Goal: Task Accomplishment & Management: Manage account settings

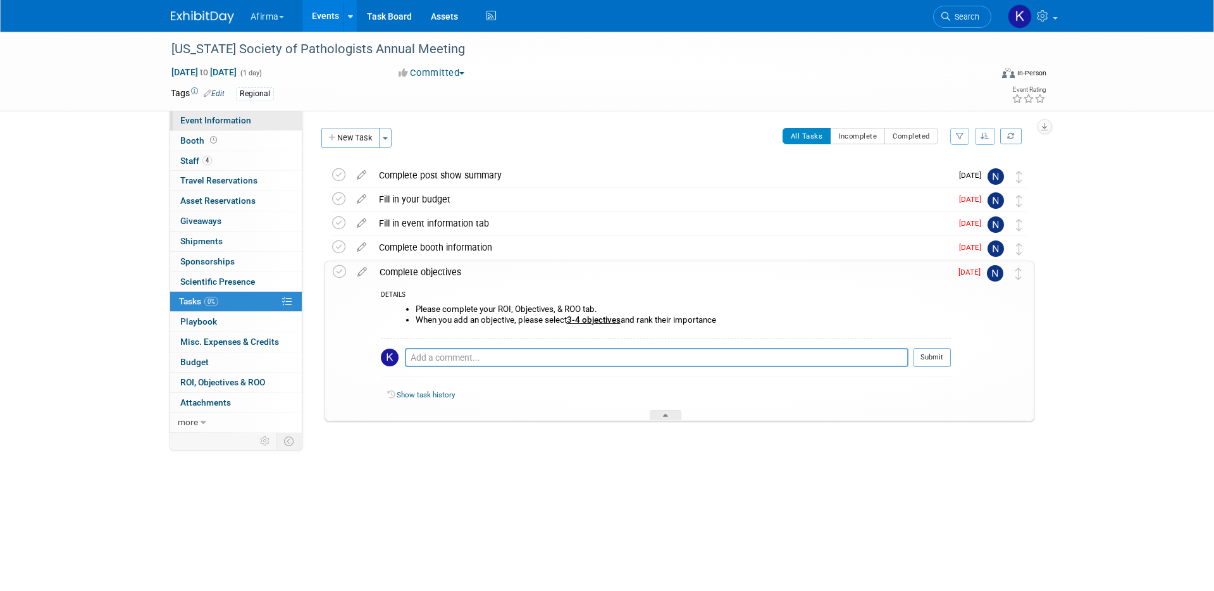
click at [221, 122] on span "Event Information" at bounding box center [215, 120] width 71 height 10
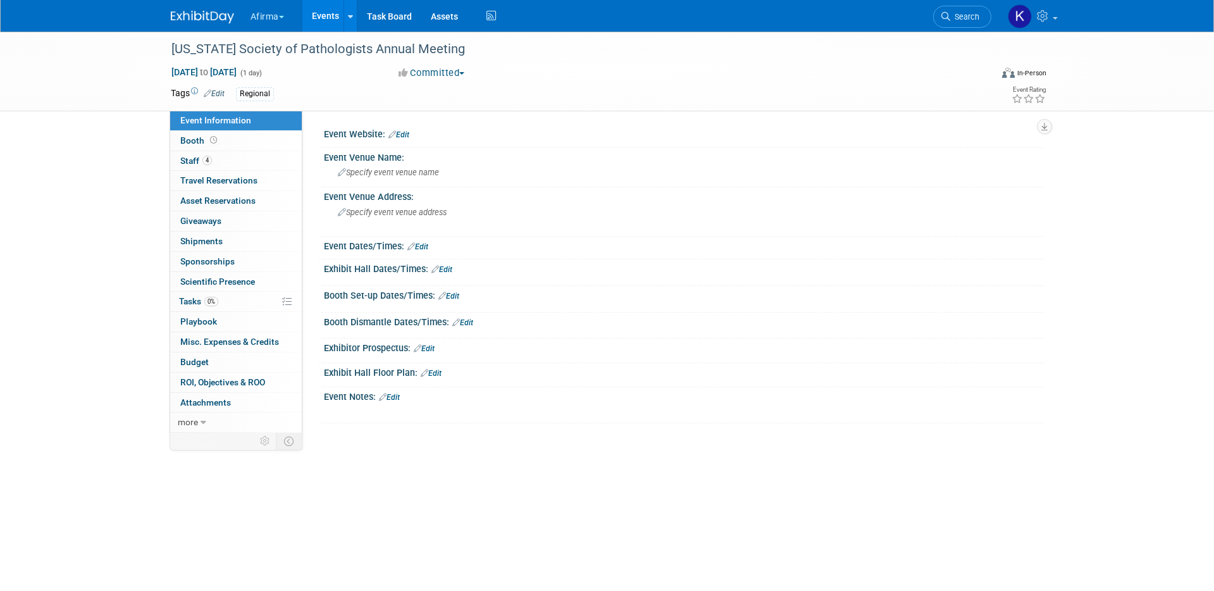
click at [330, 14] on link "Events" at bounding box center [325, 16] width 46 height 32
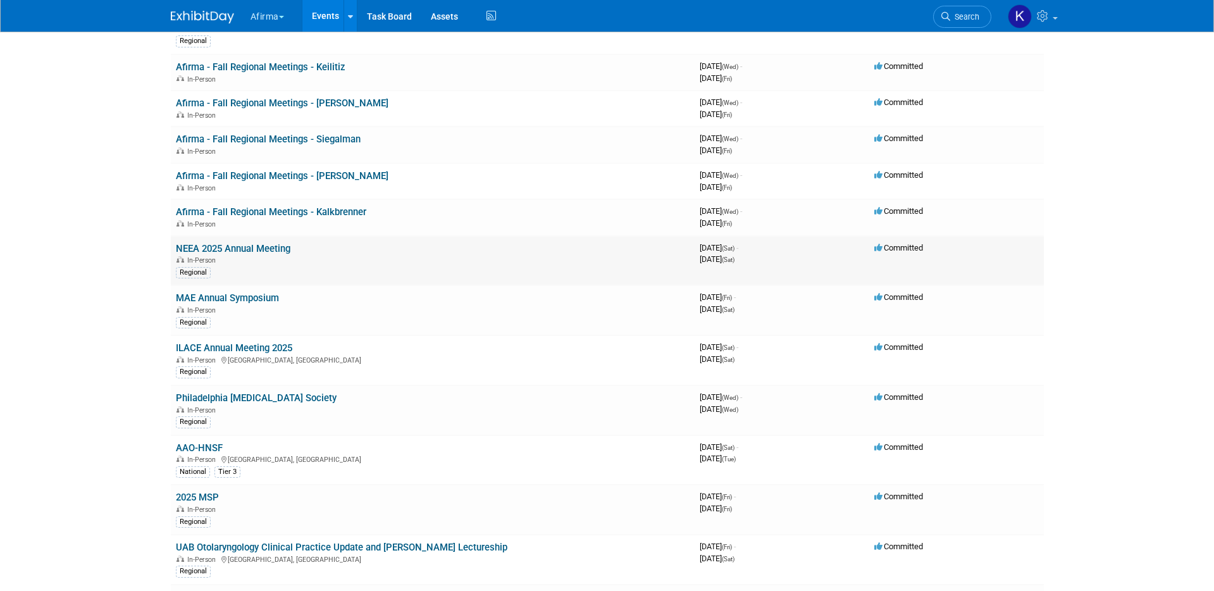
scroll to position [34, 0]
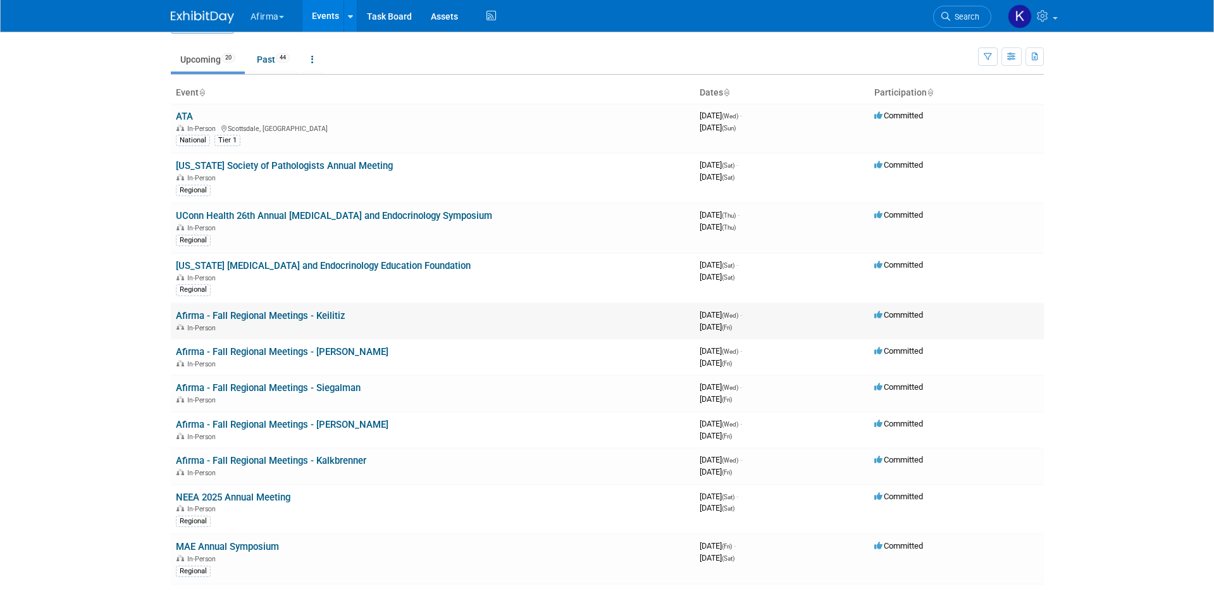
click at [267, 310] on link "Afirma - Fall Regional Meetings - Keilitiz" at bounding box center [261, 315] width 170 height 11
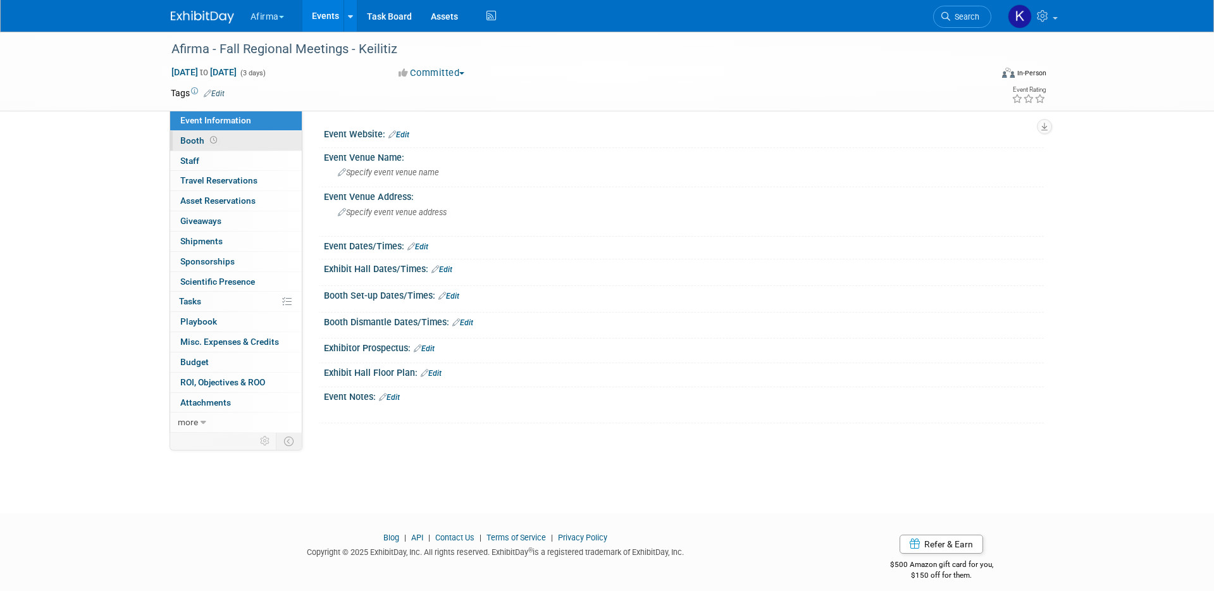
click at [233, 140] on link "Booth" at bounding box center [236, 141] width 132 height 20
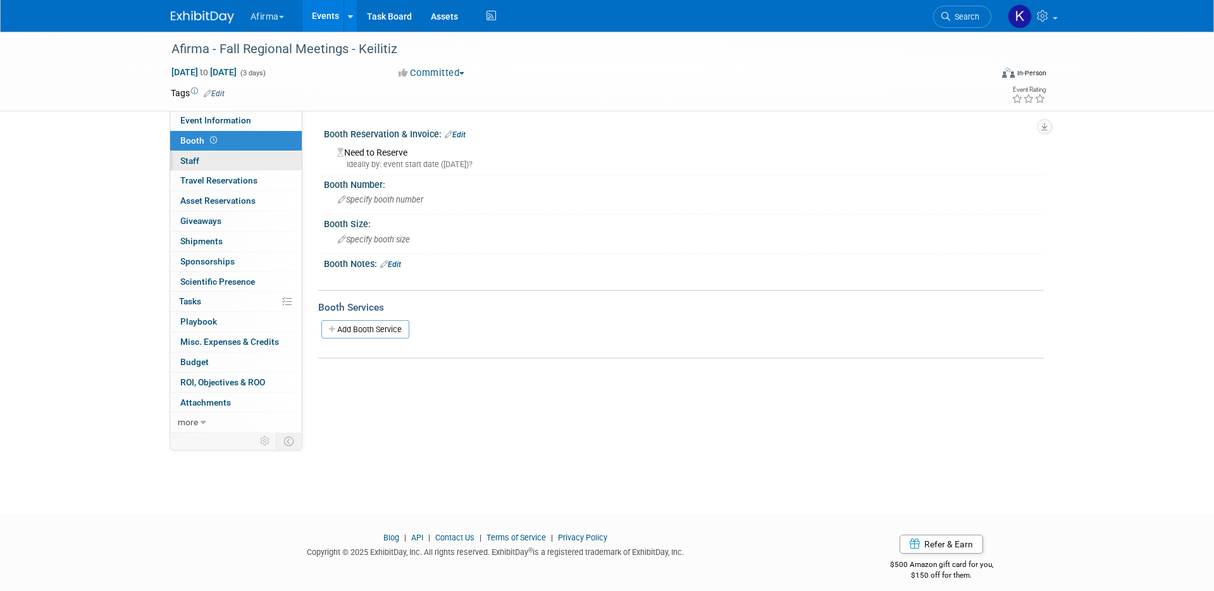
click at [233, 158] on link "0 Staff 0" at bounding box center [236, 161] width 132 height 20
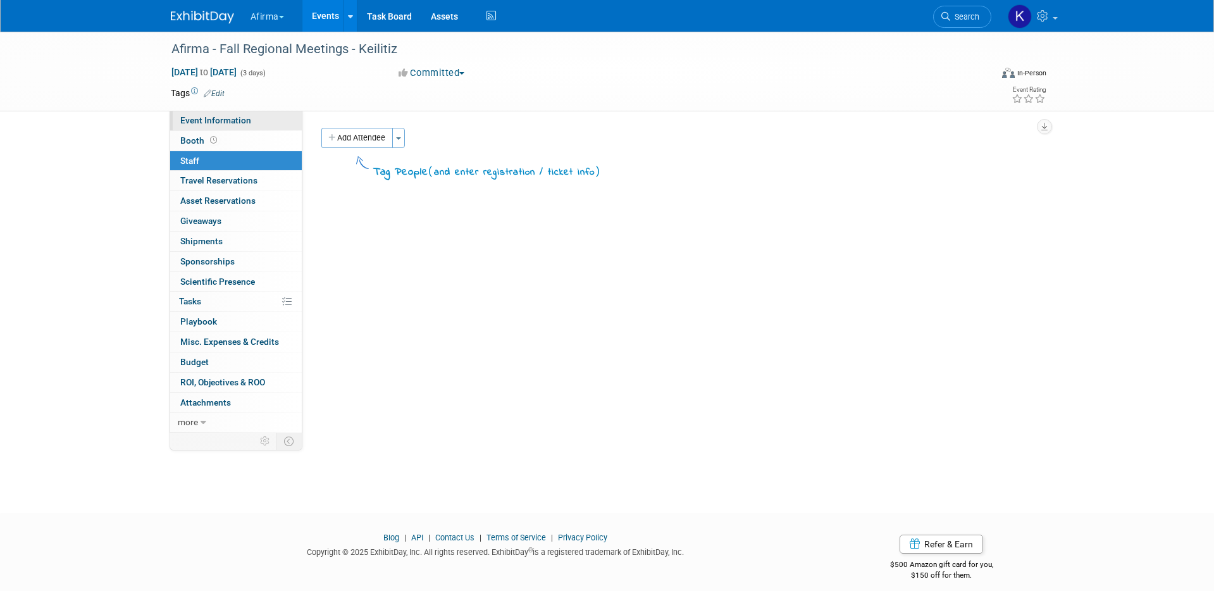
click at [230, 115] on span "Event Information" at bounding box center [215, 120] width 71 height 10
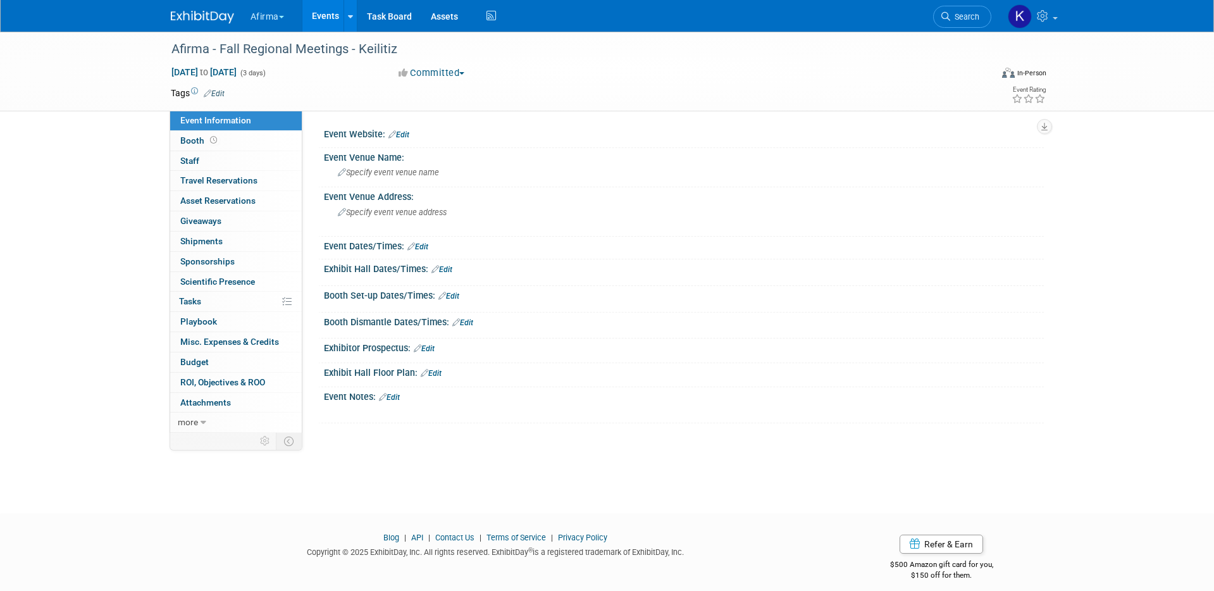
click at [316, 12] on link "Events" at bounding box center [325, 16] width 46 height 32
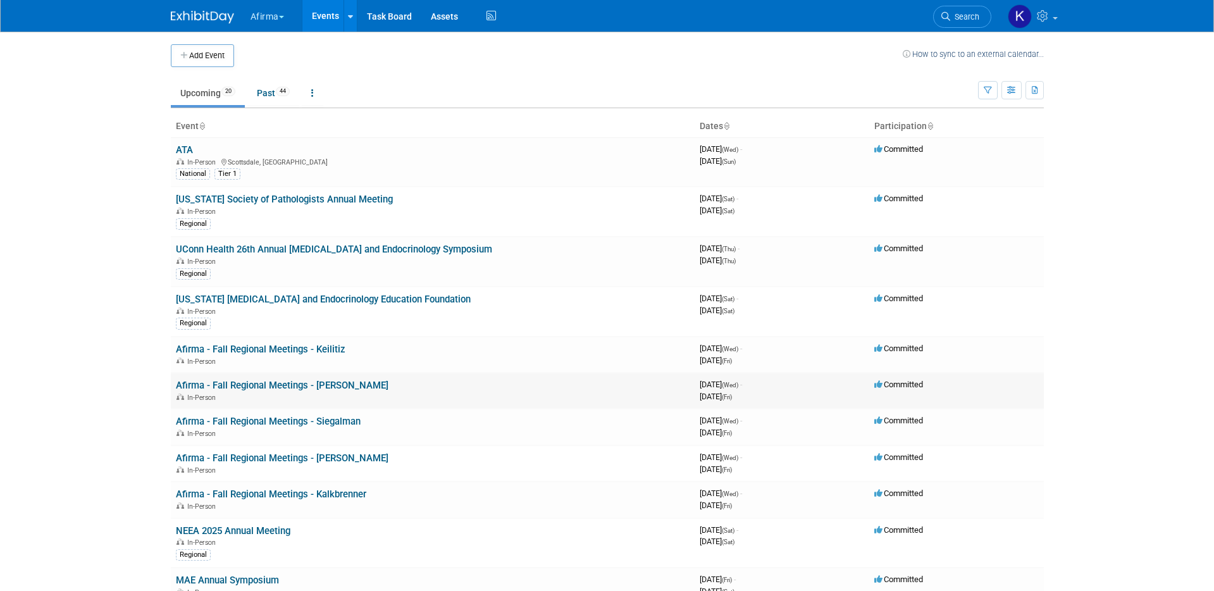
click at [240, 377] on td "Afirma - Fall Regional Meetings - [PERSON_NAME] In-Person" at bounding box center [433, 391] width 524 height 36
click at [240, 383] on link "Afirma - Fall Regional Meetings - [PERSON_NAME]" at bounding box center [282, 385] width 213 height 11
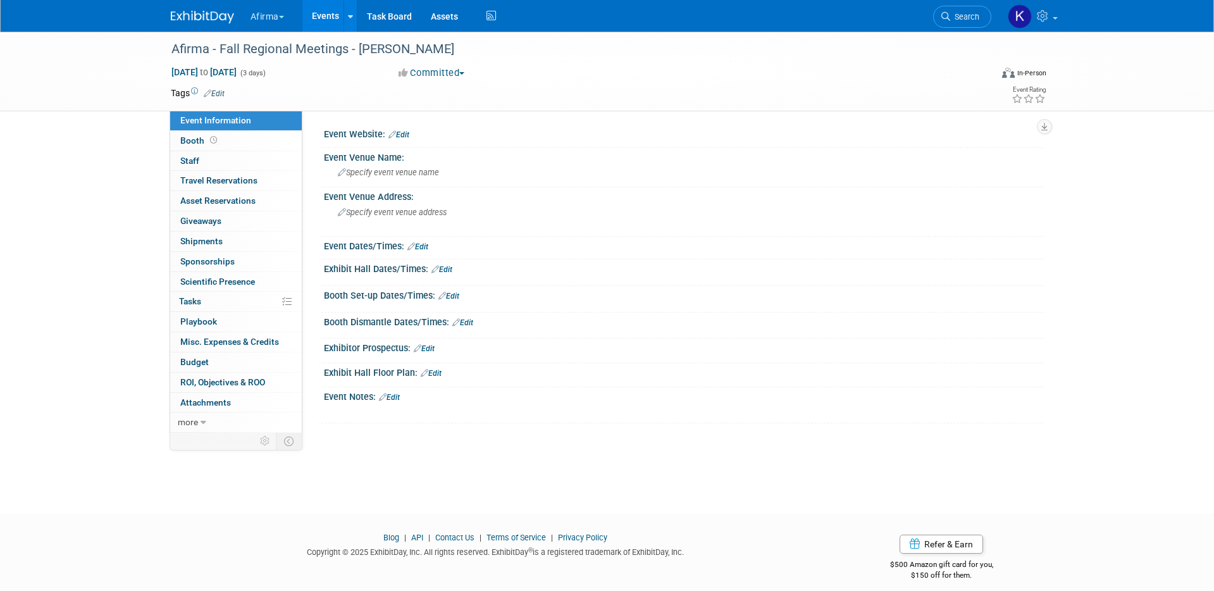
click at [319, 19] on link "Events" at bounding box center [325, 16] width 46 height 32
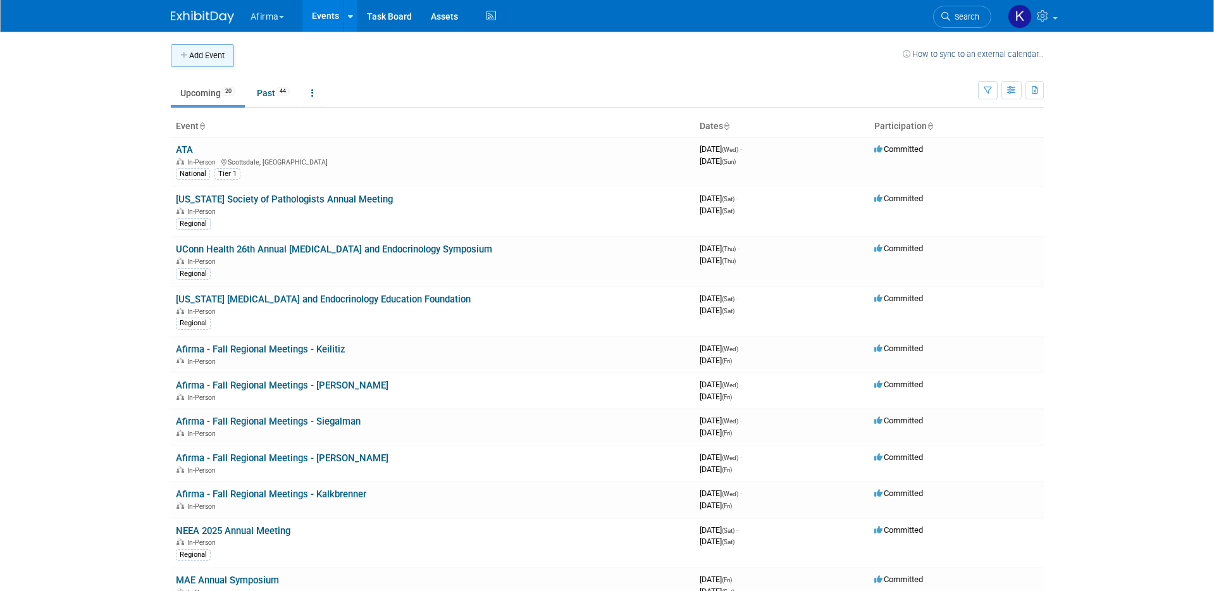
click at [228, 55] on button "Add Event" at bounding box center [202, 55] width 63 height 23
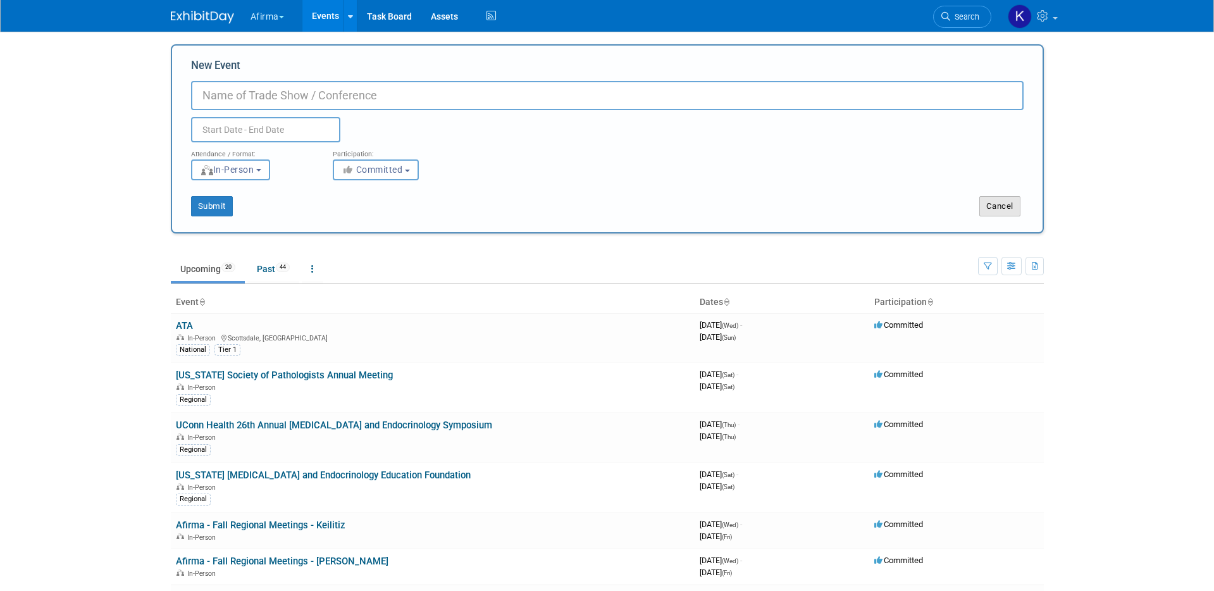
click at [1011, 209] on button "Cancel" at bounding box center [999, 206] width 41 height 20
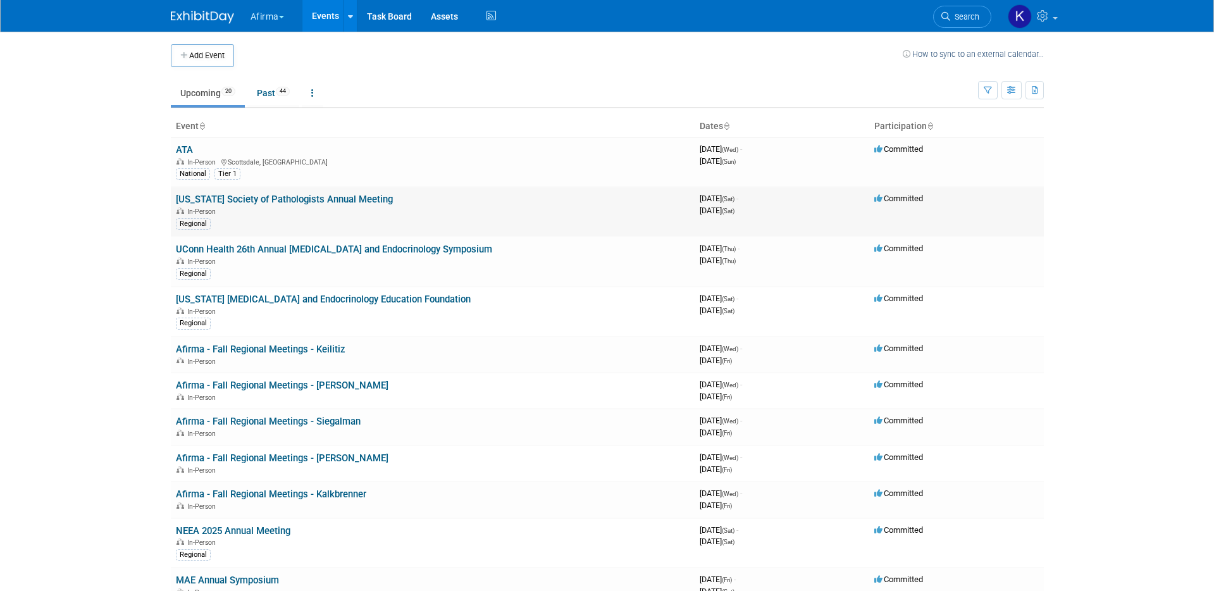
click at [282, 199] on link "[US_STATE] Society of Pathologists Annual Meeting" at bounding box center [284, 199] width 217 height 11
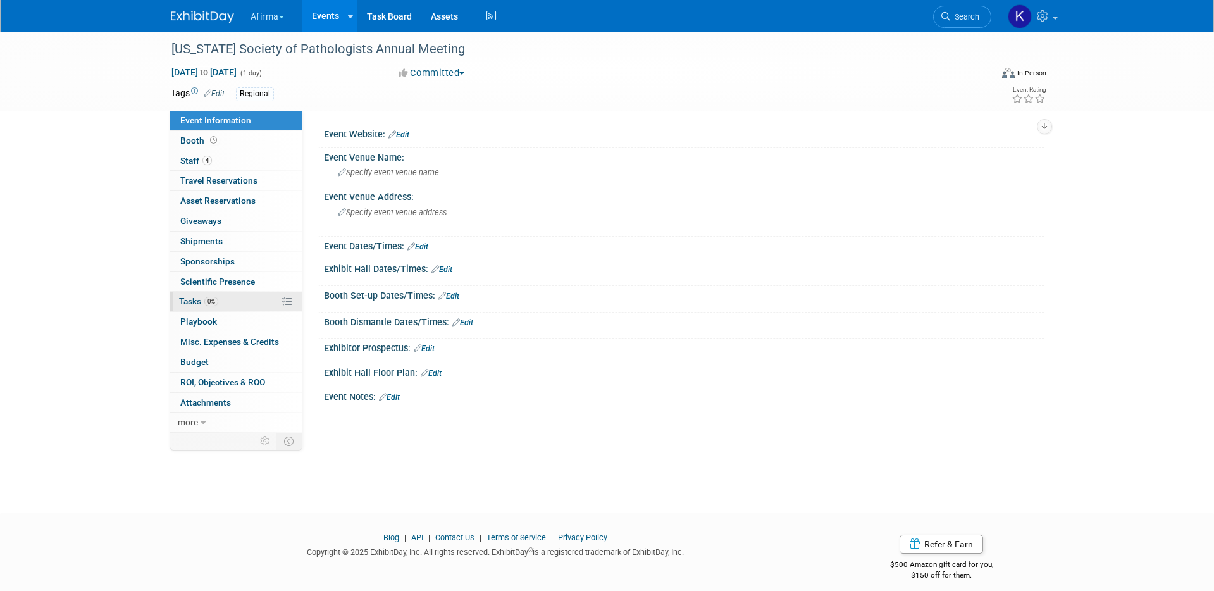
click at [221, 302] on link "0% Tasks 0%" at bounding box center [236, 302] width 132 height 20
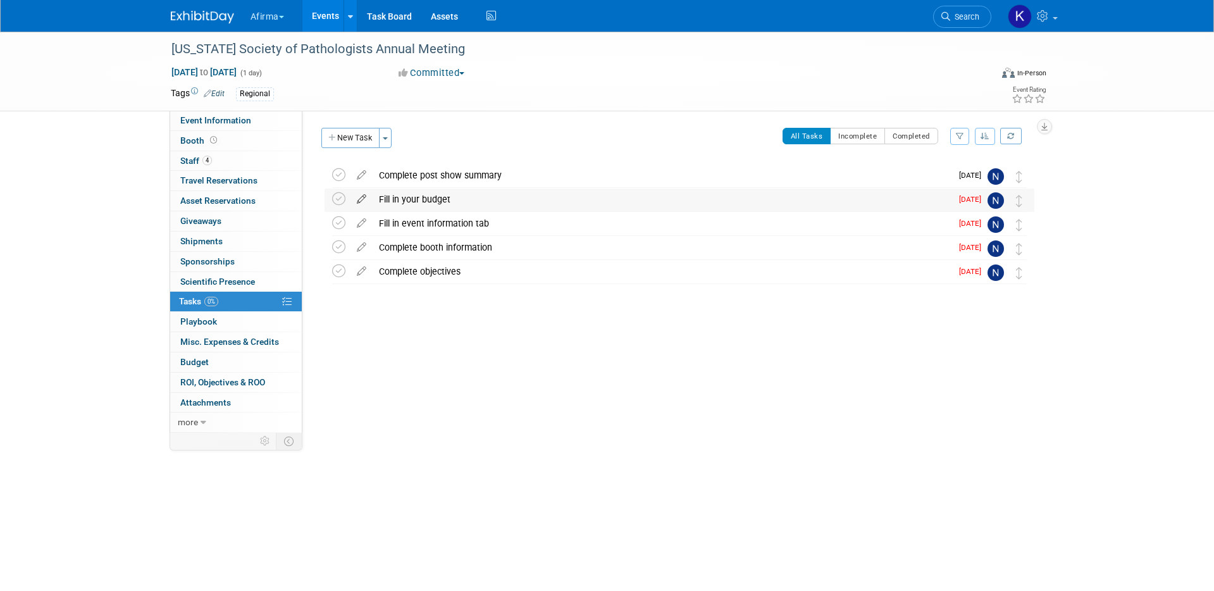
click at [360, 198] on icon at bounding box center [361, 197] width 22 height 16
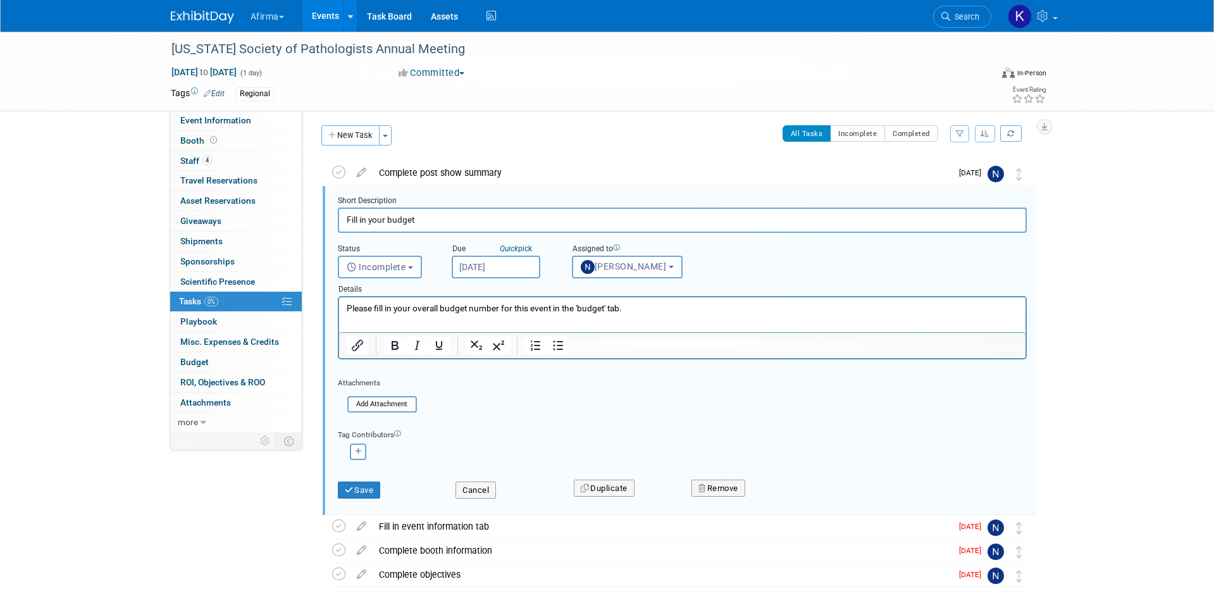
scroll to position [3, 0]
click at [727, 492] on button "Remove" at bounding box center [718, 488] width 54 height 18
click at [784, 501] on link "Yes" at bounding box center [789, 498] width 37 height 20
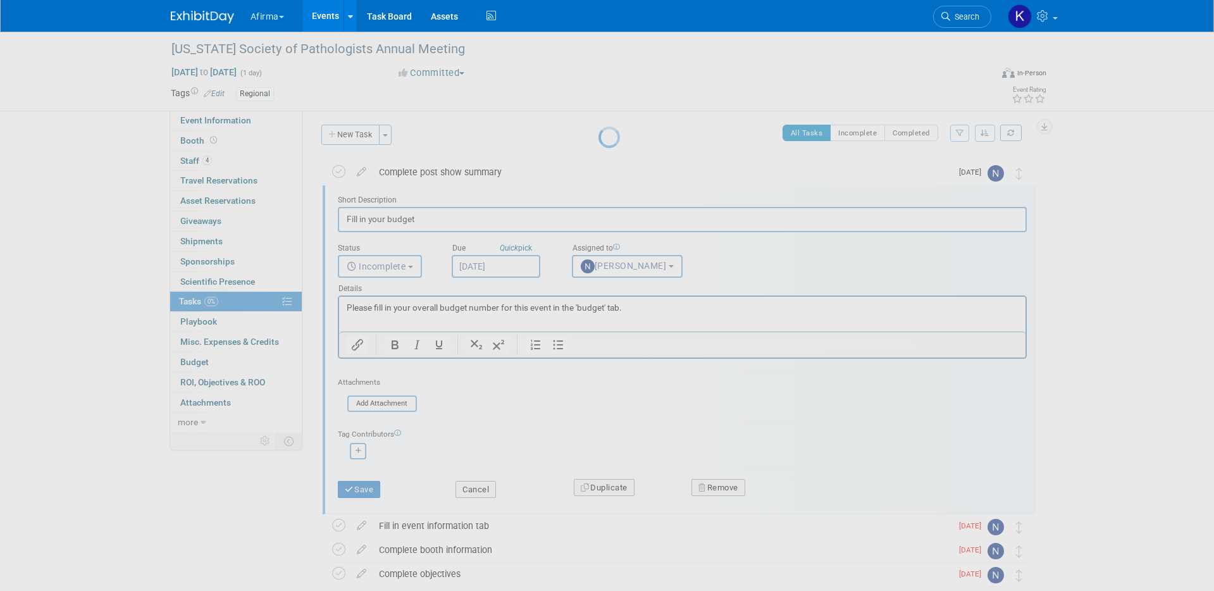
scroll to position [0, 0]
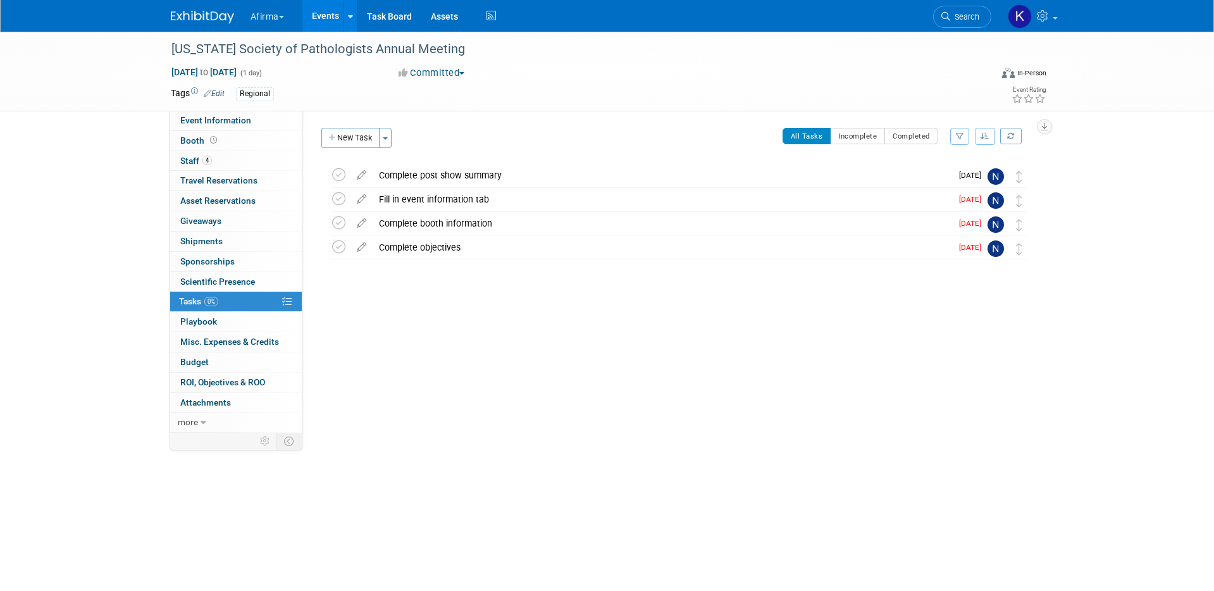
click at [326, 15] on link "Events" at bounding box center [325, 16] width 46 height 32
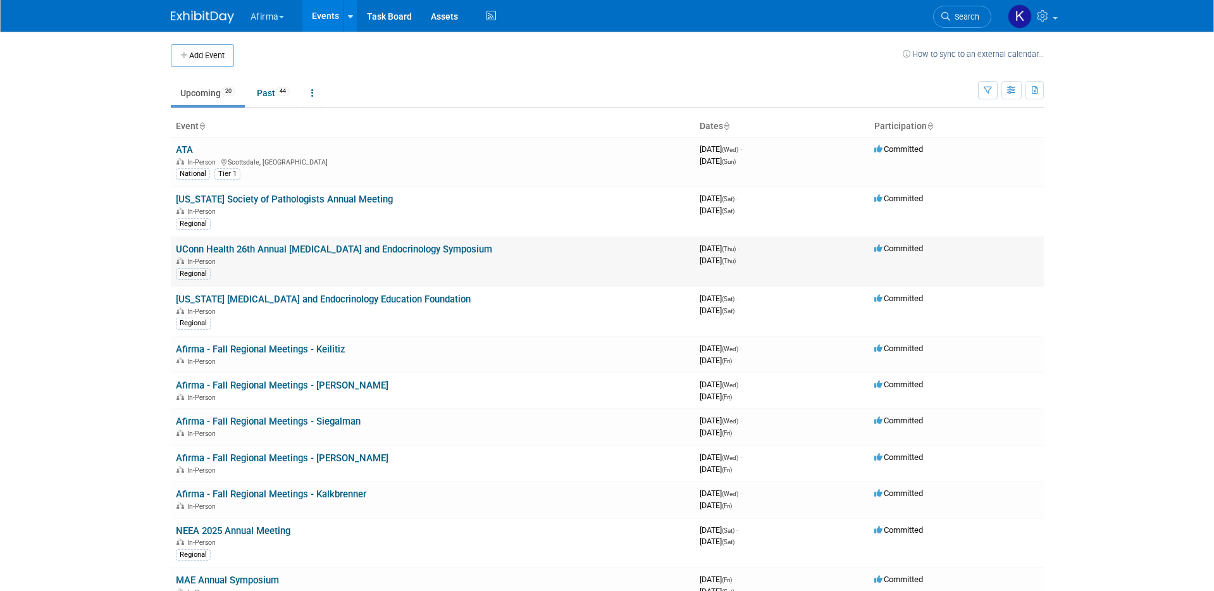
click at [249, 248] on link "UConn Health 26th Annual [MEDICAL_DATA] and Endocrinology Symposium" at bounding box center [334, 249] width 316 height 11
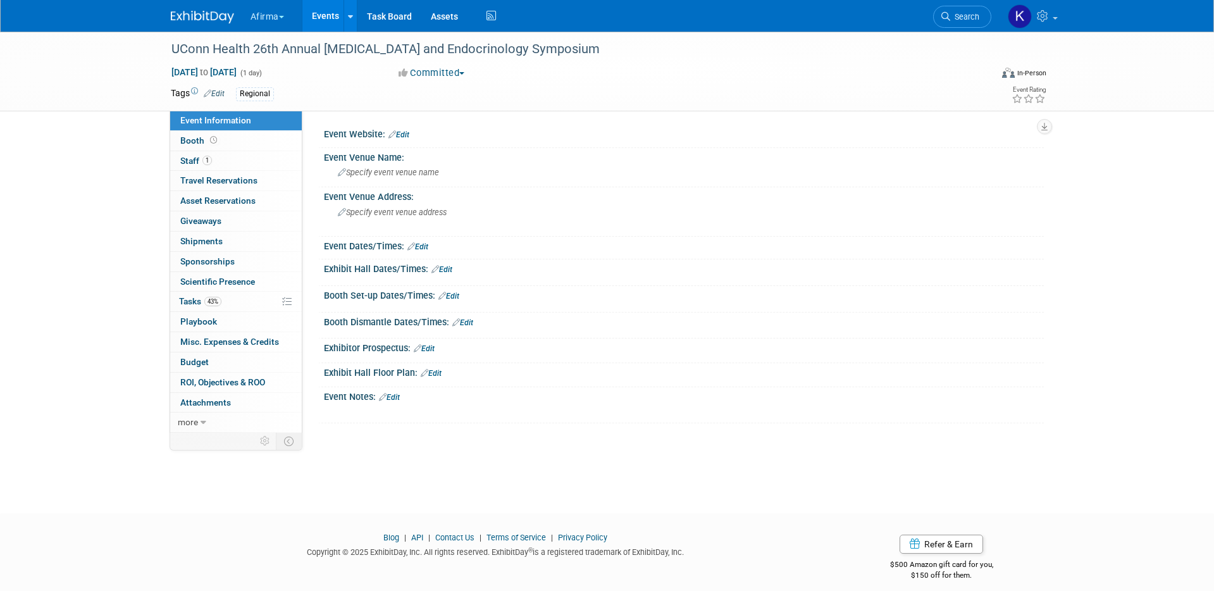
click at [334, 12] on link "Events" at bounding box center [325, 16] width 46 height 32
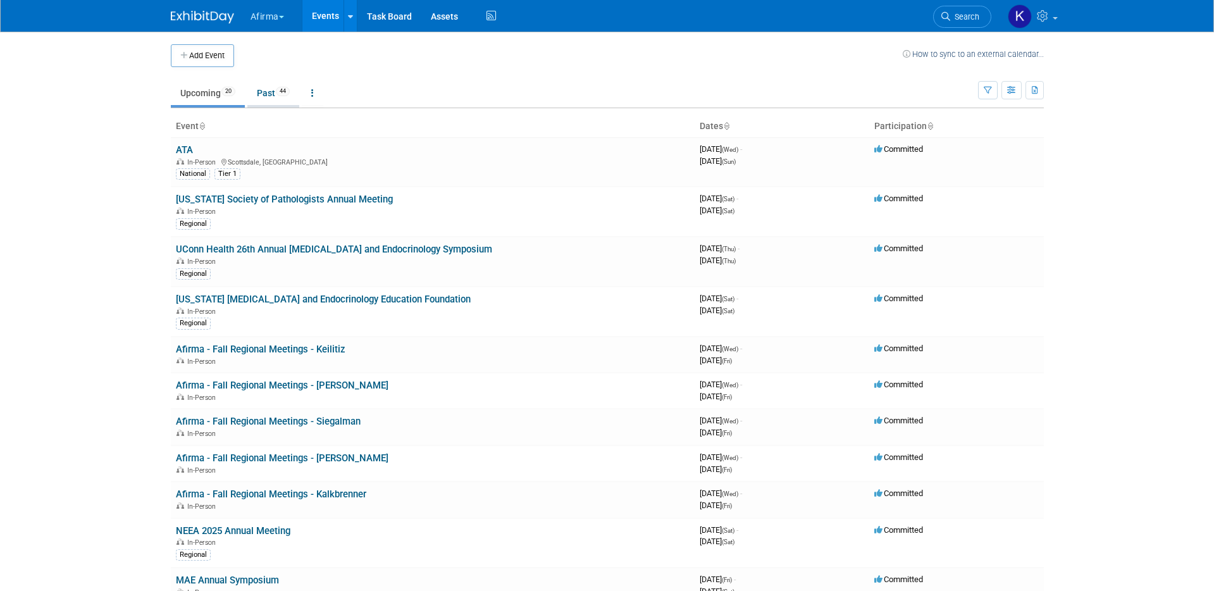
click at [288, 90] on span "44" at bounding box center [283, 91] width 14 height 9
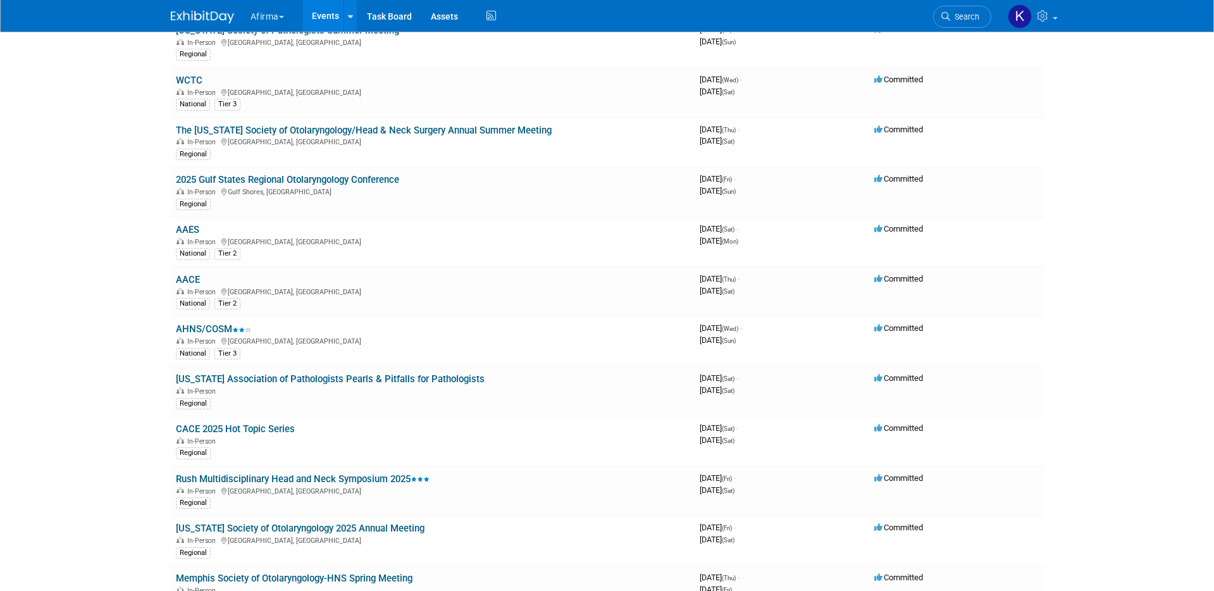
scroll to position [360, 0]
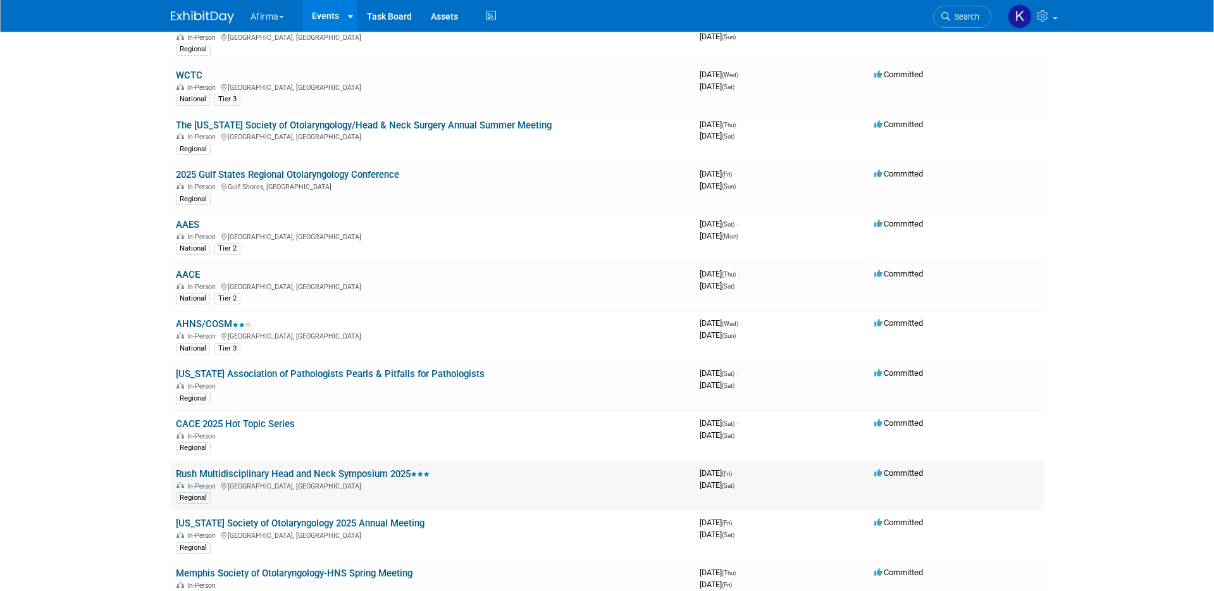
click at [255, 470] on link "Rush Multidisciplinary Head and Neck Symposium 2025" at bounding box center [303, 473] width 254 height 11
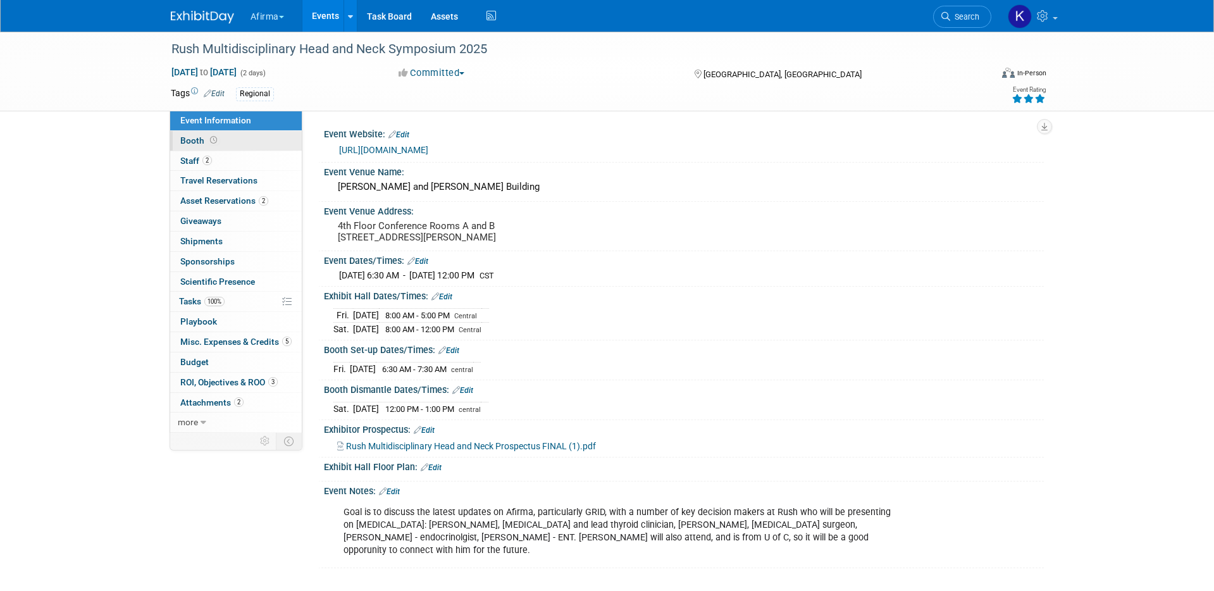
click at [220, 137] on link "Booth" at bounding box center [236, 141] width 132 height 20
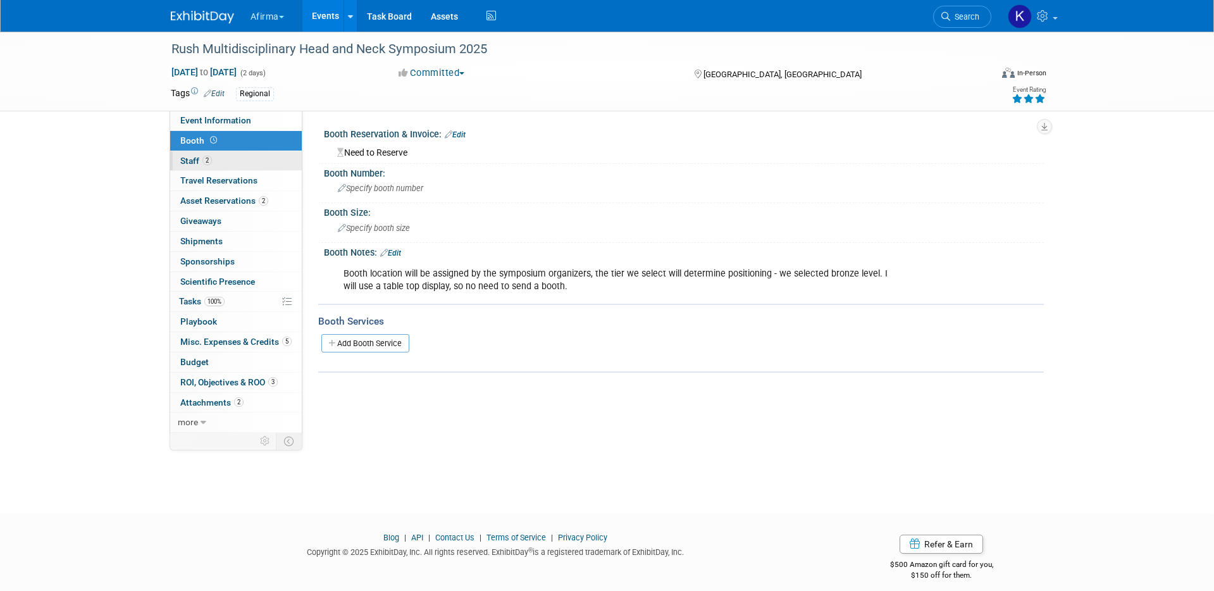
click at [220, 166] on link "2 Staff 2" at bounding box center [236, 161] width 132 height 20
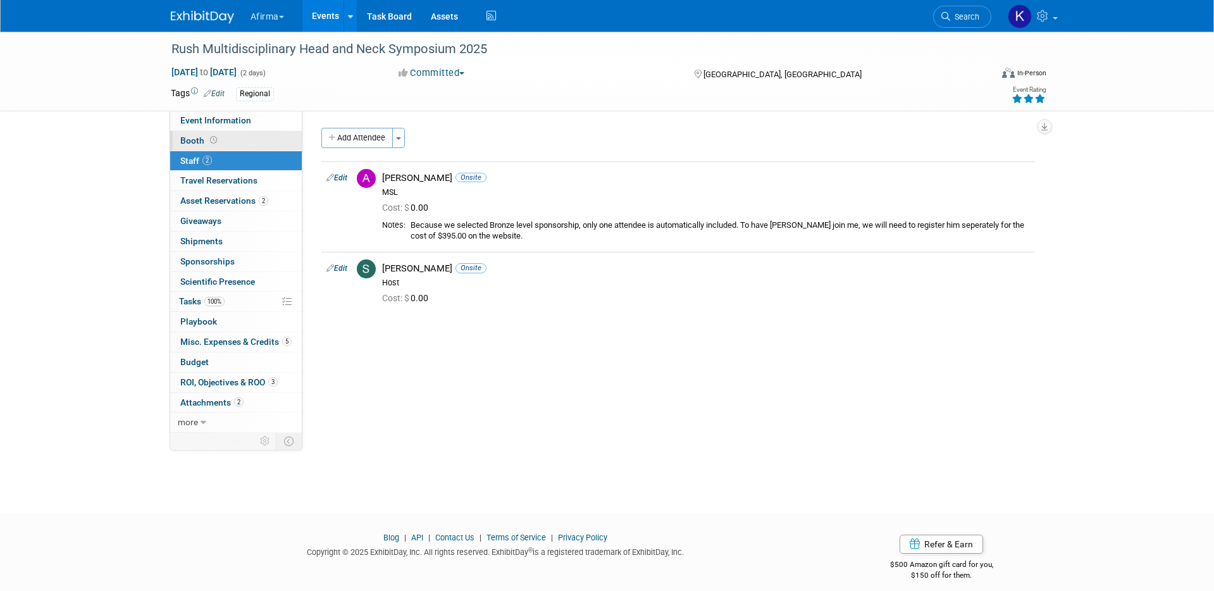
click at [217, 145] on link "Booth" at bounding box center [236, 141] width 132 height 20
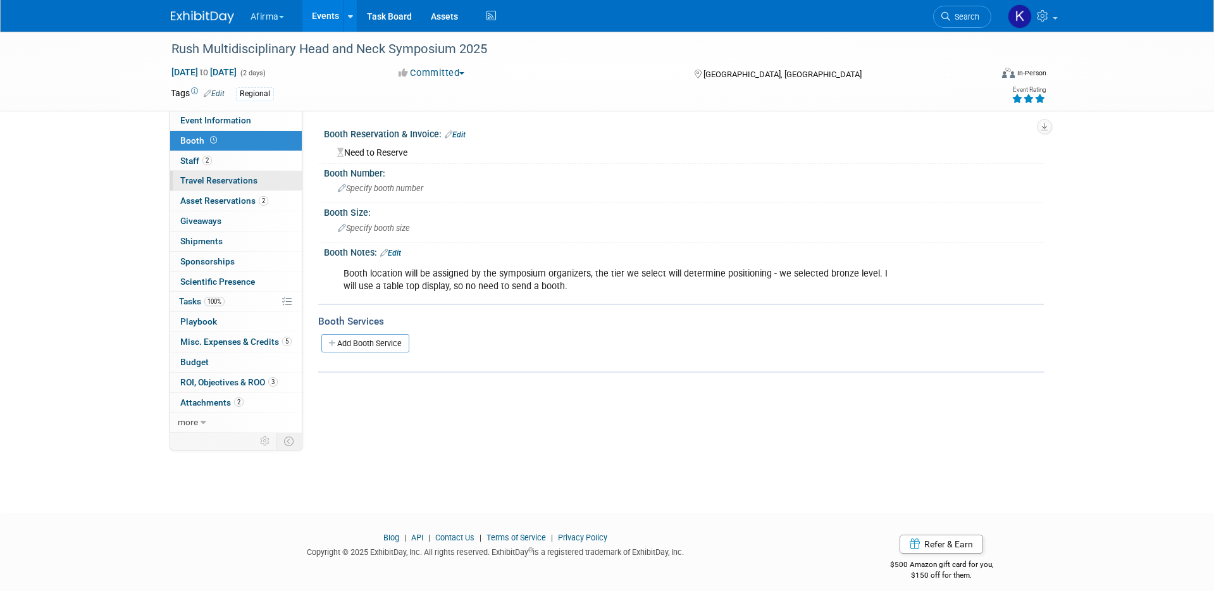
click at [217, 177] on span "Travel Reservations 0" at bounding box center [218, 180] width 77 height 10
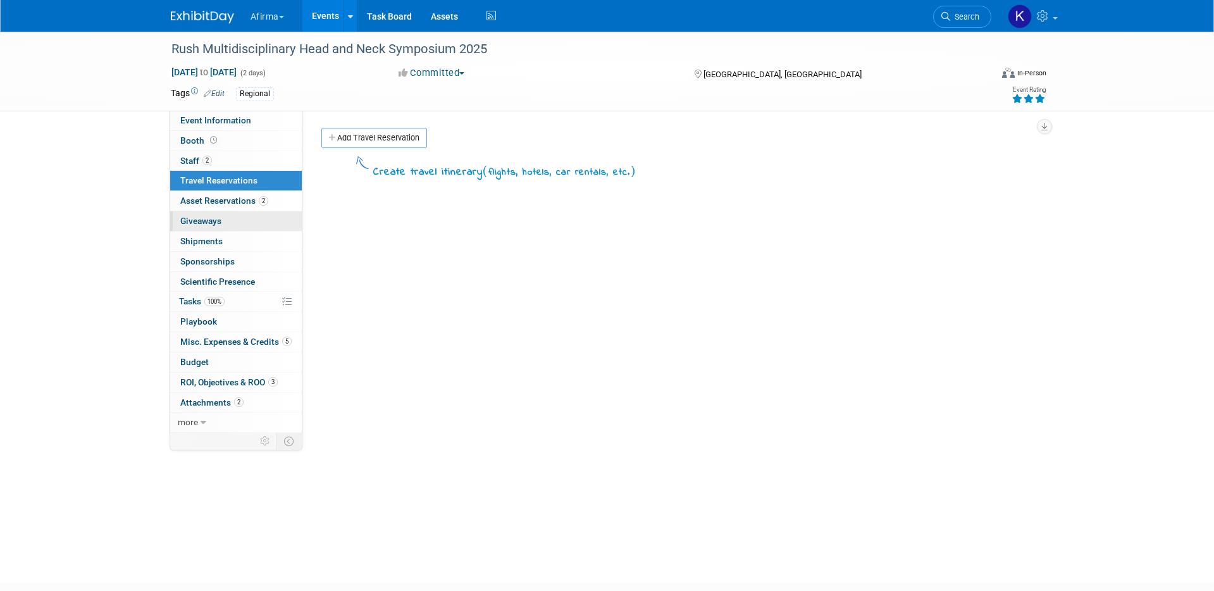
click at [217, 211] on link "0 Giveaways 0" at bounding box center [236, 221] width 132 height 20
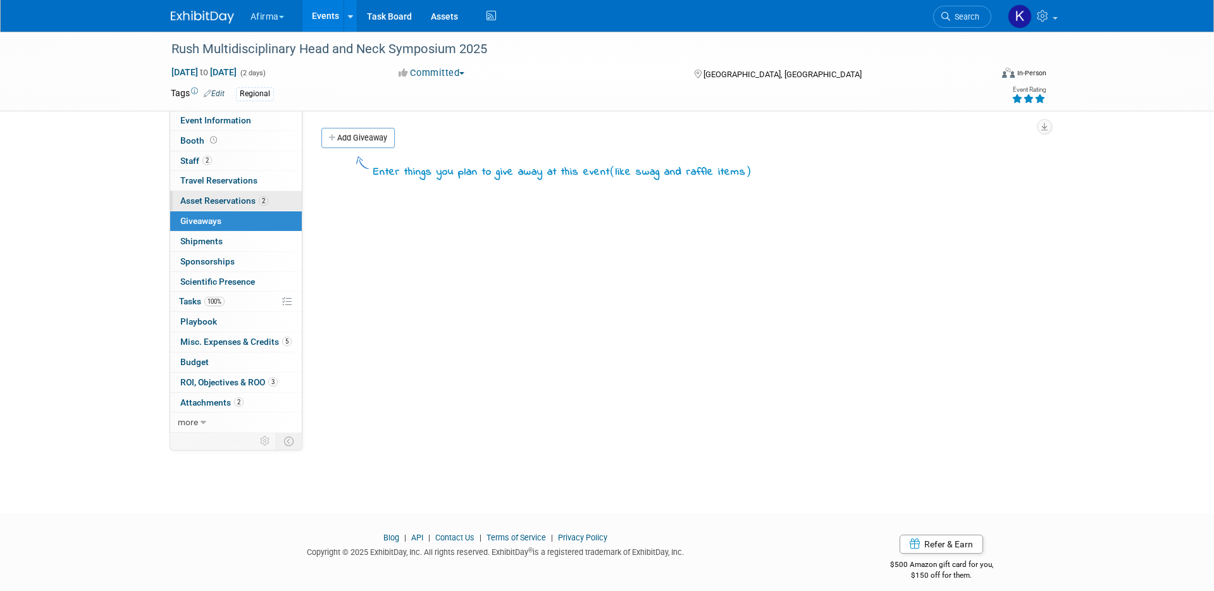
click at [218, 204] on span "Asset Reservations 2" at bounding box center [224, 200] width 88 height 10
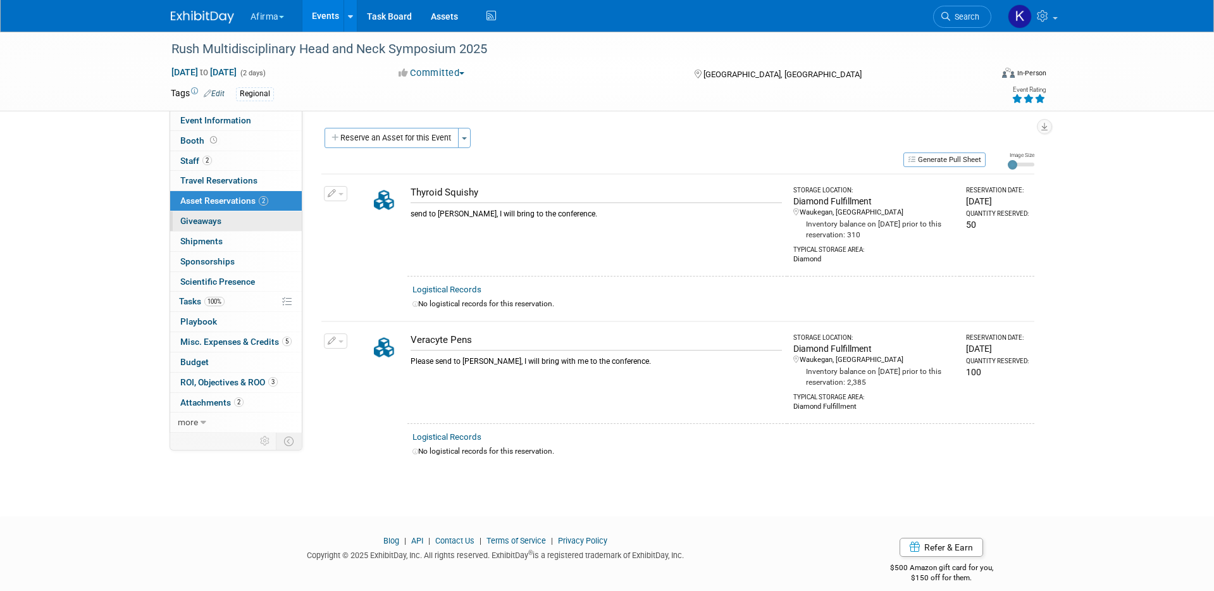
click at [218, 225] on span "Giveaways 0" at bounding box center [200, 221] width 41 height 10
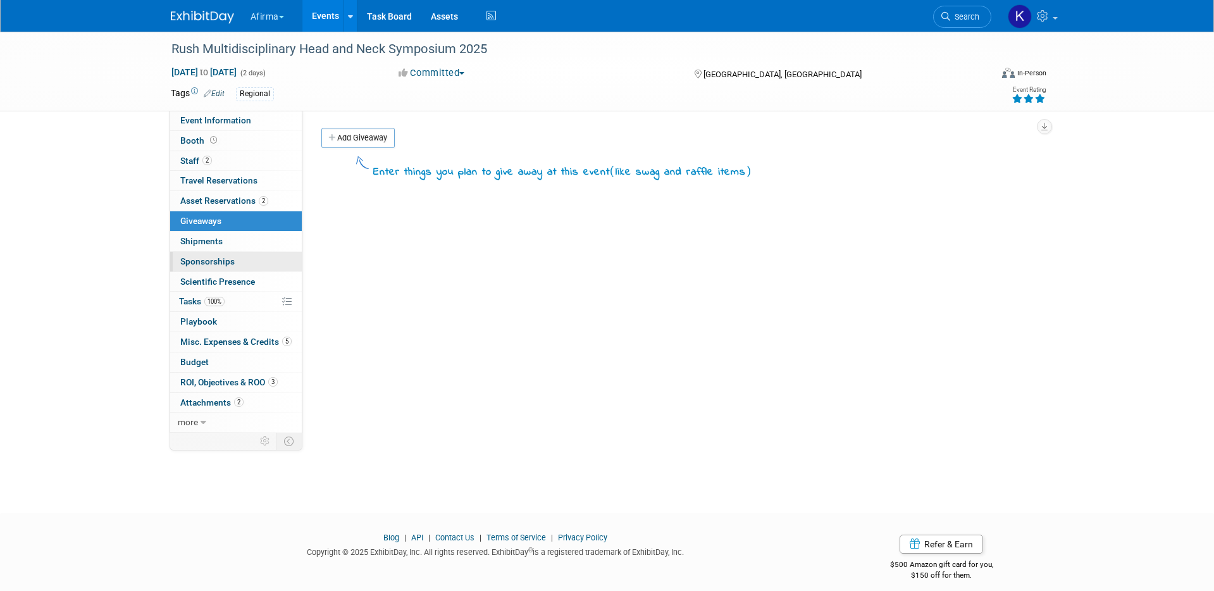
click at [215, 252] on link "0 Sponsorships 0" at bounding box center [236, 262] width 132 height 20
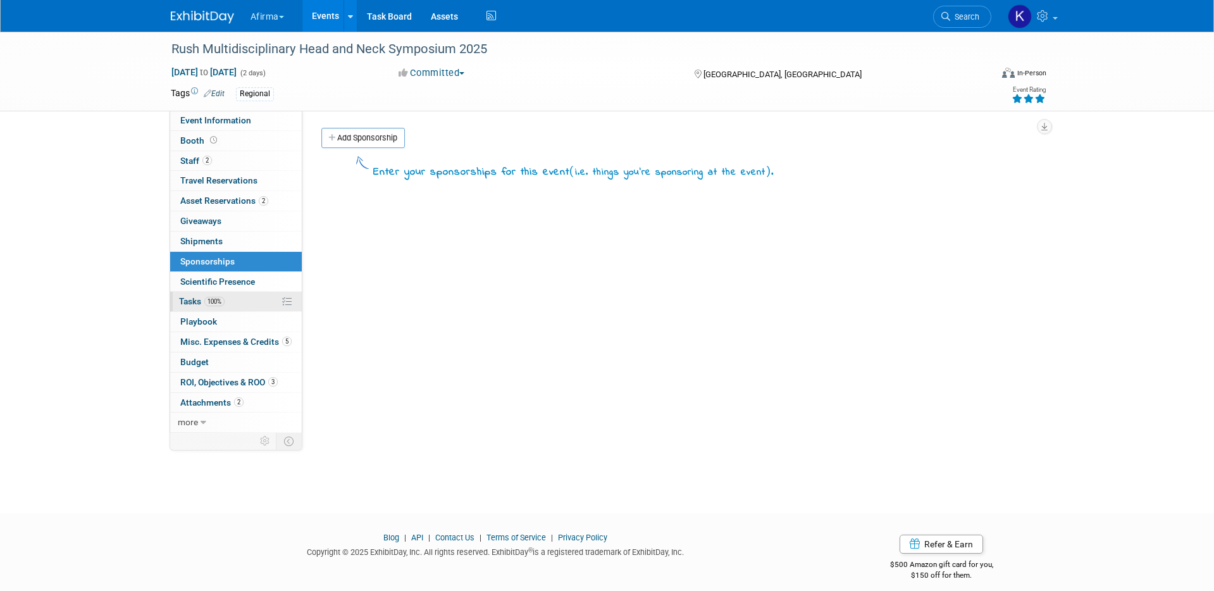
click at [215, 297] on span "100%" at bounding box center [214, 301] width 20 height 9
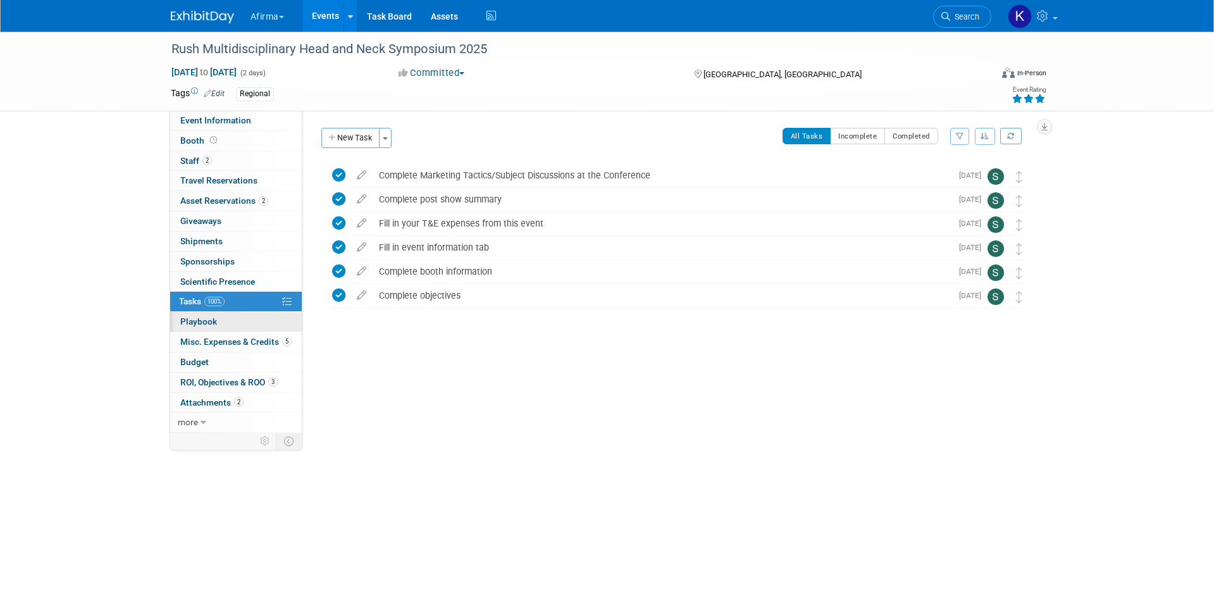
click at [226, 326] on link "0 Playbook 0" at bounding box center [236, 322] width 132 height 20
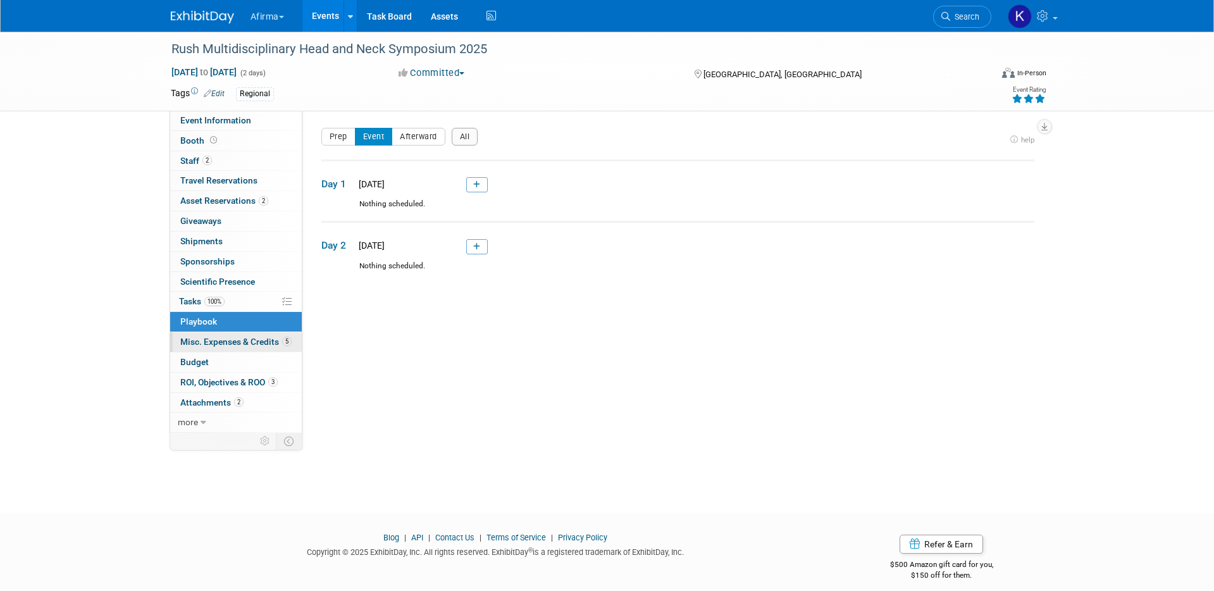
click at [223, 347] on link "5 Misc. Expenses & Credits 5" at bounding box center [236, 342] width 132 height 20
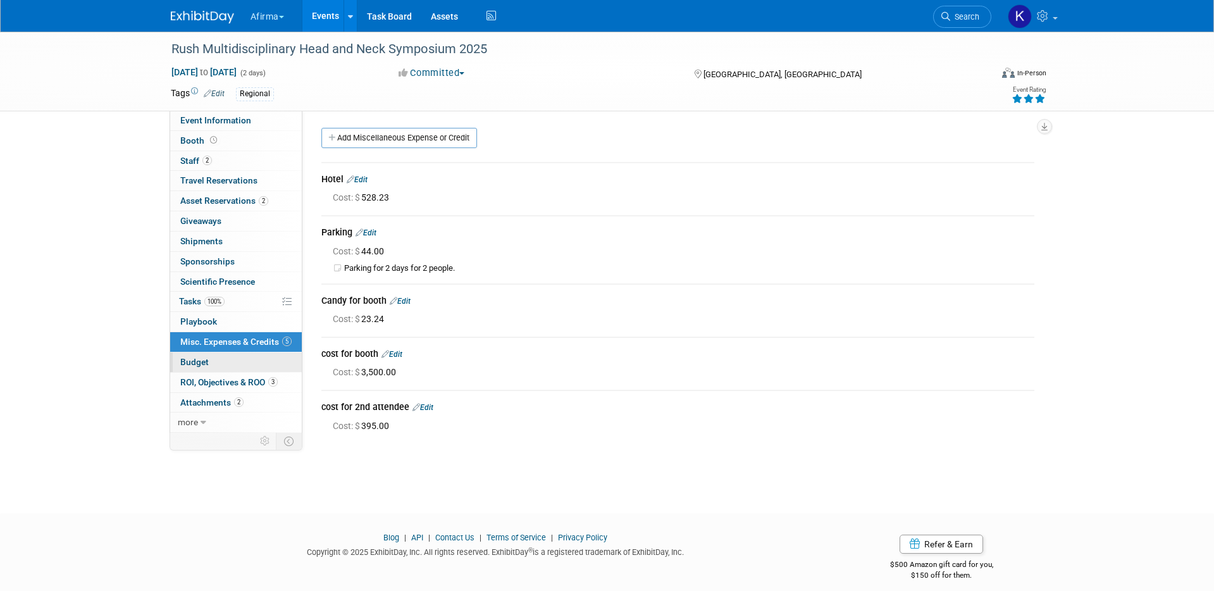
click at [224, 362] on link "Budget" at bounding box center [236, 362] width 132 height 20
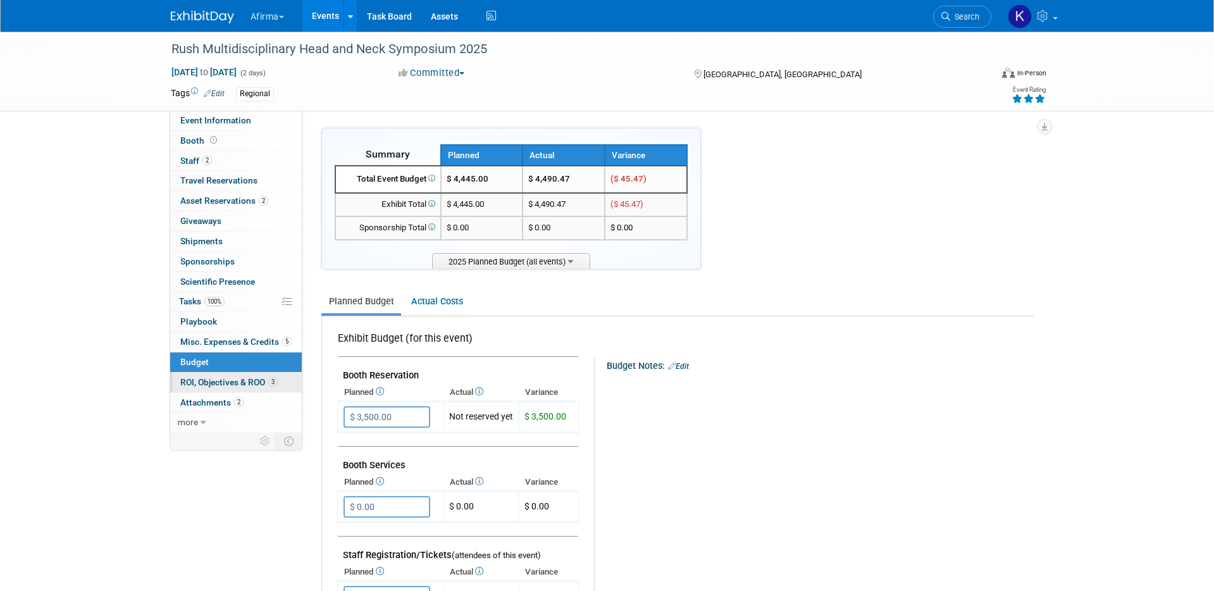
click at [225, 380] on span "ROI, Objectives & ROO 3" at bounding box center [228, 382] width 97 height 10
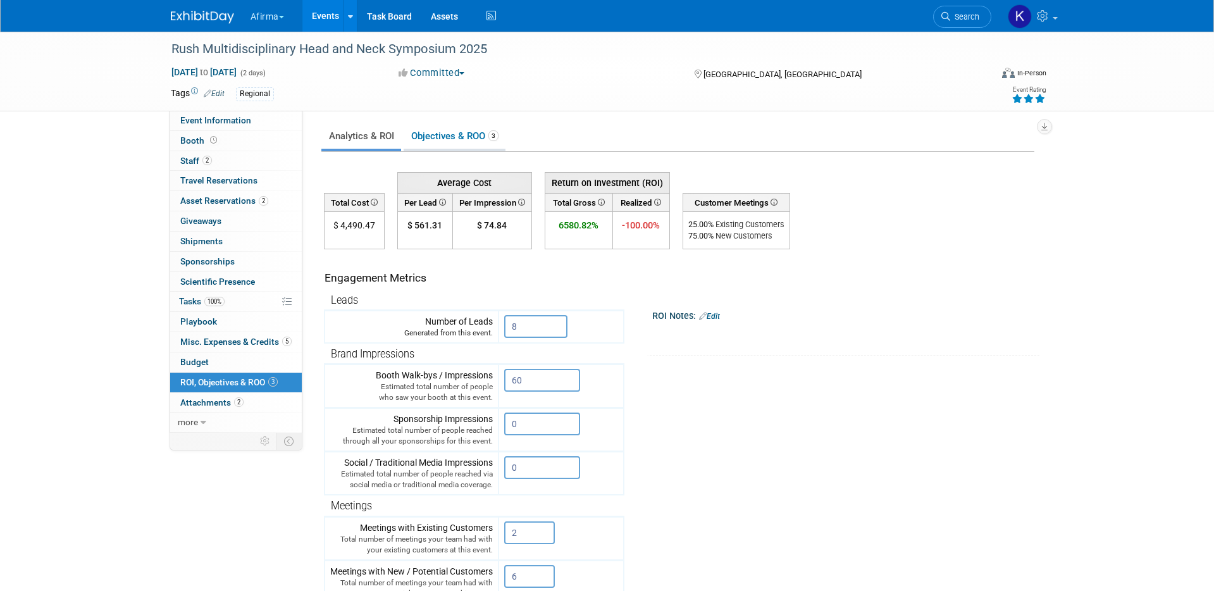
click at [434, 136] on link "Objectives & ROO 3" at bounding box center [455, 136] width 102 height 25
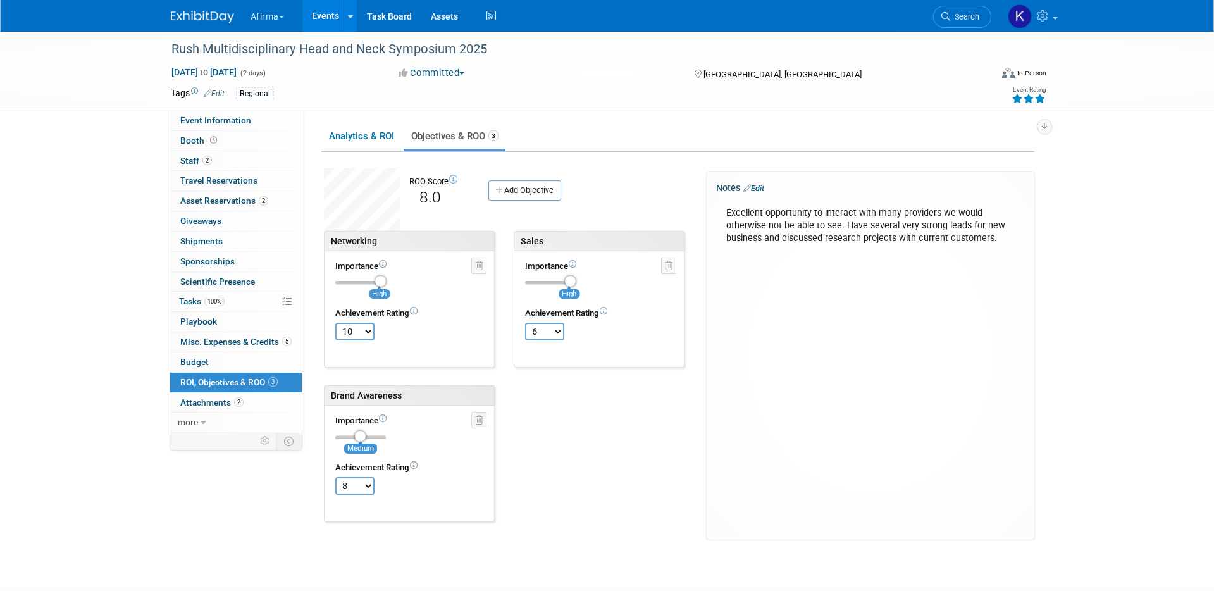
click at [316, 10] on link "Events" at bounding box center [325, 16] width 46 height 32
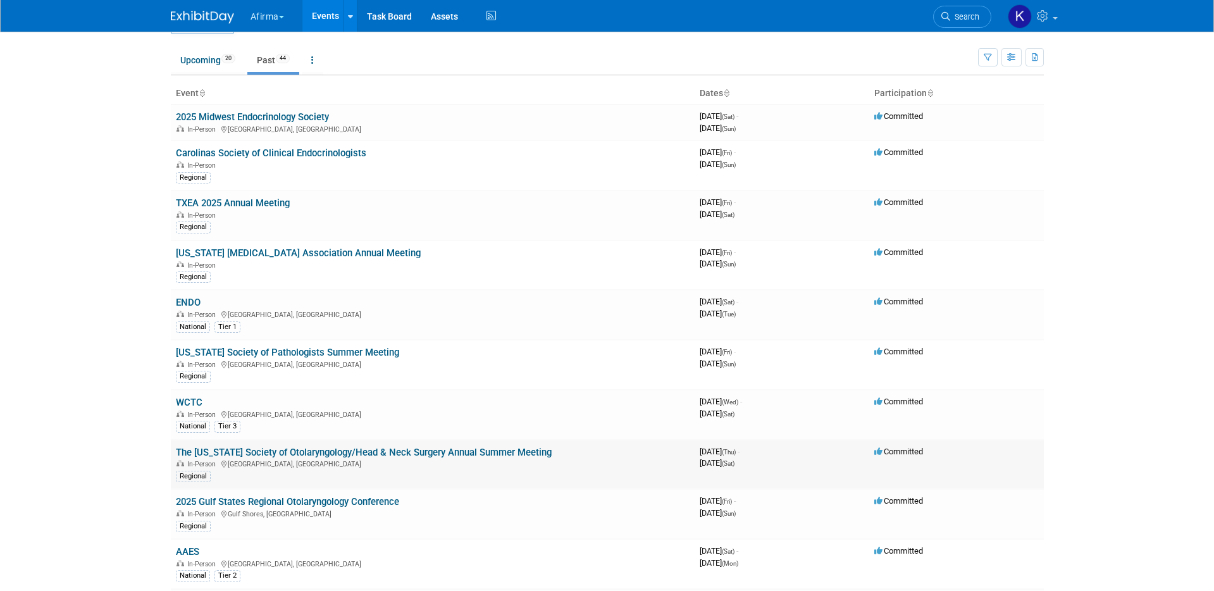
scroll to position [90, 0]
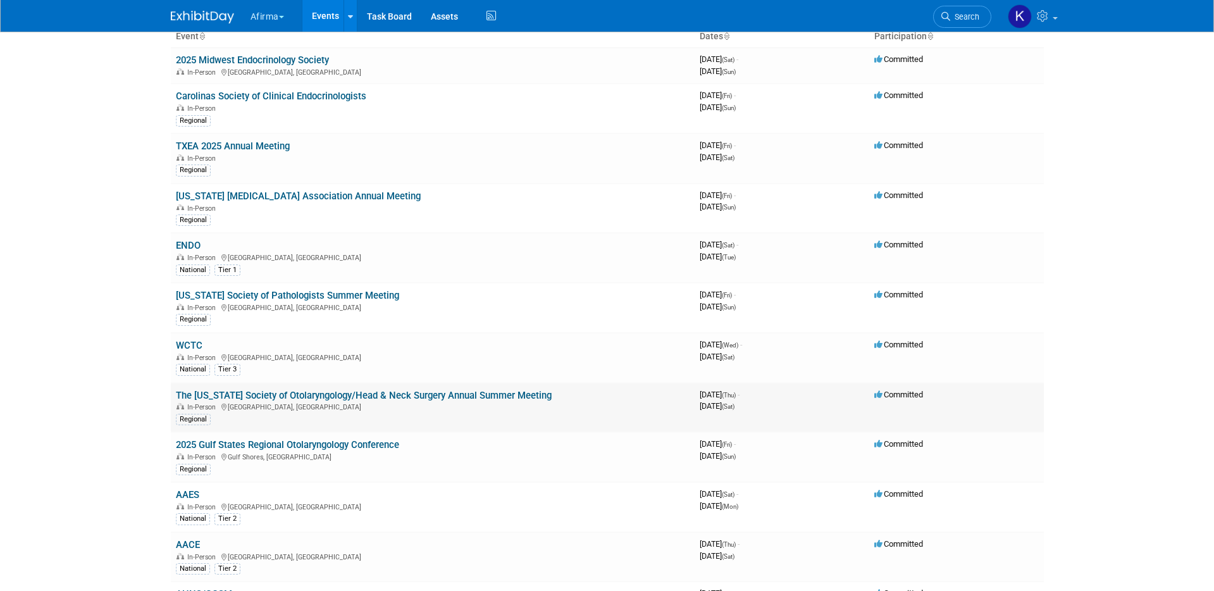
click at [295, 396] on link "The [US_STATE] Society of Otolaryngology/Head & Neck Surgery Annual Summer Meet…" at bounding box center [364, 395] width 376 height 11
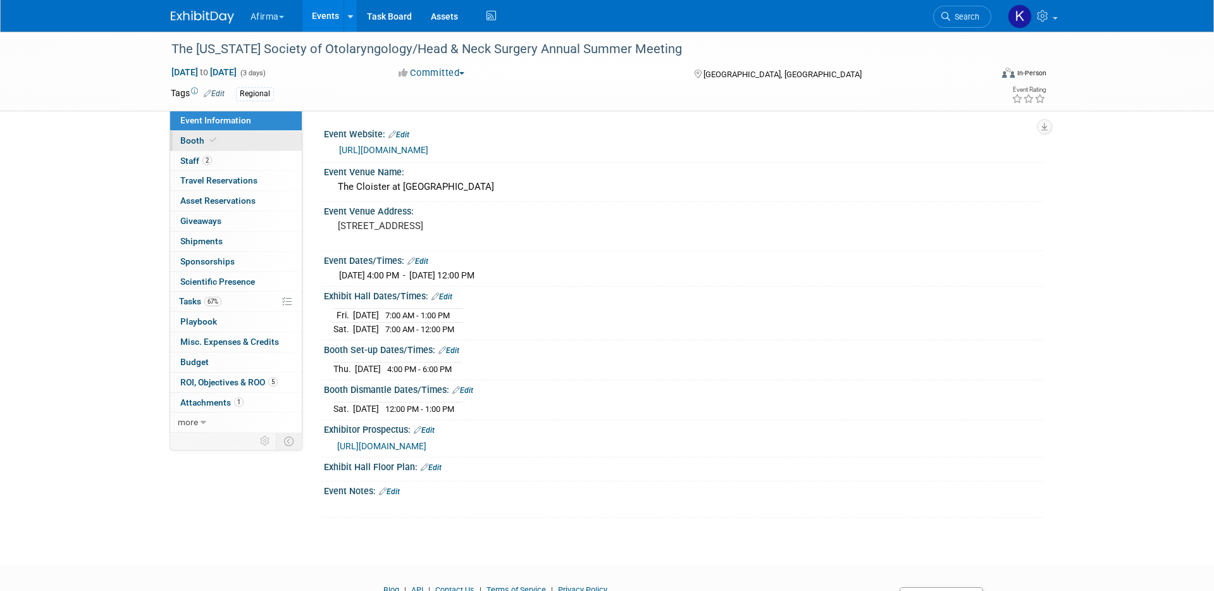
click at [238, 143] on link "Booth" at bounding box center [236, 141] width 132 height 20
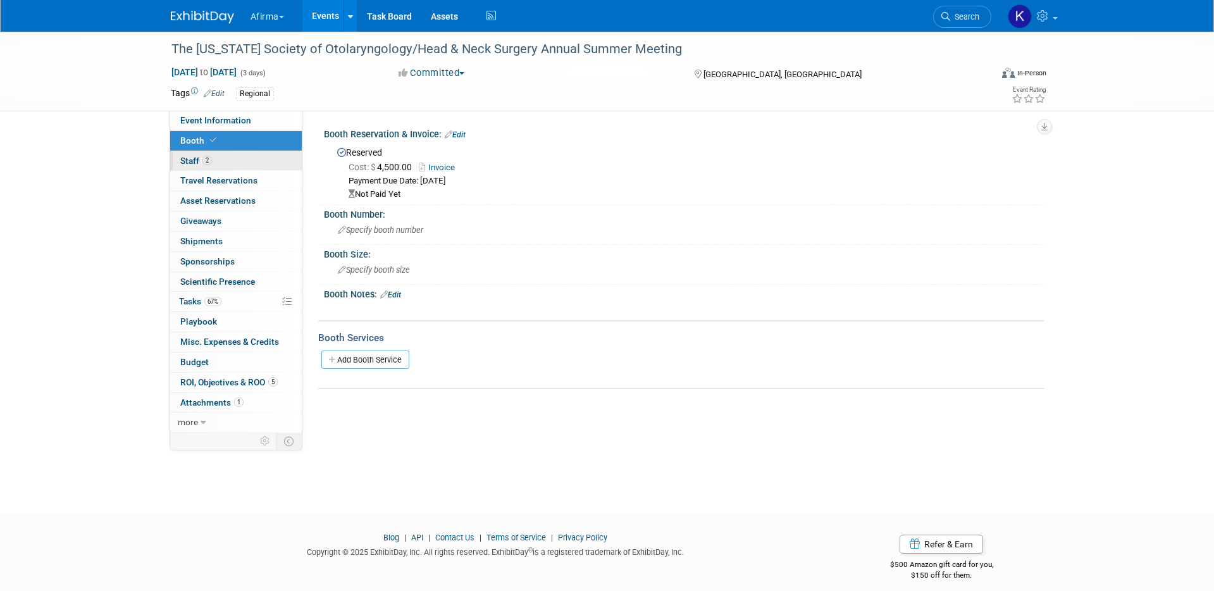
click at [231, 159] on link "2 Staff 2" at bounding box center [236, 161] width 132 height 20
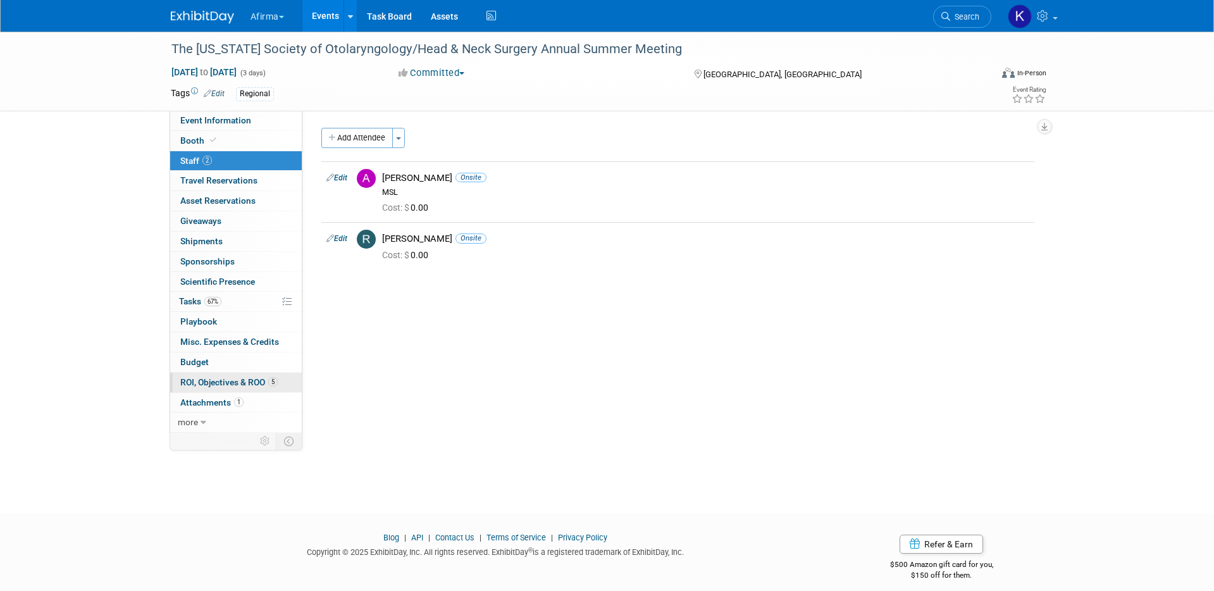
click at [204, 387] on link "5 ROI, Objectives & ROO 5" at bounding box center [236, 383] width 132 height 20
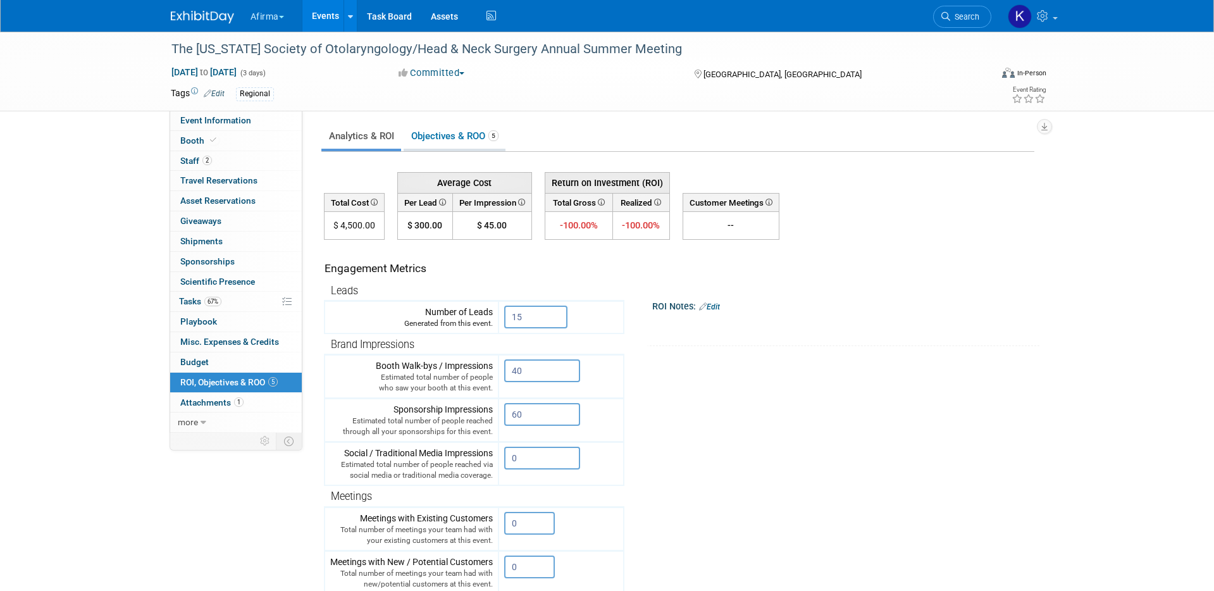
click at [441, 132] on link "Objectives & ROO 5" at bounding box center [455, 136] width 102 height 25
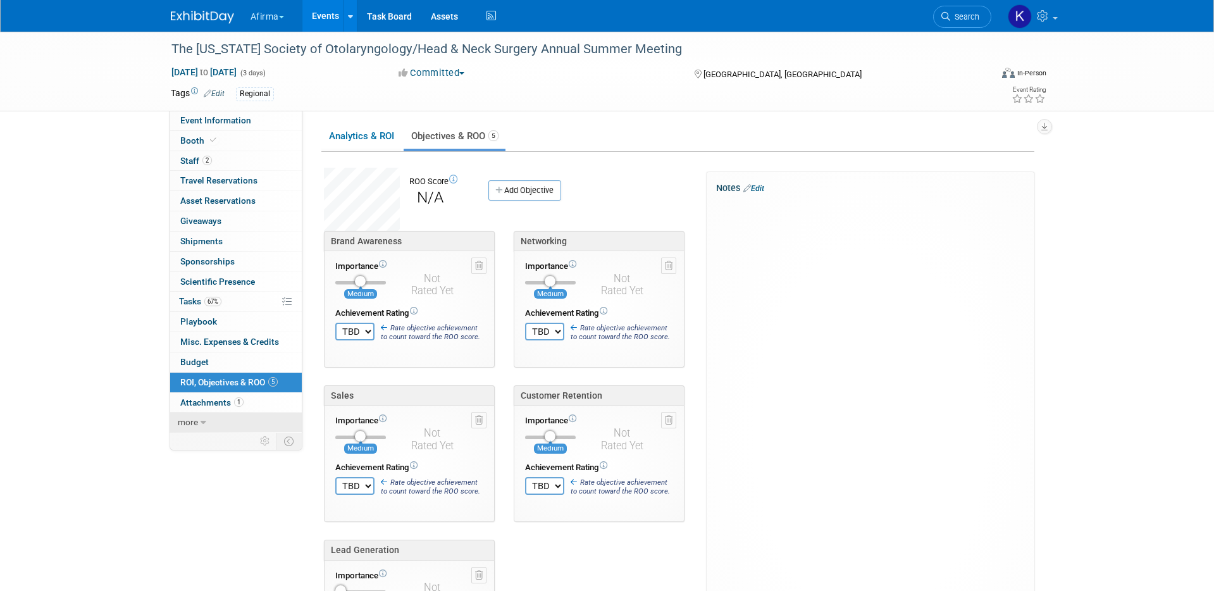
click at [225, 416] on link "more" at bounding box center [236, 422] width 132 height 20
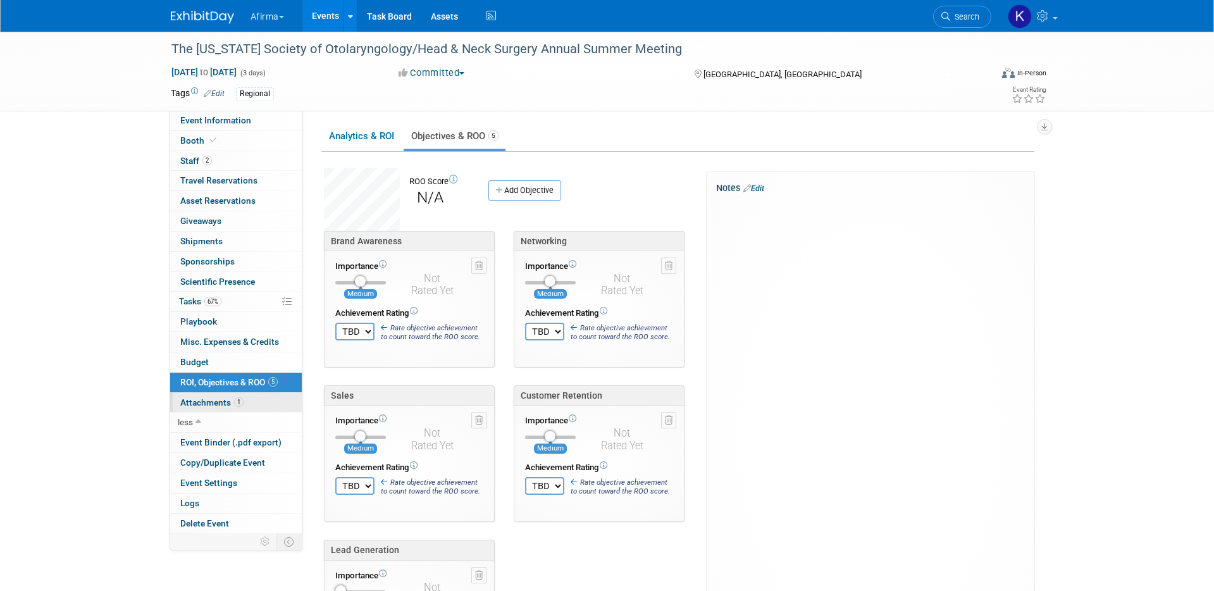
click at [225, 399] on span "Attachments 1" at bounding box center [211, 402] width 63 height 10
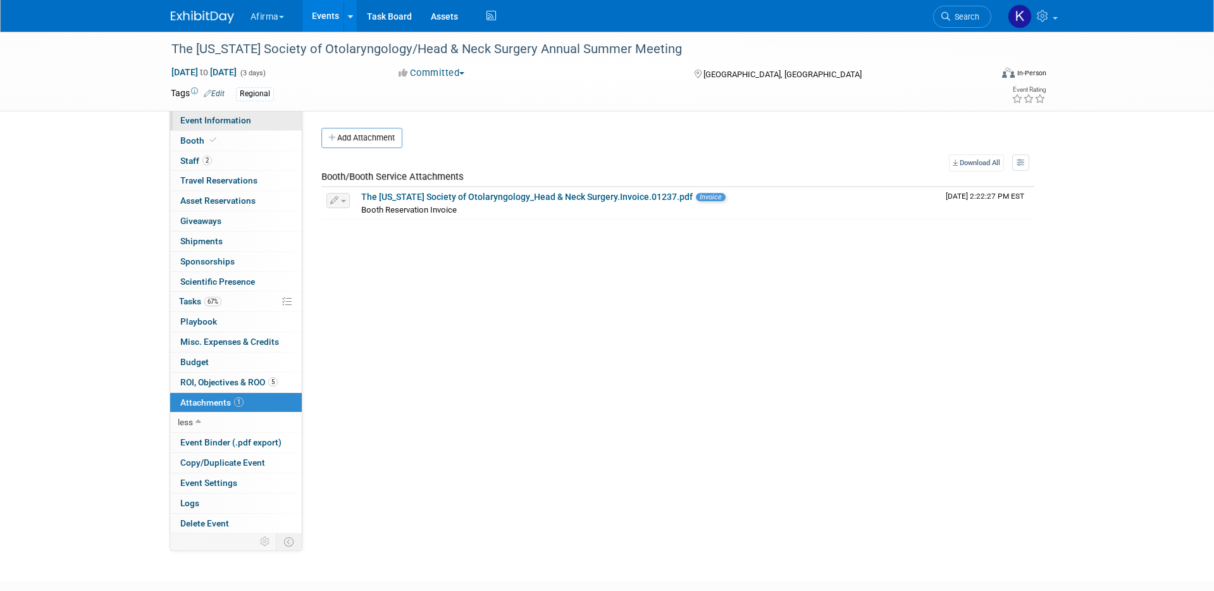
click at [229, 120] on span "Event Information" at bounding box center [215, 120] width 71 height 10
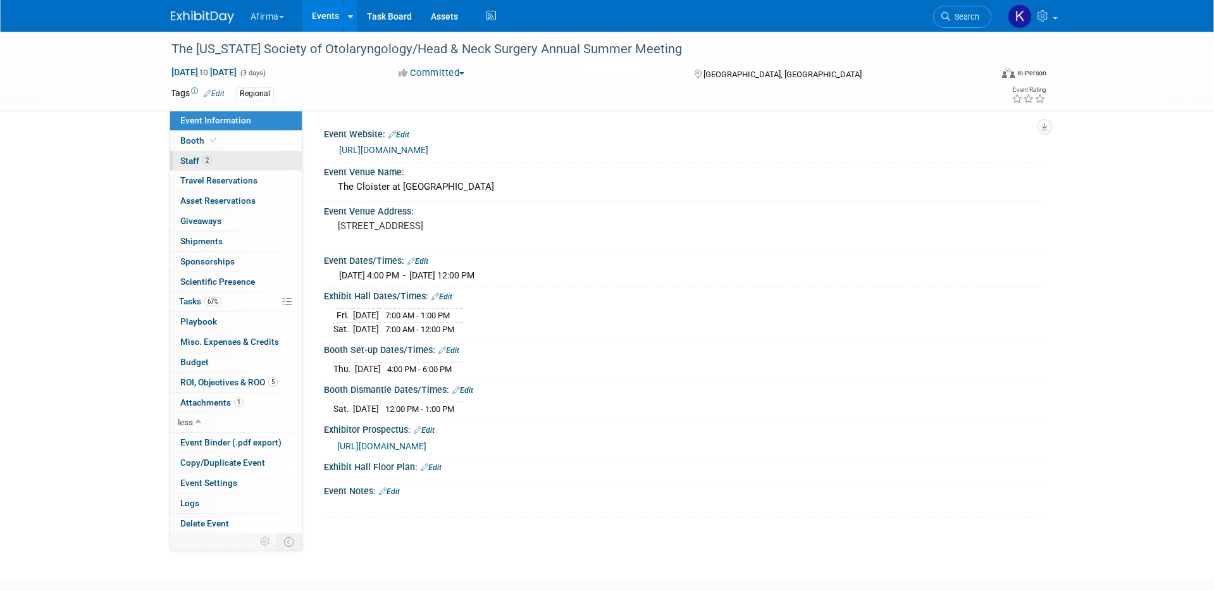
click at [228, 159] on link "2 Staff 2" at bounding box center [236, 161] width 132 height 20
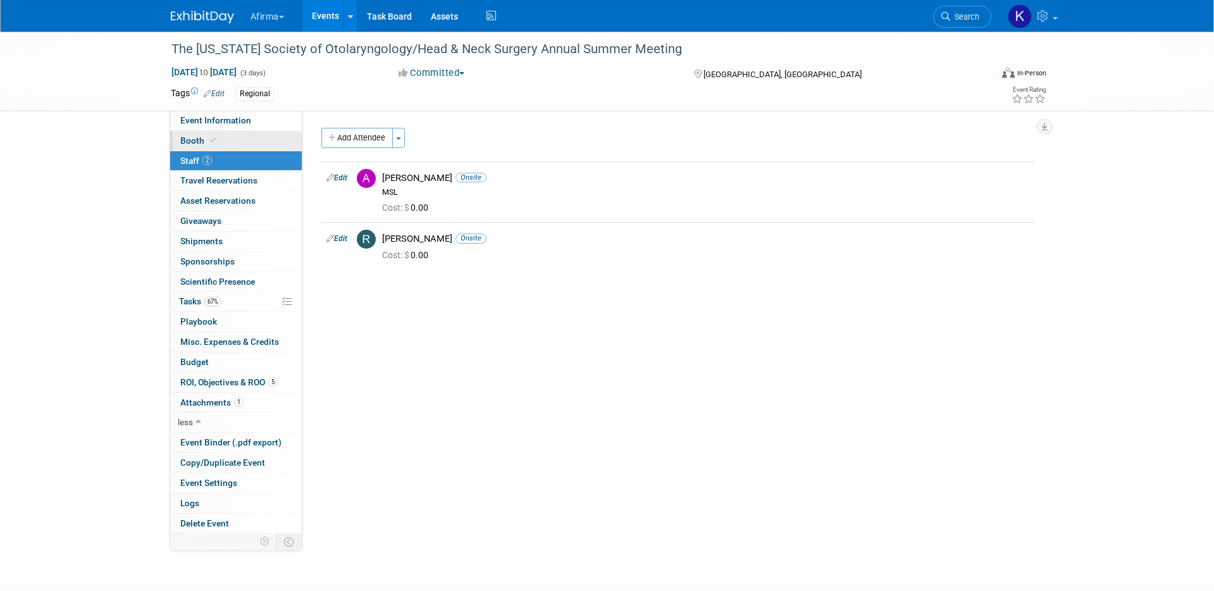
click at [227, 141] on link "Booth" at bounding box center [236, 141] width 132 height 20
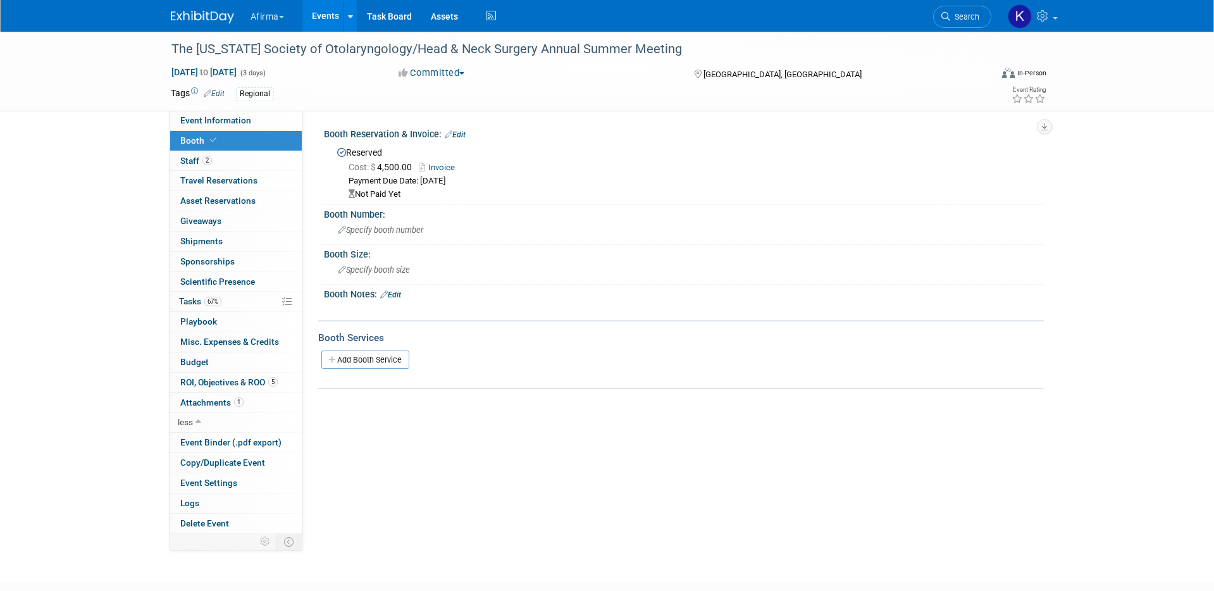
click at [323, 18] on link "Events" at bounding box center [325, 16] width 46 height 32
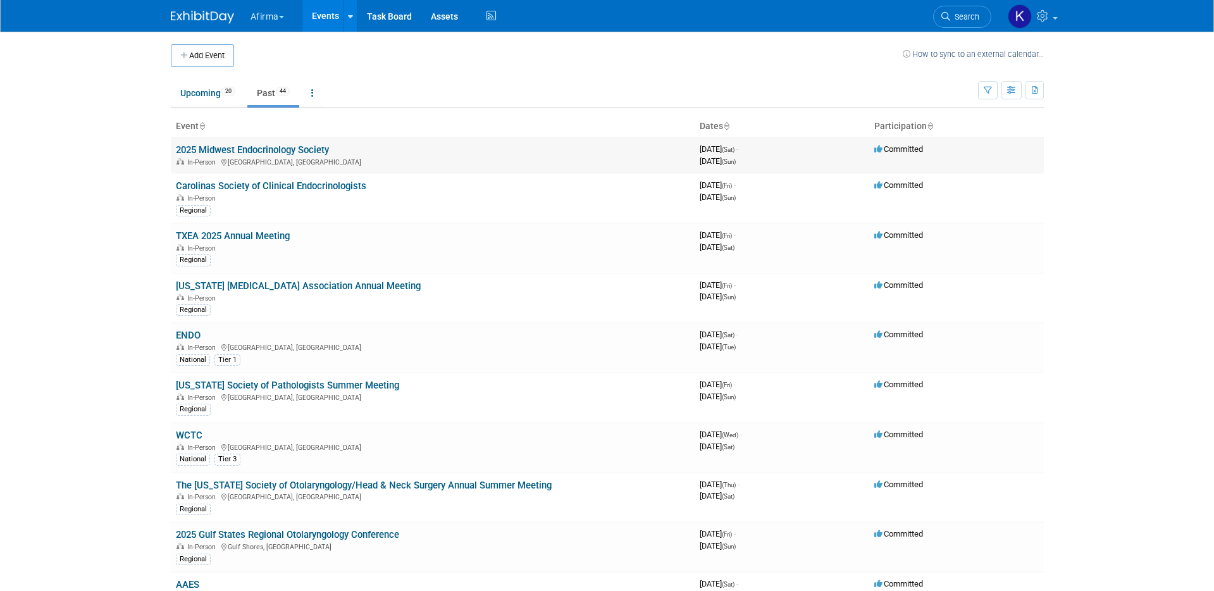
click at [268, 149] on link "2025 Midwest Endocrinology Society" at bounding box center [252, 149] width 153 height 11
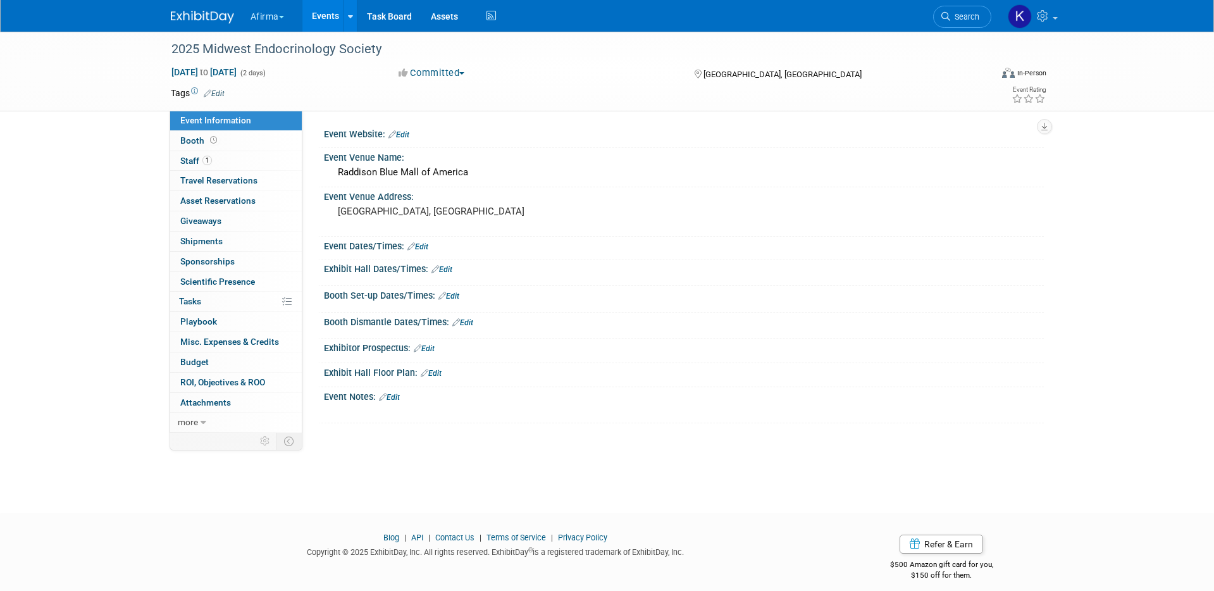
click at [316, 22] on link "Events" at bounding box center [325, 16] width 46 height 32
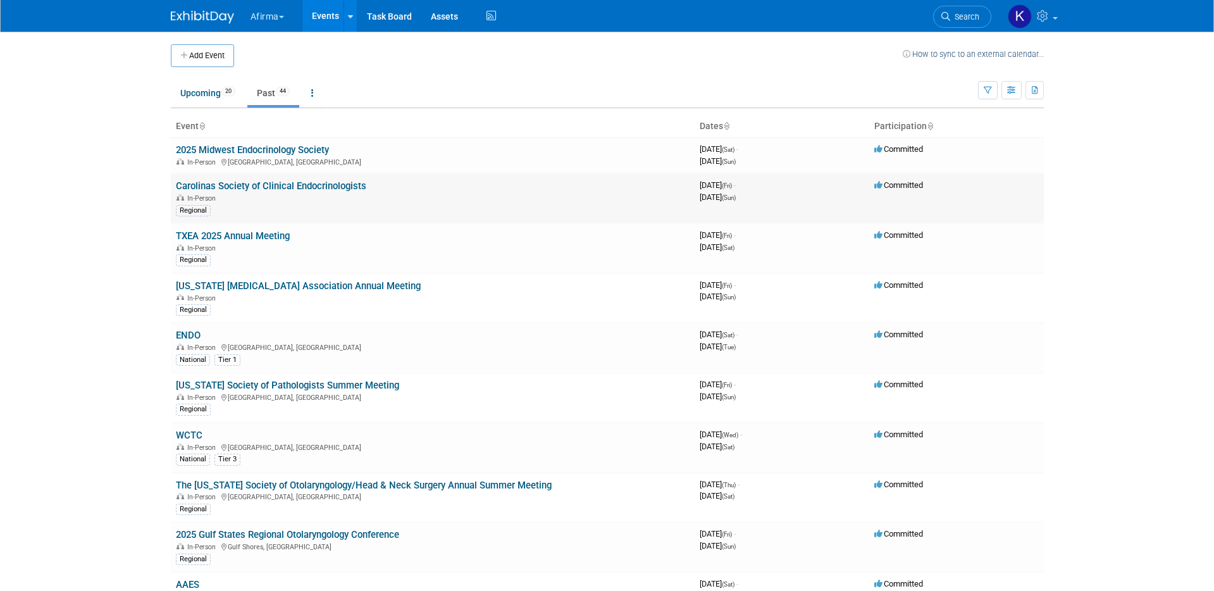
click at [256, 183] on link "Carolinas Society of Clinical Endocrinologists" at bounding box center [271, 185] width 190 height 11
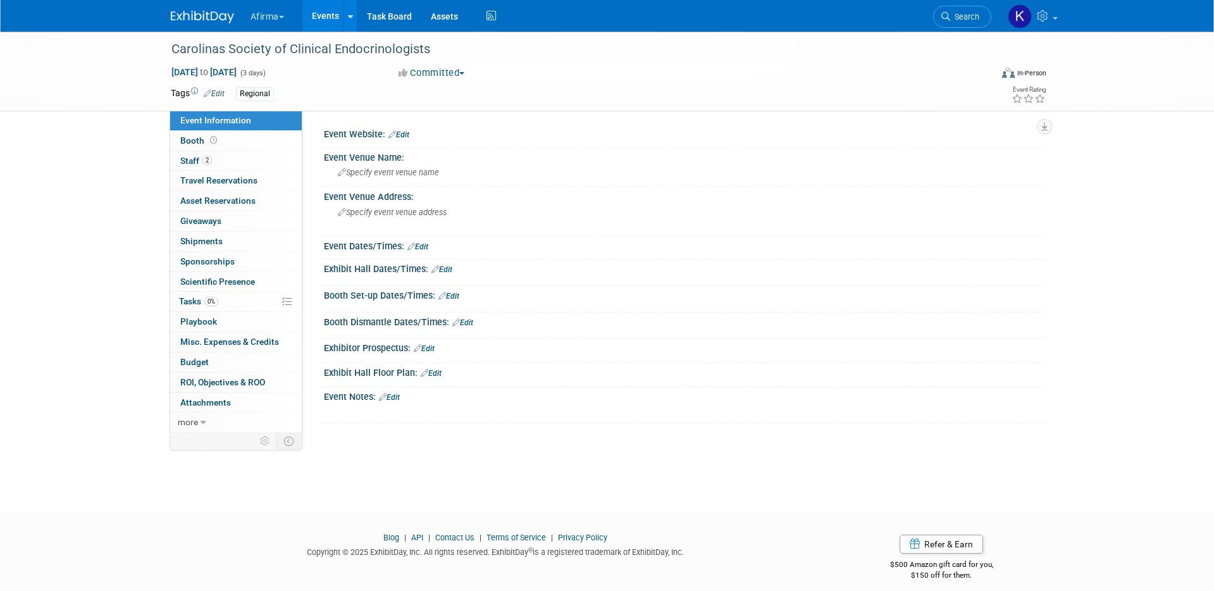
click at [322, 20] on link "Events" at bounding box center [325, 16] width 46 height 32
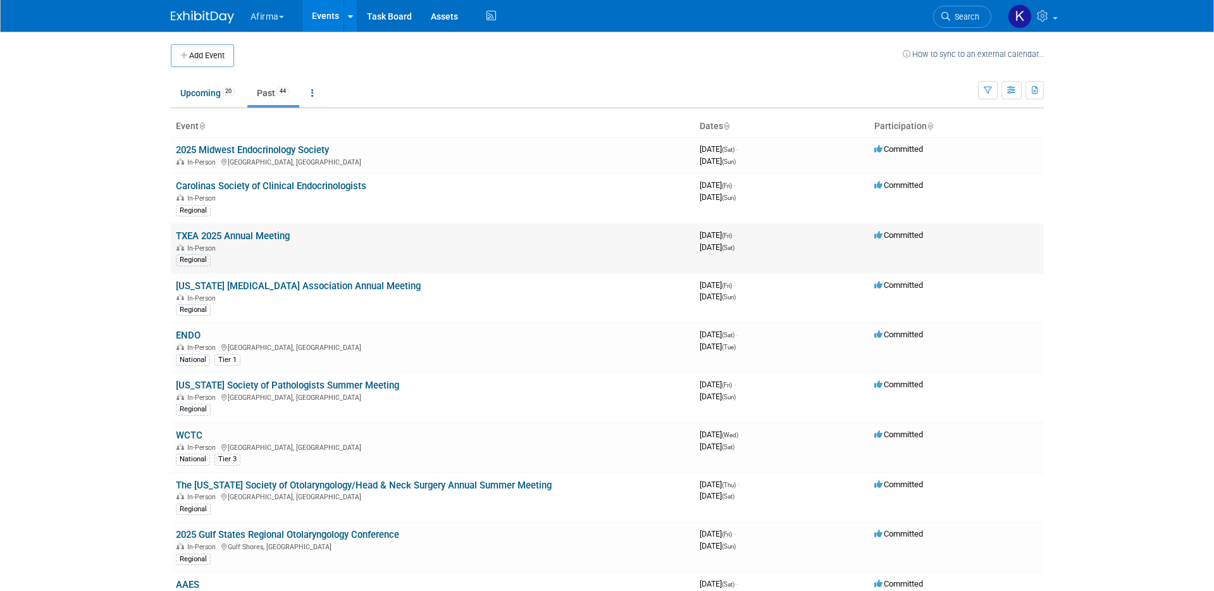
click at [245, 234] on link "TXEA 2025 Annual Meeting" at bounding box center [233, 235] width 114 height 11
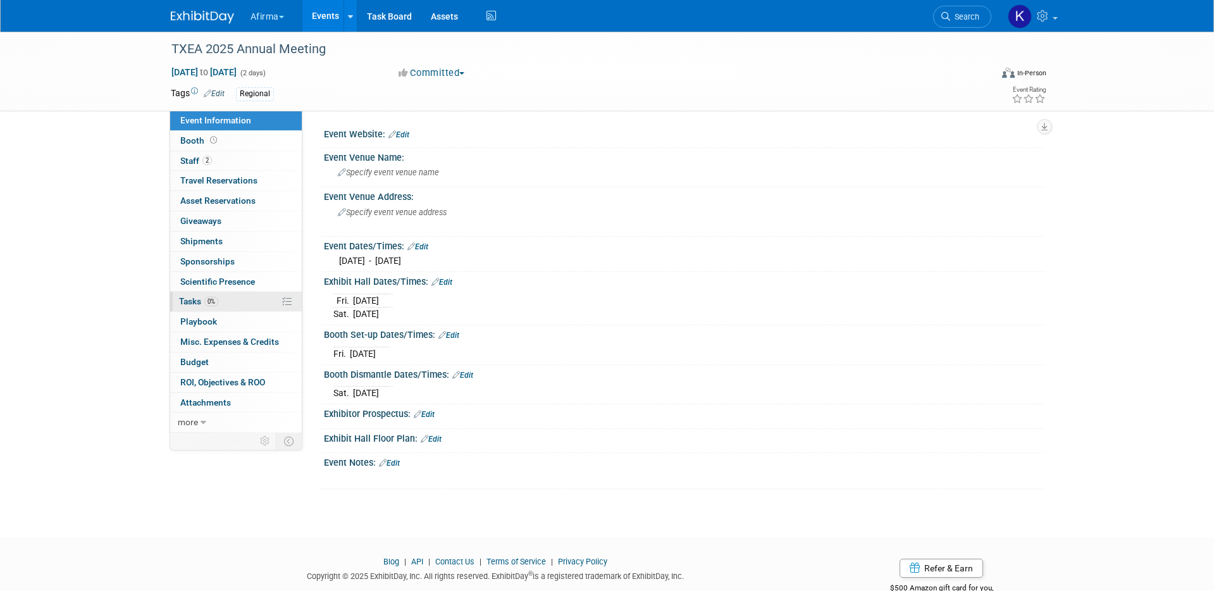
click at [238, 296] on link "0% Tasks 0%" at bounding box center [236, 302] width 132 height 20
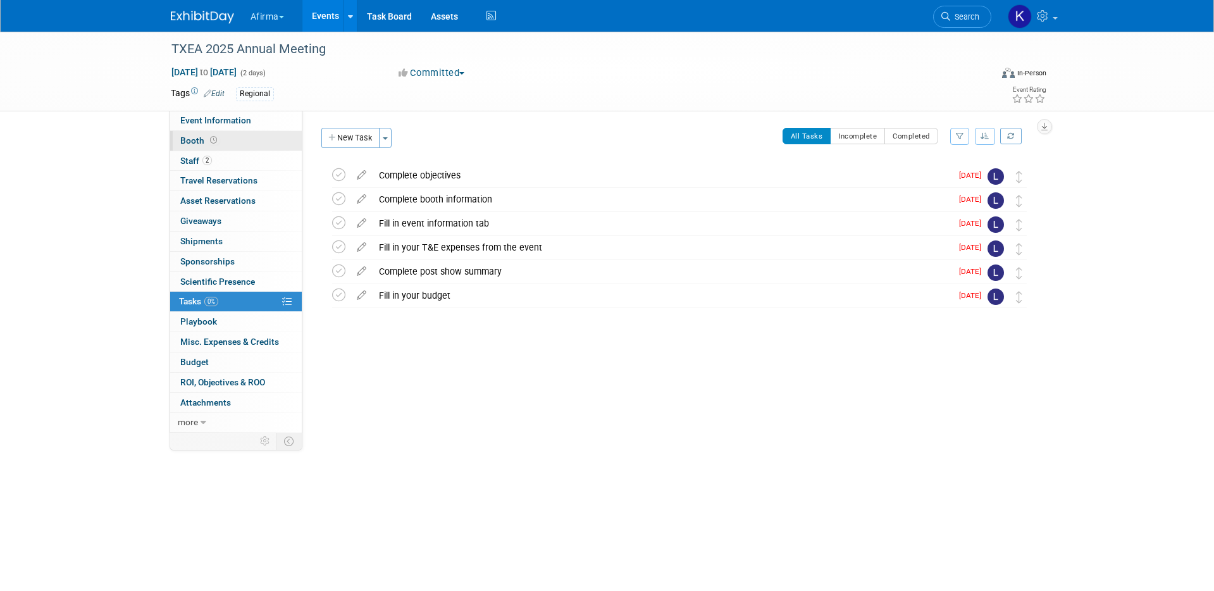
click at [248, 139] on link "Booth" at bounding box center [236, 141] width 132 height 20
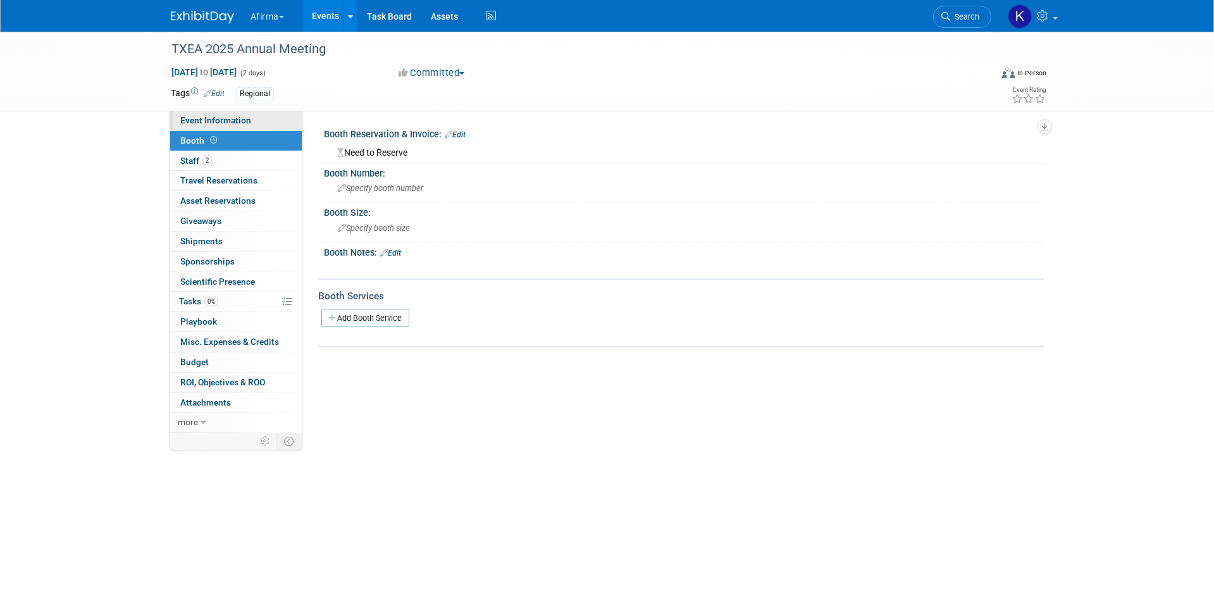
click at [245, 118] on span "Event Information" at bounding box center [215, 120] width 71 height 10
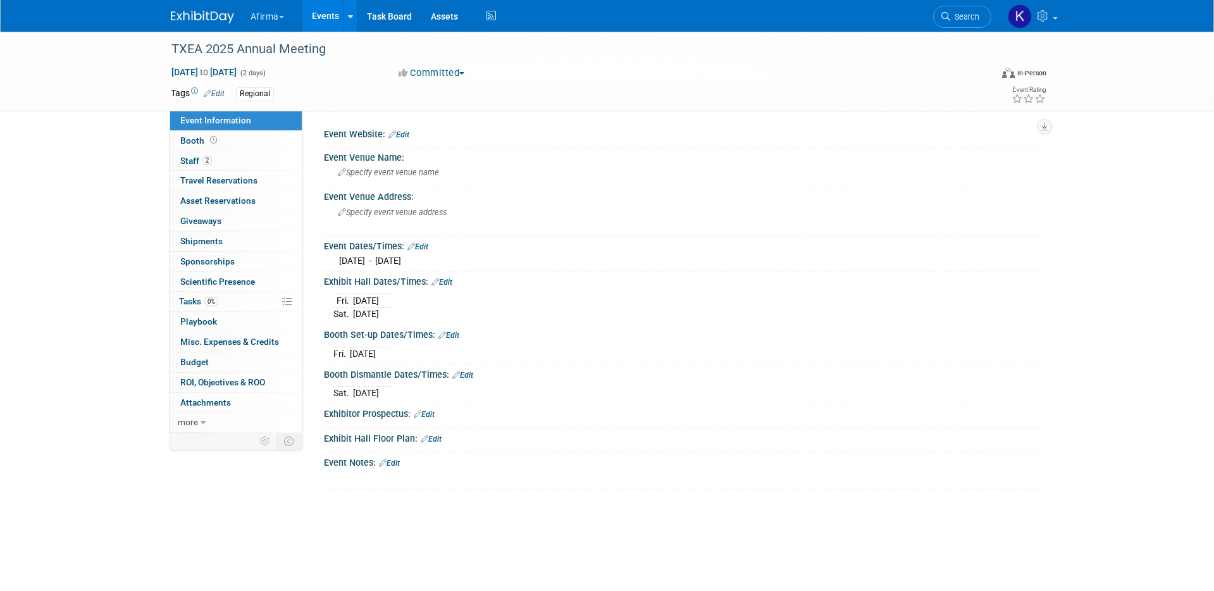
click at [311, 13] on link "Events" at bounding box center [325, 16] width 46 height 32
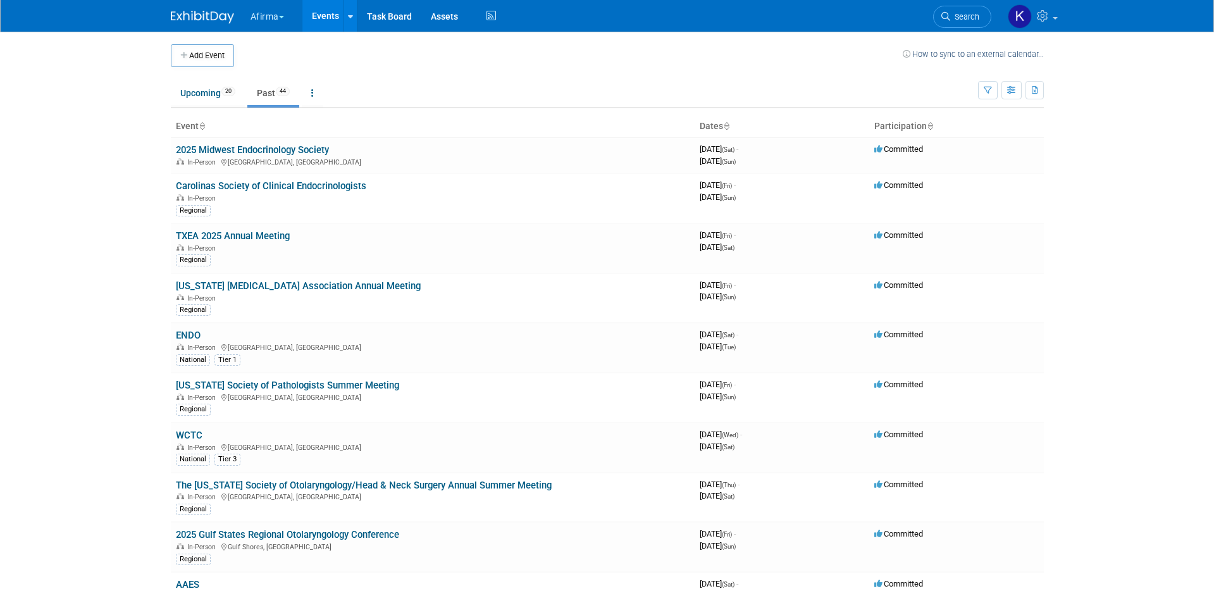
click at [320, 16] on link "Events" at bounding box center [325, 16] width 46 height 32
click at [193, 97] on link "Upcoming 20" at bounding box center [208, 93] width 74 height 24
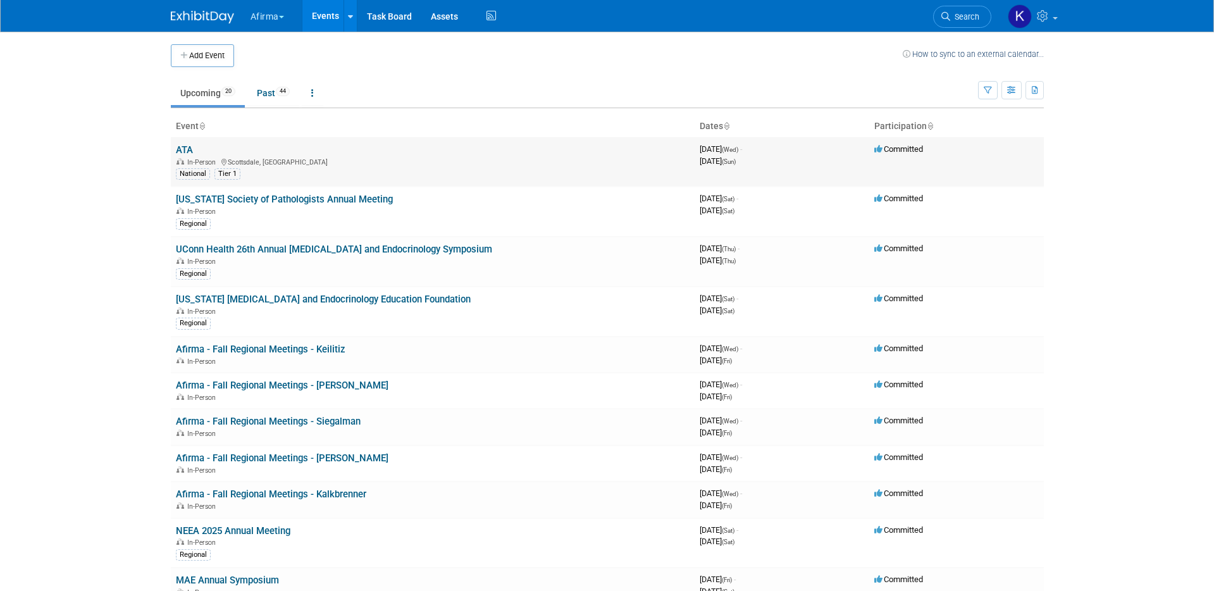
click at [183, 148] on link "ATA" at bounding box center [184, 149] width 17 height 11
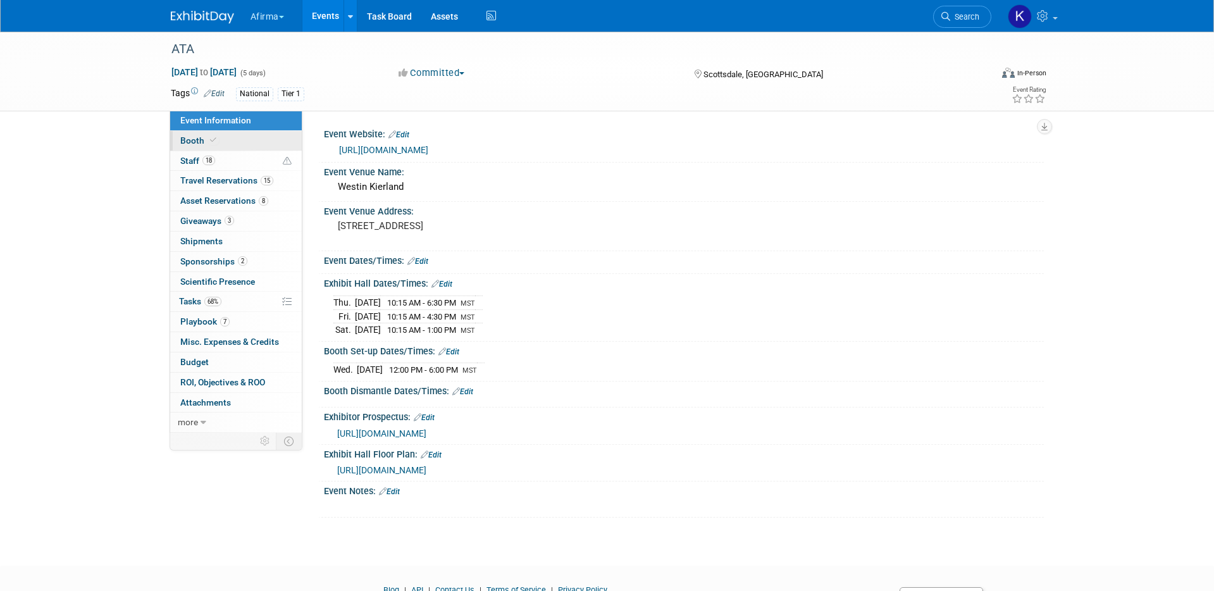
click at [198, 146] on link "Booth" at bounding box center [236, 141] width 132 height 20
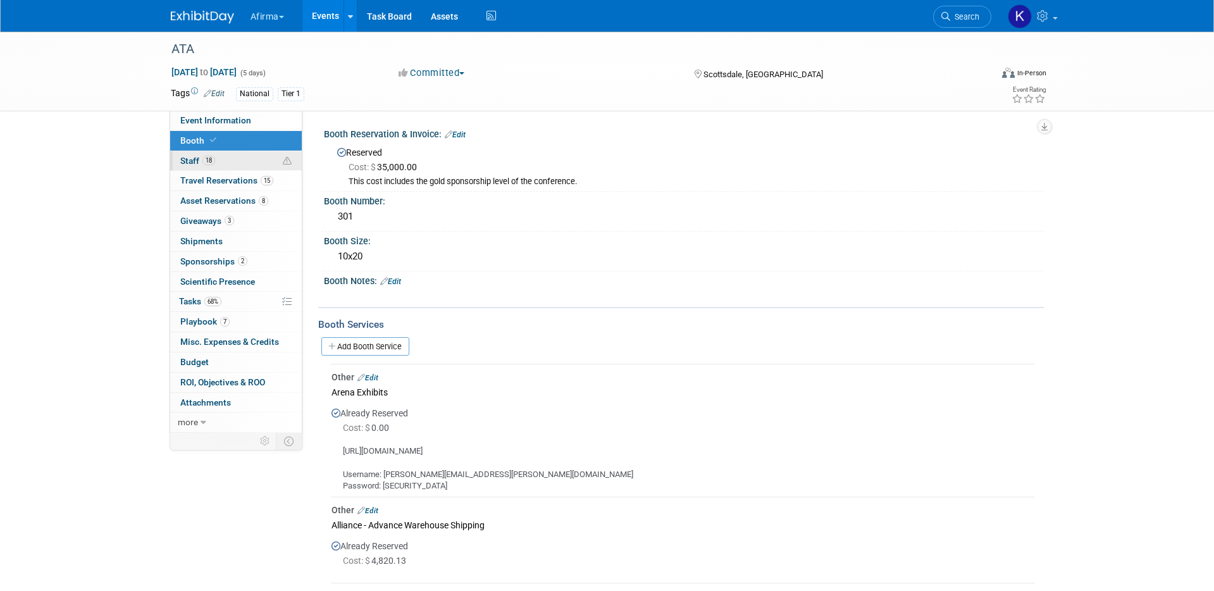
click at [196, 159] on span "Staff 18" at bounding box center [197, 161] width 35 height 10
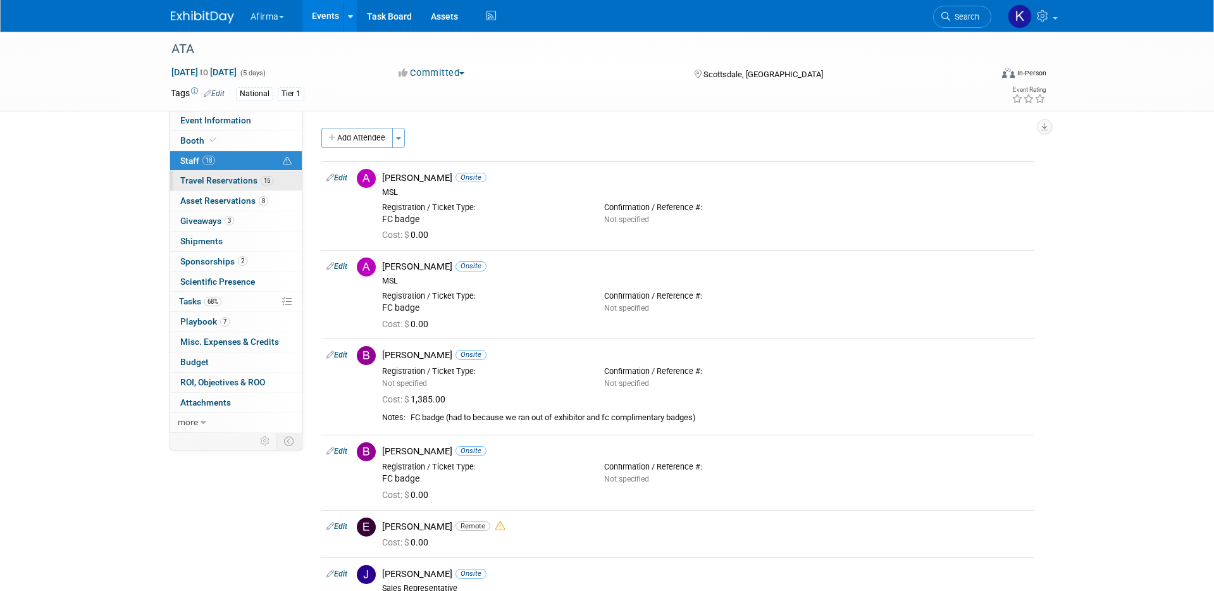
click at [196, 182] on span "Travel Reservations 15" at bounding box center [226, 180] width 93 height 10
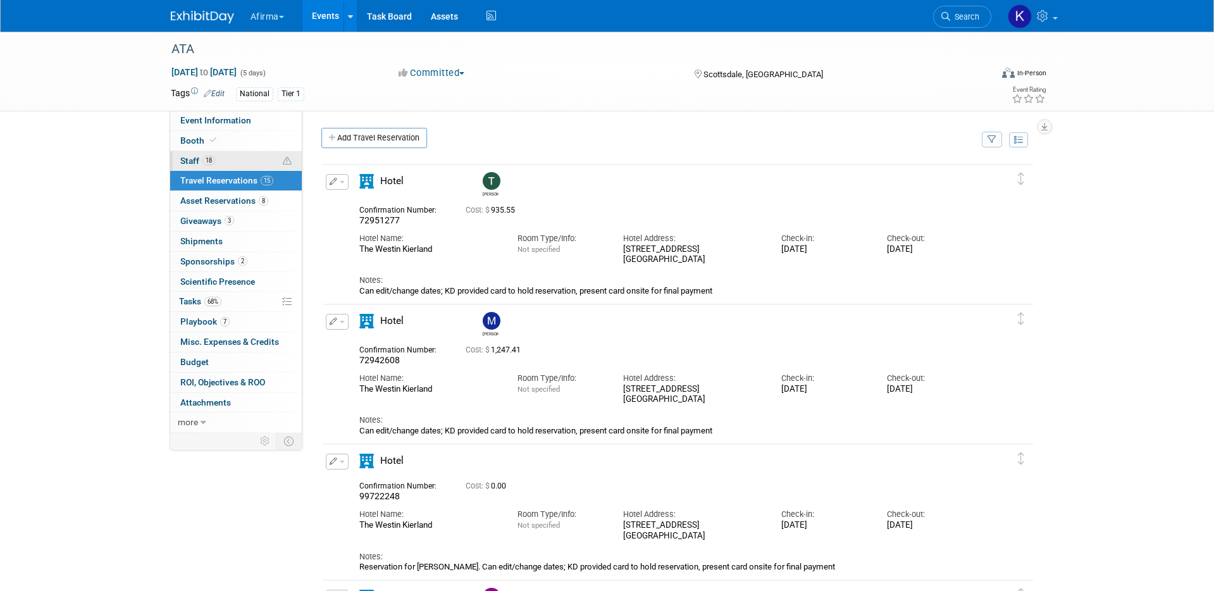
click at [195, 165] on span "Staff 18" at bounding box center [197, 161] width 35 height 10
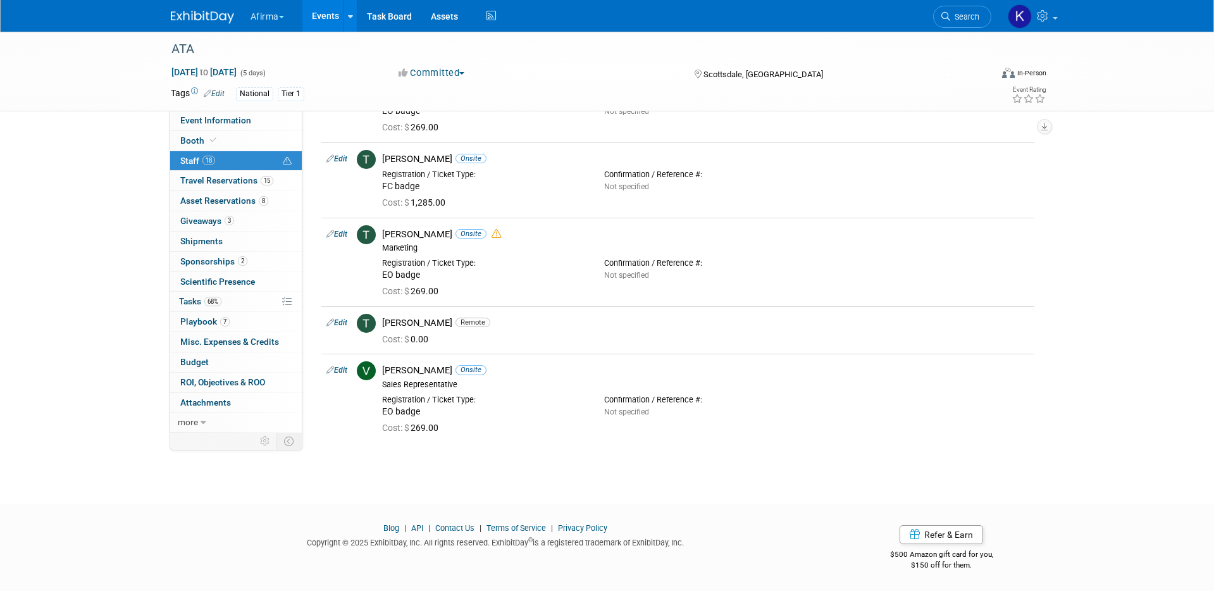
scroll to position [1112, 0]
click at [262, 219] on link "3 Giveaways 3" at bounding box center [236, 221] width 132 height 20
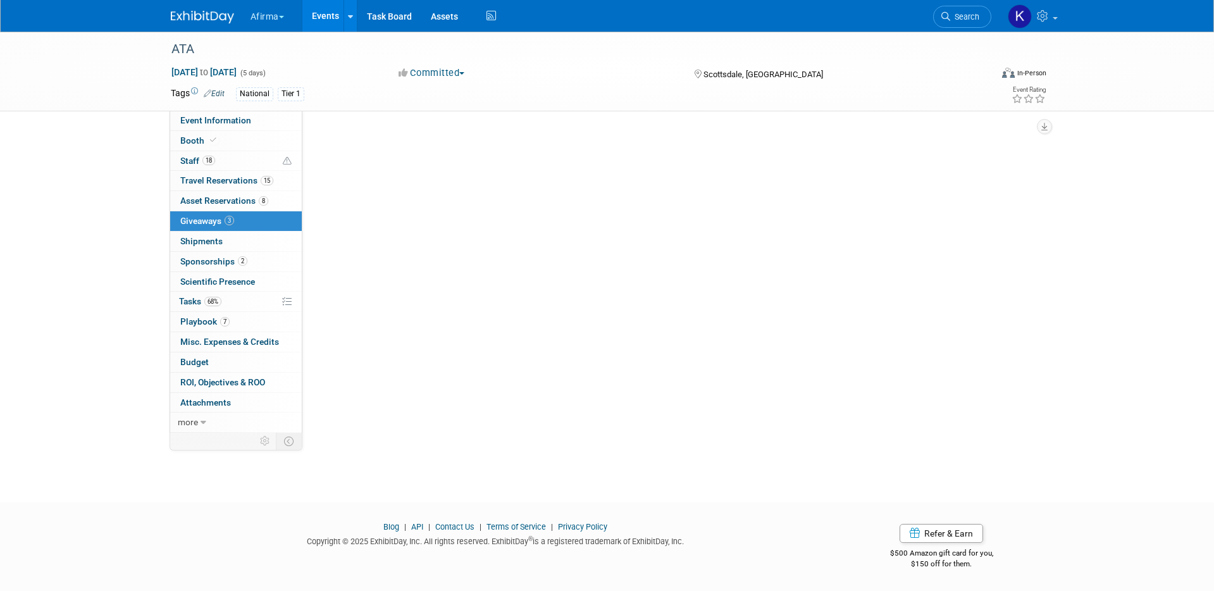
scroll to position [0, 0]
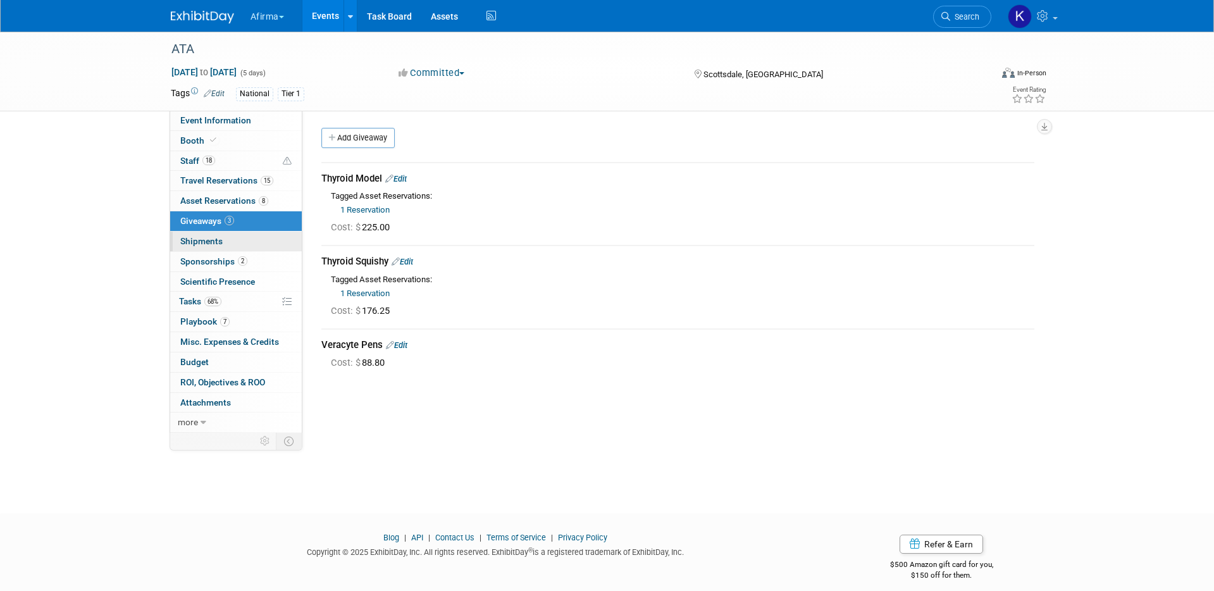
click at [262, 241] on link "0 Shipments 0" at bounding box center [236, 242] width 132 height 20
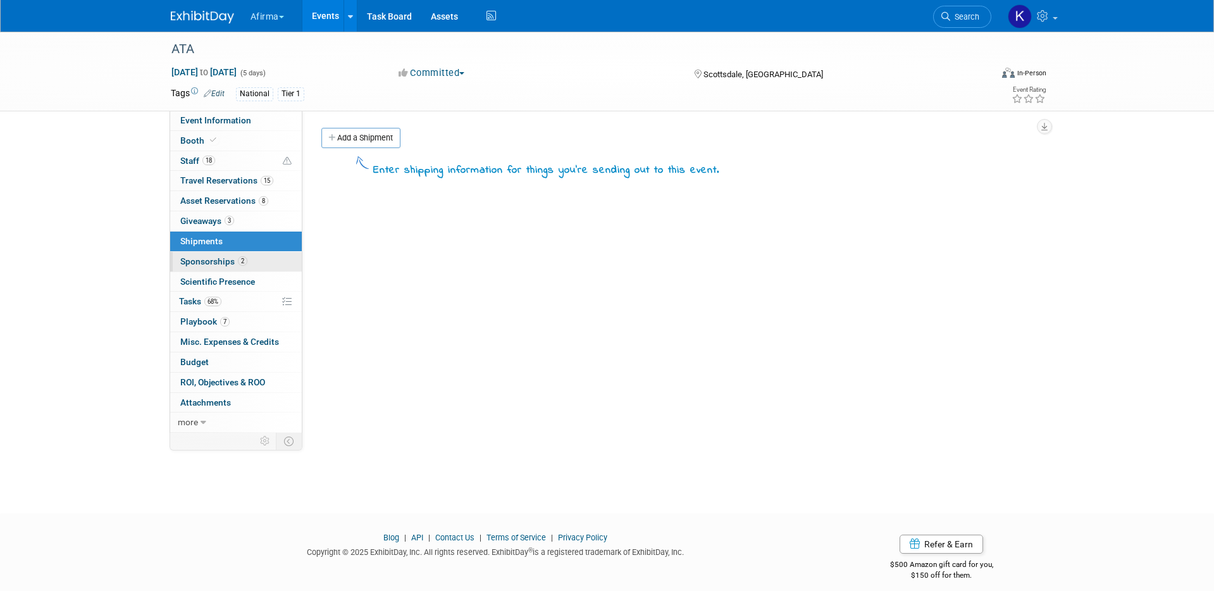
click at [254, 267] on link "2 Sponsorships 2" at bounding box center [236, 262] width 132 height 20
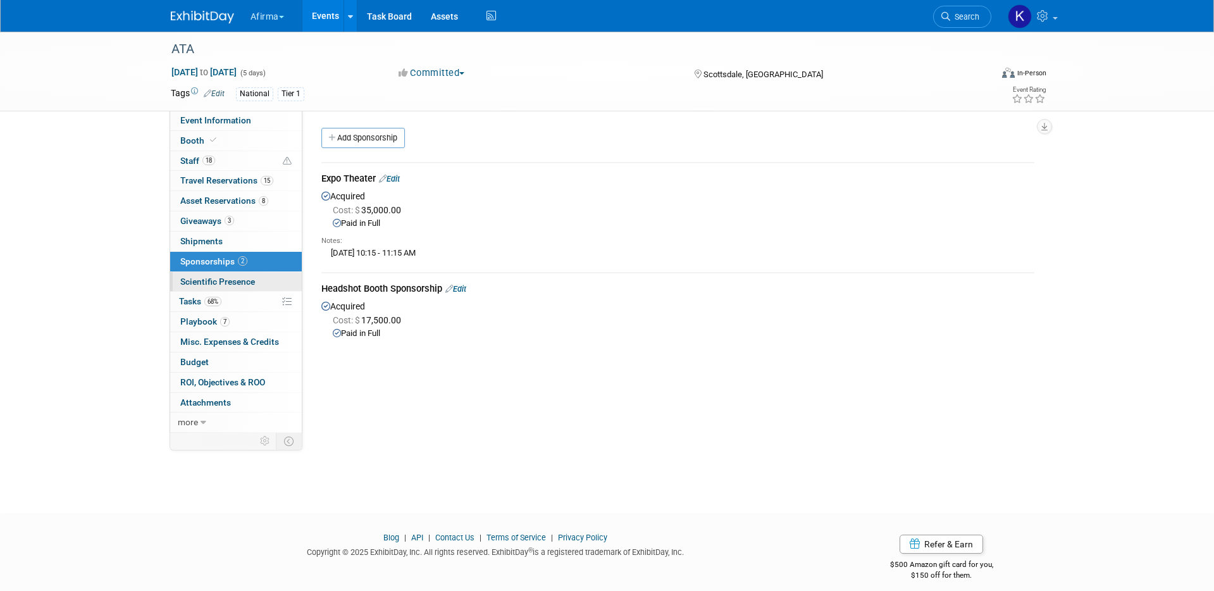
click at [249, 286] on span "Scientific Presence" at bounding box center [217, 281] width 75 height 10
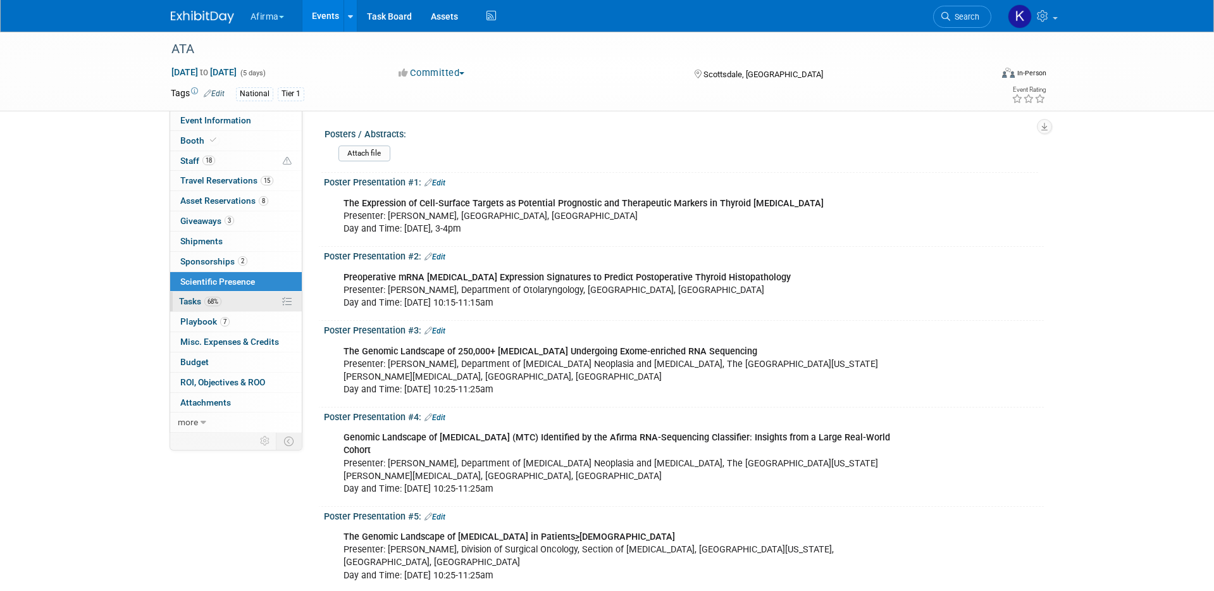
click at [233, 294] on link "68% Tasks 68%" at bounding box center [236, 302] width 132 height 20
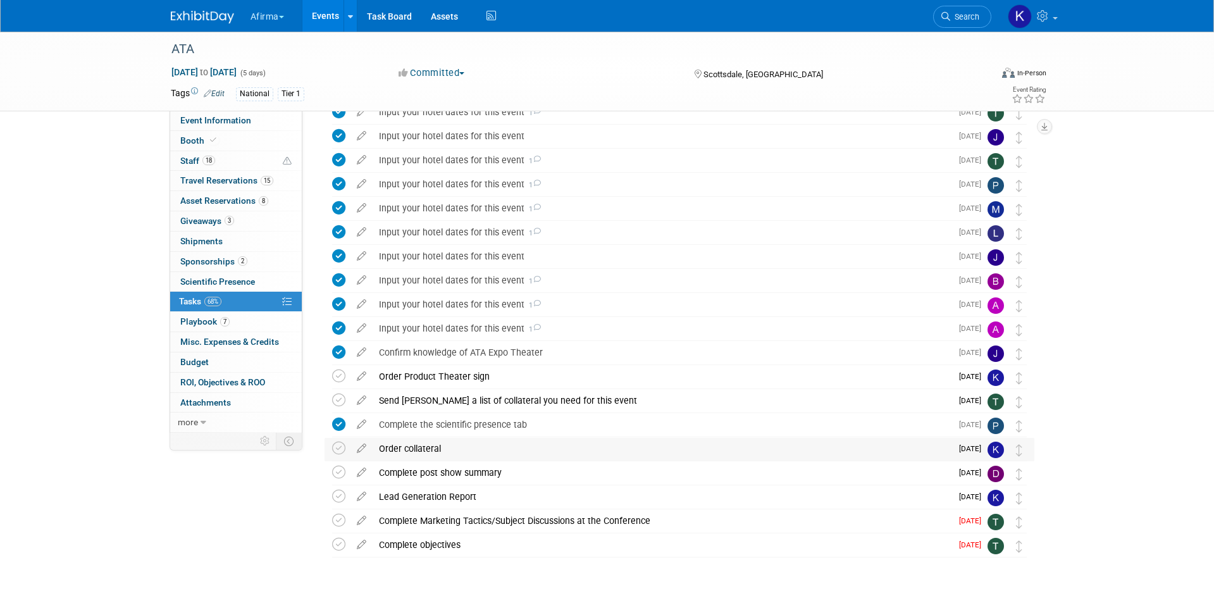
scroll to position [144, 0]
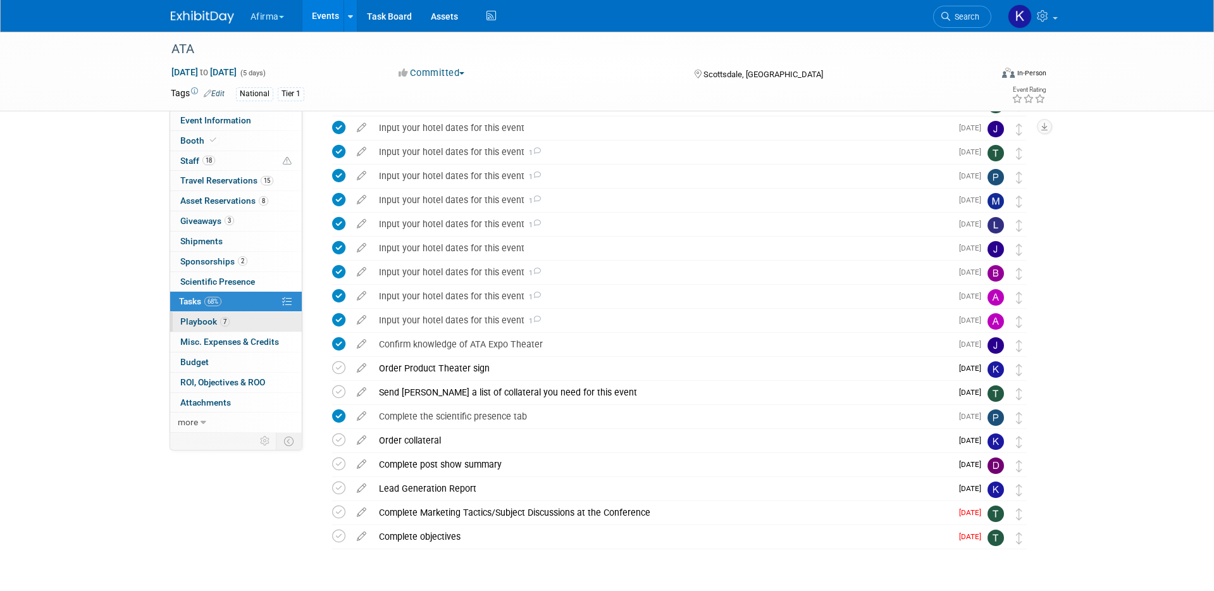
click at [252, 314] on link "7 Playbook 7" at bounding box center [236, 322] width 132 height 20
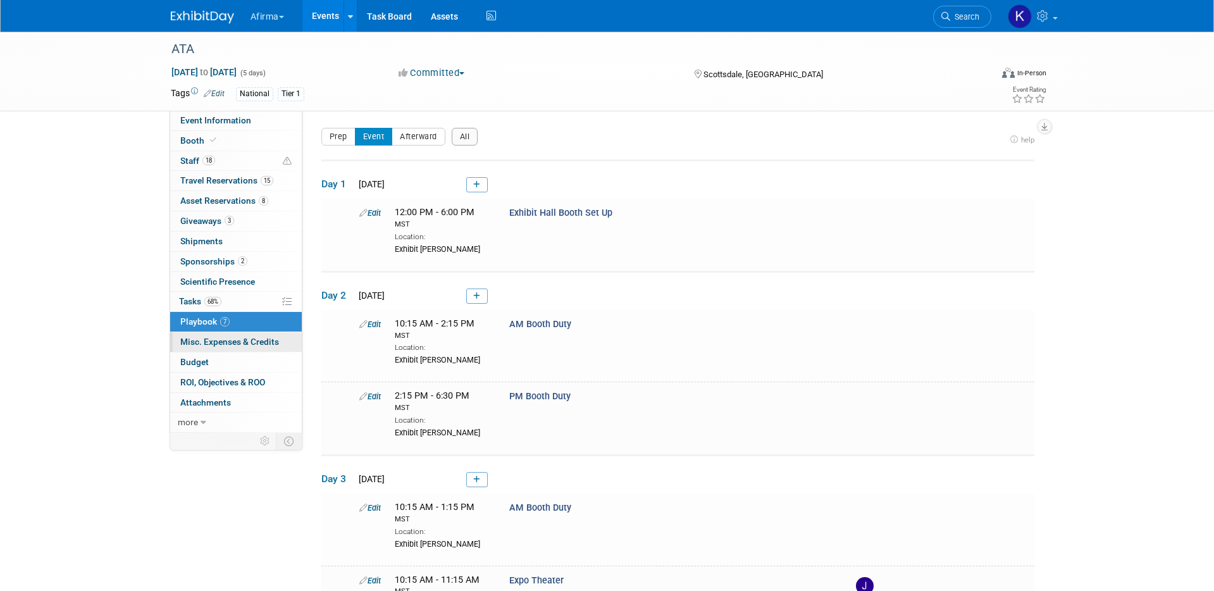
click at [251, 337] on span "Misc. Expenses & Credits 0" at bounding box center [229, 342] width 99 height 10
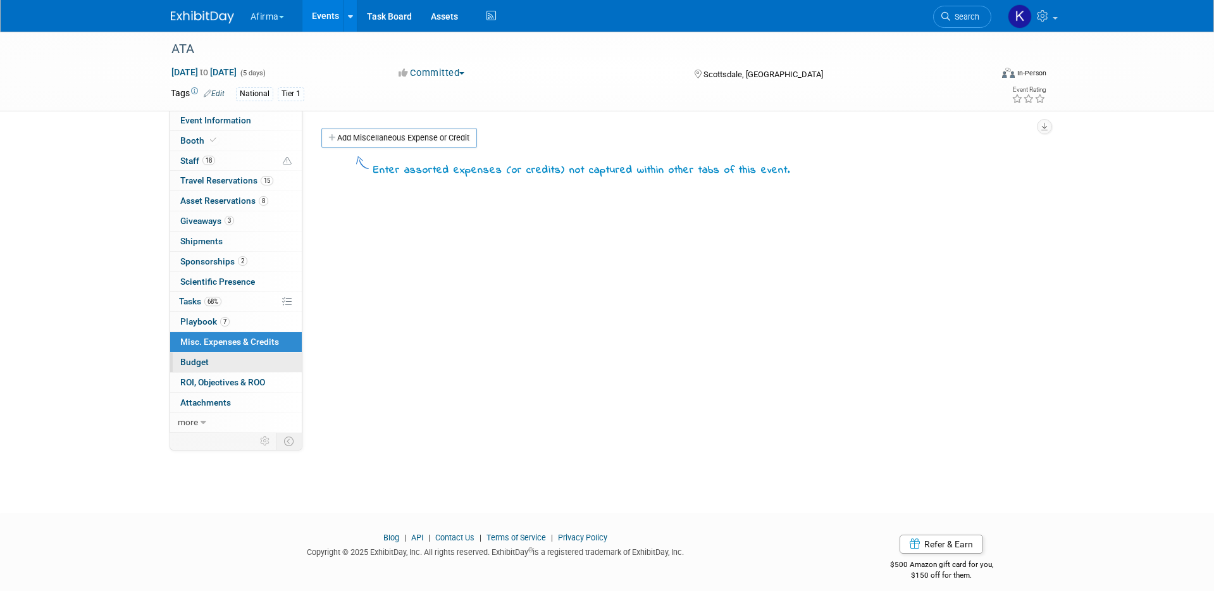
click at [249, 364] on link "Budget" at bounding box center [236, 362] width 132 height 20
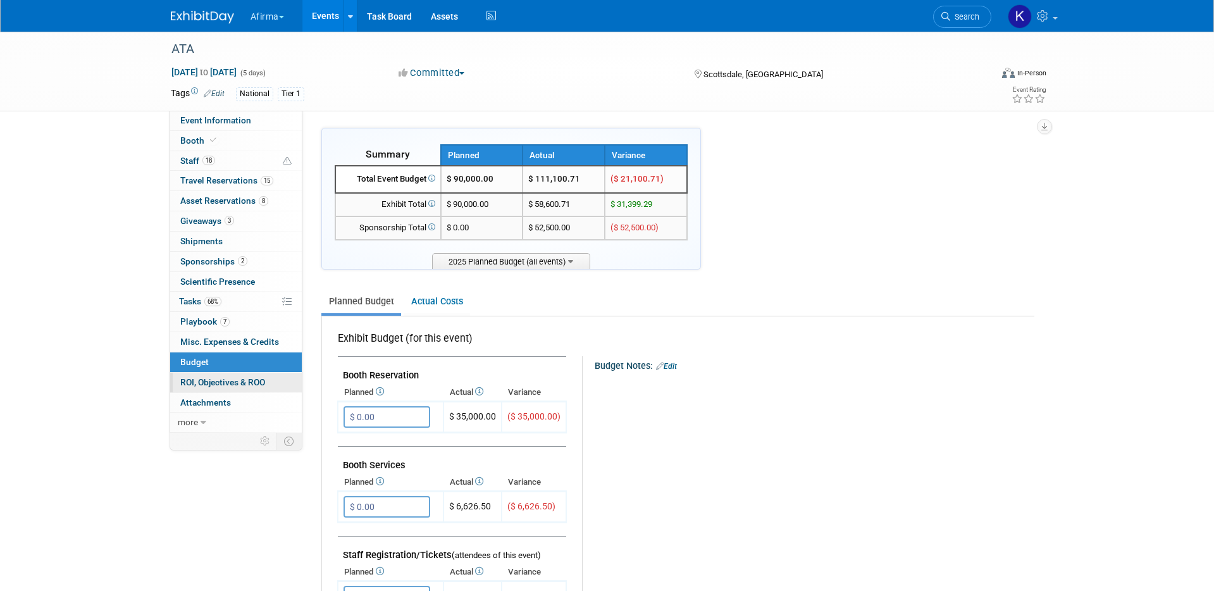
click at [249, 379] on span "ROI, Objectives & ROO 0" at bounding box center [222, 382] width 85 height 10
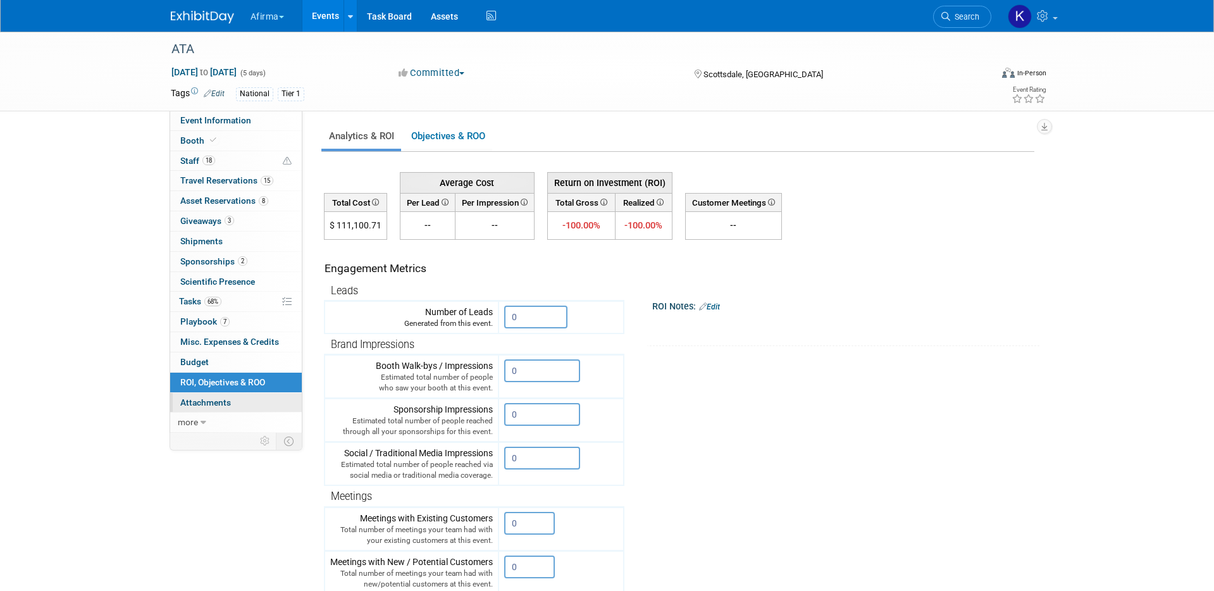
click at [242, 404] on link "0 Attachments 0" at bounding box center [236, 403] width 132 height 20
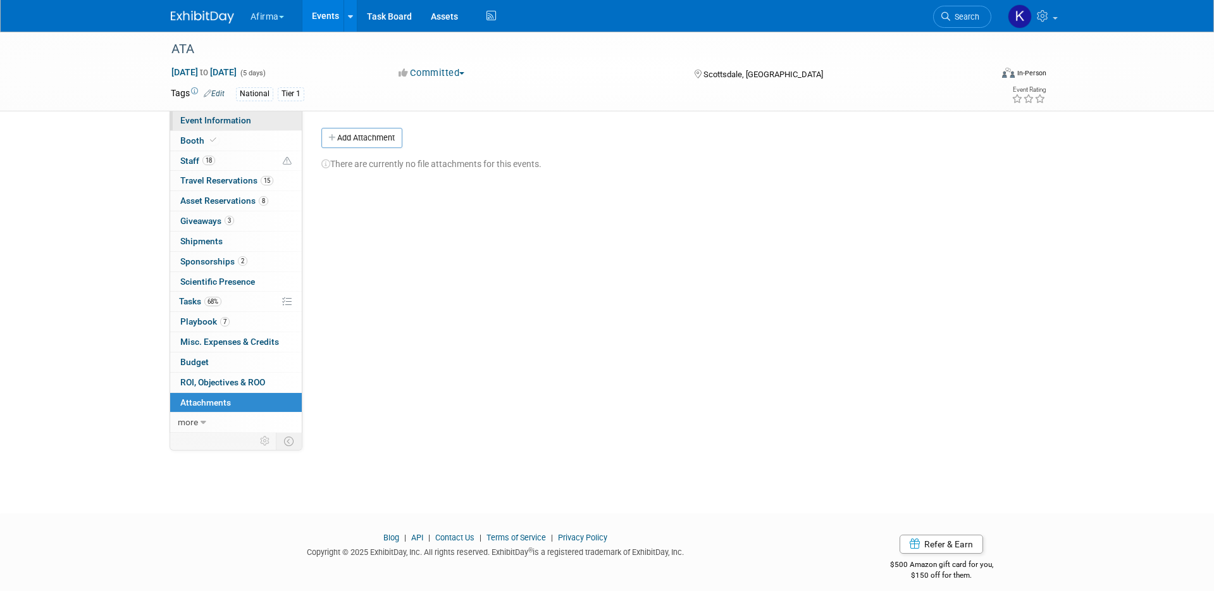
click at [231, 125] on span "Event Information" at bounding box center [215, 120] width 71 height 10
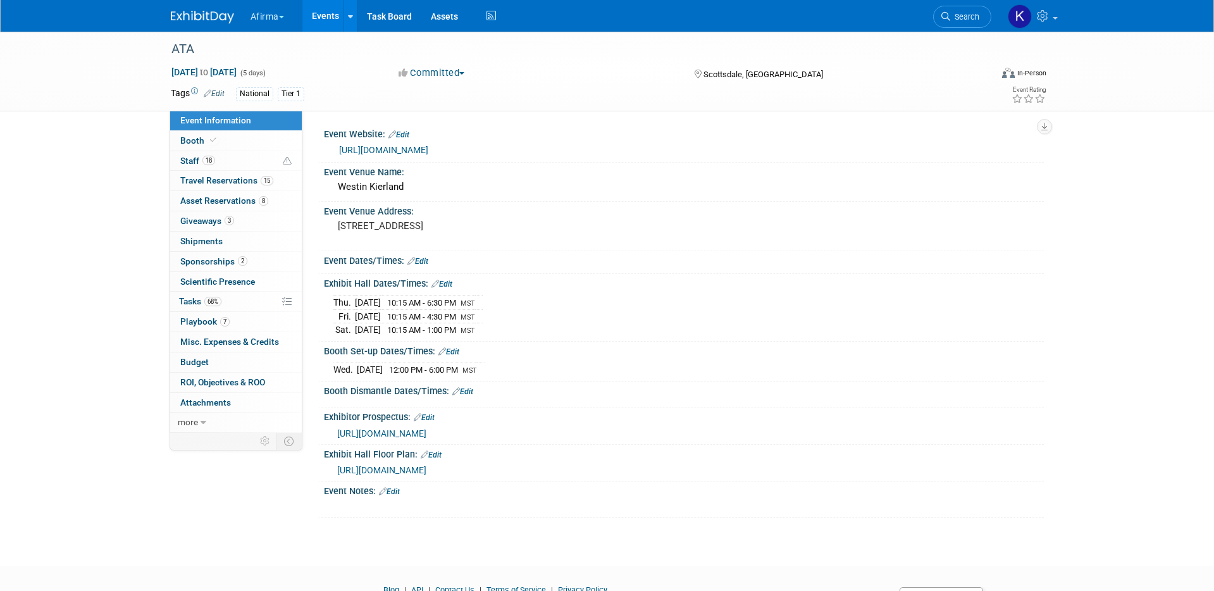
click at [318, 8] on link "Events" at bounding box center [325, 16] width 46 height 32
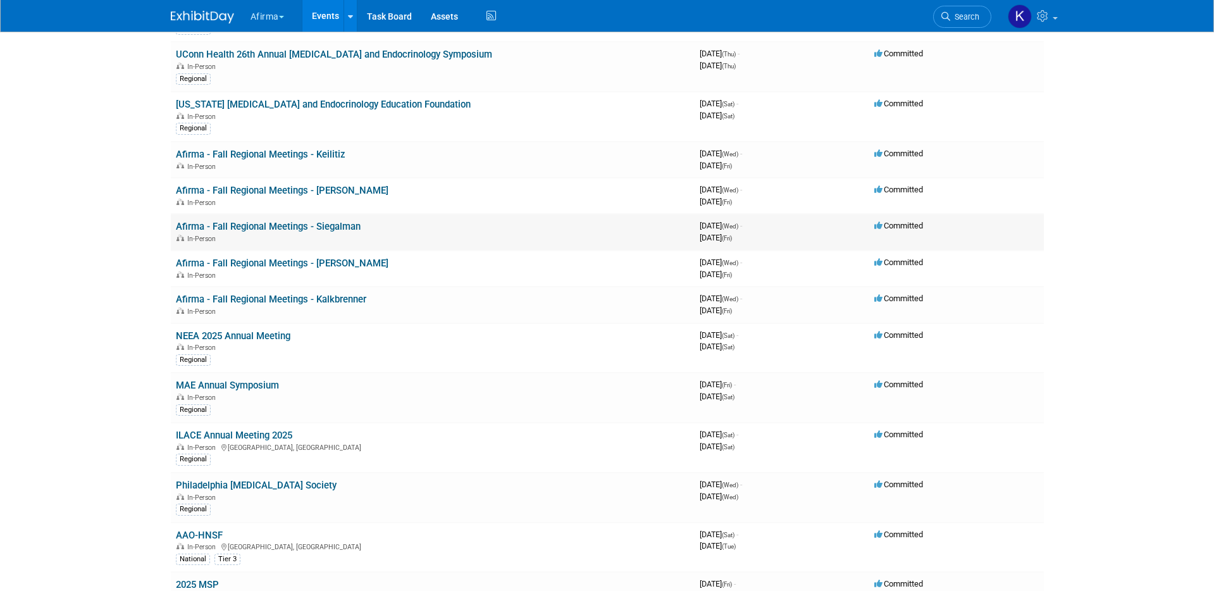
scroll to position [199, 0]
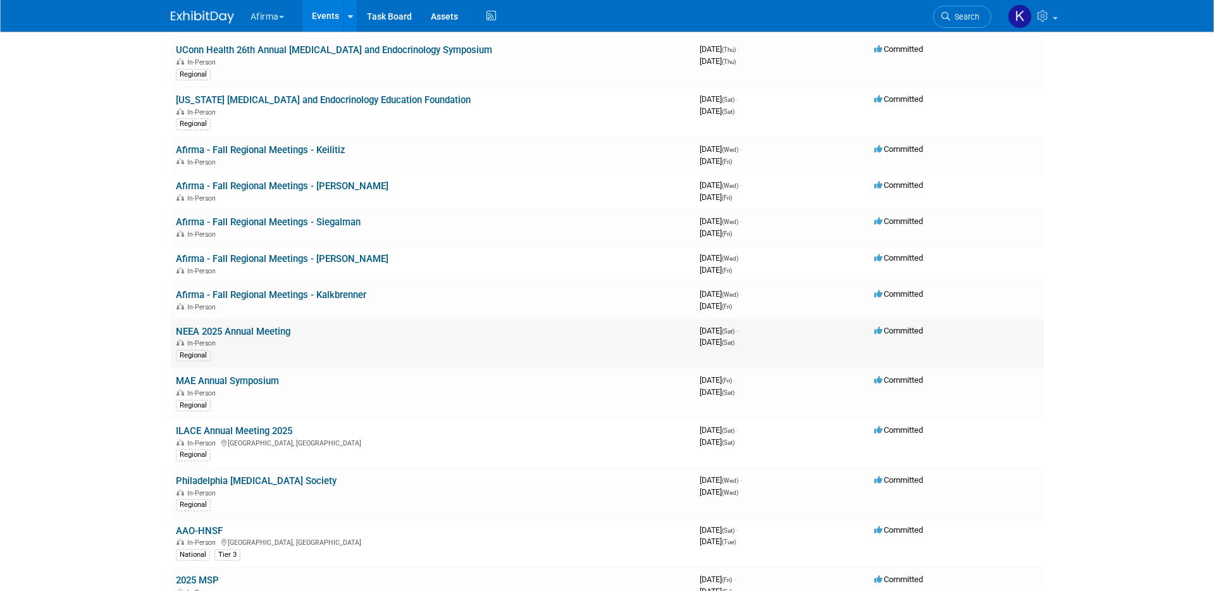
click at [230, 333] on link "NEEA 2025 Annual Meeting" at bounding box center [233, 331] width 115 height 11
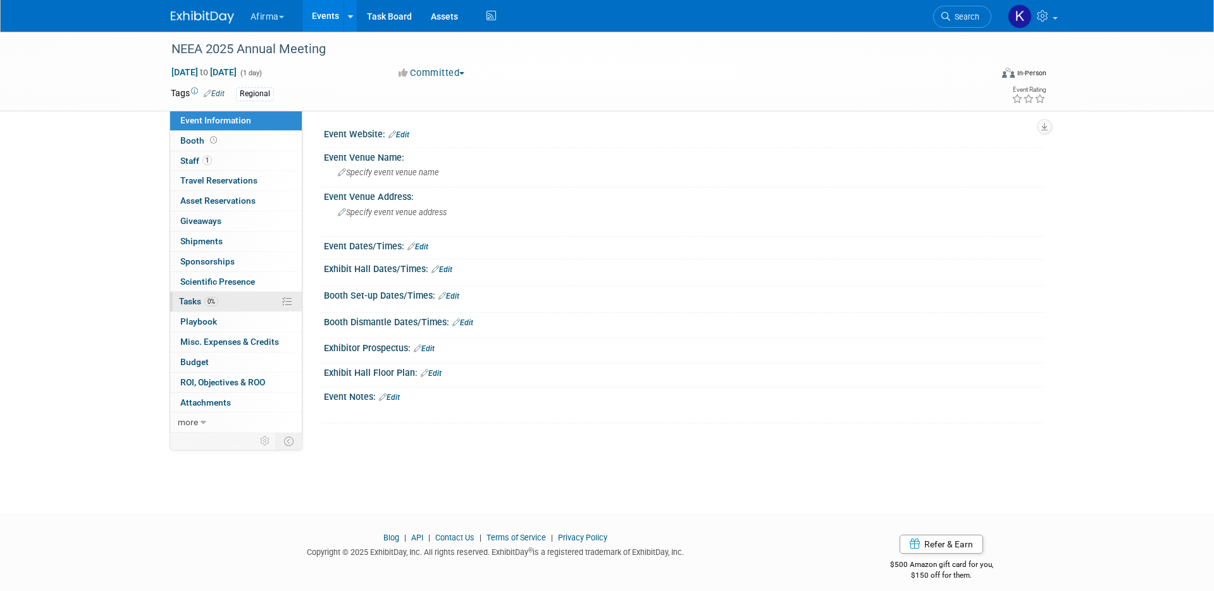
click at [217, 294] on link "0% Tasks 0%" at bounding box center [236, 302] width 132 height 20
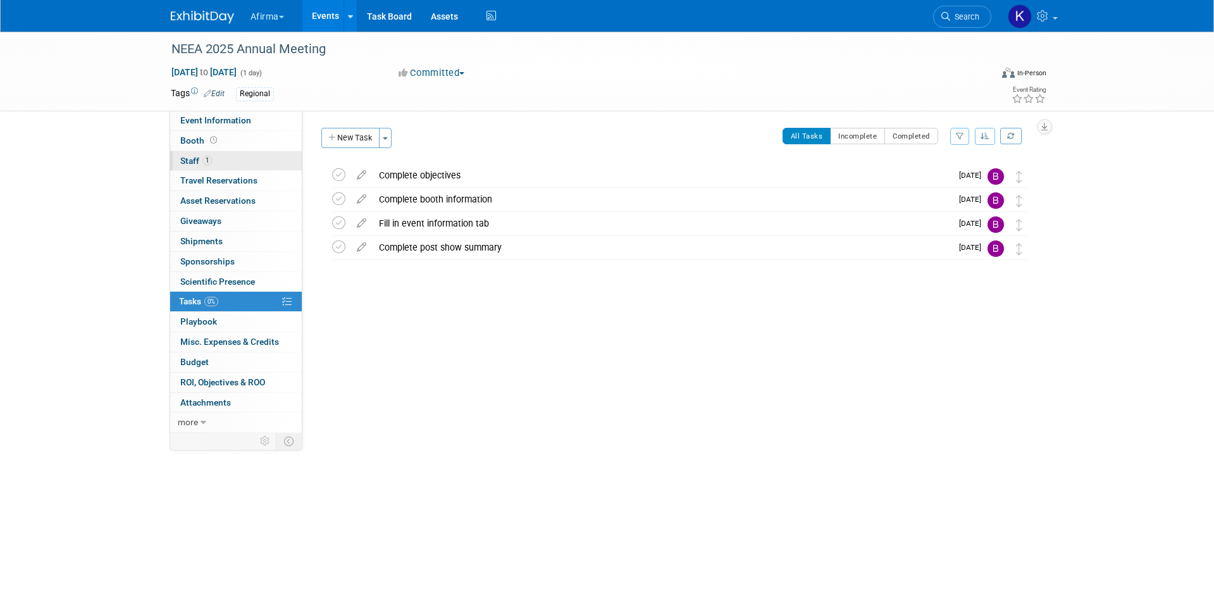
click at [238, 155] on link "1 Staff 1" at bounding box center [236, 161] width 132 height 20
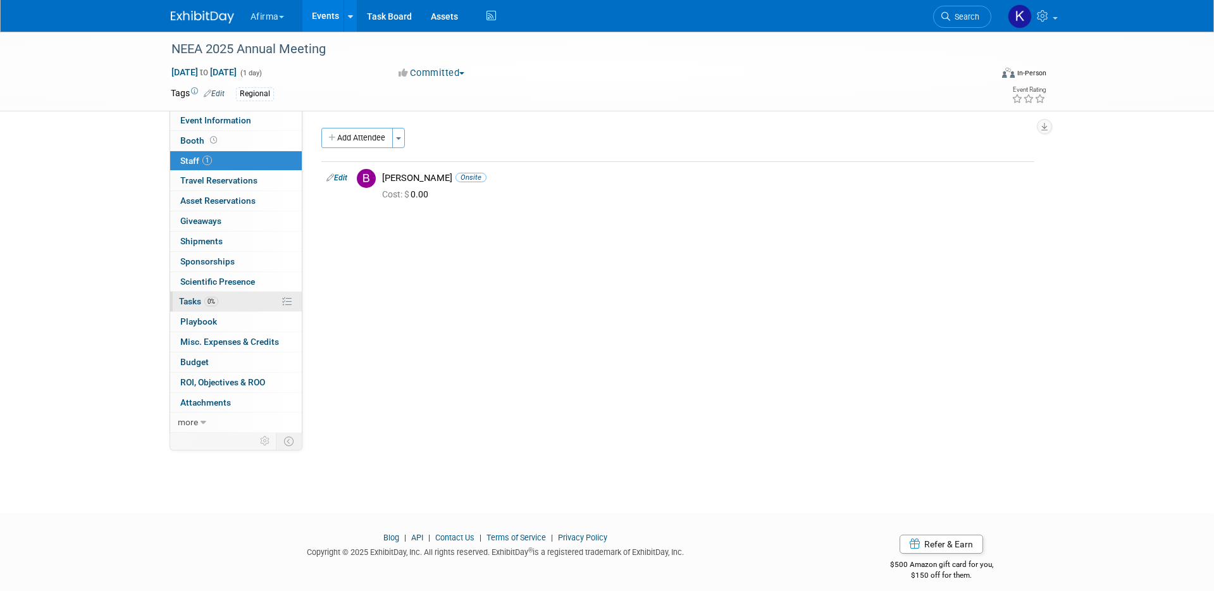
click at [245, 299] on link "0% Tasks 0%" at bounding box center [236, 302] width 132 height 20
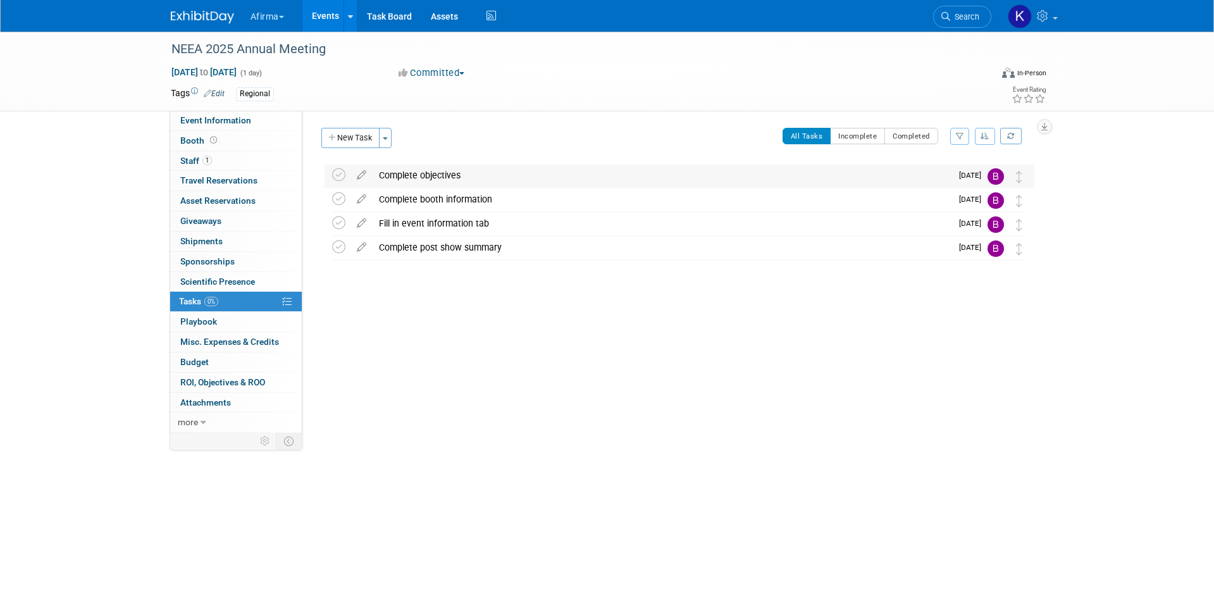
click at [424, 175] on div "Complete objectives" at bounding box center [662, 175] width 579 height 22
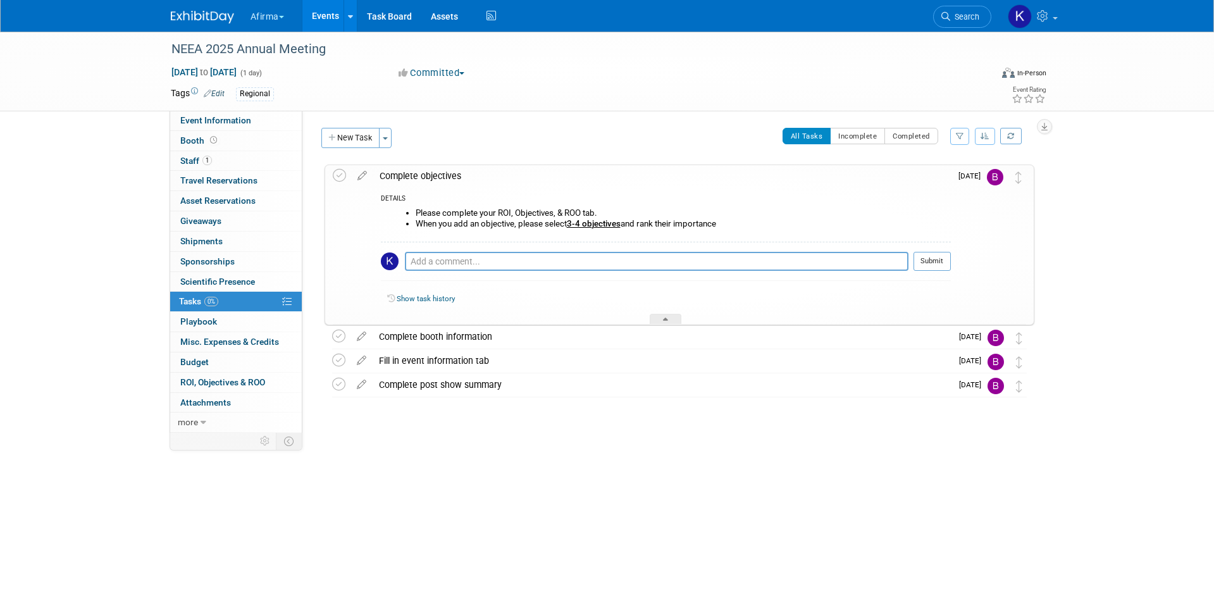
click at [433, 166] on div "Complete objectives" at bounding box center [662, 176] width 578 height 22
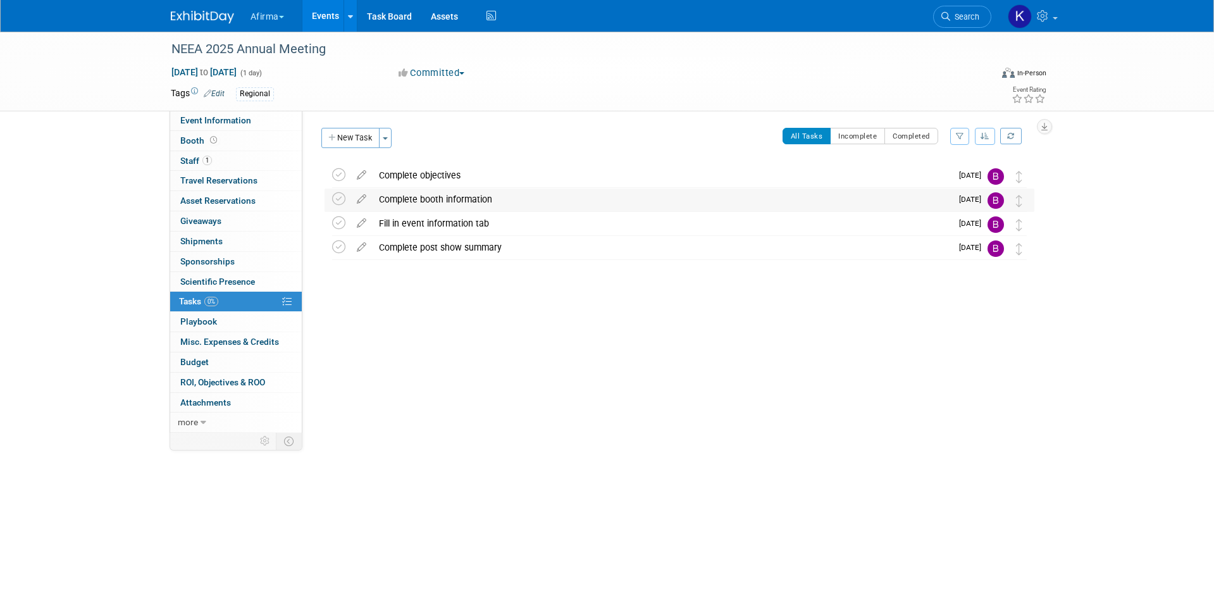
click at [431, 203] on div "Complete booth information" at bounding box center [662, 200] width 579 height 22
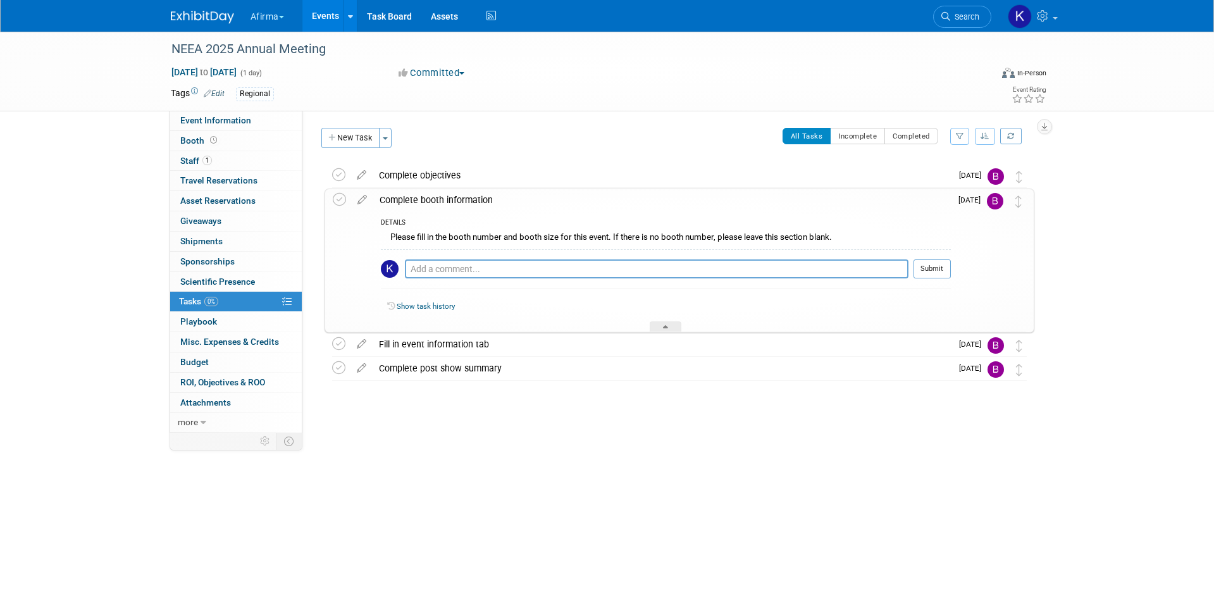
click at [429, 201] on div "Complete booth information" at bounding box center [662, 200] width 578 height 22
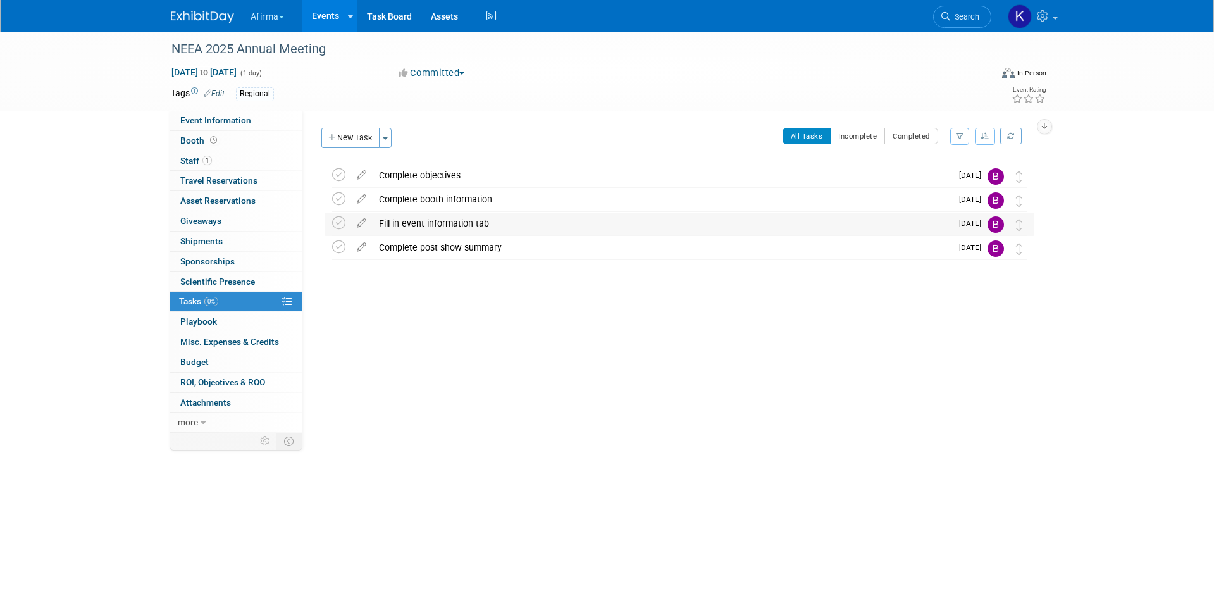
click at [429, 225] on div "Fill in event information tab" at bounding box center [662, 224] width 579 height 22
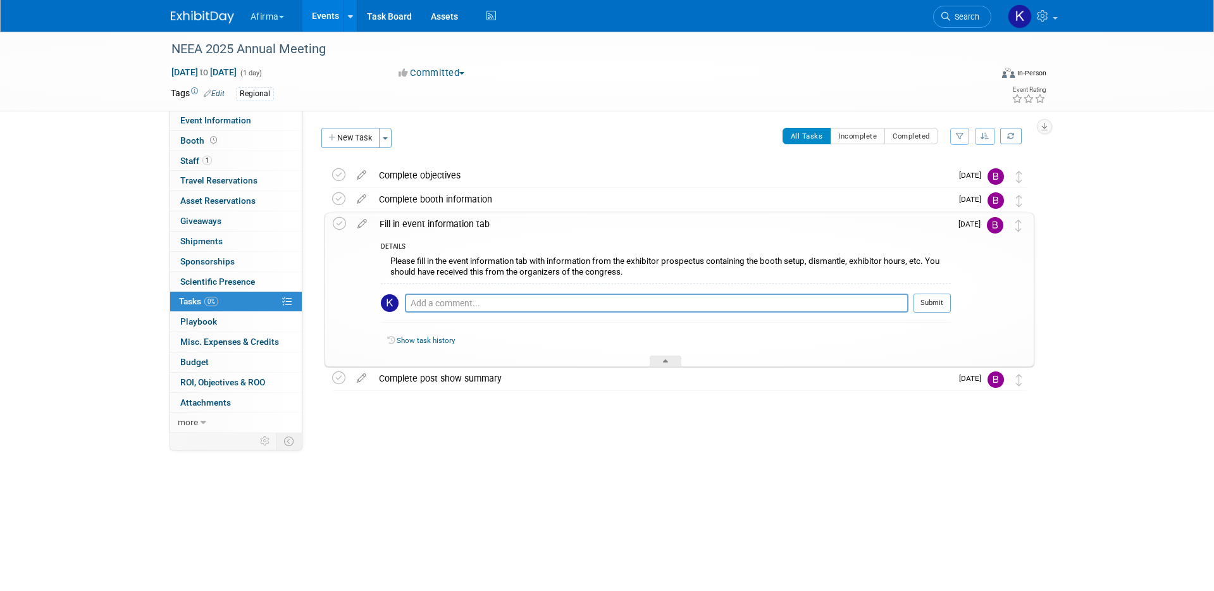
click at [427, 225] on div "Fill in event information tab" at bounding box center [662, 224] width 578 height 22
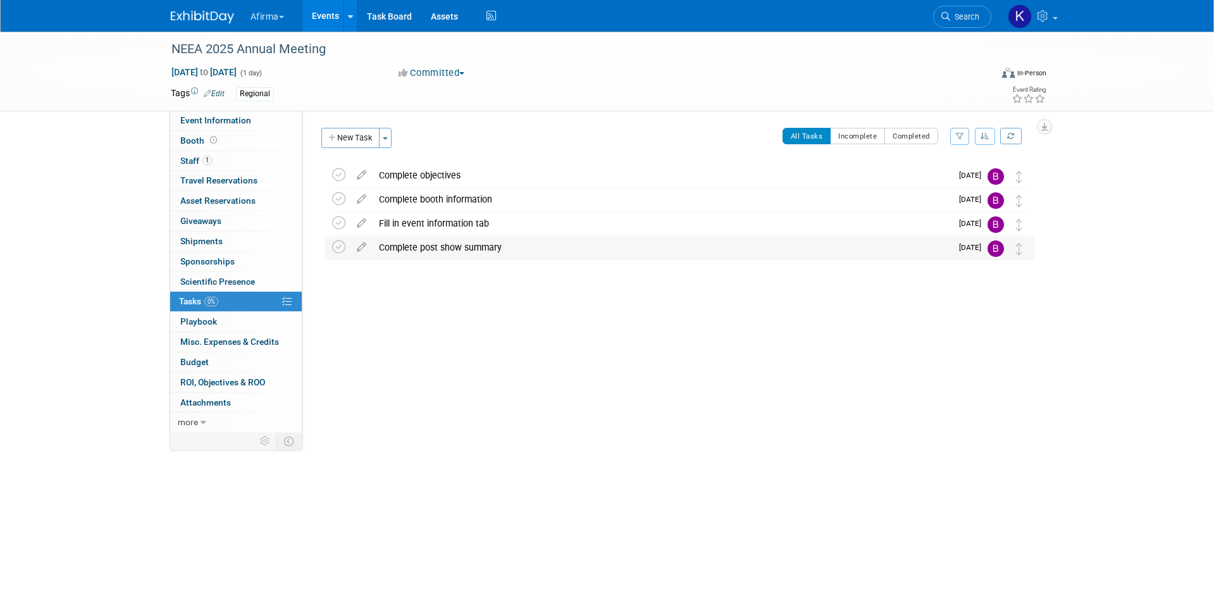
click at [424, 258] on td "Complete post show summary DETAILS Complete your engagement metrics under the a…" at bounding box center [662, 248] width 579 height 23
click at [419, 248] on div "Complete post show summary" at bounding box center [662, 248] width 579 height 22
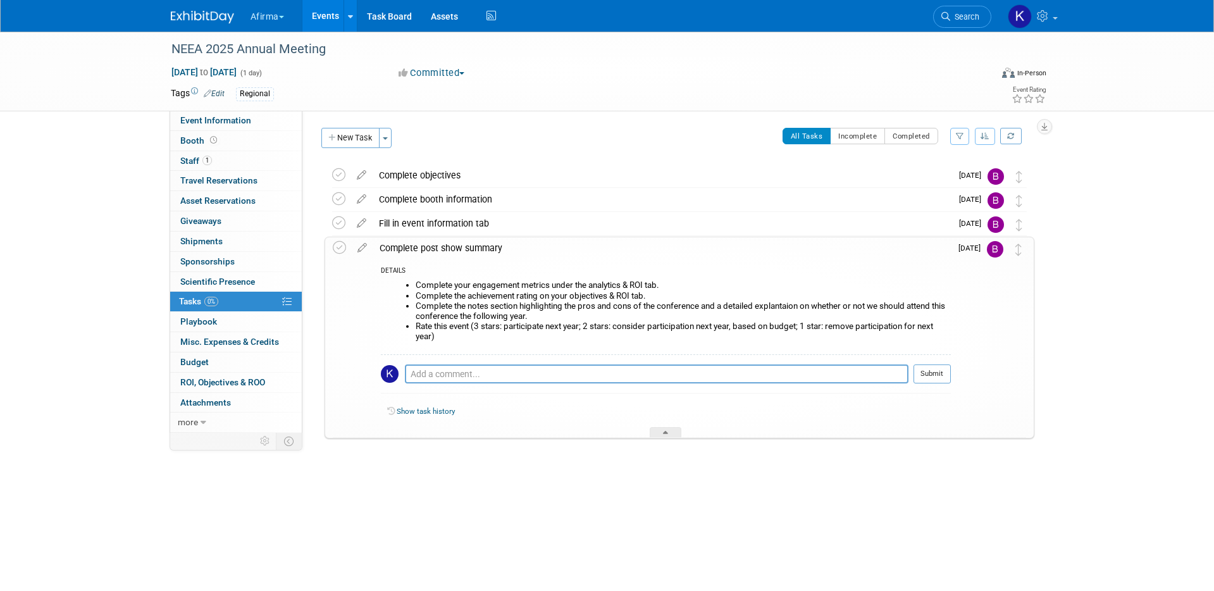
click at [419, 248] on div "Complete post show summary" at bounding box center [662, 248] width 578 height 22
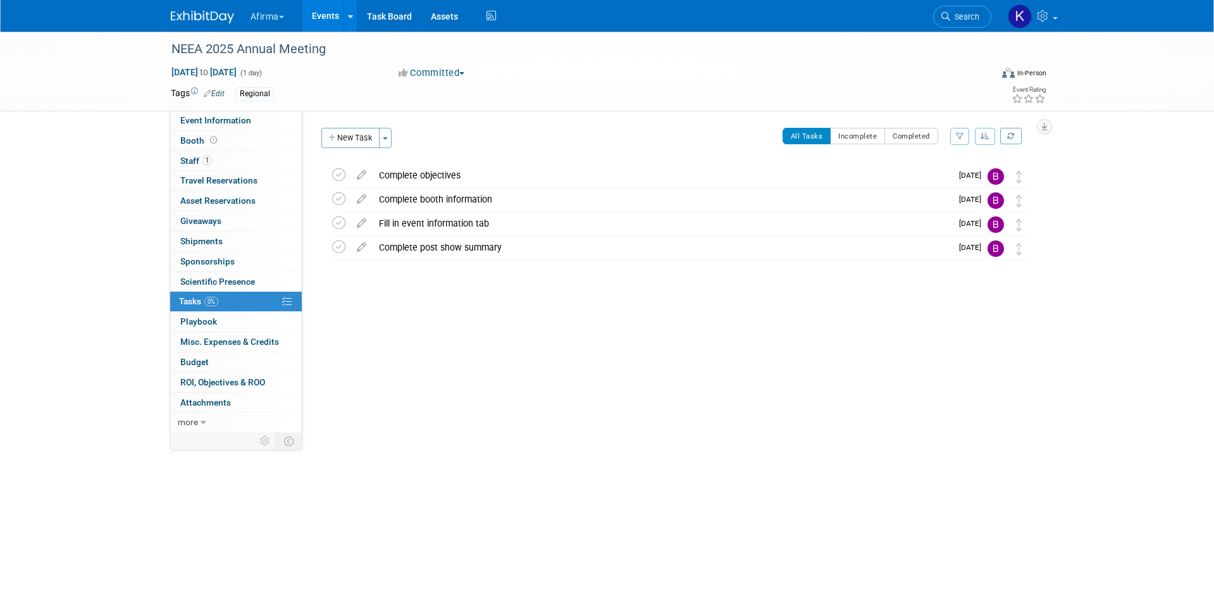
click at [316, 6] on link "Events" at bounding box center [325, 16] width 46 height 32
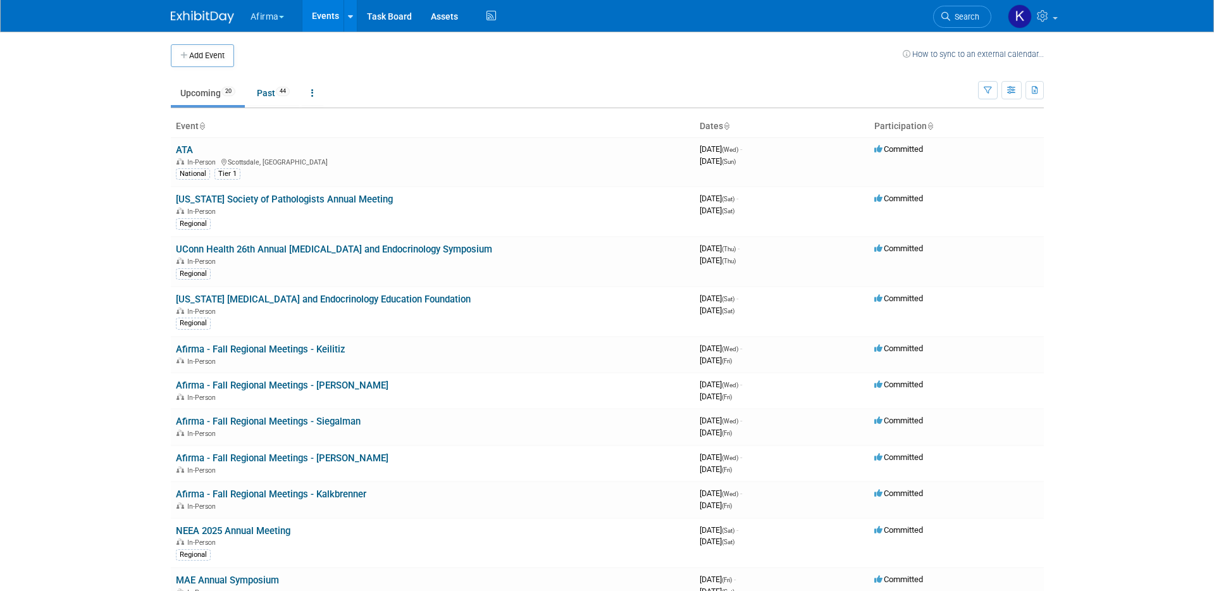
click at [282, 13] on button "Afirma" at bounding box center [274, 14] width 51 height 28
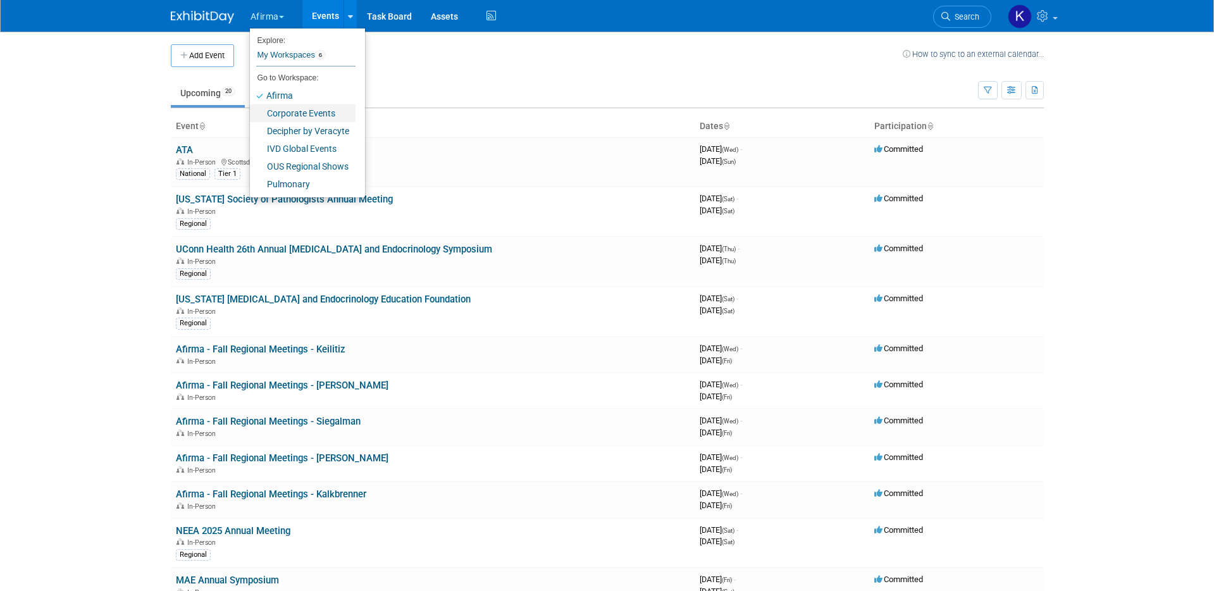
click at [296, 108] on link "Corporate Events" at bounding box center [303, 113] width 106 height 18
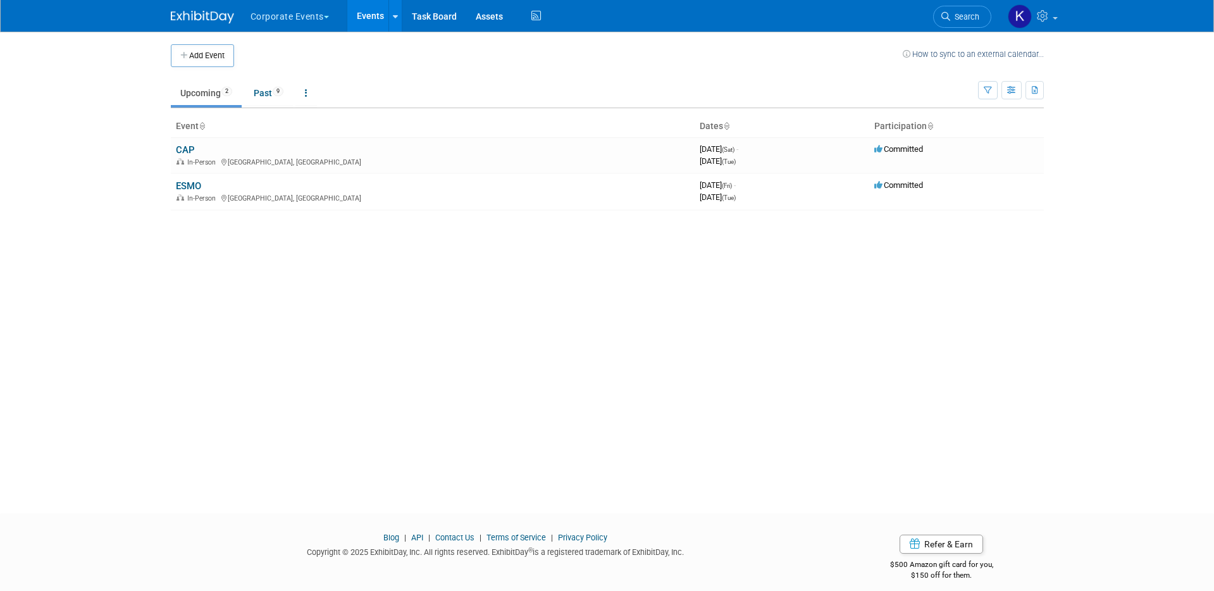
click at [290, 16] on button "Corporate Events" at bounding box center [297, 14] width 96 height 28
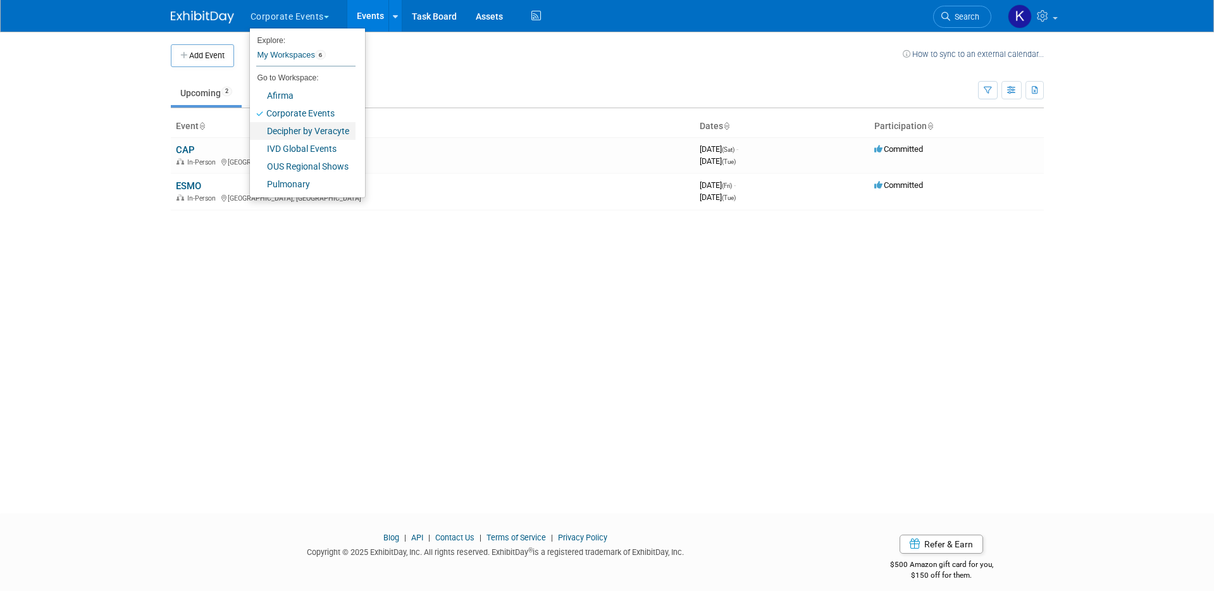
click at [290, 128] on link "Decipher by Veracyte" at bounding box center [303, 131] width 106 height 18
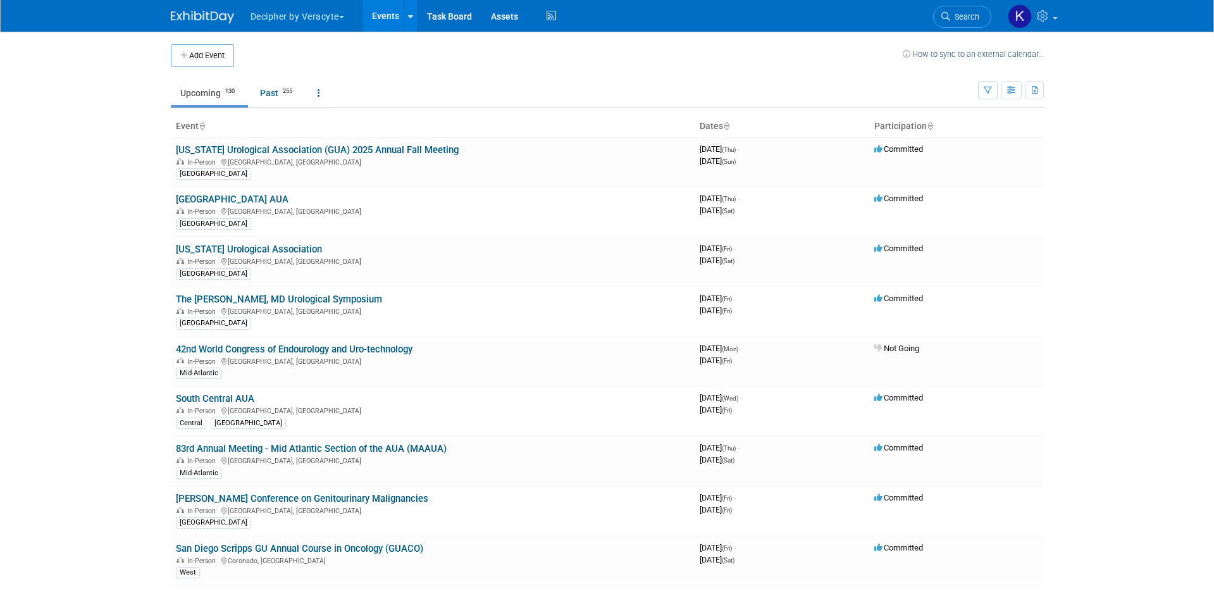
click at [295, 14] on button "Decipher by Veracyte" at bounding box center [304, 14] width 111 height 28
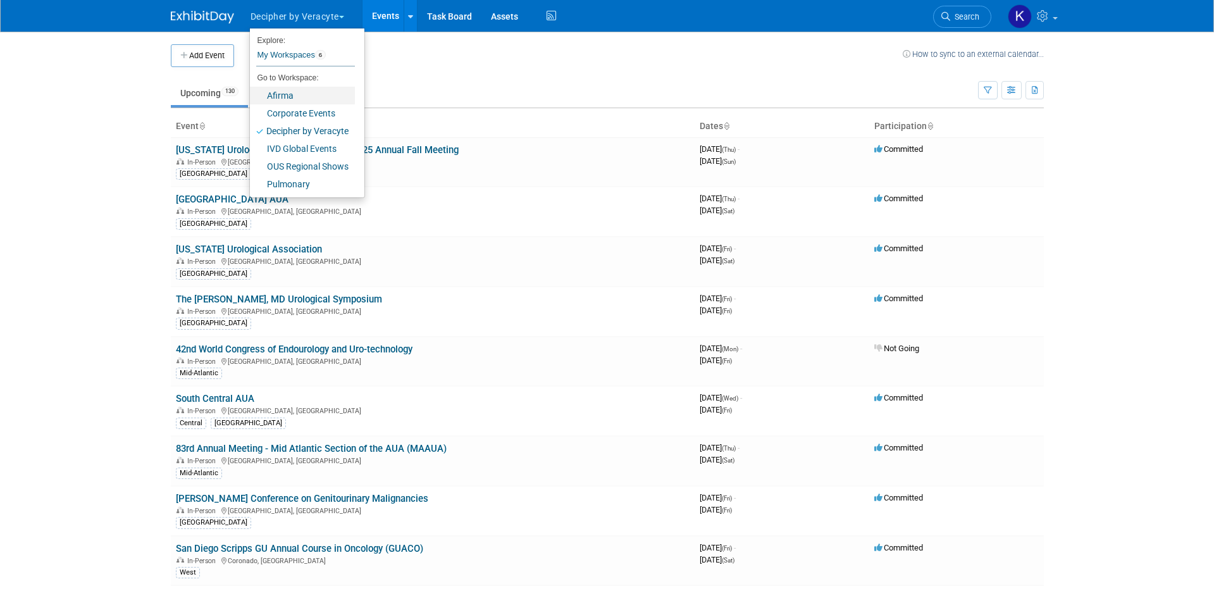
click at [288, 98] on link "Afirma" at bounding box center [302, 96] width 105 height 18
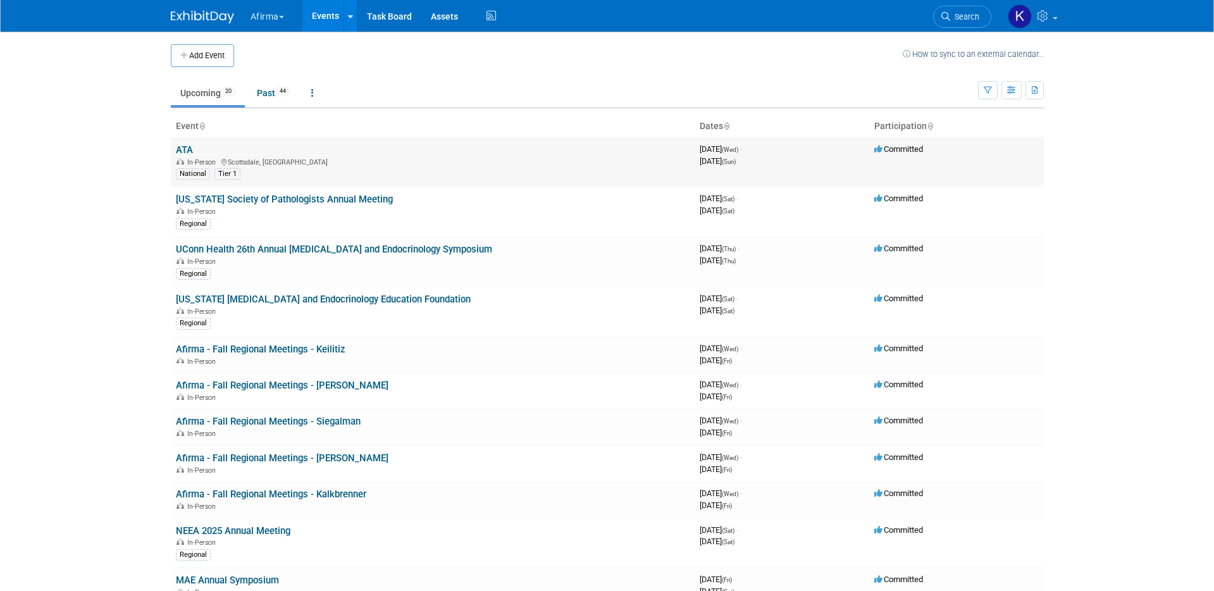
click at [187, 151] on link "ATA" at bounding box center [184, 149] width 17 height 11
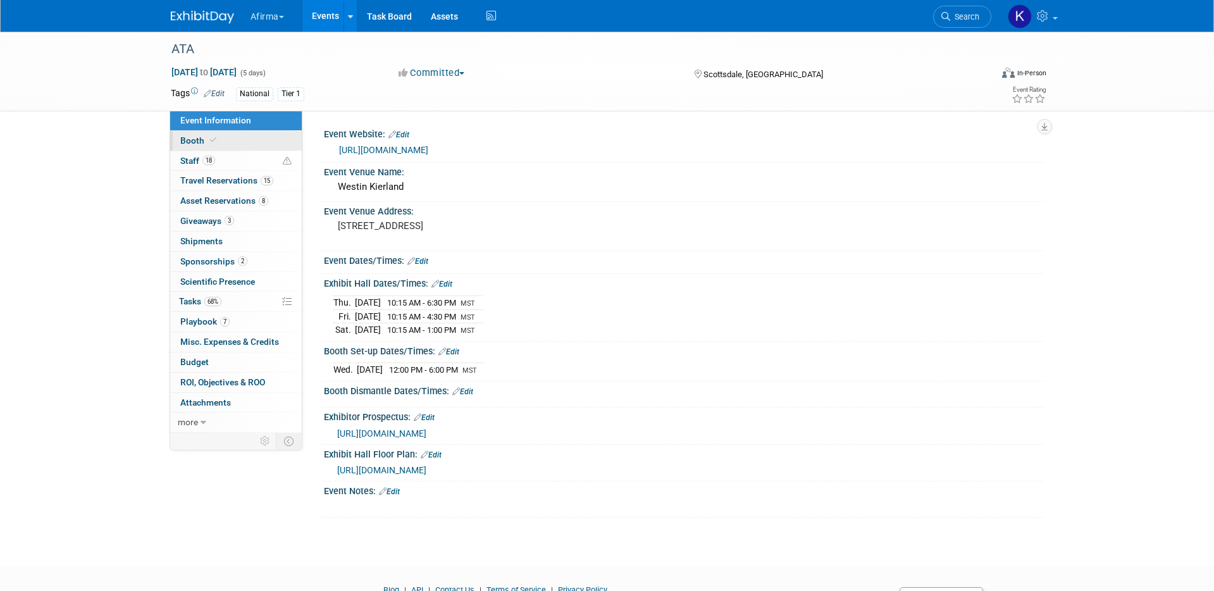
click at [239, 138] on link "Booth" at bounding box center [236, 141] width 132 height 20
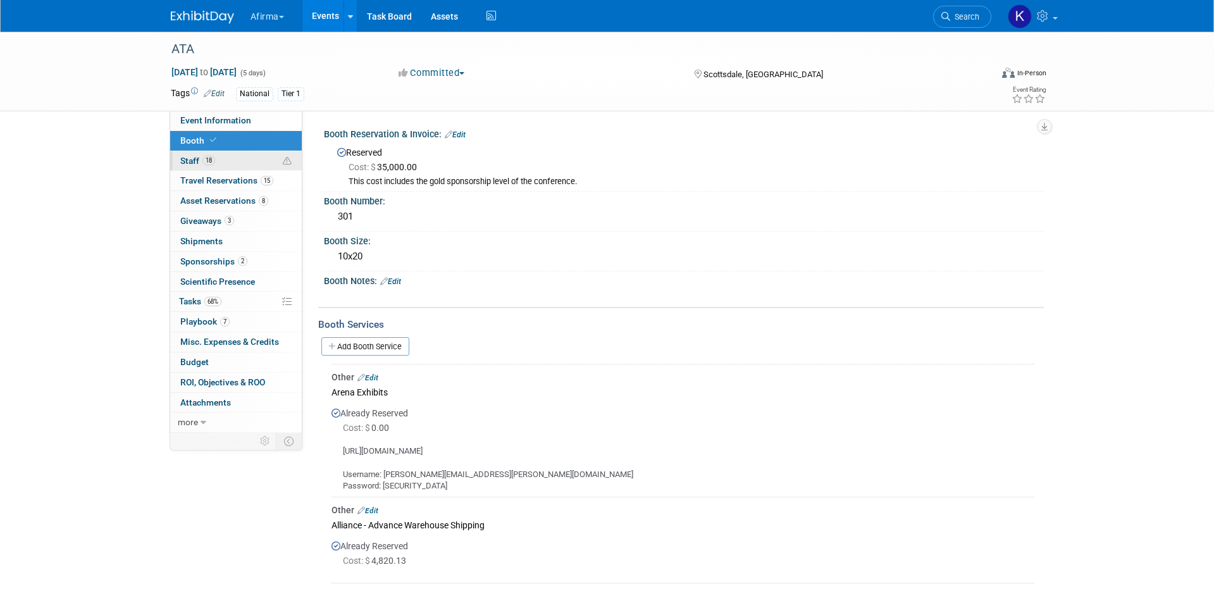
click at [230, 164] on link "18 Staff 18" at bounding box center [236, 161] width 132 height 20
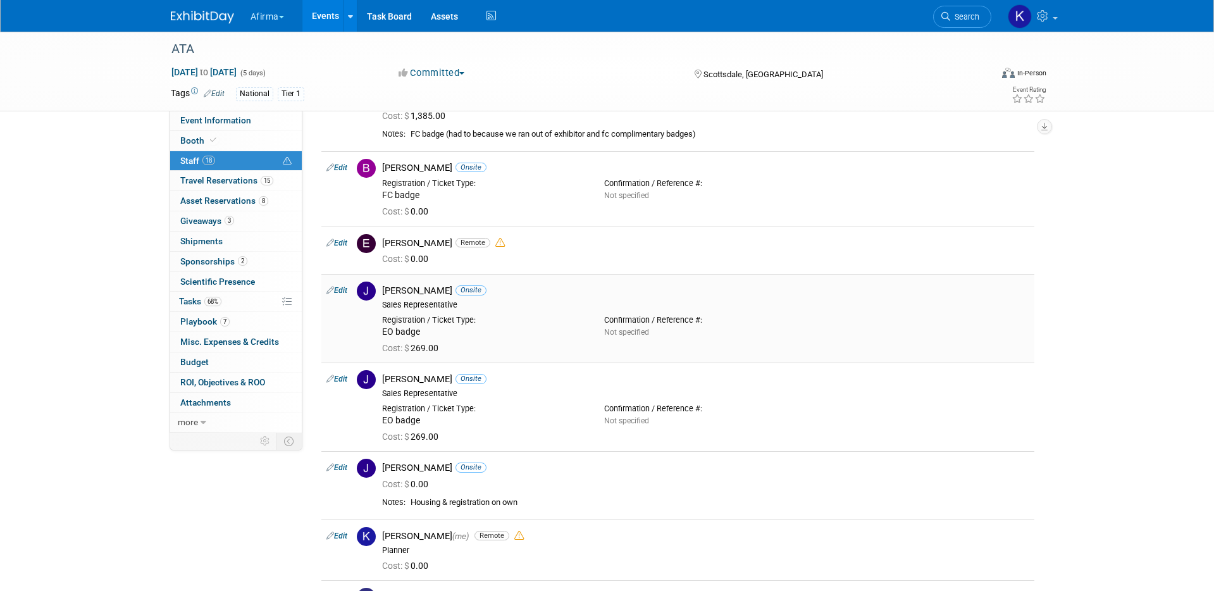
scroll to position [284, 0]
click at [325, 23] on link "Events" at bounding box center [325, 16] width 46 height 32
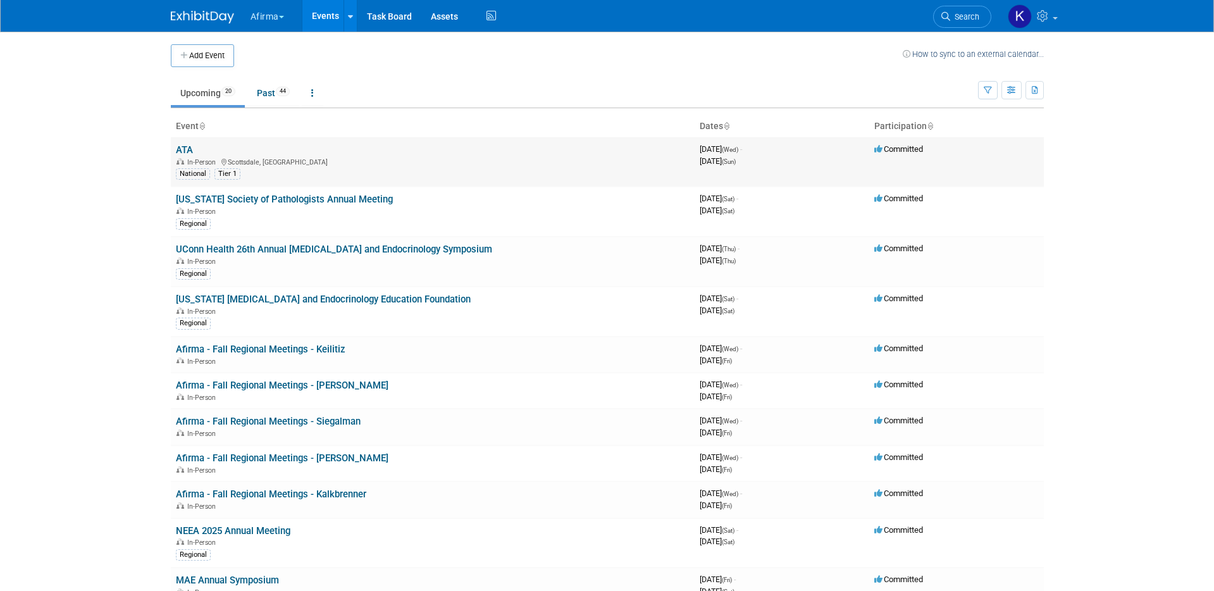
click at [187, 149] on link "ATA" at bounding box center [184, 149] width 17 height 11
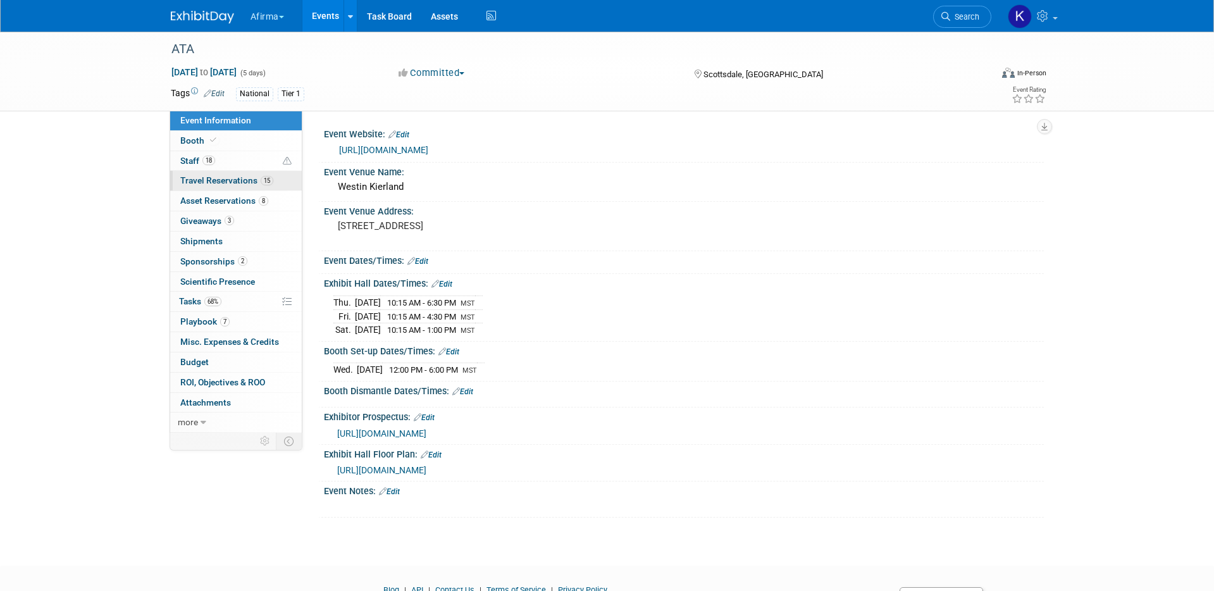
click at [223, 175] on span "Travel Reservations 15" at bounding box center [226, 180] width 93 height 10
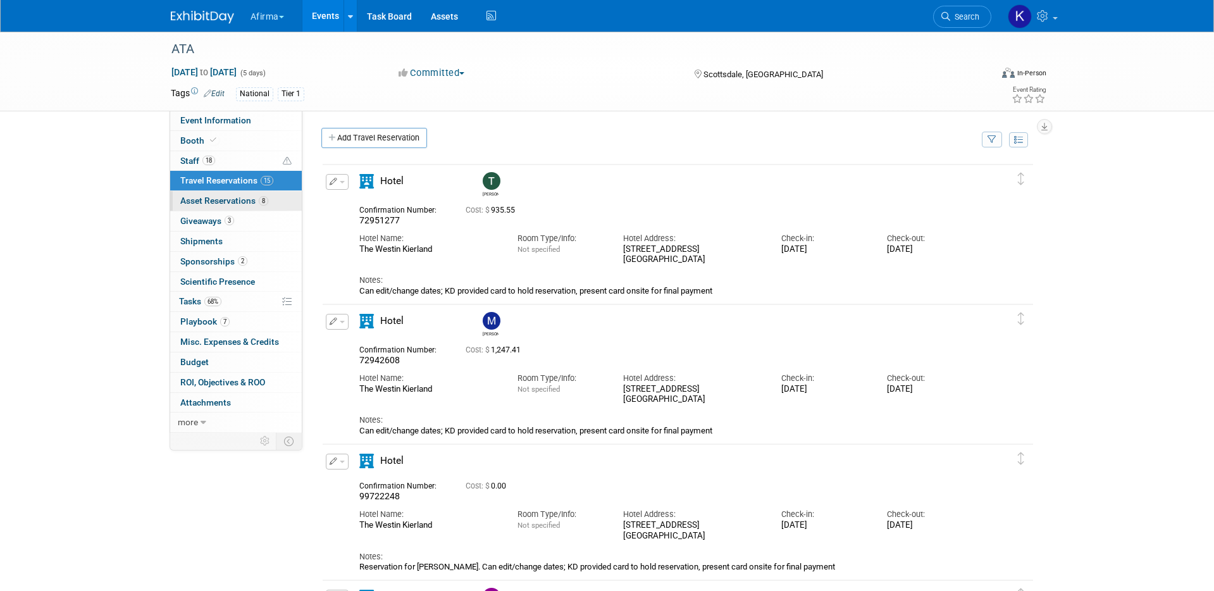
click at [244, 196] on span "Asset Reservations 8" at bounding box center [224, 200] width 88 height 10
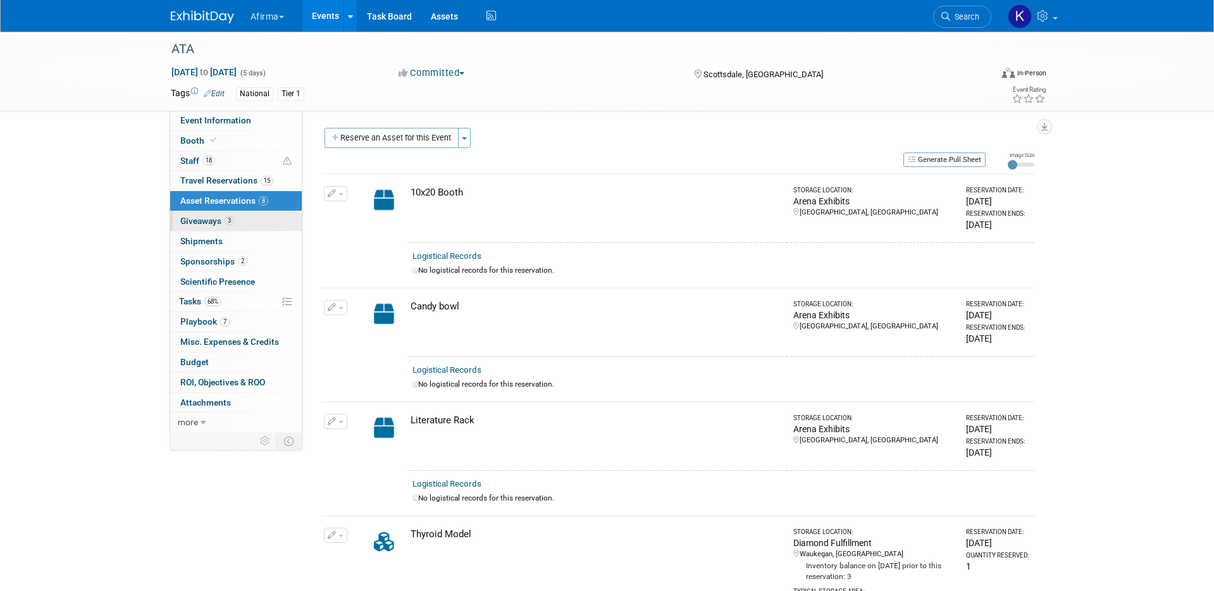
click at [270, 222] on link "3 Giveaways 3" at bounding box center [236, 221] width 132 height 20
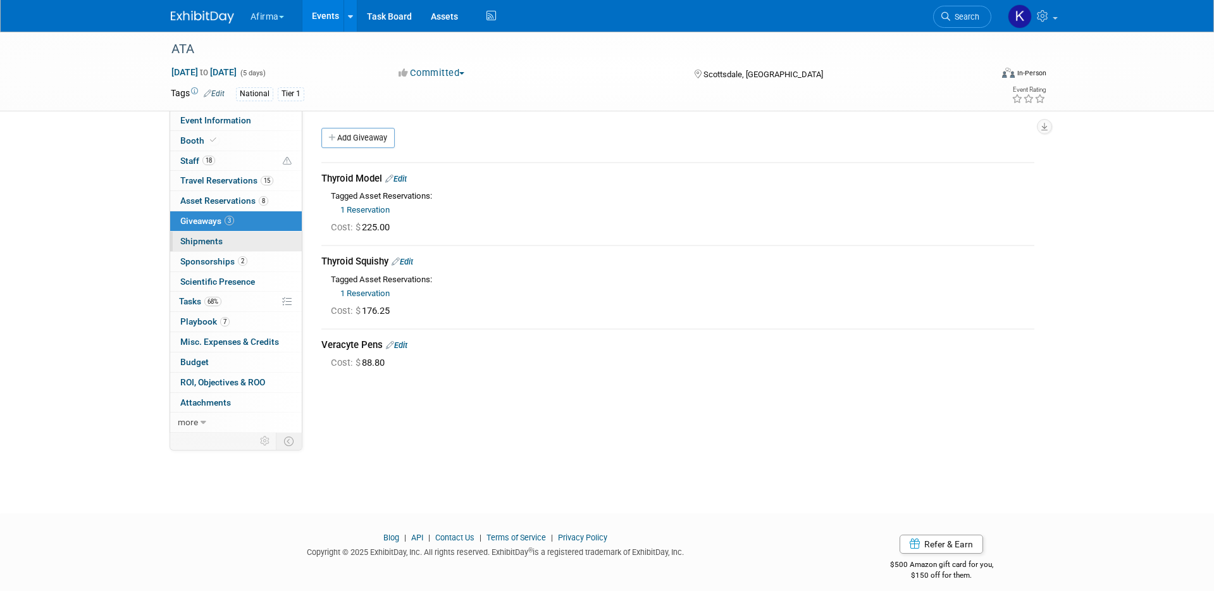
click at [241, 238] on link "0 Shipments 0" at bounding box center [236, 242] width 132 height 20
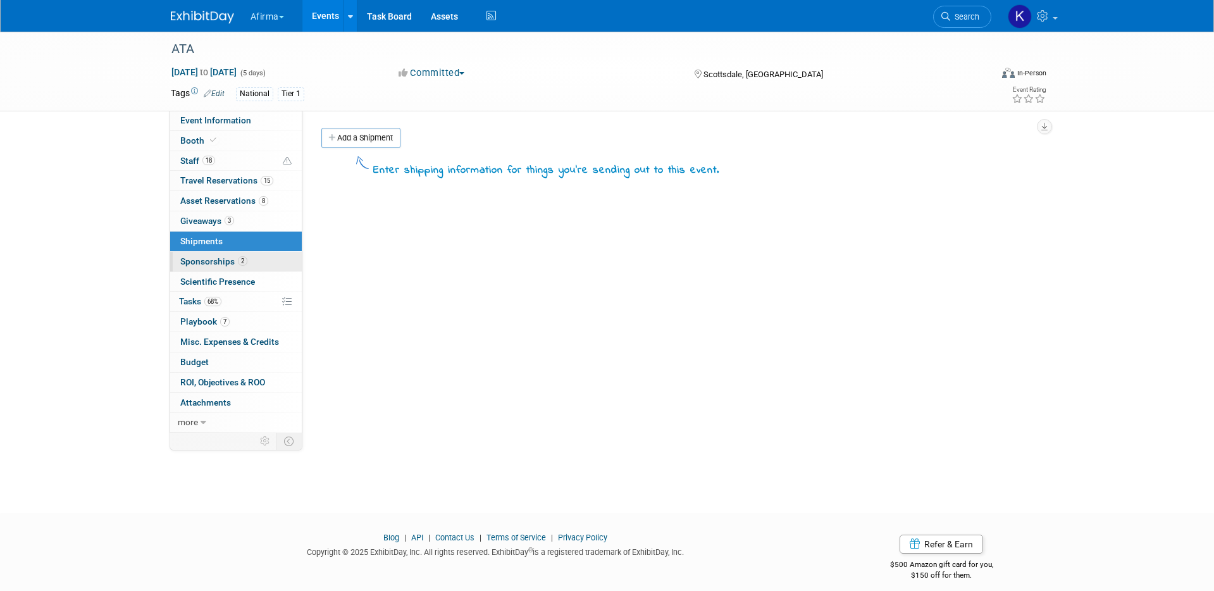
click at [241, 266] on link "2 Sponsorships 2" at bounding box center [236, 262] width 132 height 20
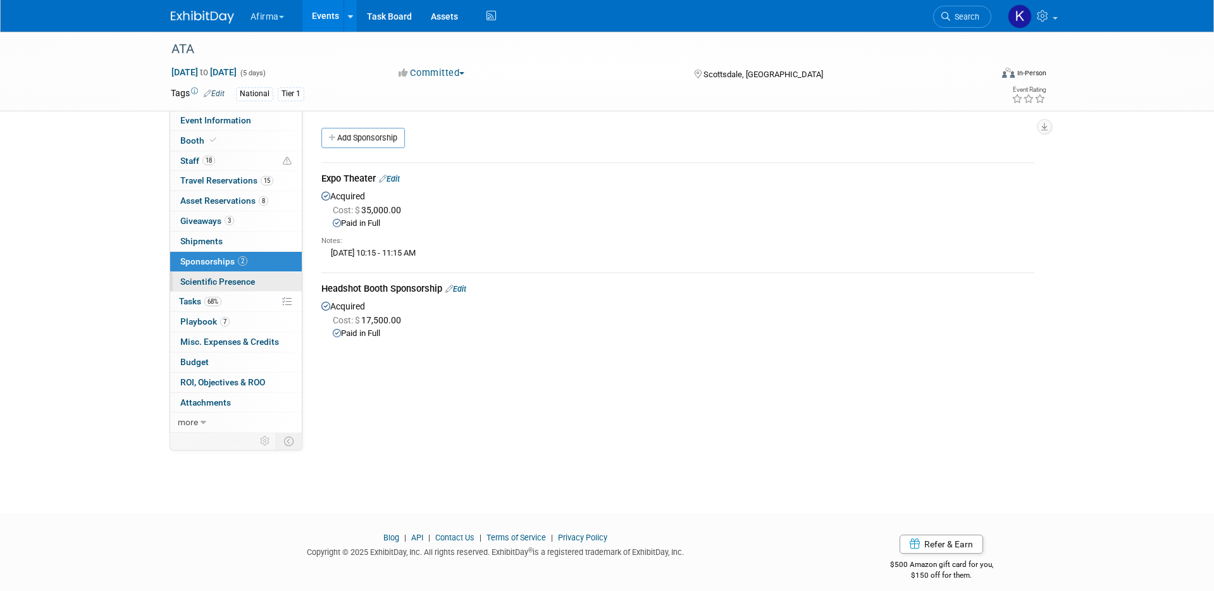
click at [238, 282] on span "Scientific Presence" at bounding box center [217, 281] width 75 height 10
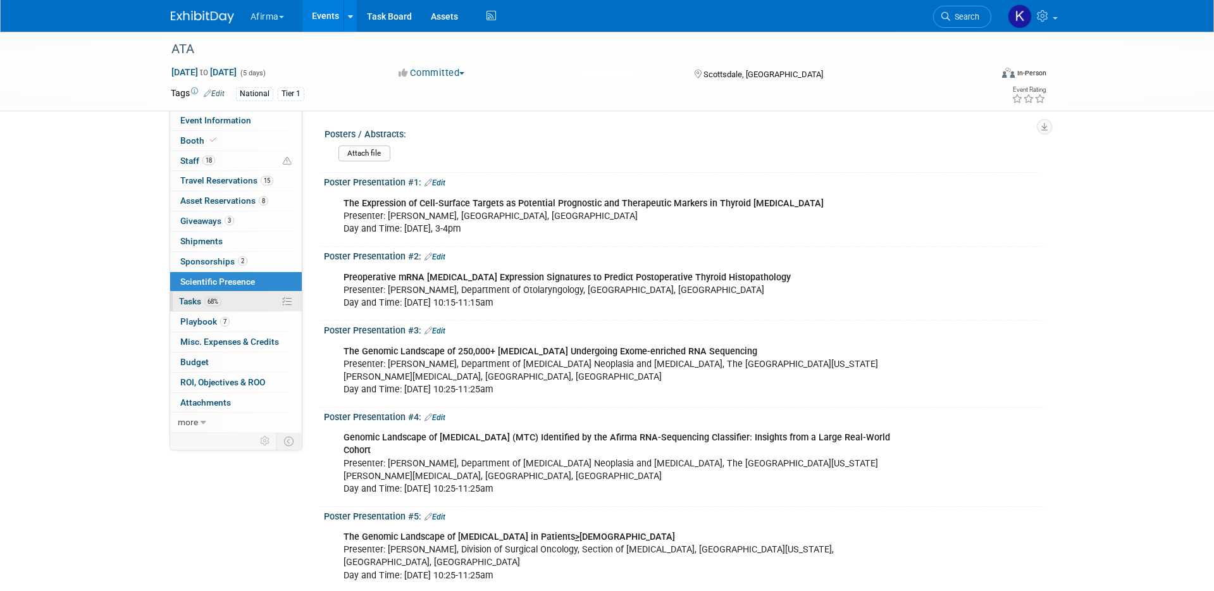
click at [210, 304] on span "68%" at bounding box center [212, 301] width 17 height 9
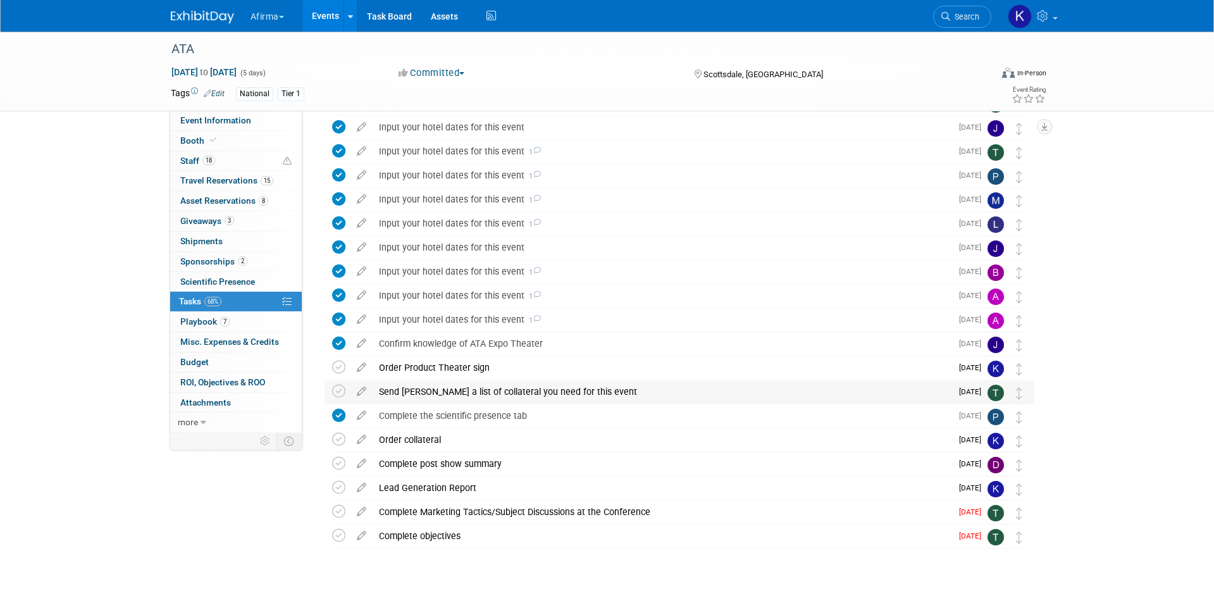
scroll to position [145, 0]
click at [237, 323] on link "7 Playbook 7" at bounding box center [236, 322] width 132 height 20
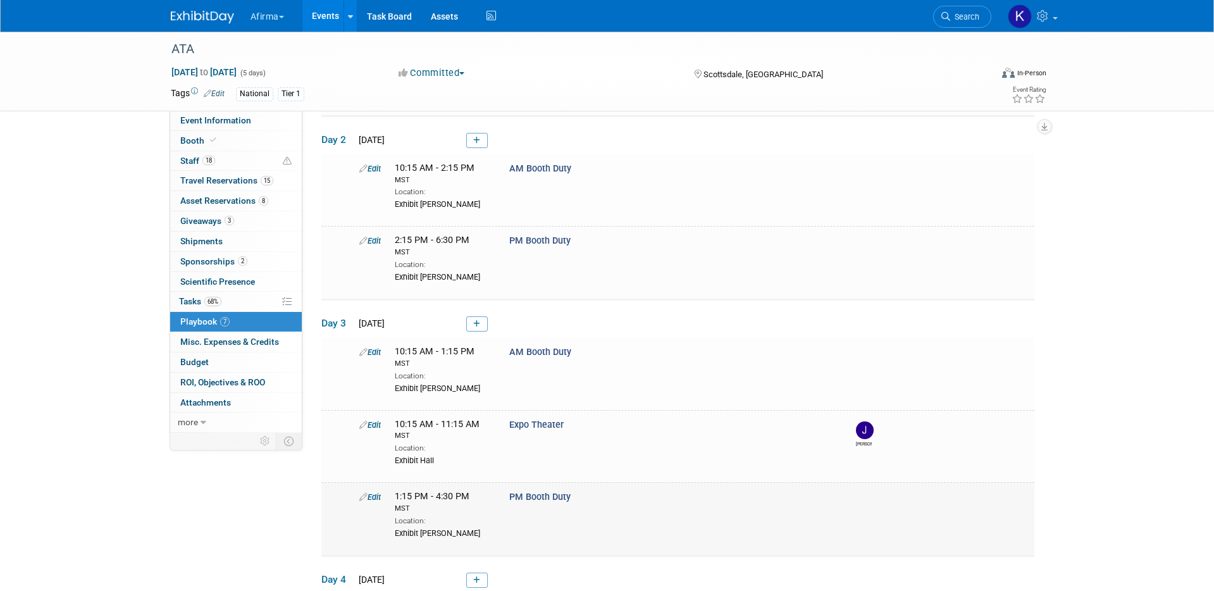
scroll to position [156, 0]
click at [223, 387] on link "0 ROI, Objectives & ROO 0" at bounding box center [236, 383] width 132 height 20
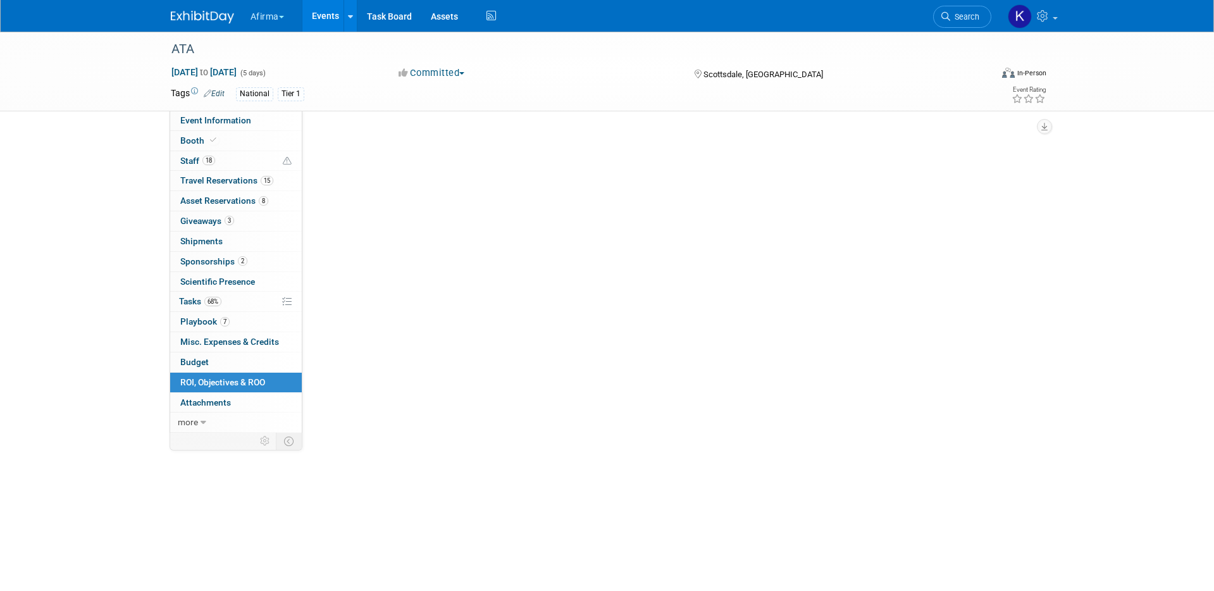
scroll to position [0, 0]
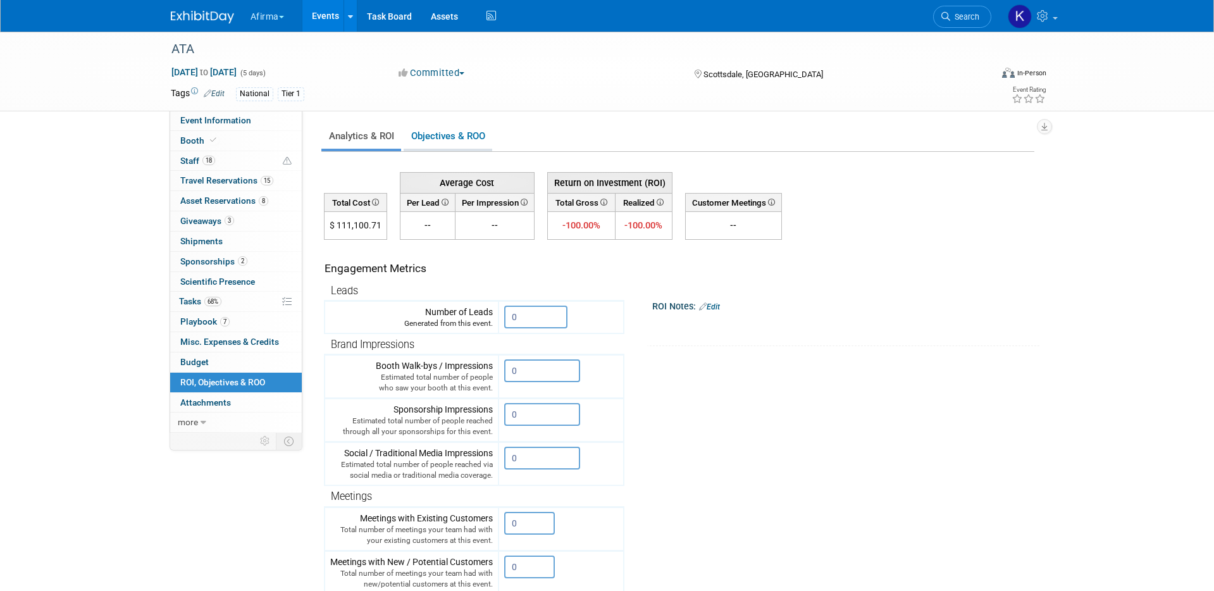
click at [467, 135] on link "Objectives & ROO 0" at bounding box center [448, 136] width 89 height 25
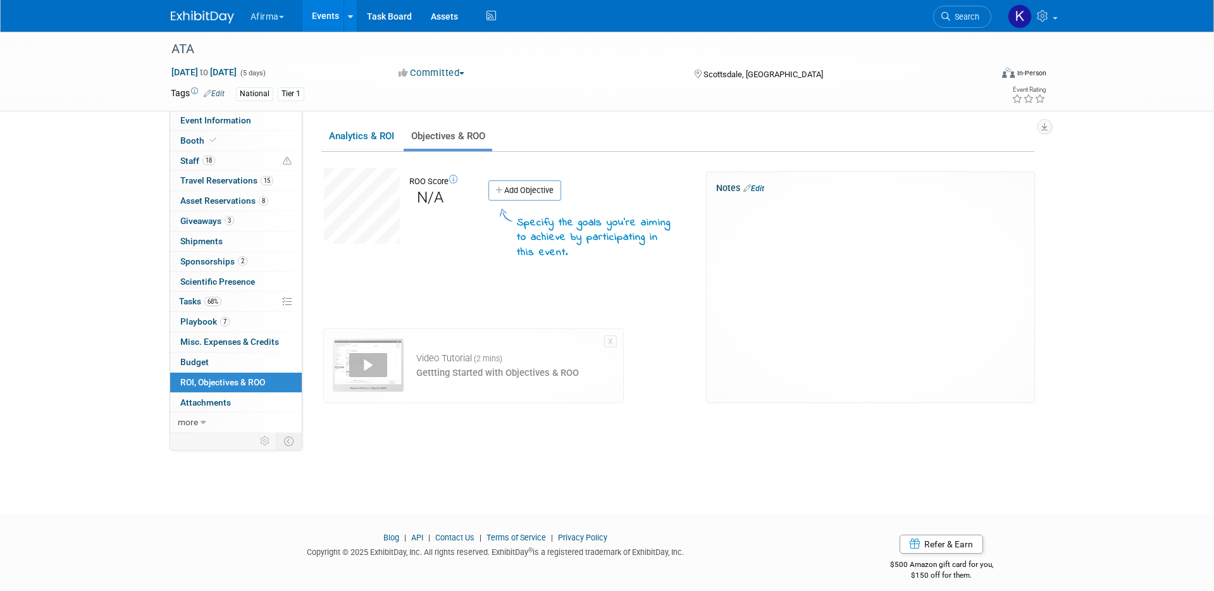
click at [327, 15] on link "Events" at bounding box center [325, 16] width 46 height 32
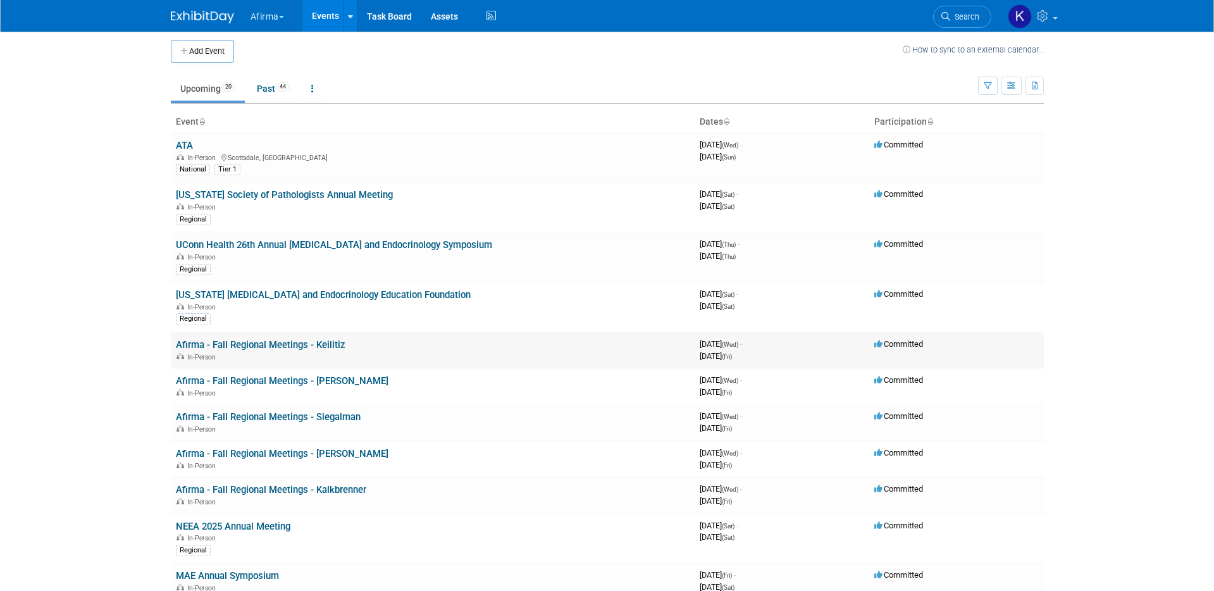
scroll to position [8, 0]
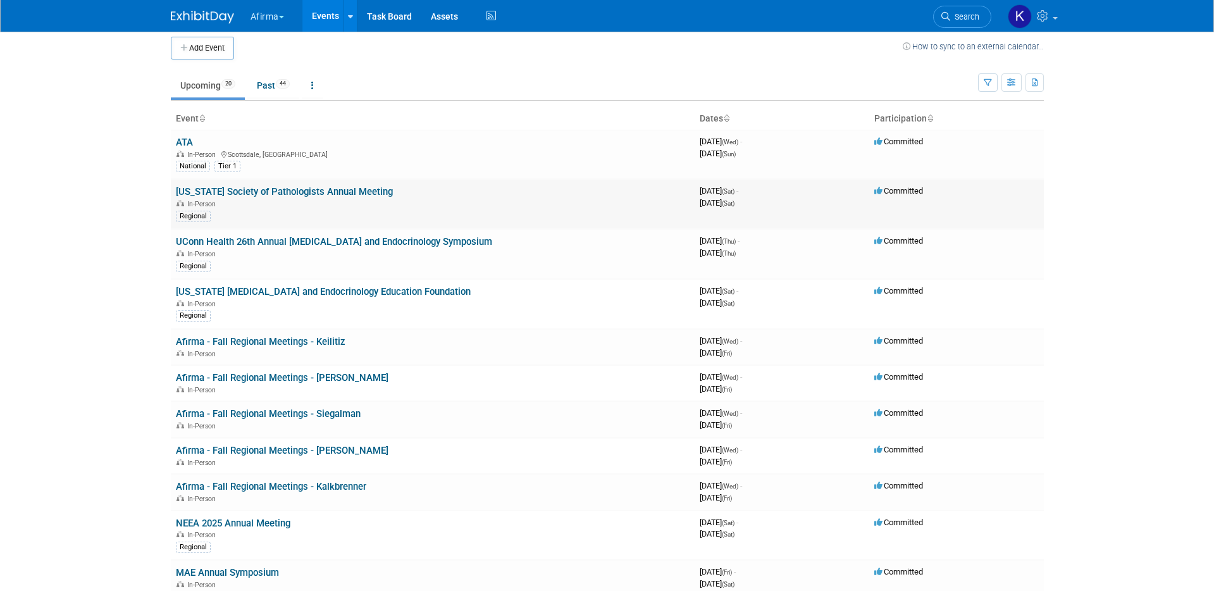
click at [291, 195] on link "[US_STATE] Society of Pathologists Annual Meeting" at bounding box center [284, 191] width 217 height 11
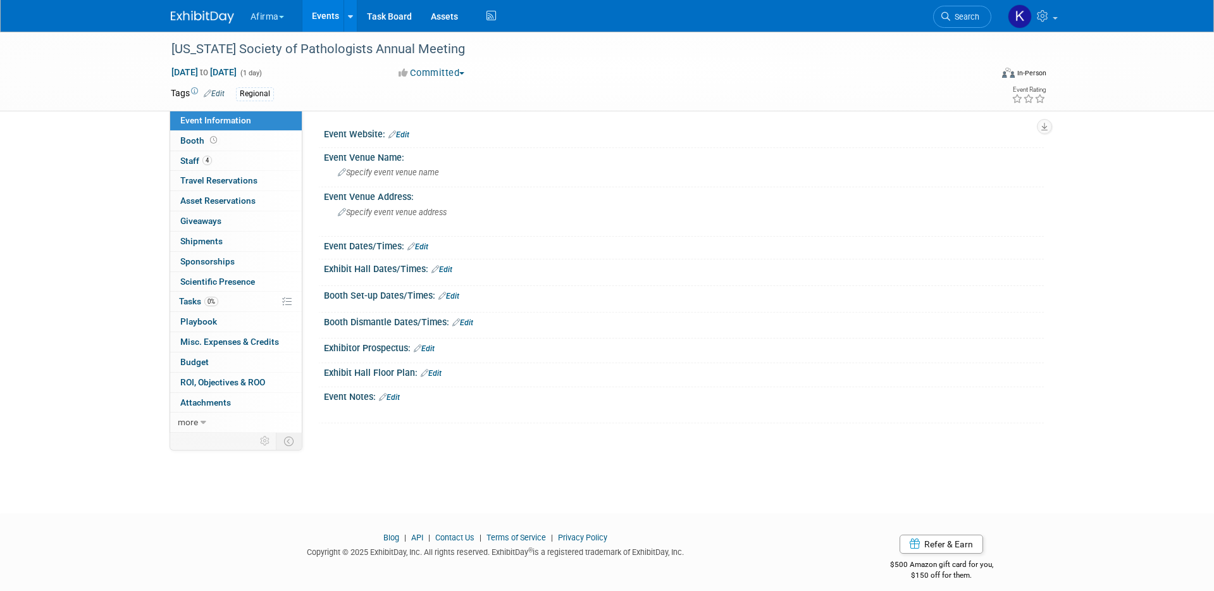
click at [329, 13] on link "Events" at bounding box center [325, 16] width 46 height 32
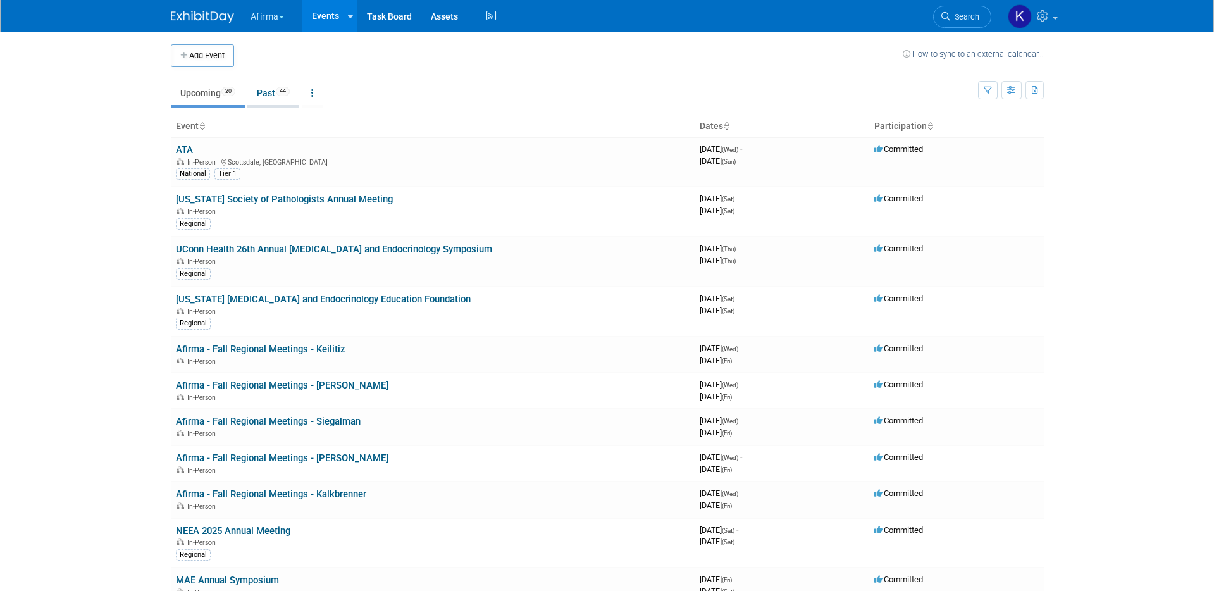
click at [263, 102] on link "Past 44" at bounding box center [273, 93] width 52 height 24
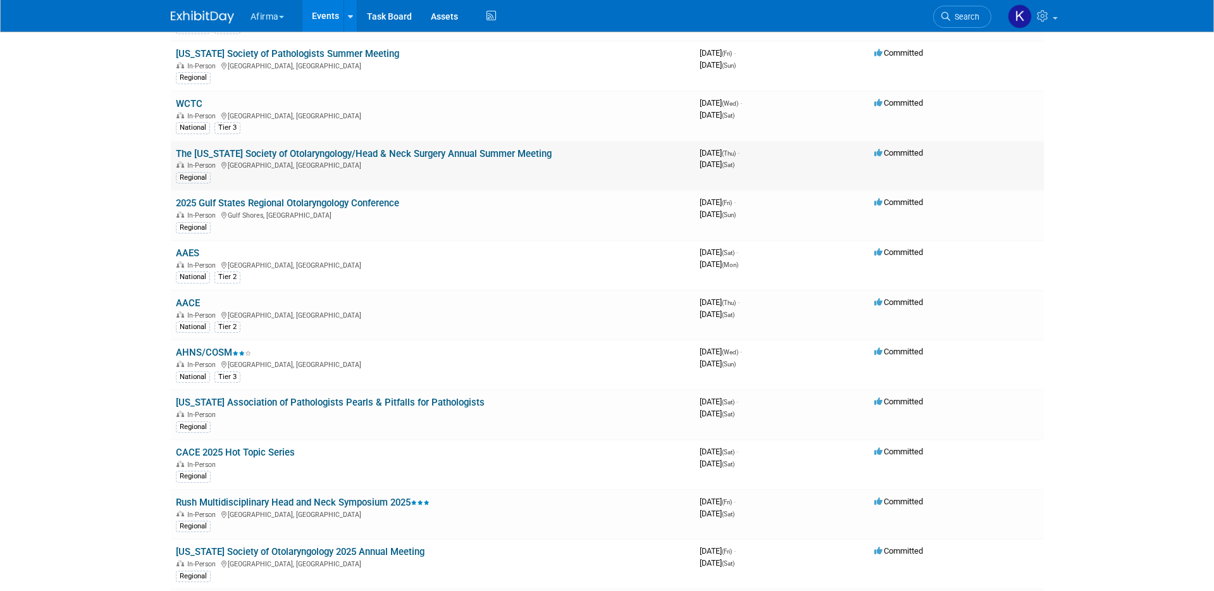
scroll to position [349, 0]
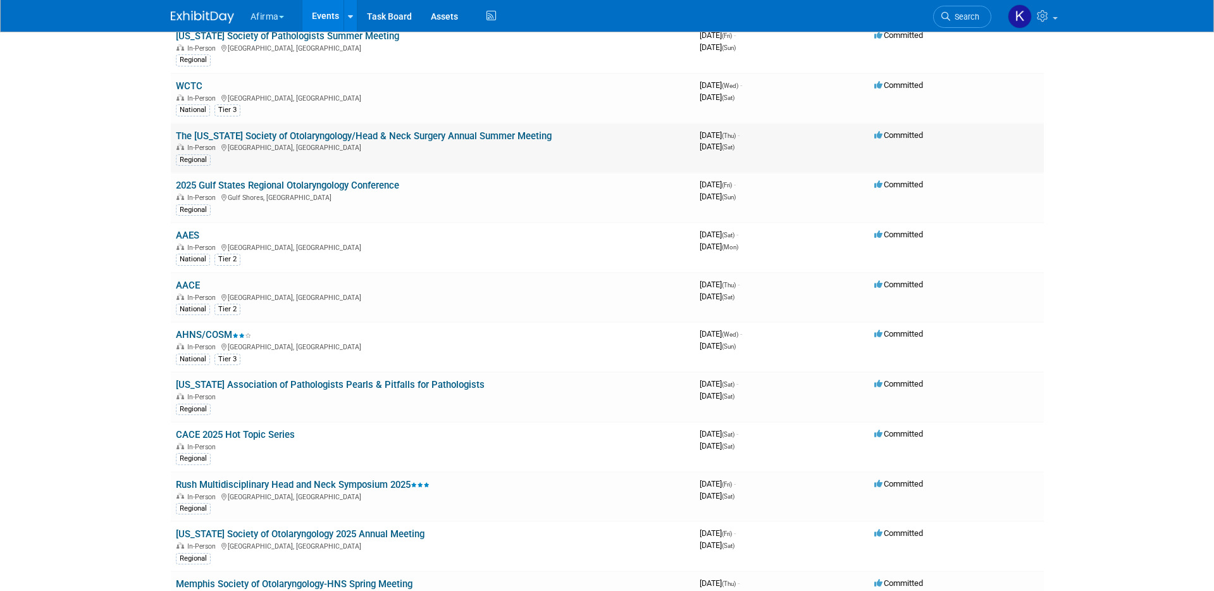
click at [276, 479] on link "Rush Multidisciplinary Head and Neck Symposium 2025" at bounding box center [303, 484] width 254 height 11
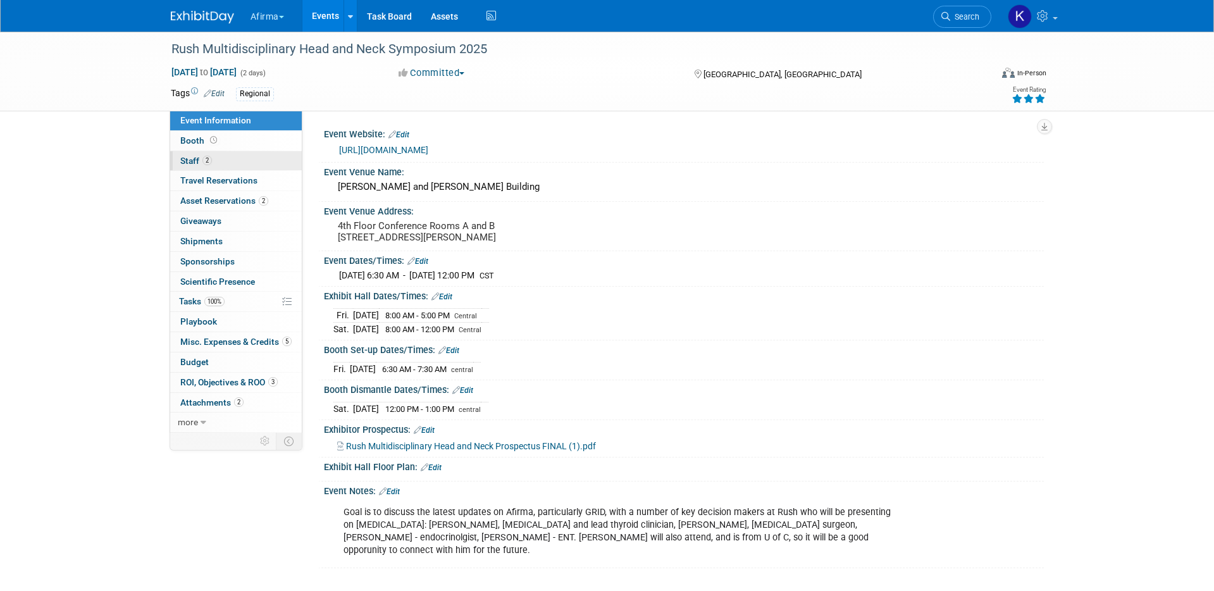
click at [242, 166] on link "2 Staff 2" at bounding box center [236, 161] width 132 height 20
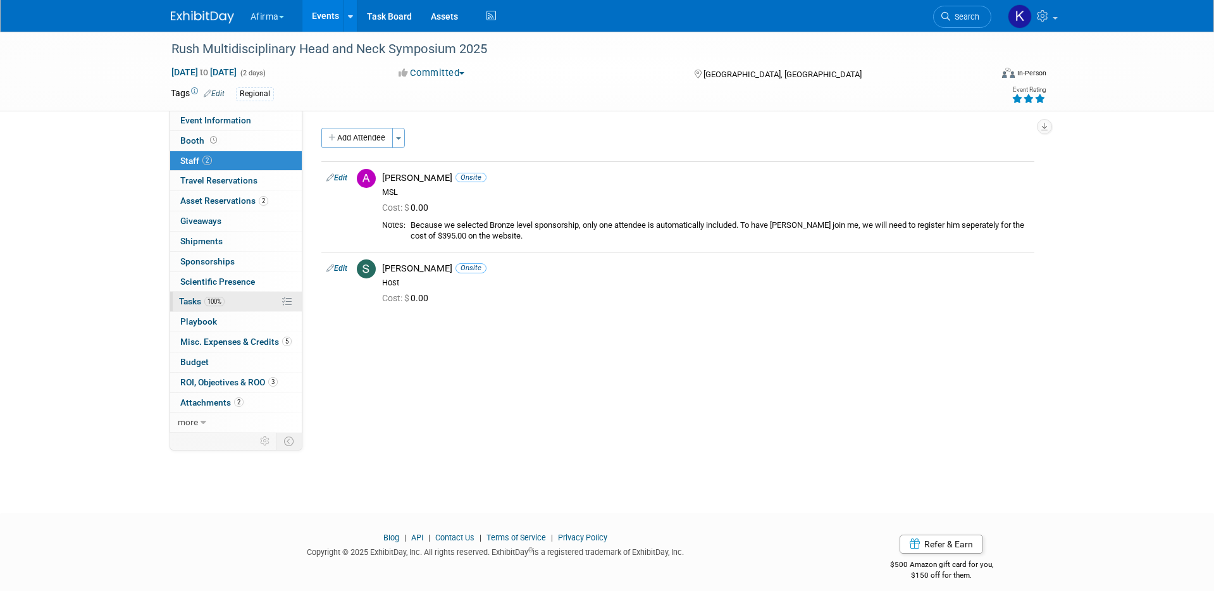
click at [257, 309] on link "100% Tasks 100%" at bounding box center [236, 302] width 132 height 20
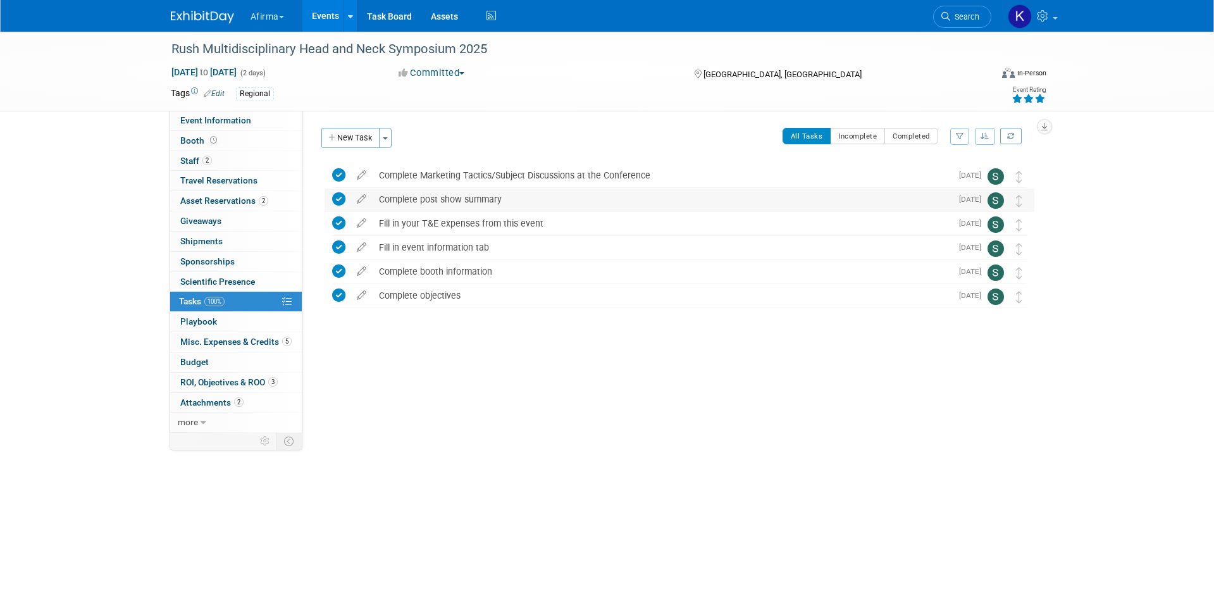
click at [477, 195] on div "Complete post show summary" at bounding box center [662, 200] width 579 height 22
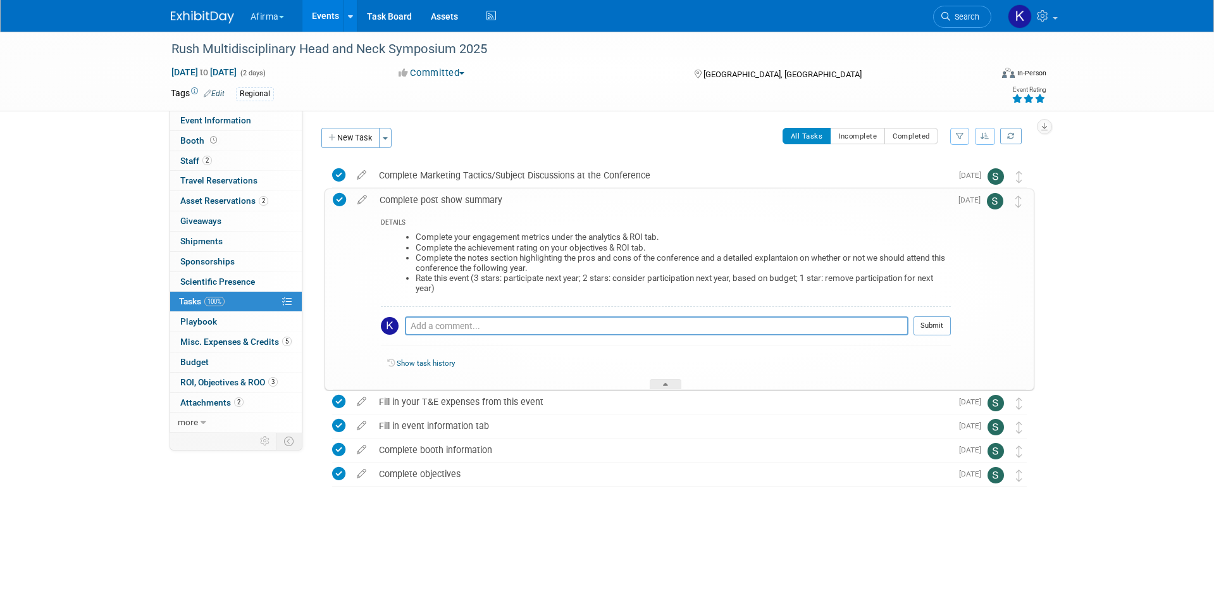
click at [436, 201] on div "Complete post show summary" at bounding box center [662, 200] width 578 height 22
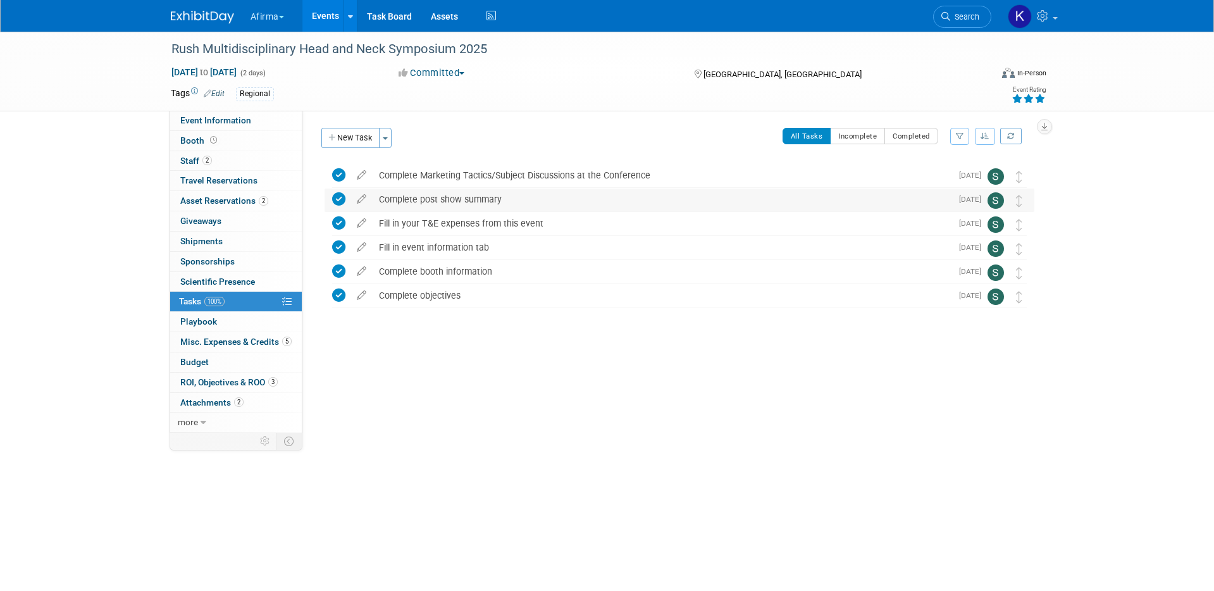
click at [430, 197] on div "Complete post show summary" at bounding box center [662, 200] width 579 height 22
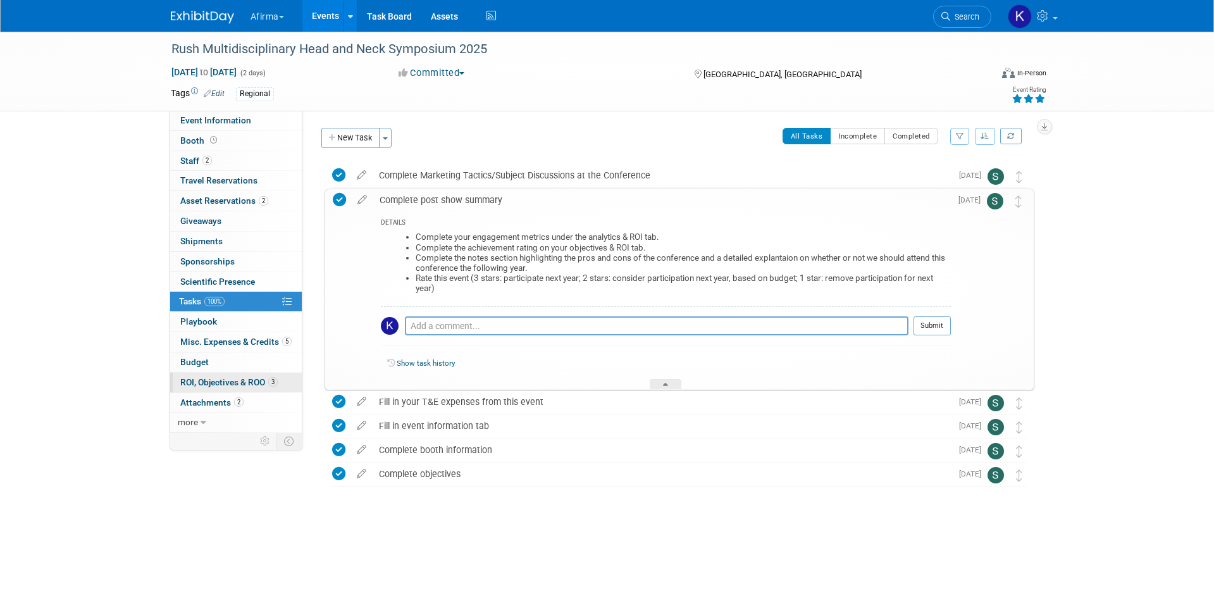
click at [265, 385] on span "ROI, Objectives & ROO 3" at bounding box center [228, 382] width 97 height 10
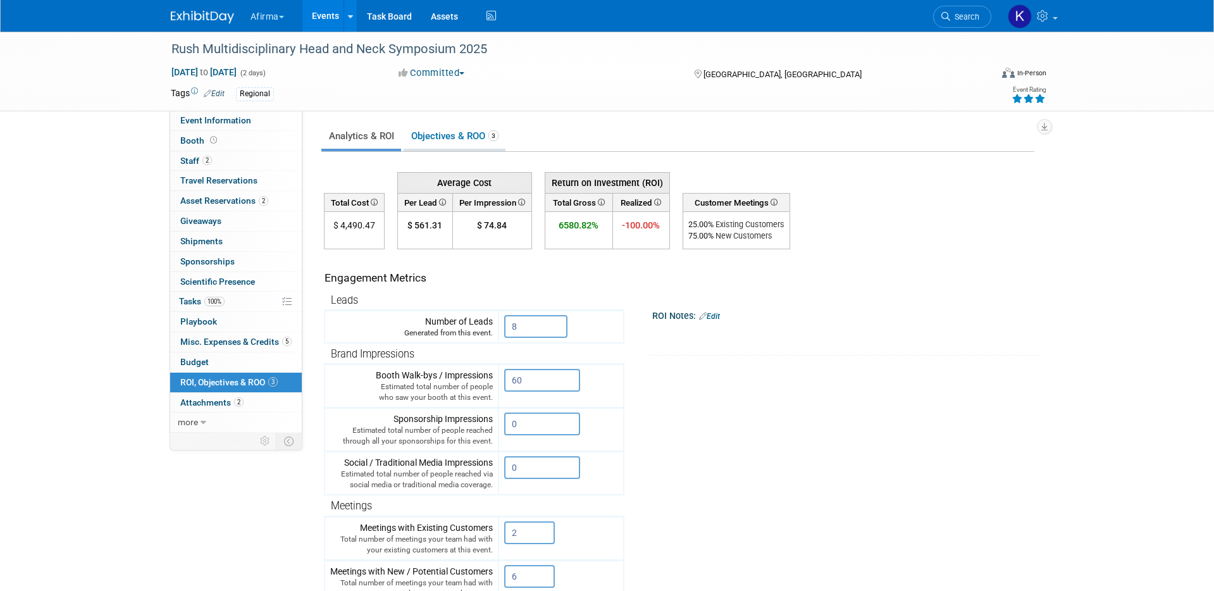
click at [458, 134] on link "Objectives & ROO 3" at bounding box center [455, 136] width 102 height 25
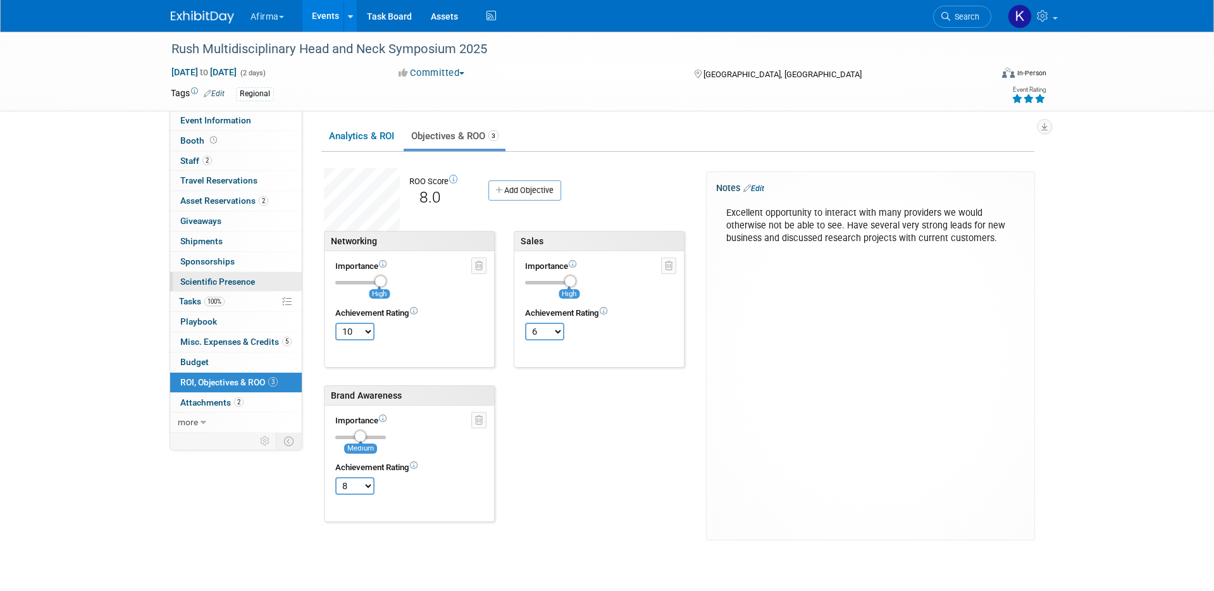
click at [238, 290] on link "Scientific Presence" at bounding box center [236, 282] width 132 height 20
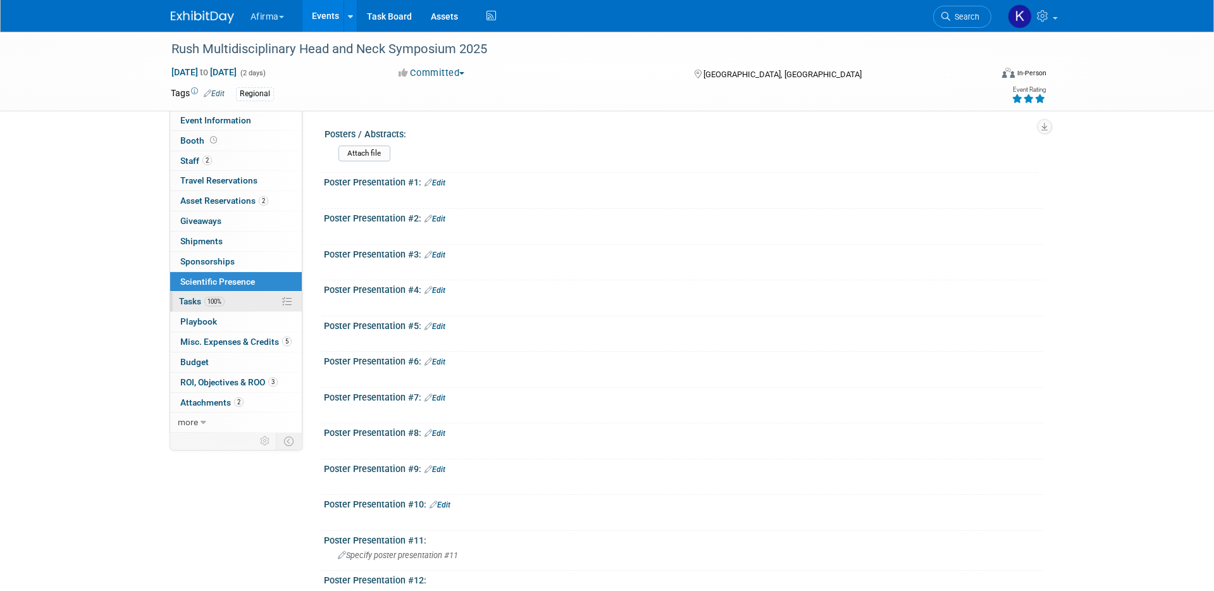
click at [238, 306] on link "100% Tasks 100%" at bounding box center [236, 302] width 132 height 20
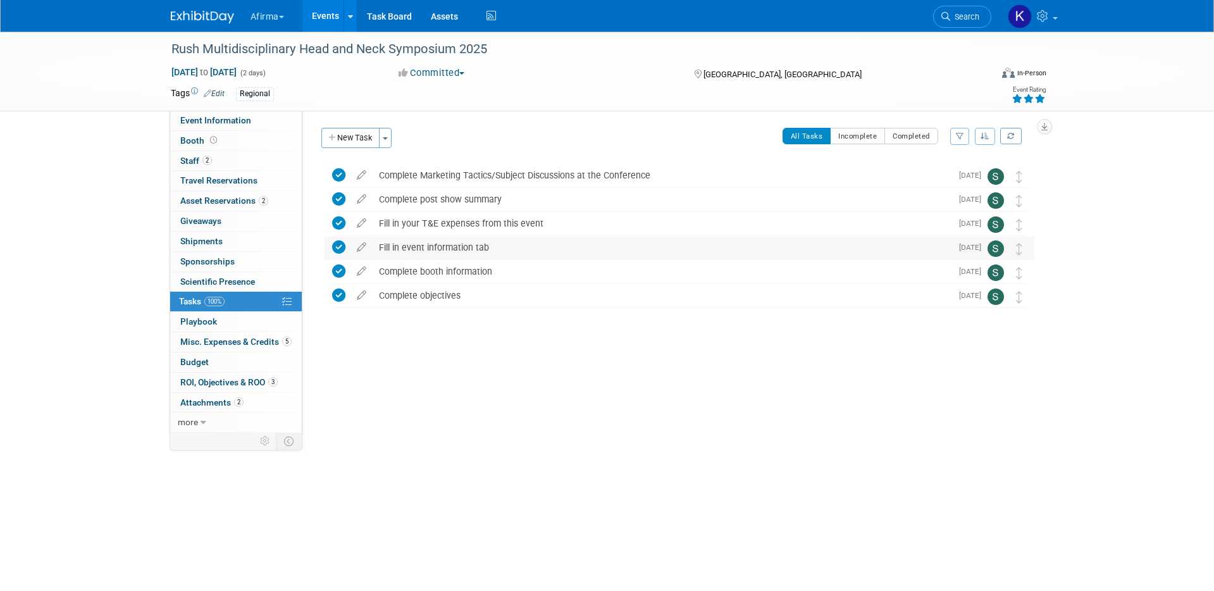
click at [392, 248] on div "Fill in event information tab" at bounding box center [662, 248] width 579 height 22
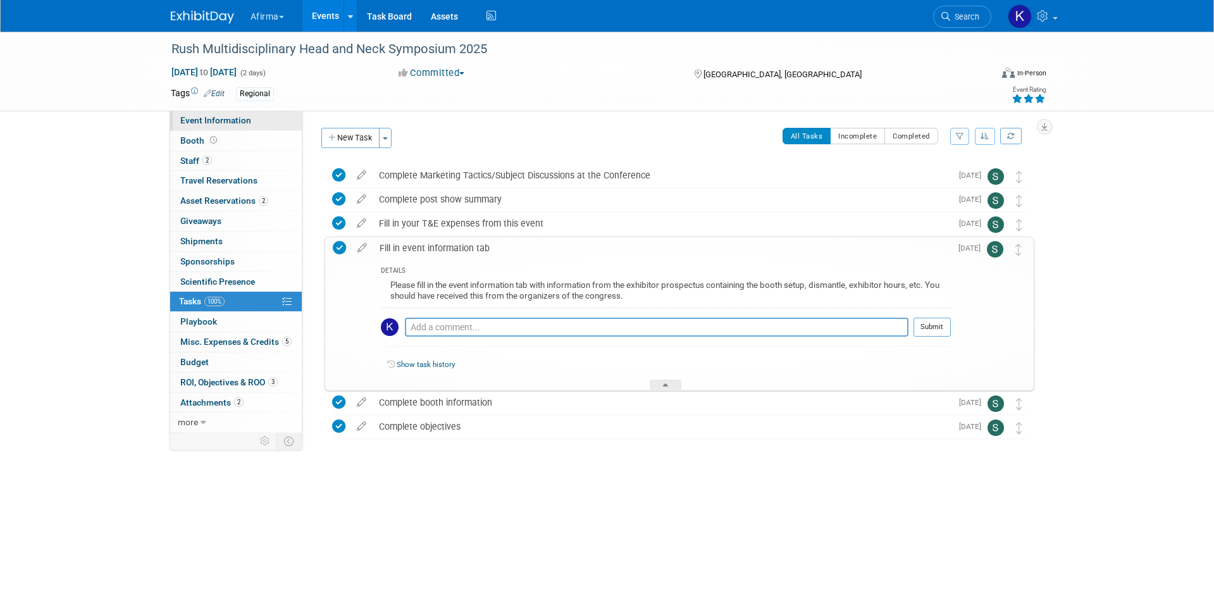
click at [262, 119] on link "Event Information" at bounding box center [236, 121] width 132 height 20
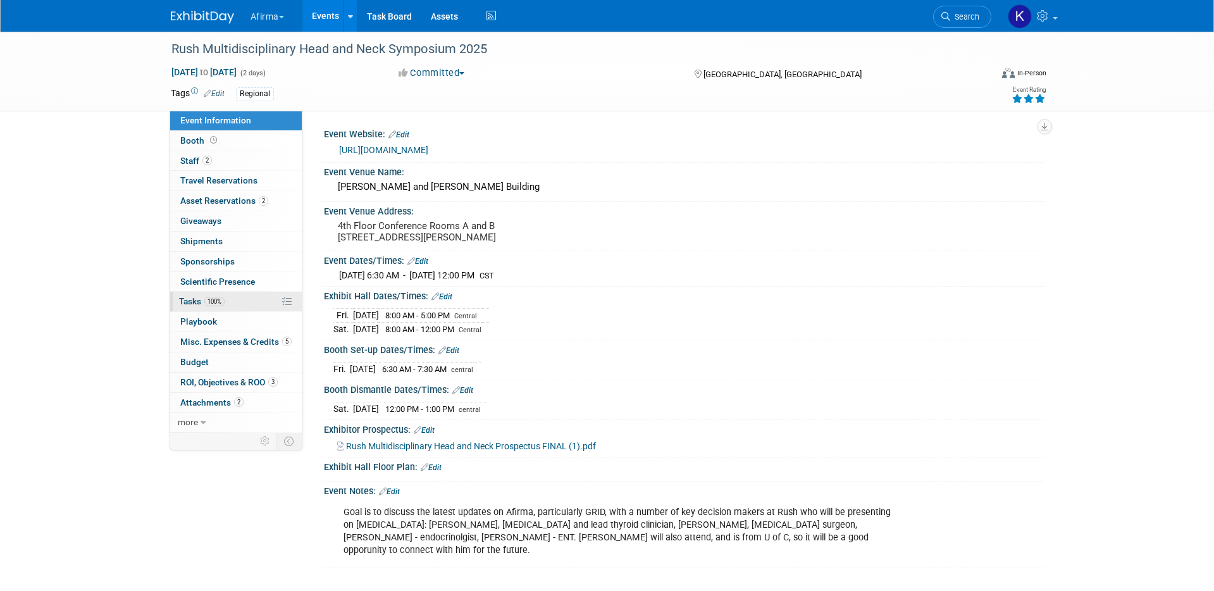
click at [232, 299] on link "100% Tasks 100%" at bounding box center [236, 302] width 132 height 20
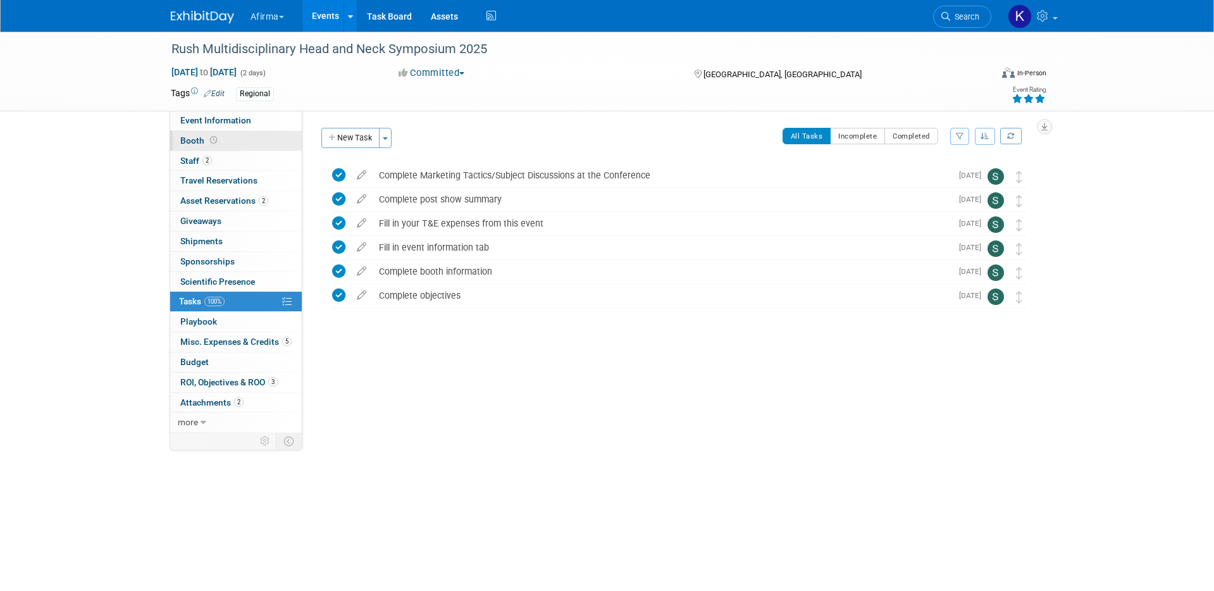
click at [234, 145] on link "Booth" at bounding box center [236, 141] width 132 height 20
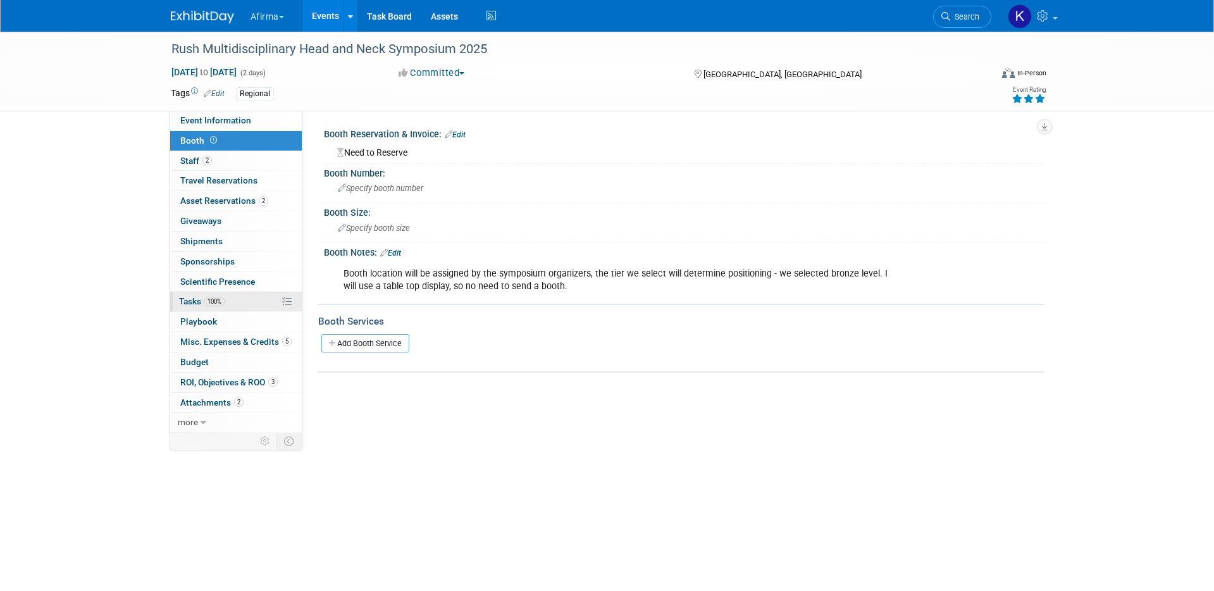
click at [228, 302] on link "100% Tasks 100%" at bounding box center [236, 302] width 132 height 20
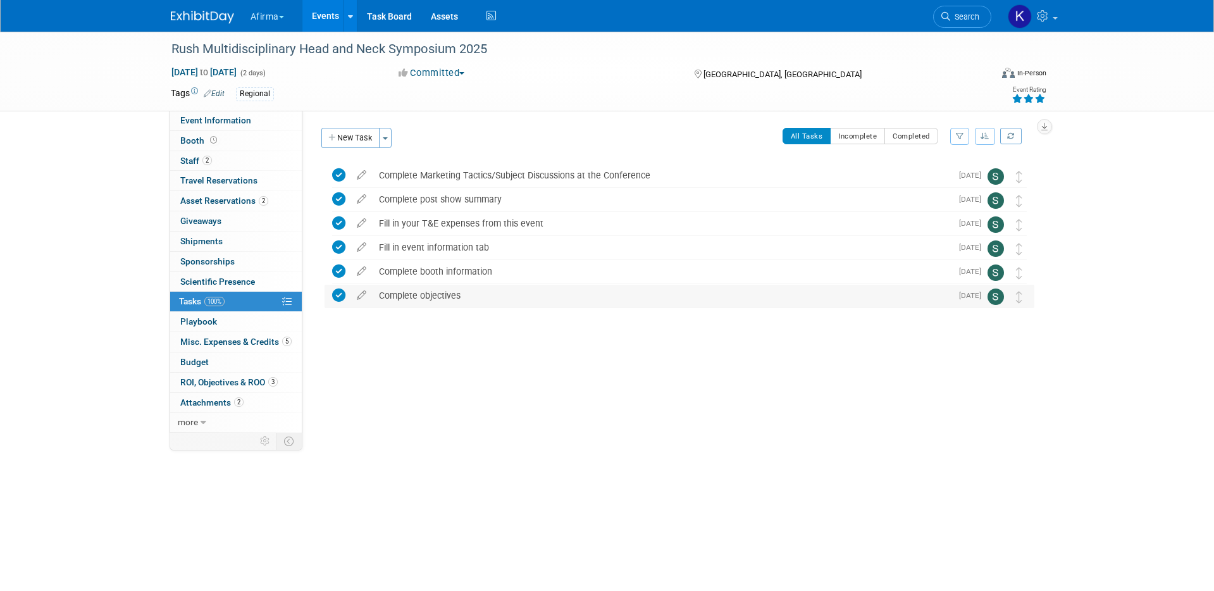
click at [432, 301] on div "Complete objectives" at bounding box center [662, 296] width 579 height 22
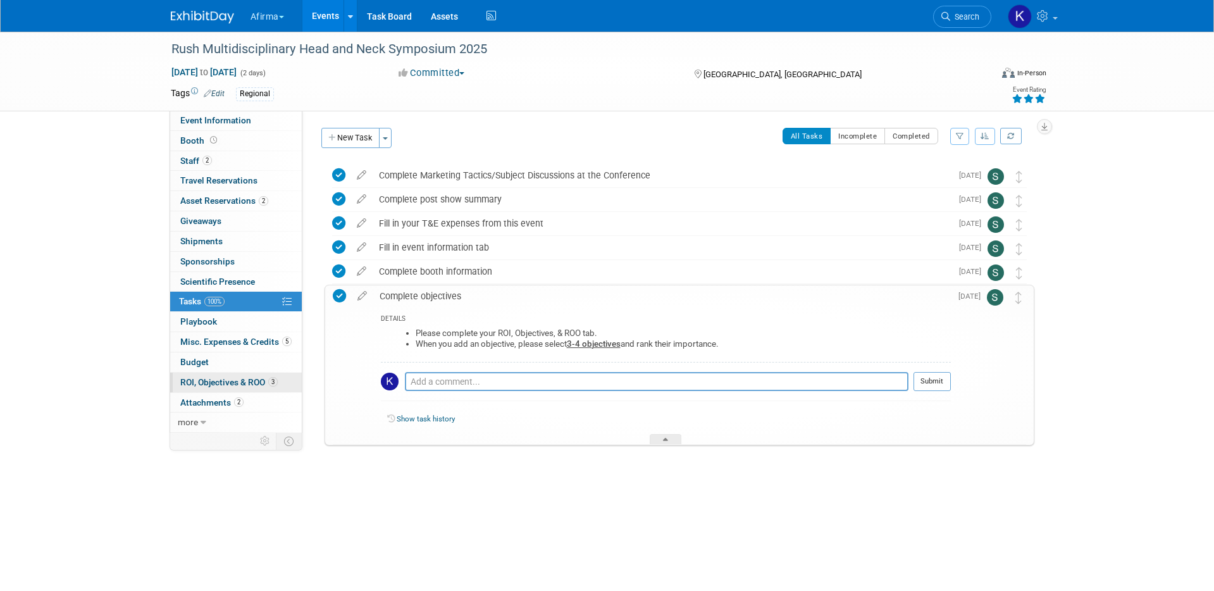
click at [239, 380] on span "ROI, Objectives & ROO 3" at bounding box center [228, 382] width 97 height 10
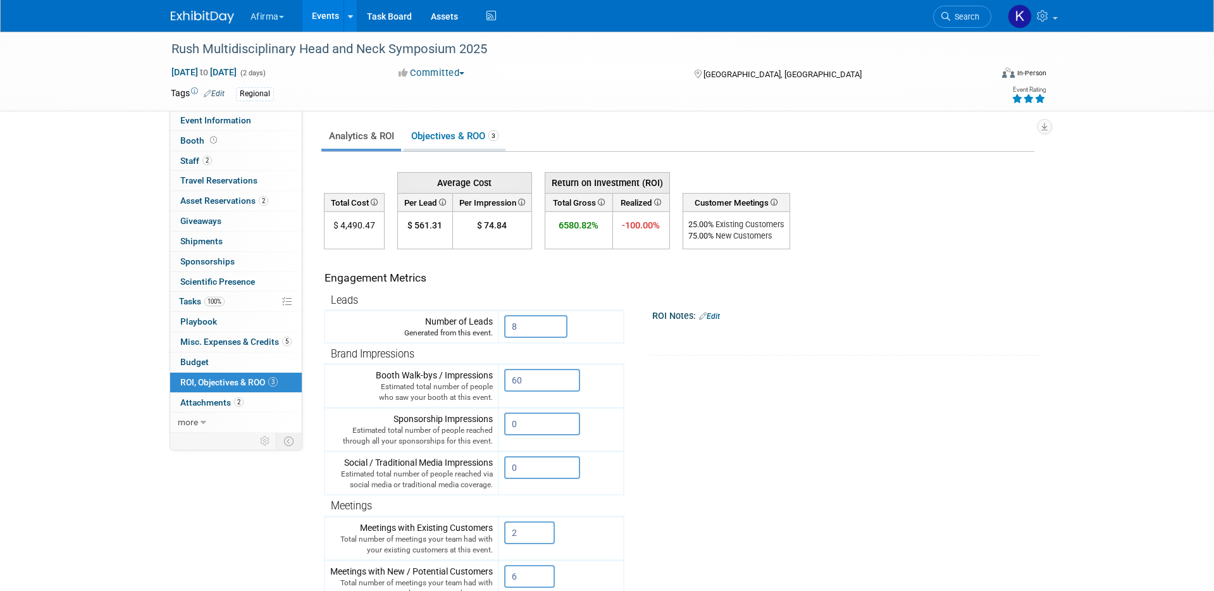
click at [467, 144] on link "Objectives & ROO 3" at bounding box center [455, 136] width 102 height 25
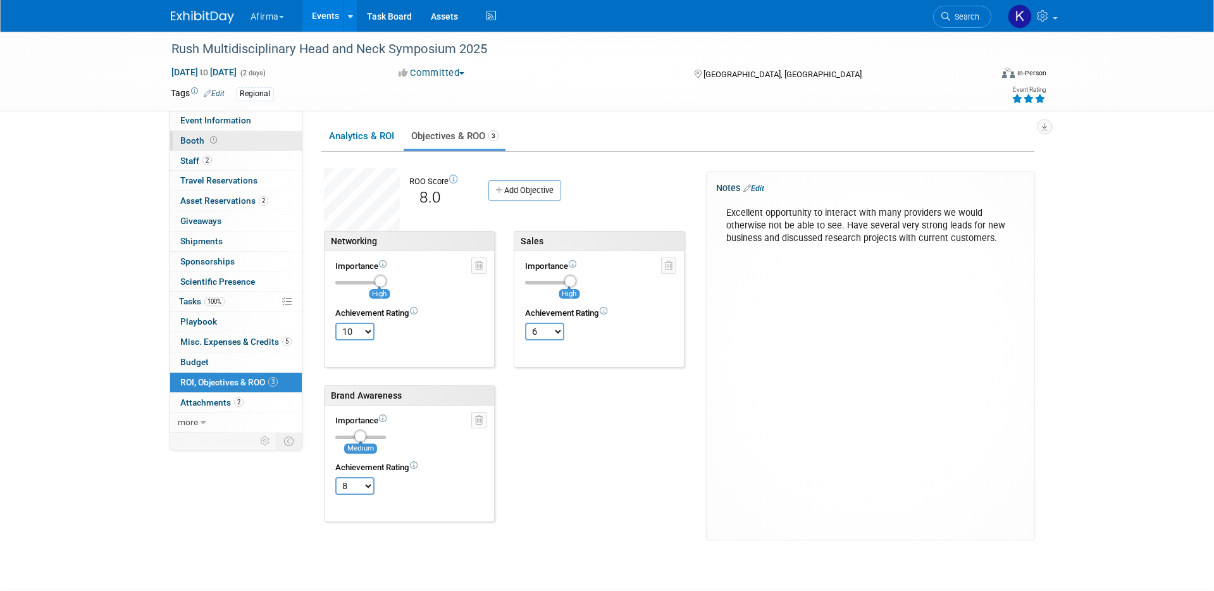
click at [244, 131] on link "Booth" at bounding box center [236, 141] width 132 height 20
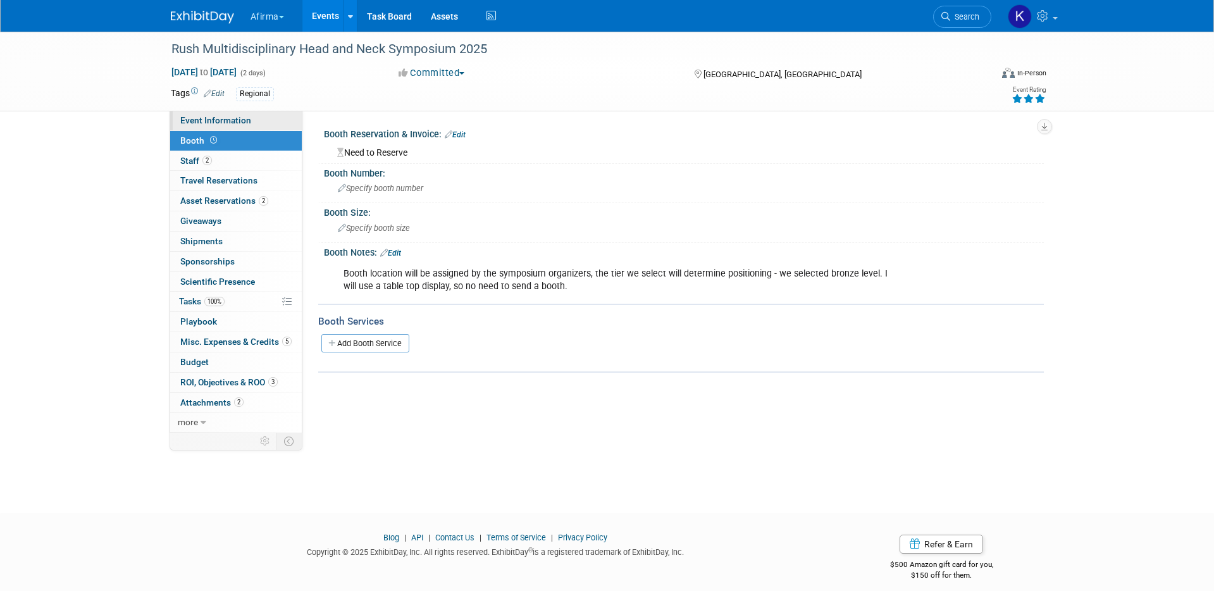
click at [241, 120] on span "Event Information" at bounding box center [215, 120] width 71 height 10
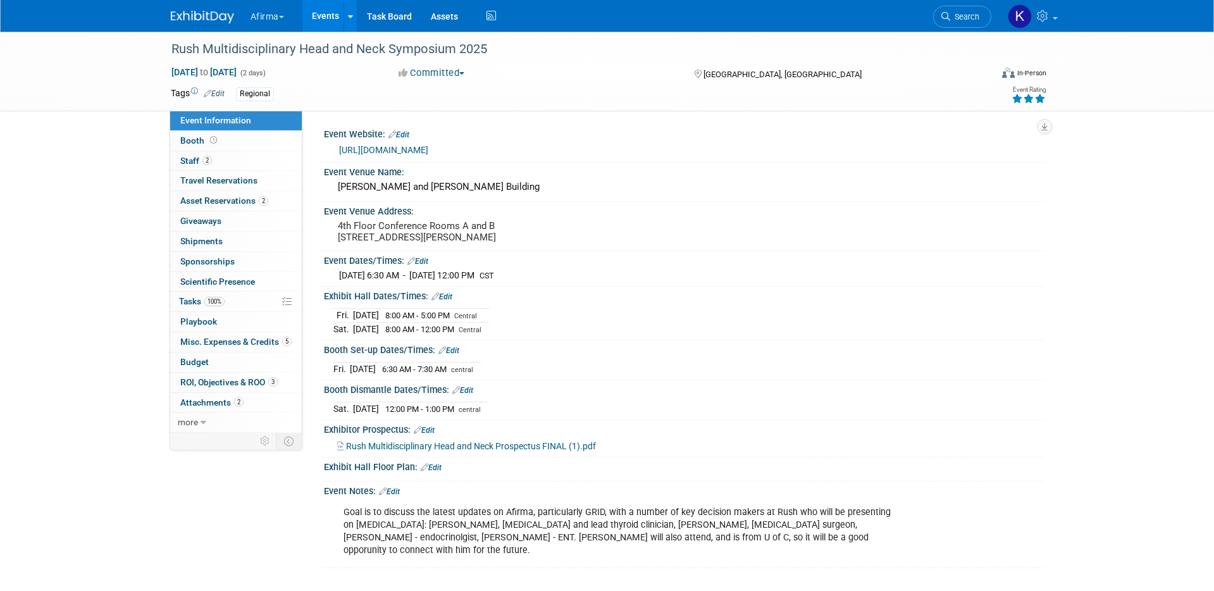
click at [344, 15] on link "Events" at bounding box center [325, 16] width 46 height 32
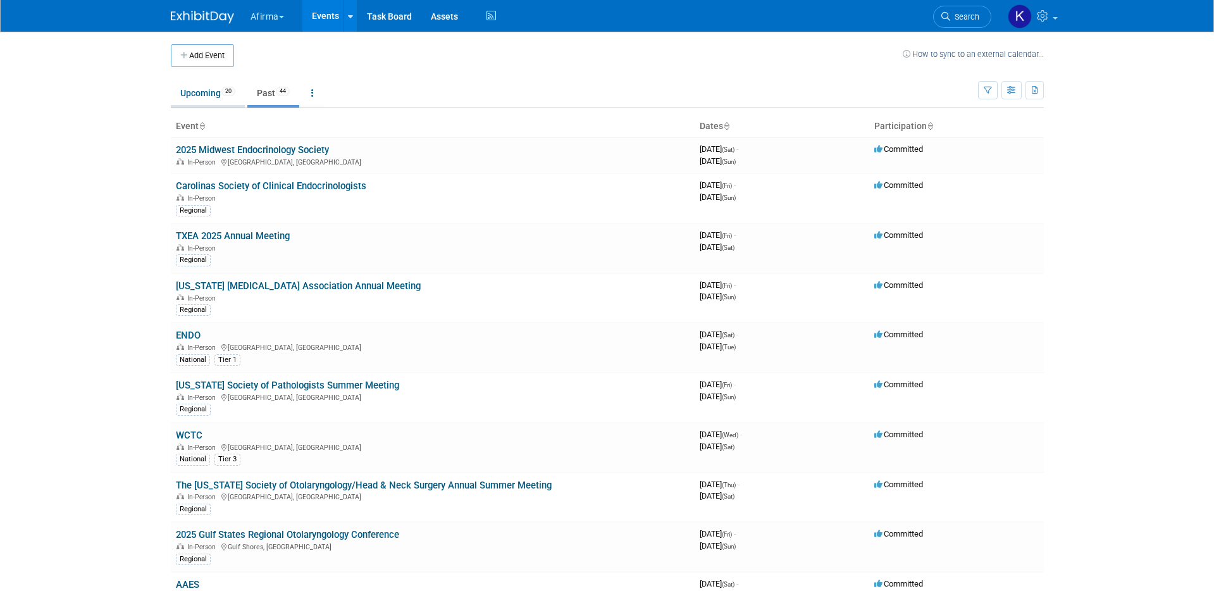
click at [217, 84] on link "Upcoming 20" at bounding box center [208, 93] width 74 height 24
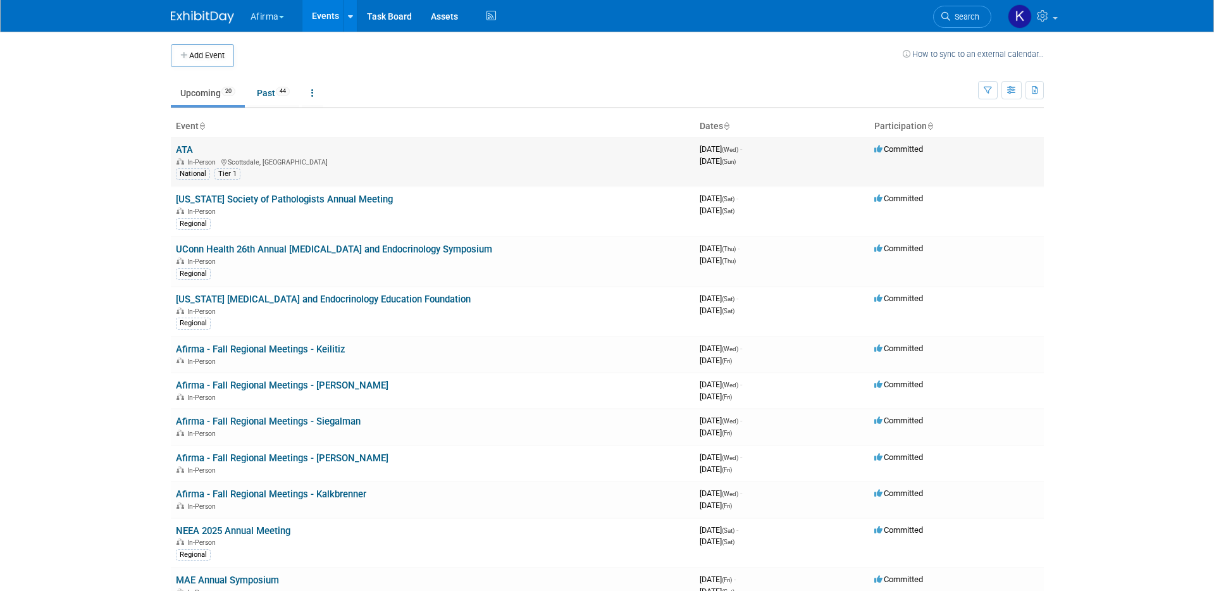
click at [183, 155] on link "ATA" at bounding box center [184, 149] width 17 height 11
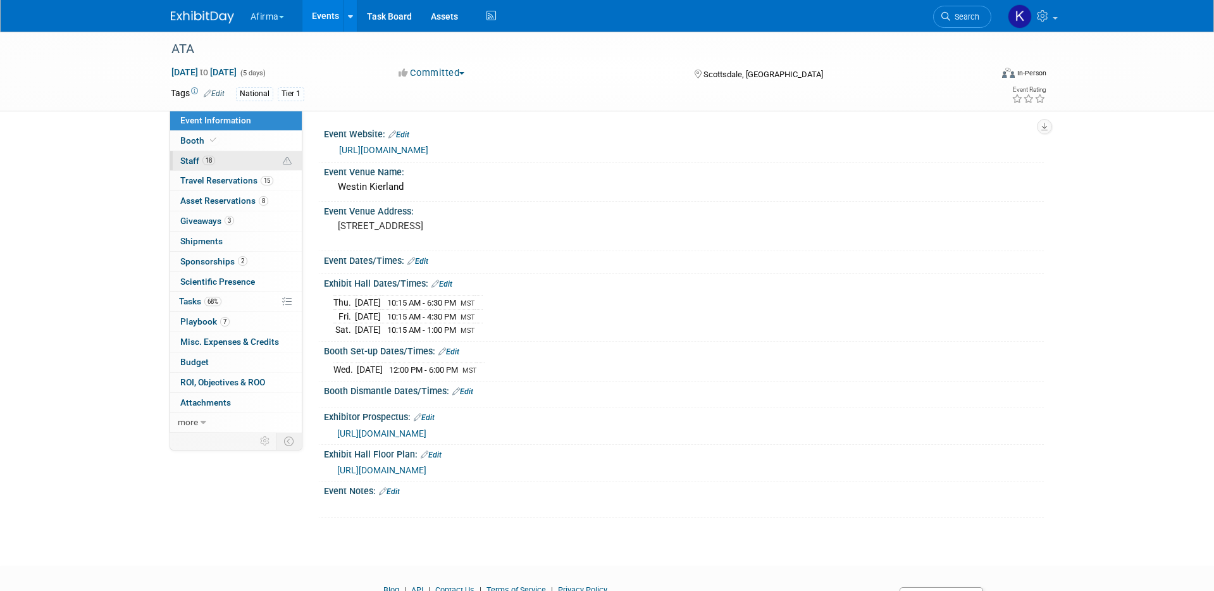
click at [204, 163] on span "18" at bounding box center [208, 160] width 13 height 9
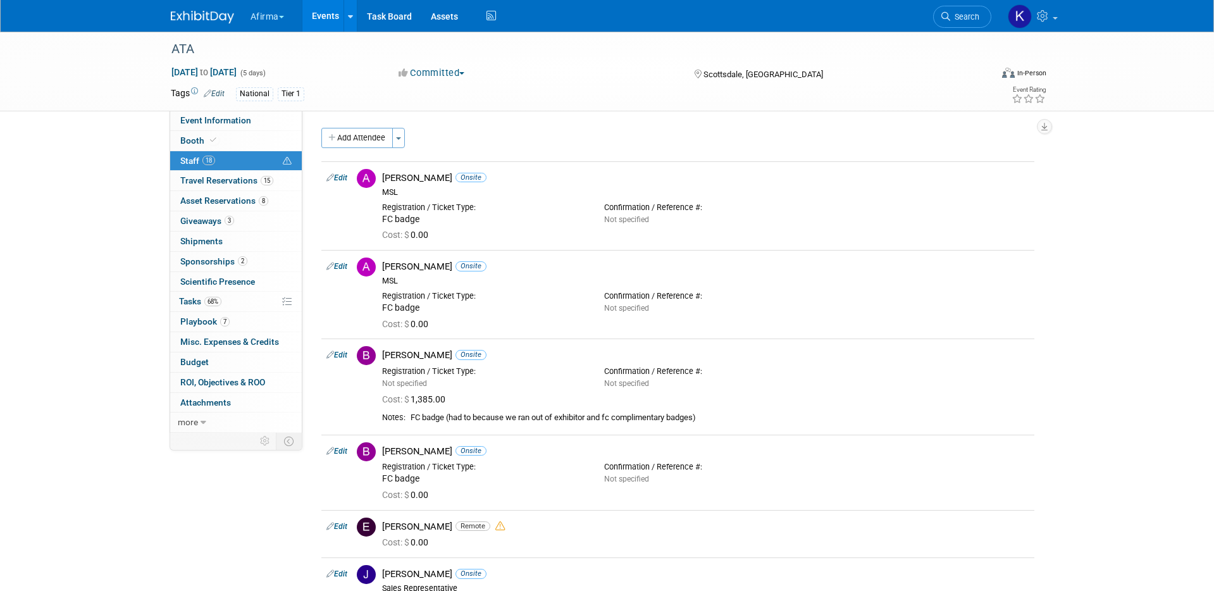
click at [355, 125] on div "Event Website: Edit [URL][DOMAIN_NAME] Event Venue Name: [GEOGRAPHIC_DATA] Even…" at bounding box center [672, 272] width 741 height 322
click at [355, 136] on button "Add Attendee" at bounding box center [356, 138] width 71 height 20
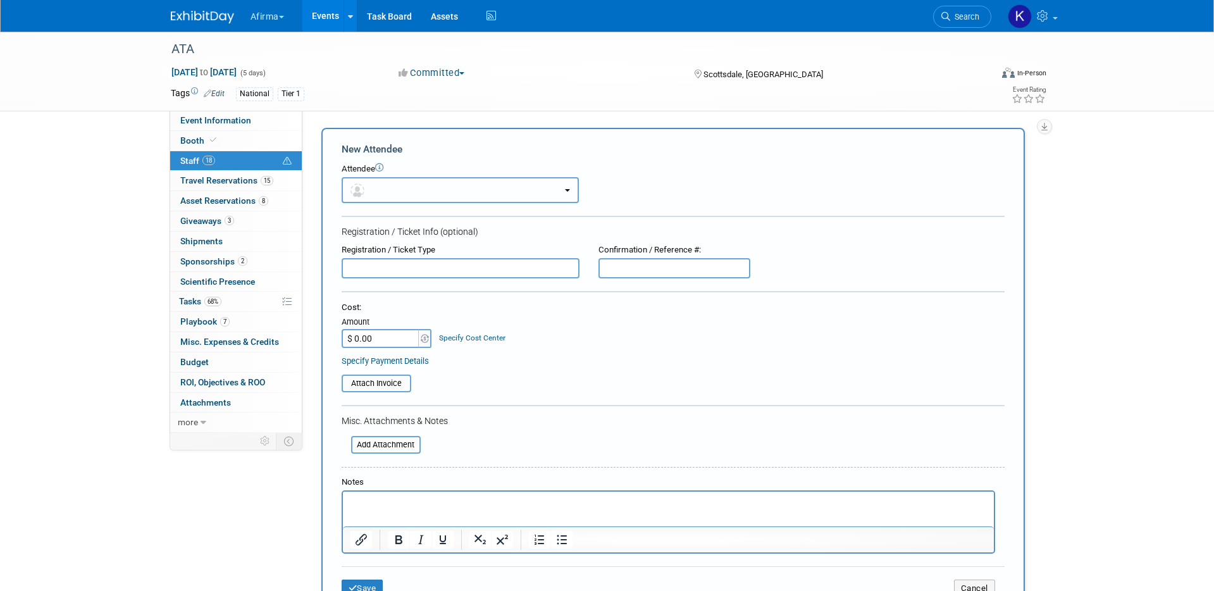
click at [362, 180] on button "button" at bounding box center [460, 190] width 237 height 26
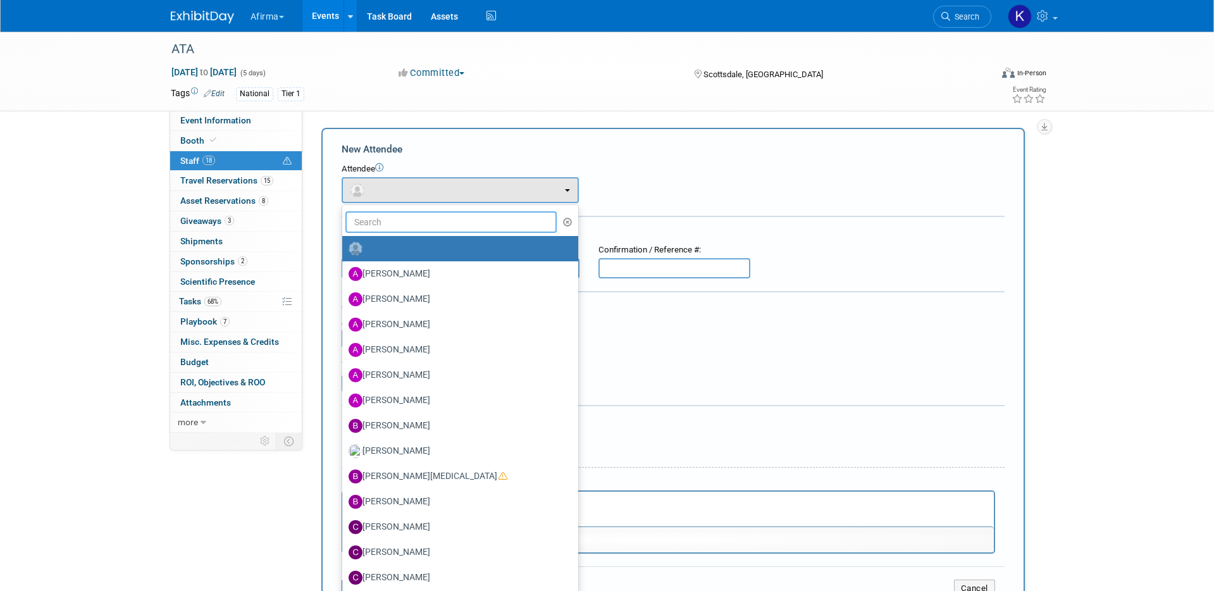
click at [381, 228] on input "text" at bounding box center [451, 222] width 212 height 22
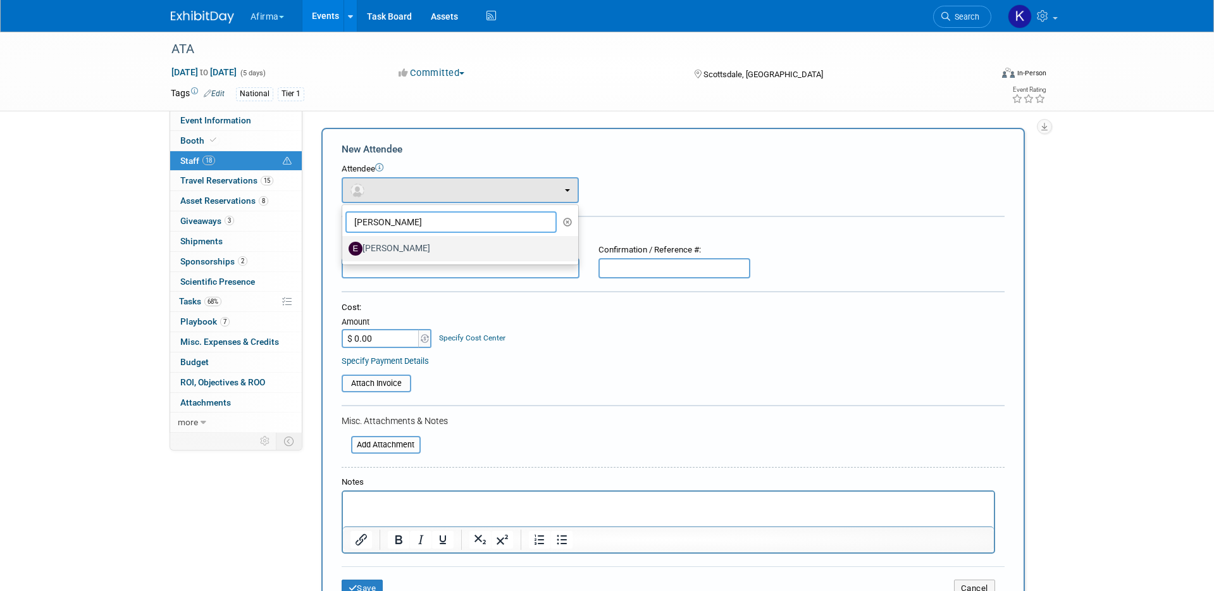
type input "emily"
click at [387, 243] on label "[PERSON_NAME]" at bounding box center [457, 248] width 217 height 20
click at [344, 243] on input "[PERSON_NAME]" at bounding box center [340, 247] width 8 height 8
select select "116b43cb-aa53-44d3-b41e-55122b346b75"
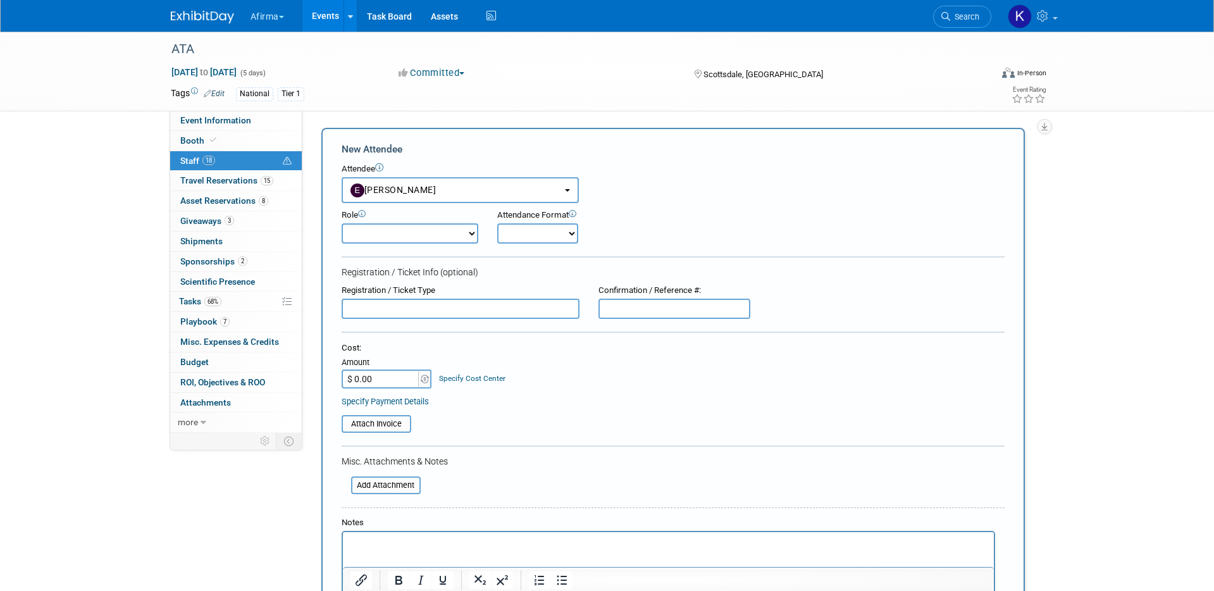
click at [529, 242] on select "Onsite Remote" at bounding box center [537, 233] width 81 height 20
select select "1"
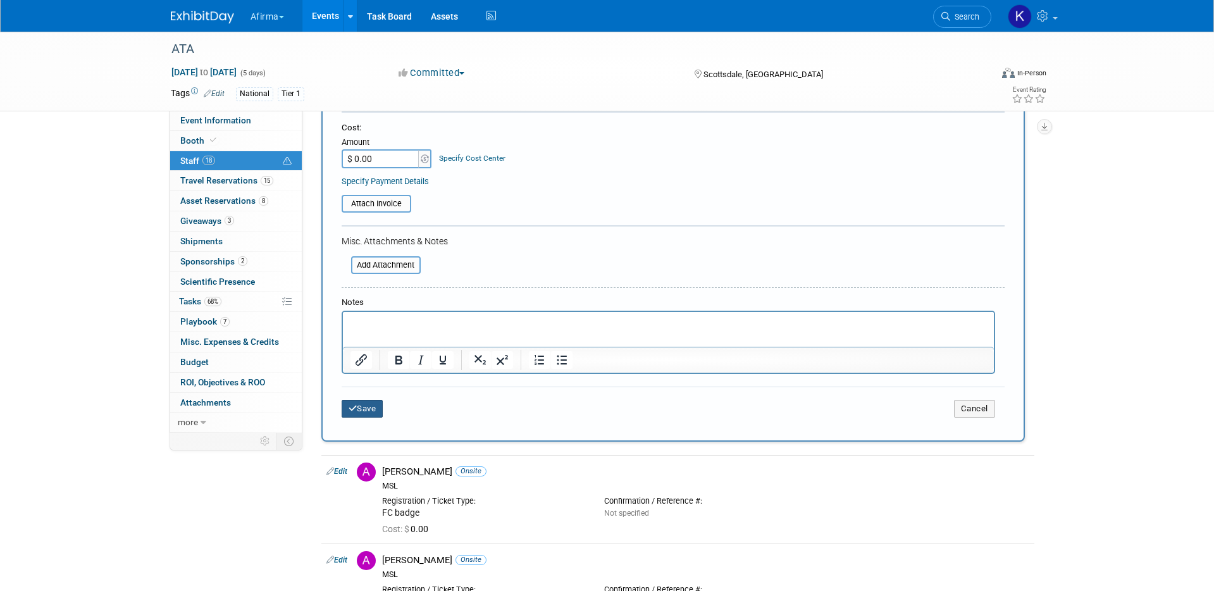
click at [371, 405] on button "Save" at bounding box center [363, 409] width 42 height 18
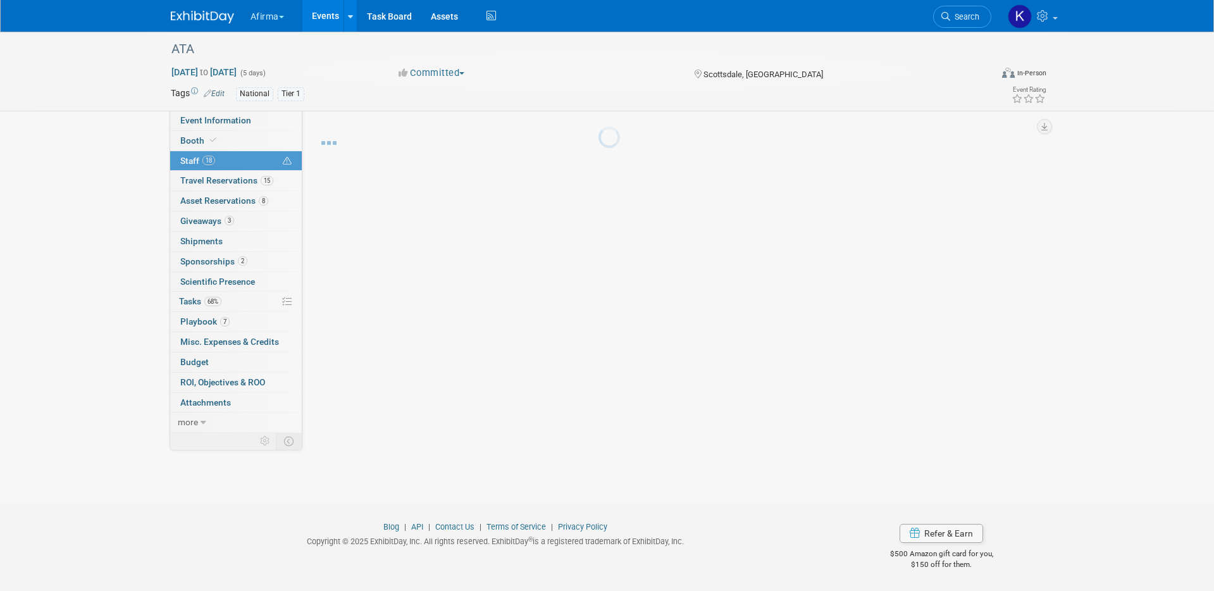
scroll to position [220, 0]
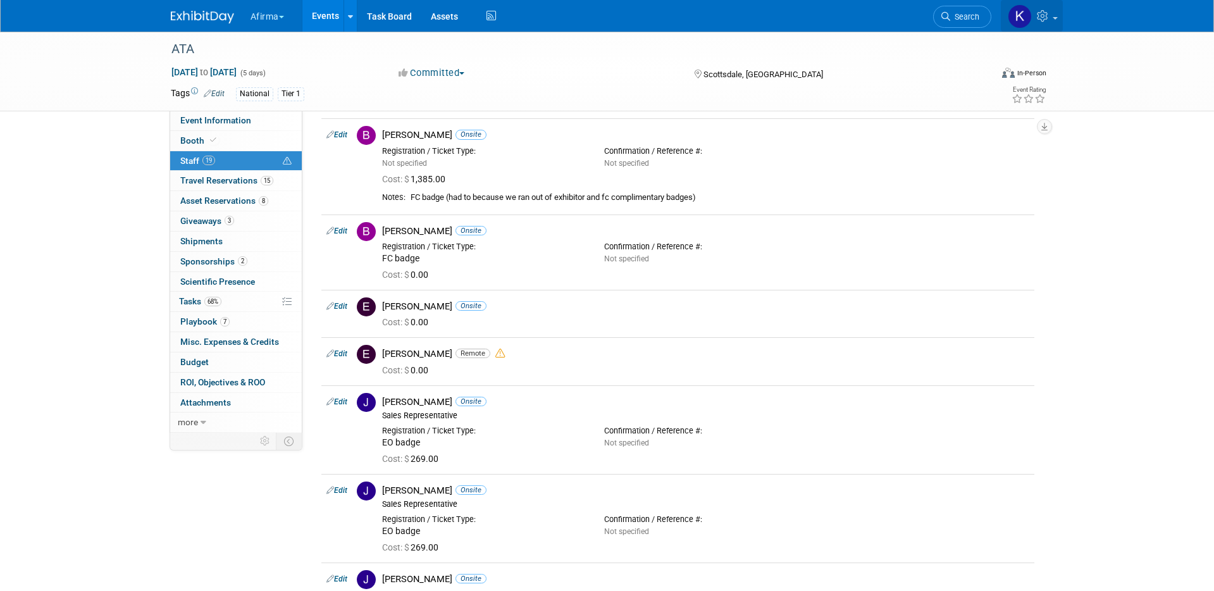
click at [1046, 19] on icon at bounding box center [1044, 15] width 15 height 11
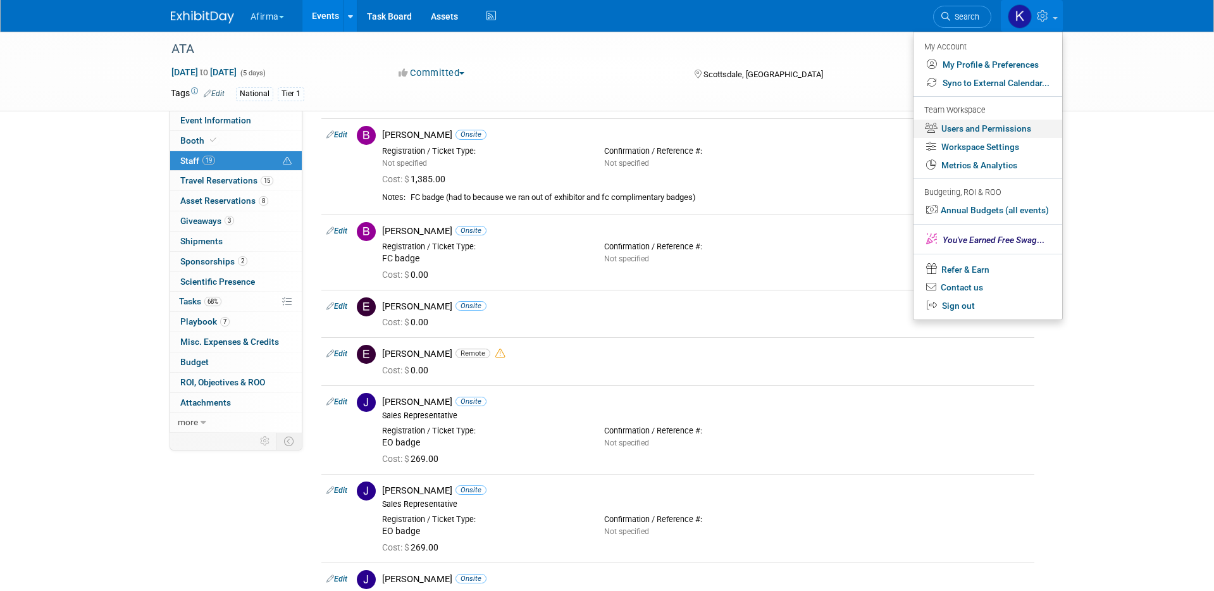
click at [989, 128] on link "Users and Permissions" at bounding box center [987, 129] width 149 height 18
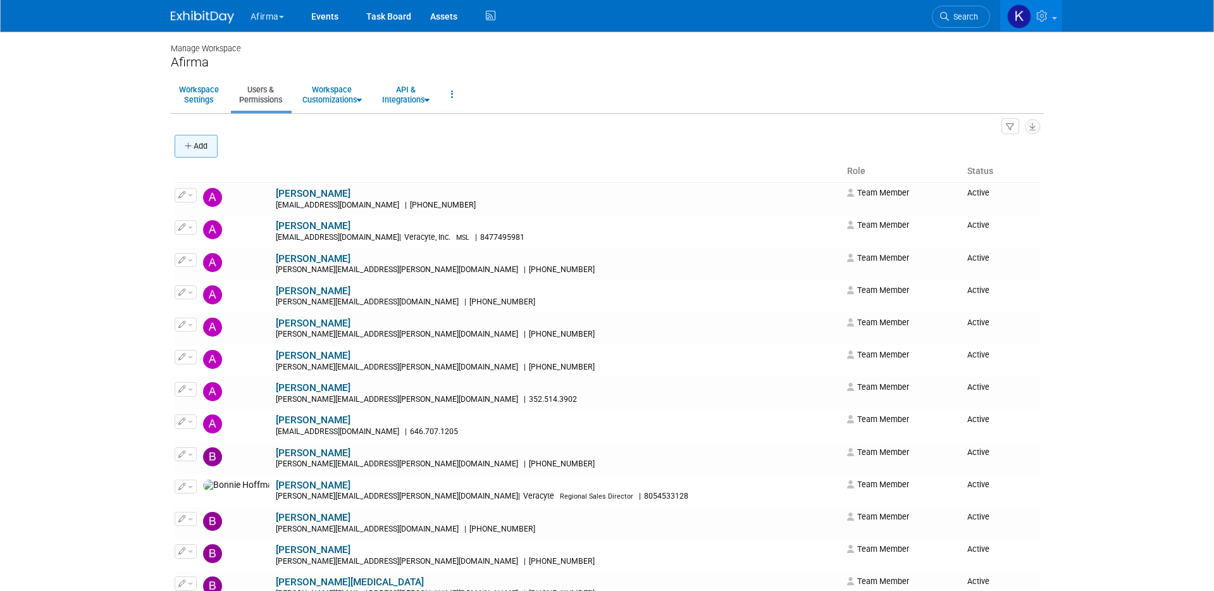
click at [202, 145] on button "Add" at bounding box center [196, 146] width 43 height 23
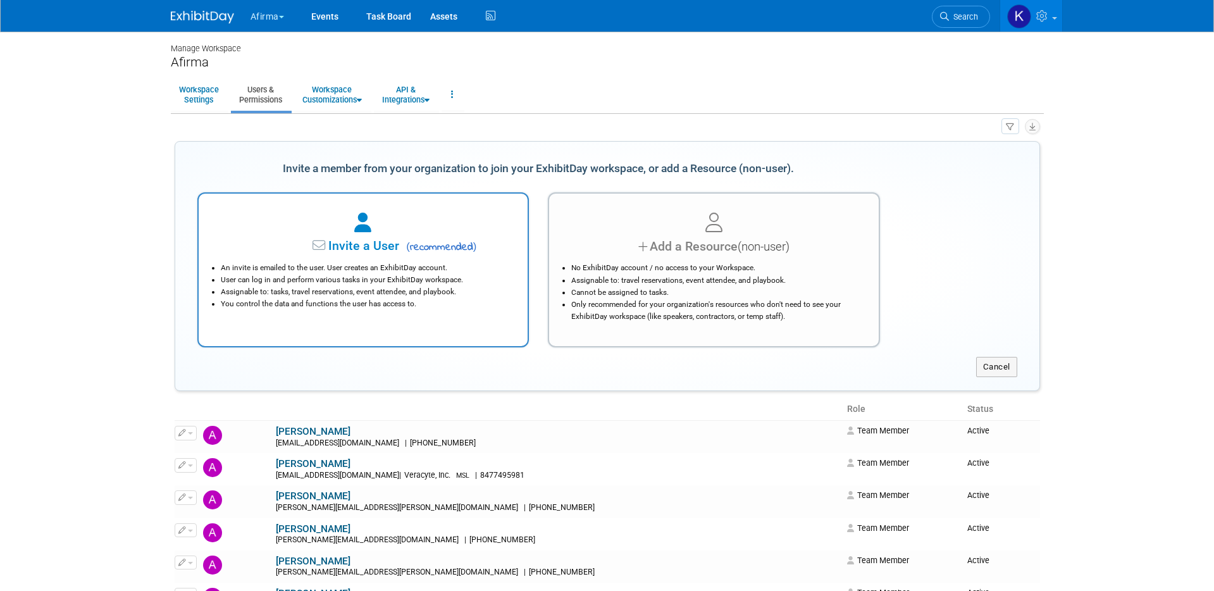
click at [281, 263] on li "An invite is emailed to the user. User creates an ExhibitDay account." at bounding box center [367, 268] width 292 height 12
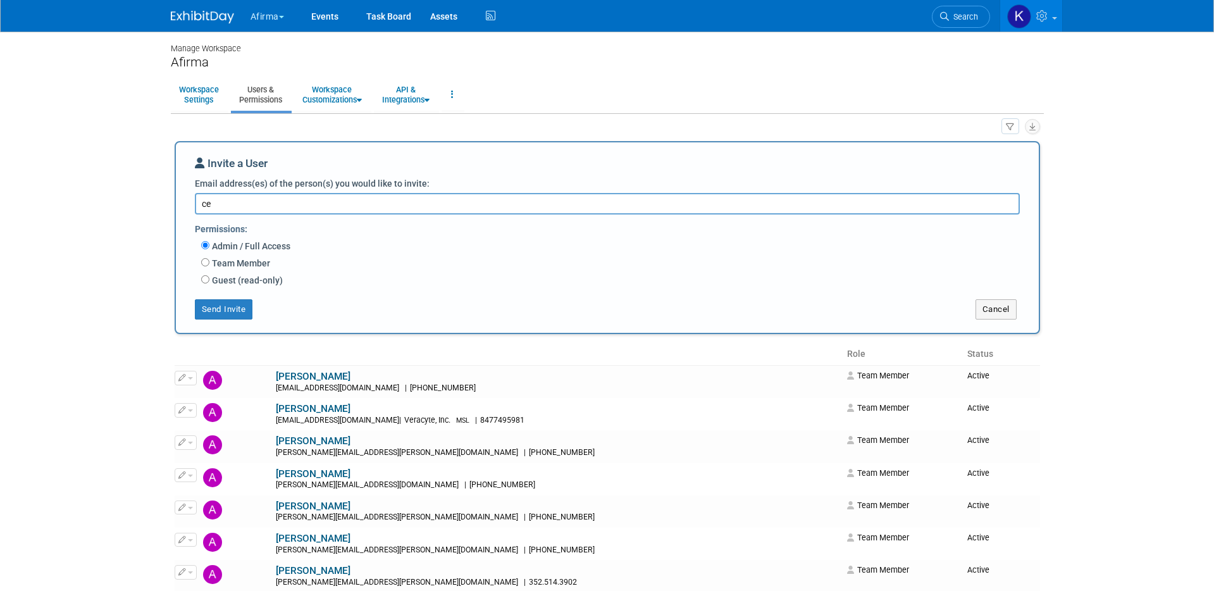
click at [712, 200] on textarea "ce" at bounding box center [607, 204] width 825 height 22
paste textarea "[PERSON_NAME][EMAIL_ADDRESS][PERSON_NAME][DOMAIN_NAME]"
type textarea "[EMAIL_ADDRESS][PERSON_NAME][DOMAIN_NAME]"
click at [261, 262] on label "Team Member" at bounding box center [239, 263] width 61 height 13
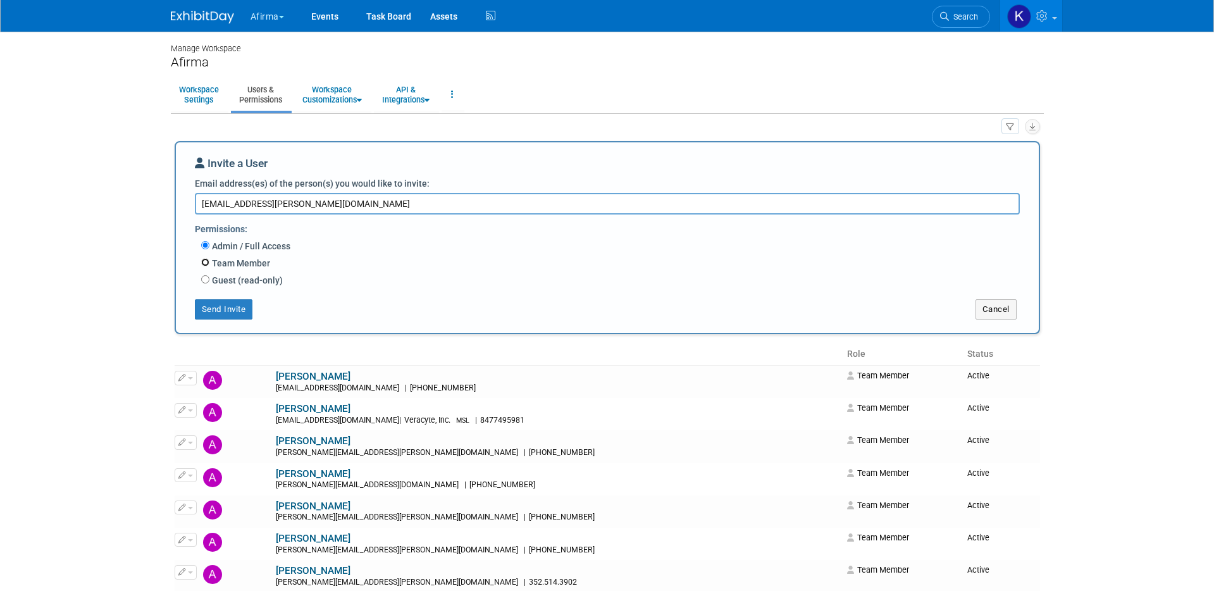
click at [209, 262] on input "Team Member" at bounding box center [205, 262] width 8 height 8
radio input "true"
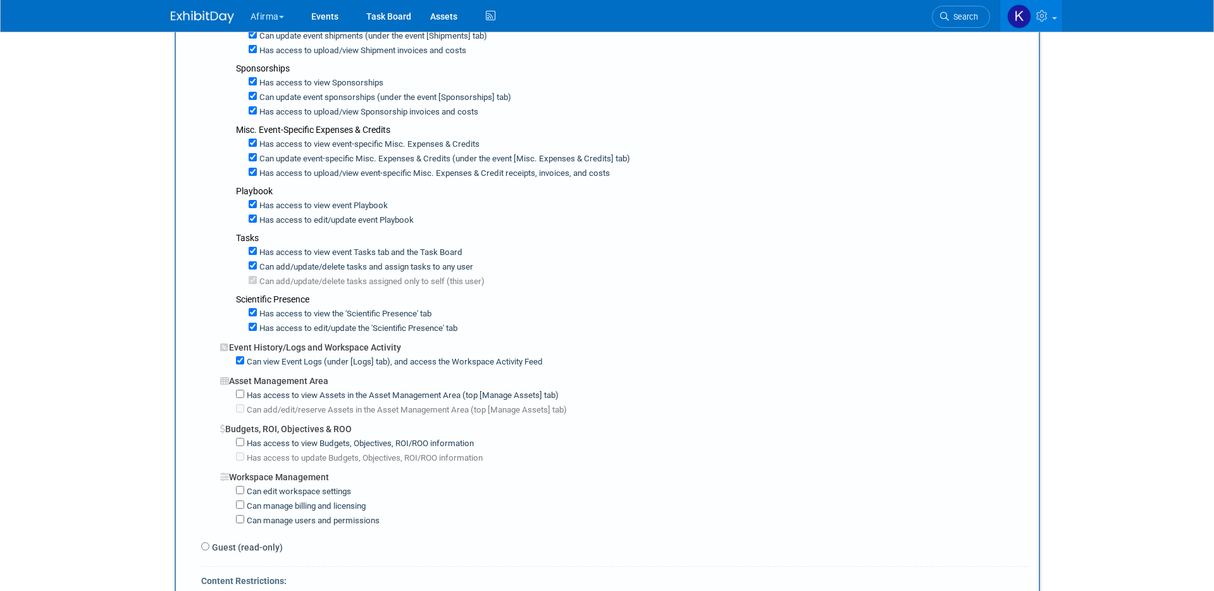
scroll to position [641, 0]
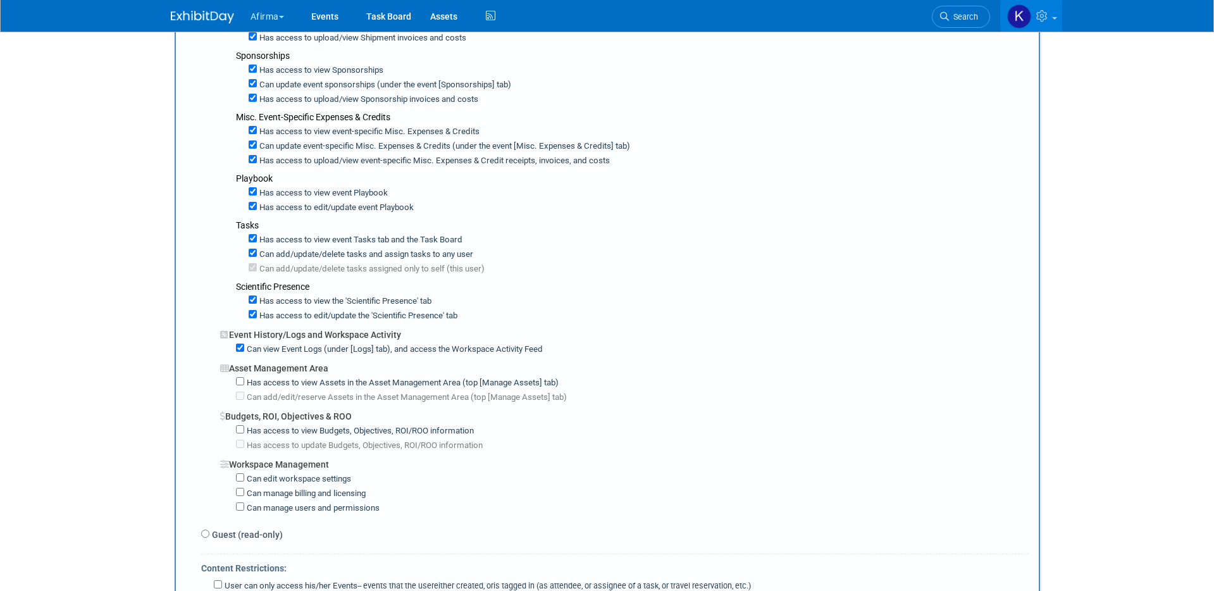
click at [266, 378] on label "Has access to view Assets in the Asset Management Area (top [Manage Assets] tab)" at bounding box center [401, 383] width 314 height 12
click at [244, 378] on input "Has access to view Assets in the Asset Management Area (top [Manage Assets] tab)" at bounding box center [240, 381] width 8 height 8
checkbox input "true"
click at [266, 395] on label "Can add/edit/reserve Assets in the Asset Management Area (top [Manage Assets] t…" at bounding box center [405, 398] width 323 height 12
click at [244, 395] on input "Can add/edit/reserve Assets in the Asset Management Area (top [Manage Assets] t…" at bounding box center [240, 396] width 8 height 8
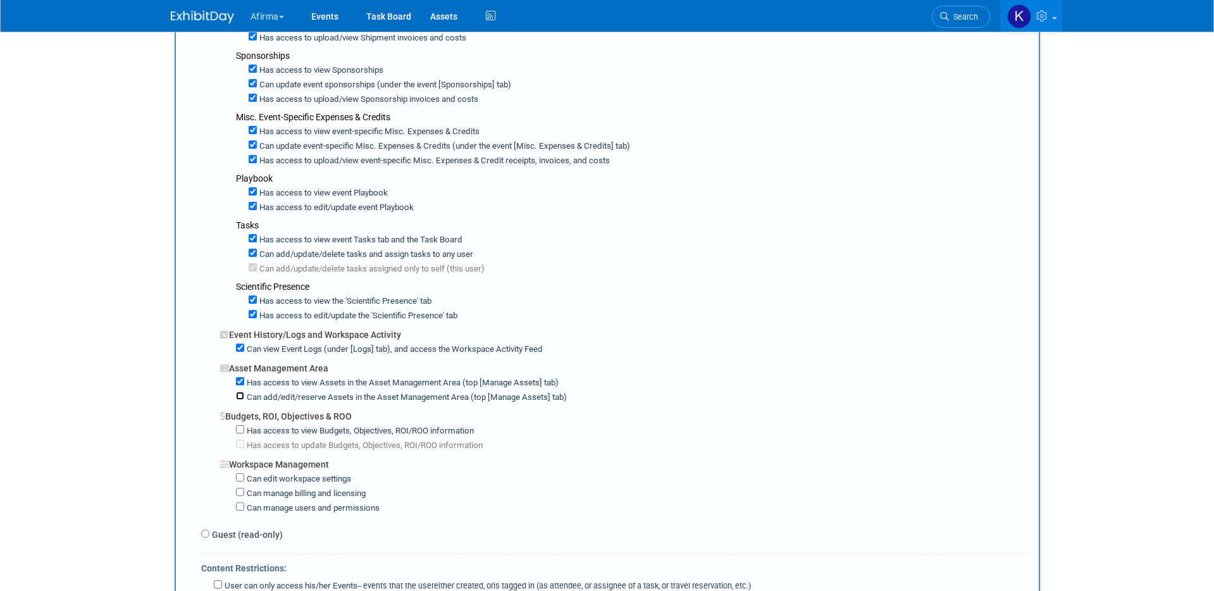
checkbox input "true"
click at [267, 428] on label "Has access to view Budgets, Objectives, ROI/ROO information" at bounding box center [359, 431] width 230 height 12
click at [244, 428] on input "Has access to view Budgets, Objectives, ROI/ROO information" at bounding box center [240, 429] width 8 height 8
checkbox input "true"
click at [267, 443] on label "Has access to update Budgets, Objectives, ROI/ROO information" at bounding box center [363, 446] width 238 height 12
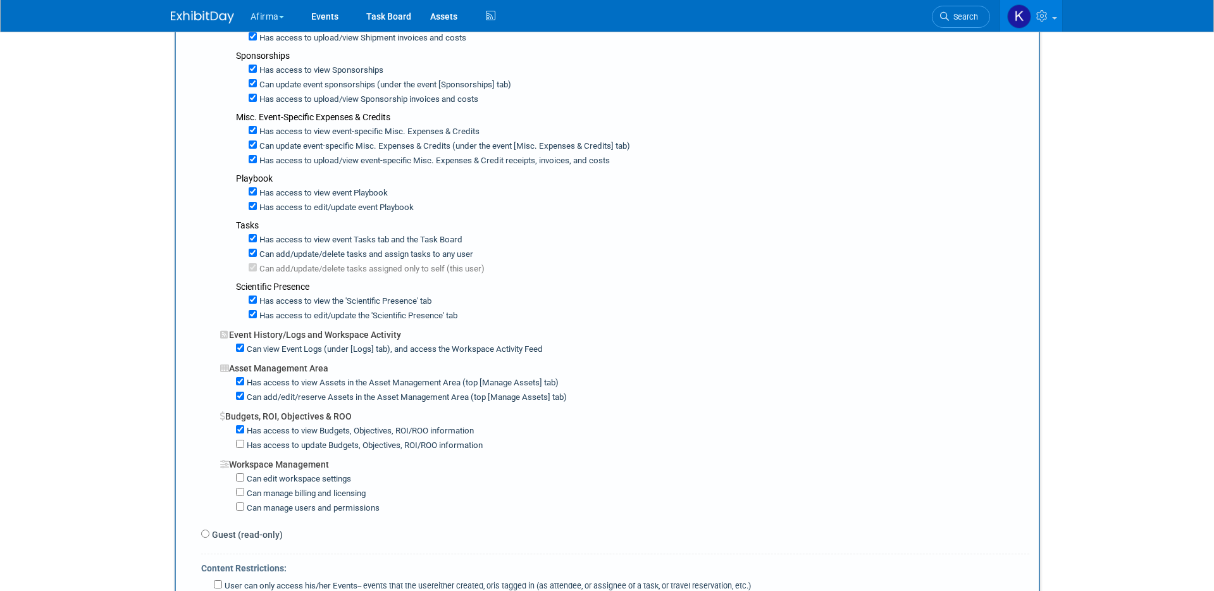
click at [244, 443] on input "Has access to update Budgets, Objectives, ROI/ROO information" at bounding box center [240, 444] width 8 height 8
checkbox input "true"
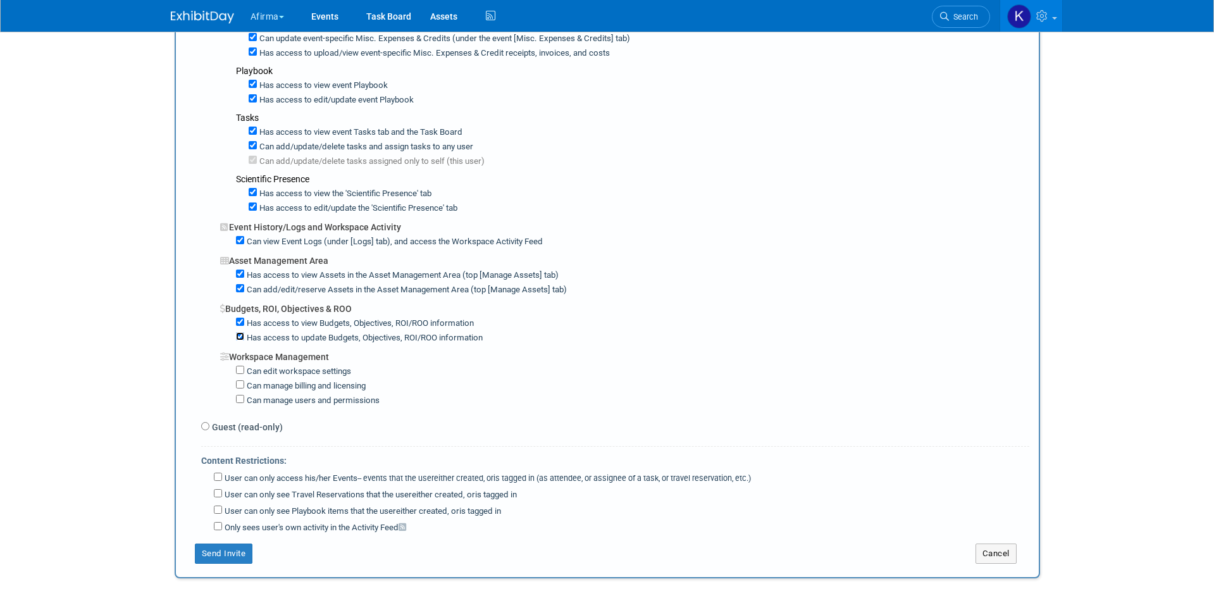
scroll to position [751, 0]
click at [258, 479] on label "User can only access his/her Events -- events that the user either created, or …" at bounding box center [486, 477] width 529 height 12
click at [222, 479] on input "User can only access his/her Events -- events that the user either created, or …" at bounding box center [218, 475] width 8 height 8
checkbox input "true"
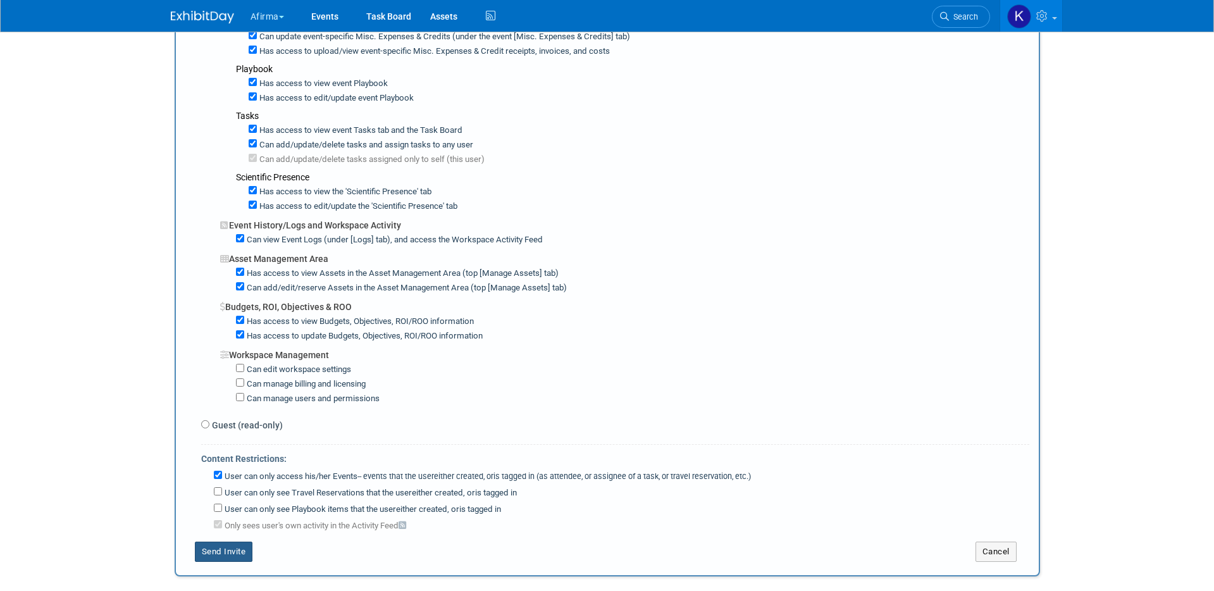
click at [244, 552] on button "Send Invite" at bounding box center [224, 552] width 58 height 20
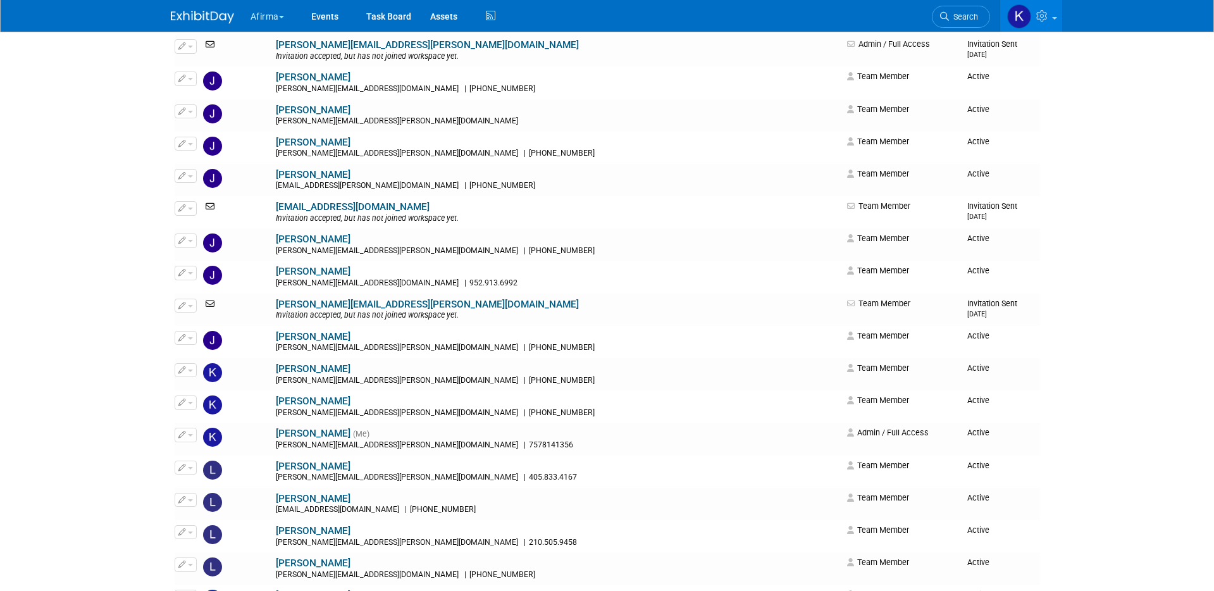
scroll to position [1177, 0]
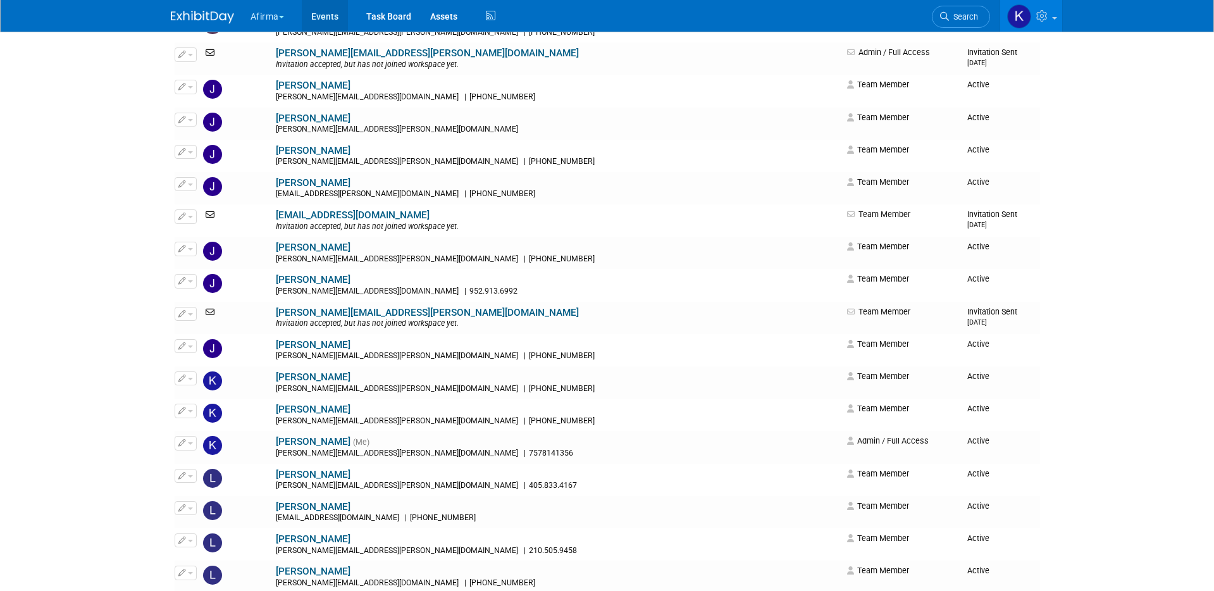
click at [338, 21] on link "Events" at bounding box center [325, 16] width 46 height 32
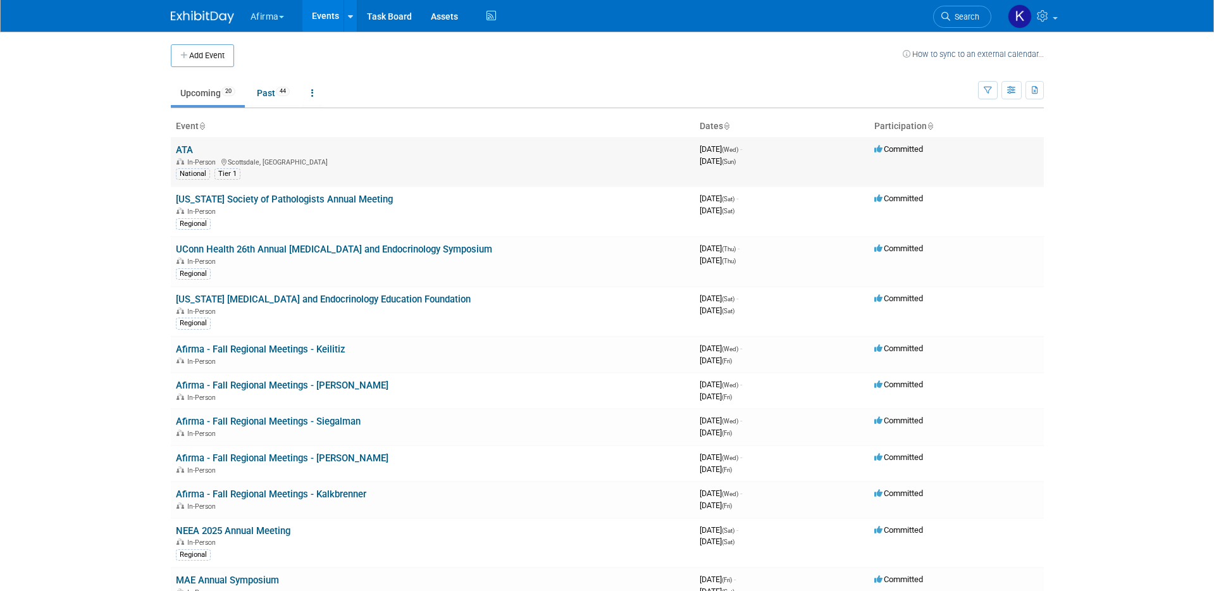
click at [190, 149] on link "ATA" at bounding box center [184, 149] width 17 height 11
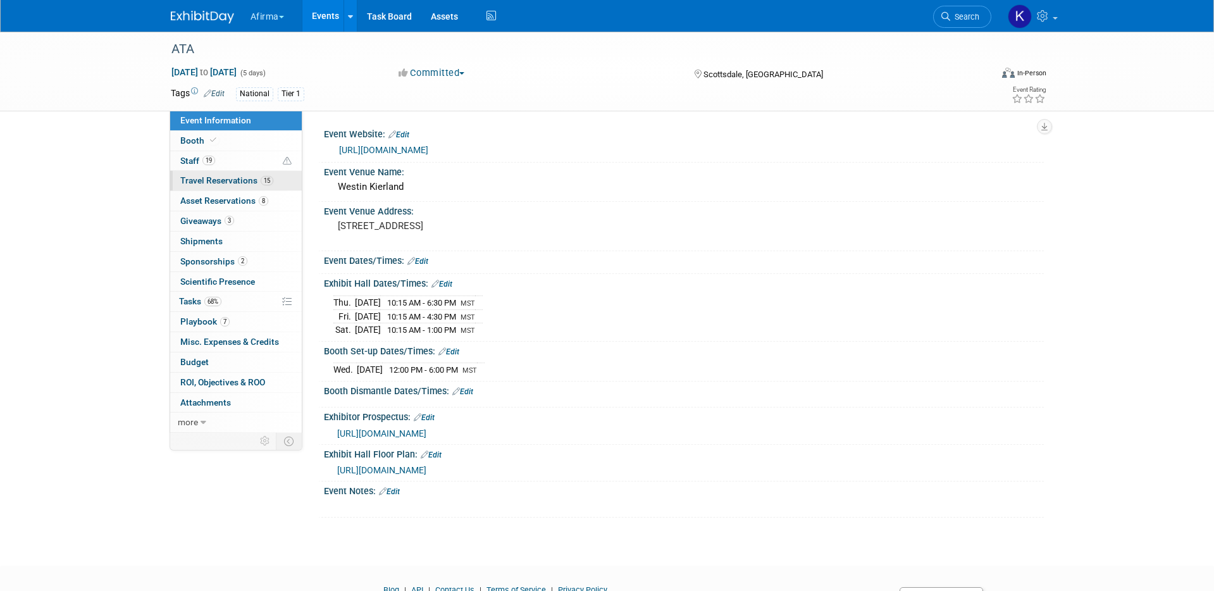
click at [219, 183] on span "Travel Reservations 15" at bounding box center [226, 180] width 93 height 10
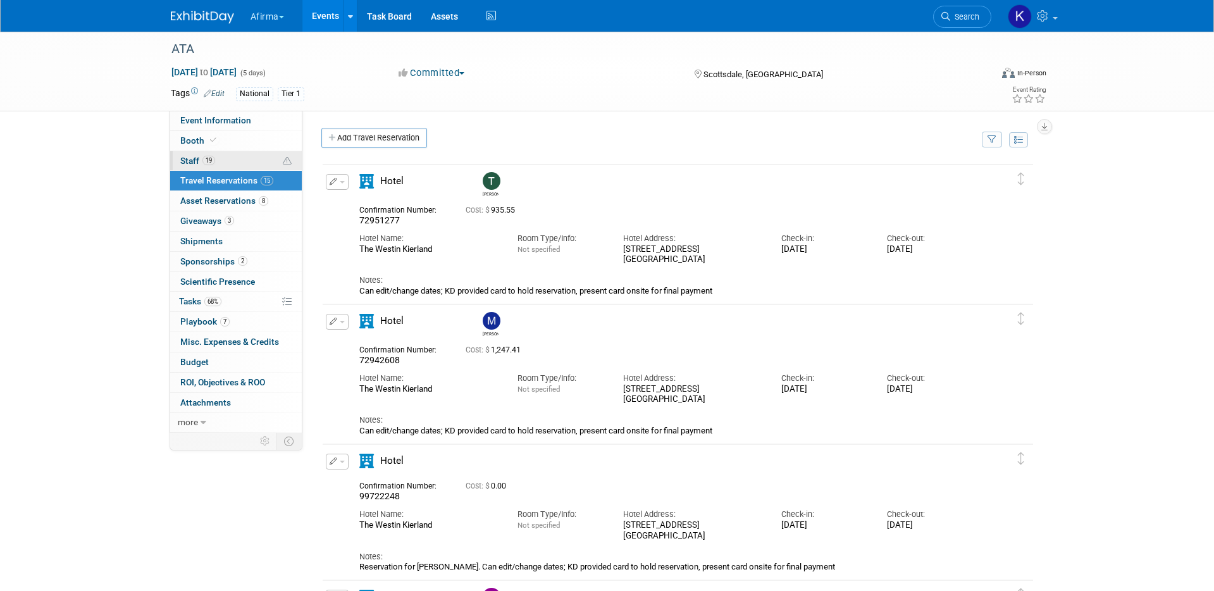
click at [214, 166] on link "19 Staff 19" at bounding box center [236, 161] width 132 height 20
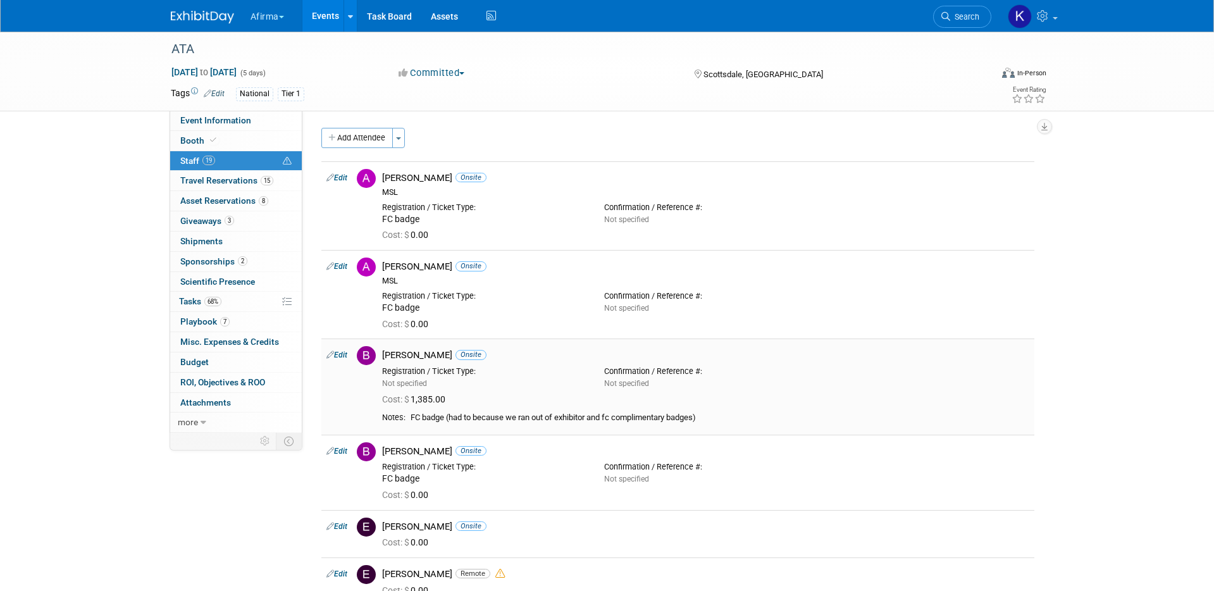
scroll to position [118, 0]
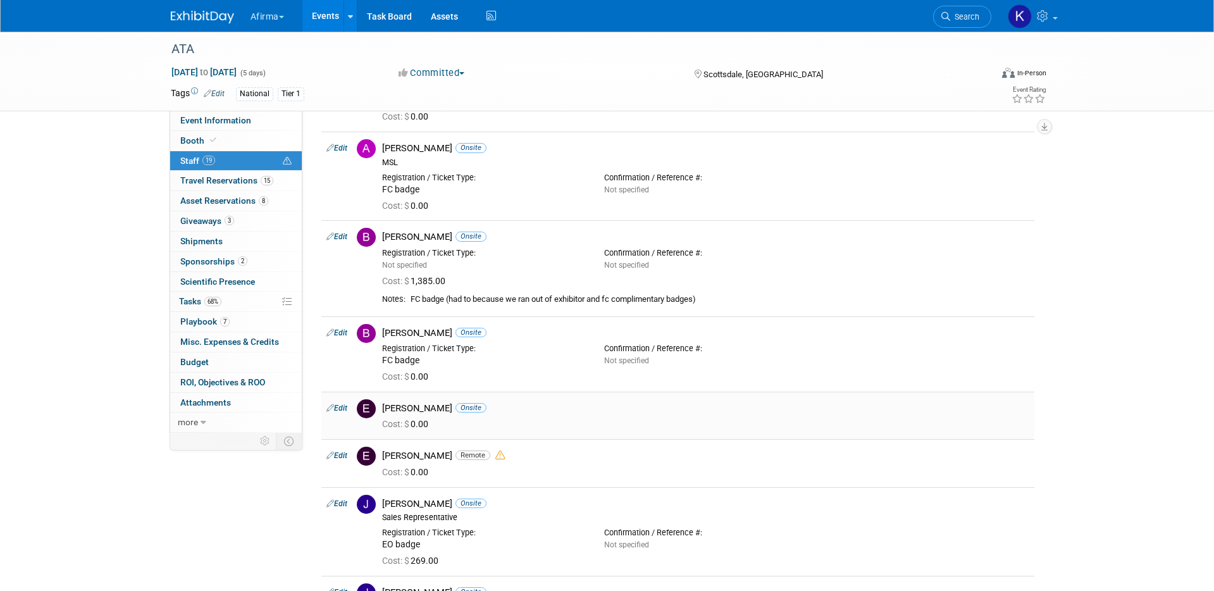
click at [338, 409] on link "Edit" at bounding box center [336, 408] width 21 height 9
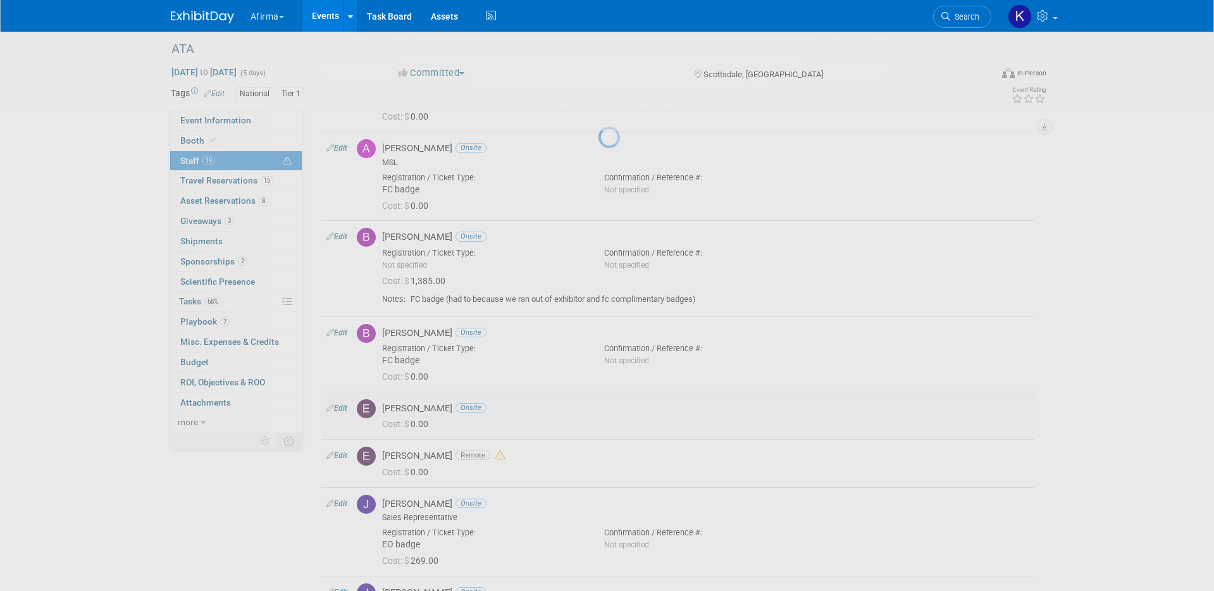
select select "116b43cb-aa53-44d3-b41e-55122b346b75"
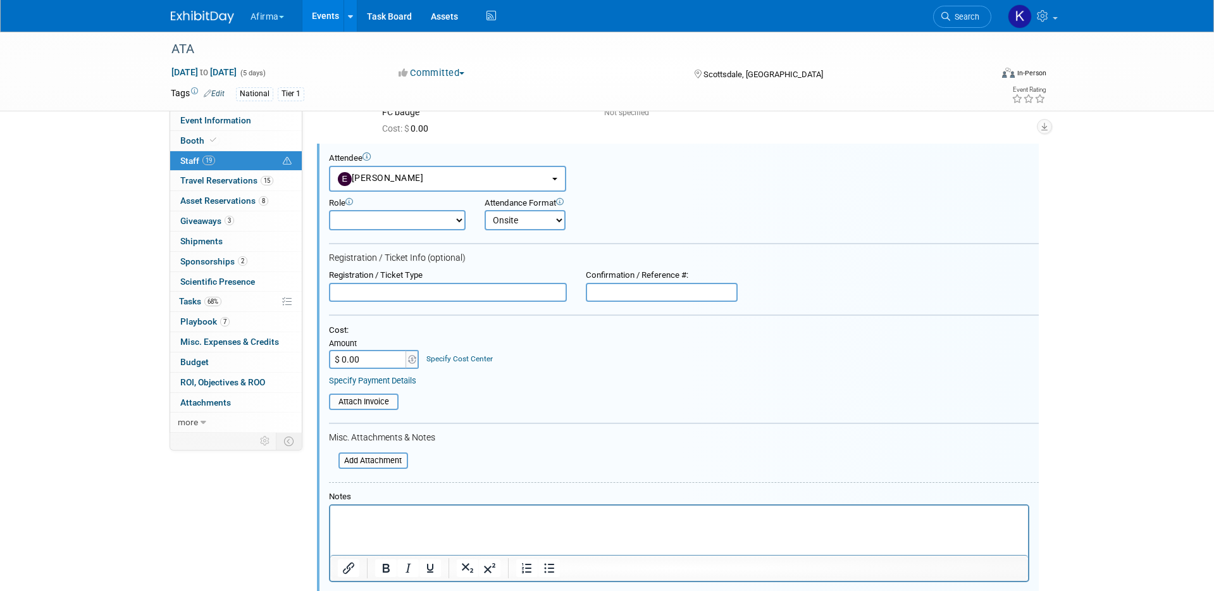
scroll to position [0, 0]
click at [394, 300] on input "text" at bounding box center [448, 292] width 238 height 19
type input "FC badge"
click at [376, 351] on input "$ 0.00" at bounding box center [368, 359] width 79 height 19
type input "$ 1,385.00"
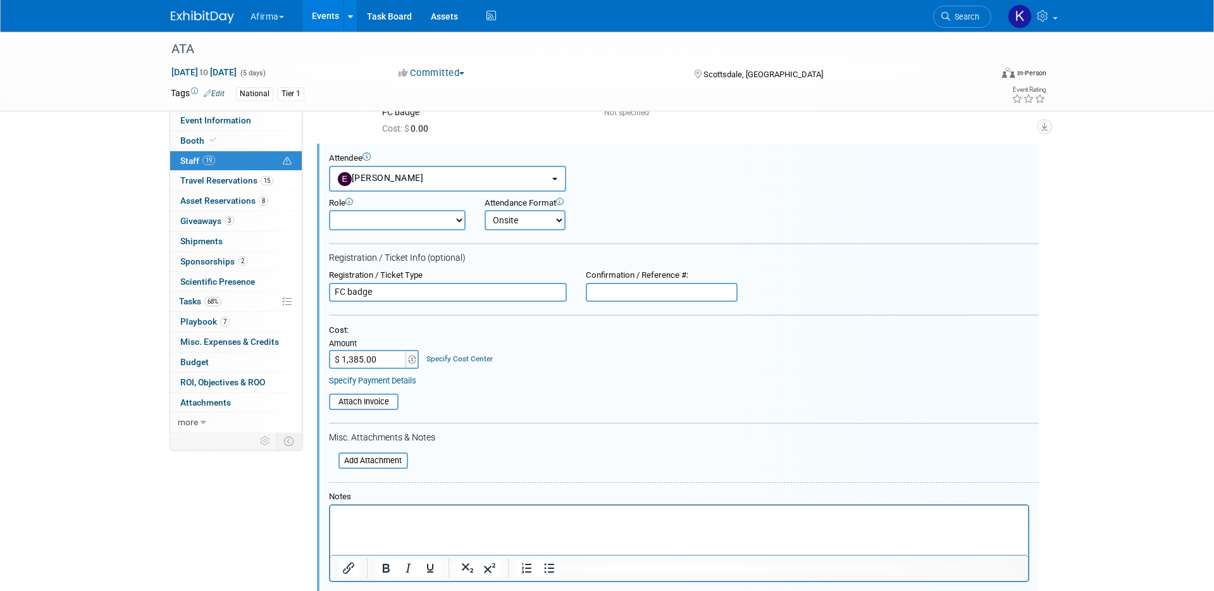
click at [453, 338] on td "Specify Cost Center Cost Center -- Not Specified -- 310 - Clinical Operations 3…" at bounding box center [456, 352] width 73 height 33
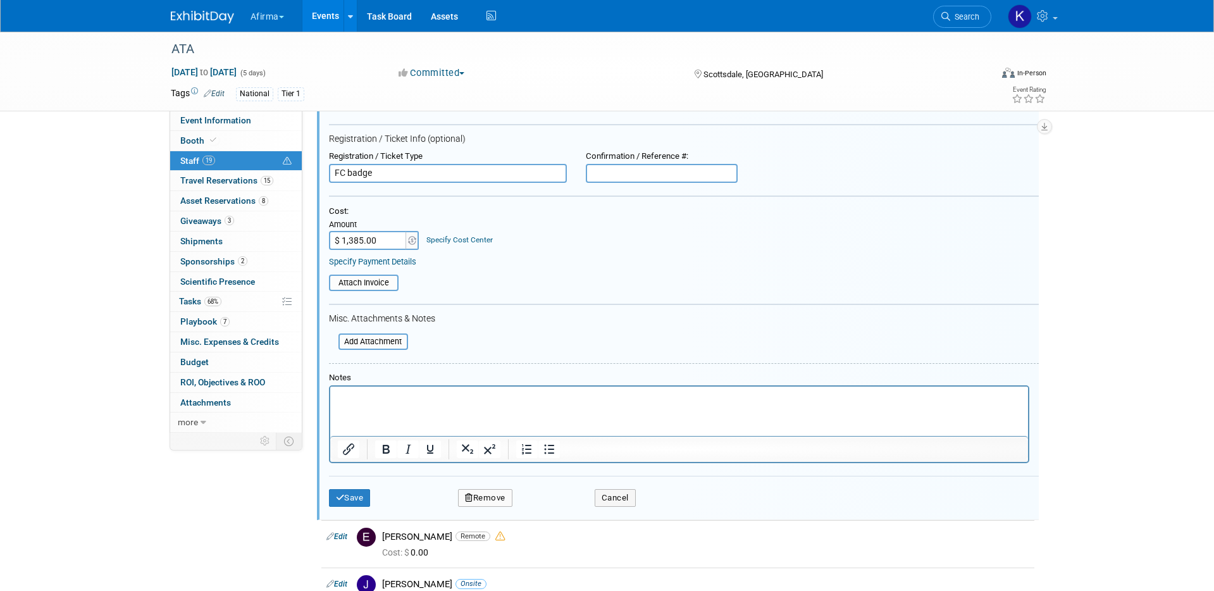
click at [447, 244] on link "Specify Cost Center" at bounding box center [459, 239] width 66 height 9
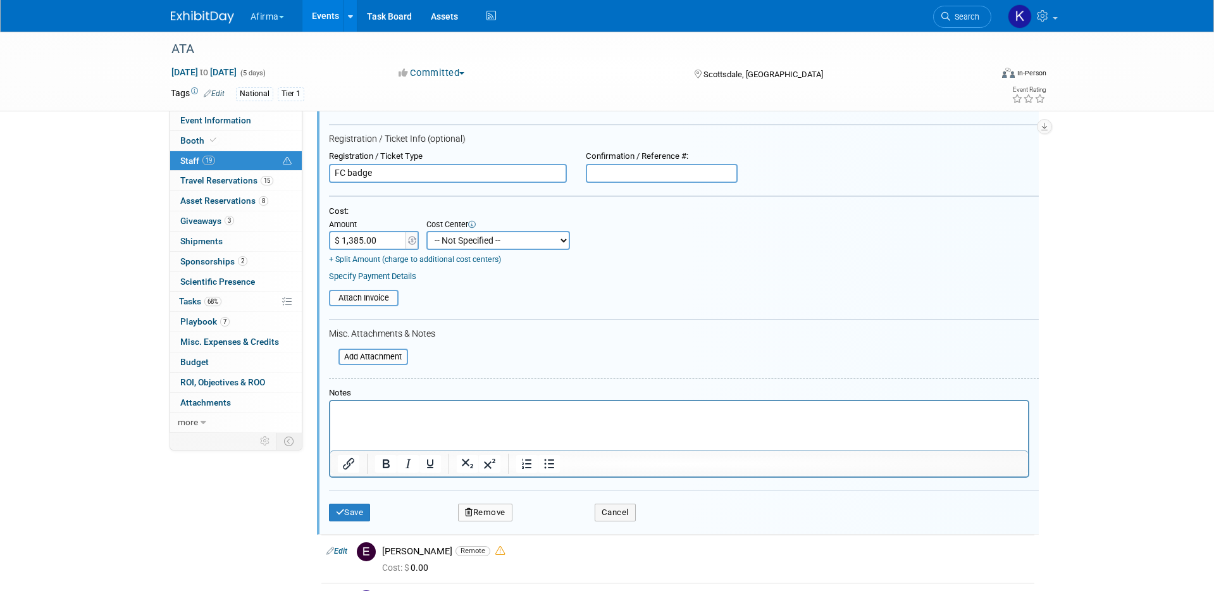
click at [455, 244] on select "-- Not Specified -- 310 - Clinical Operations 320 - Medical Affairs 401 - Endoc…" at bounding box center [498, 240] width 144 height 19
select select "18966113"
click at [362, 507] on button "Save" at bounding box center [350, 513] width 42 height 18
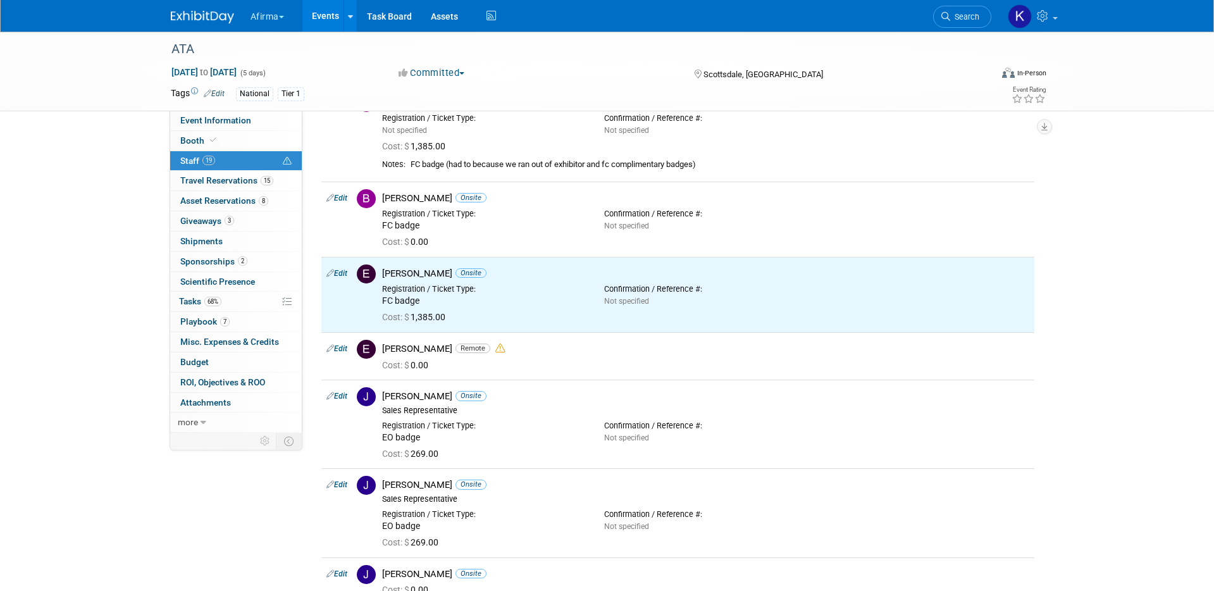
scroll to position [90, 0]
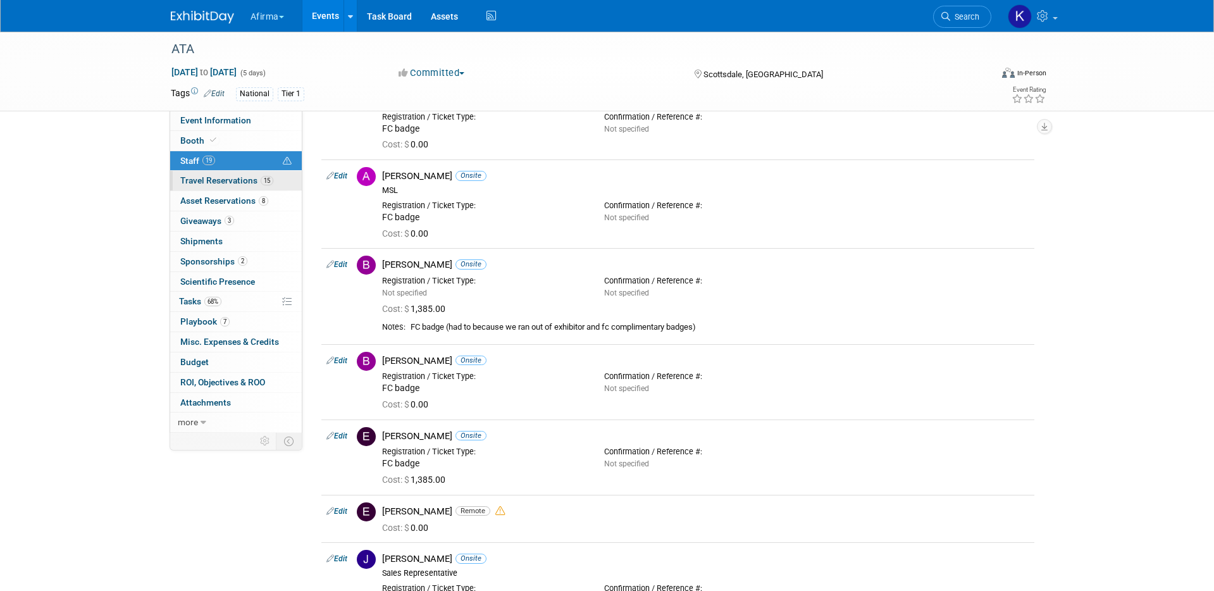
click at [237, 179] on span "Travel Reservations 15" at bounding box center [226, 180] width 93 height 10
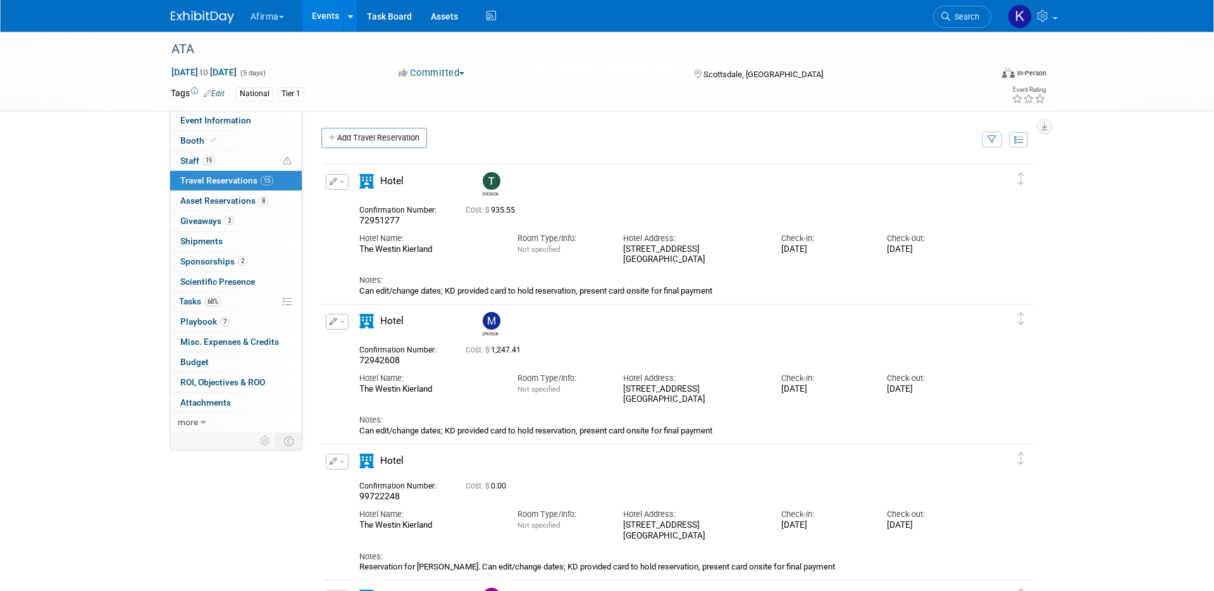
click at [347, 153] on td "Add Travel Reservation" at bounding box center [645, 141] width 667 height 27
click at [347, 144] on link "Add Travel Reservation" at bounding box center [374, 138] width 106 height 20
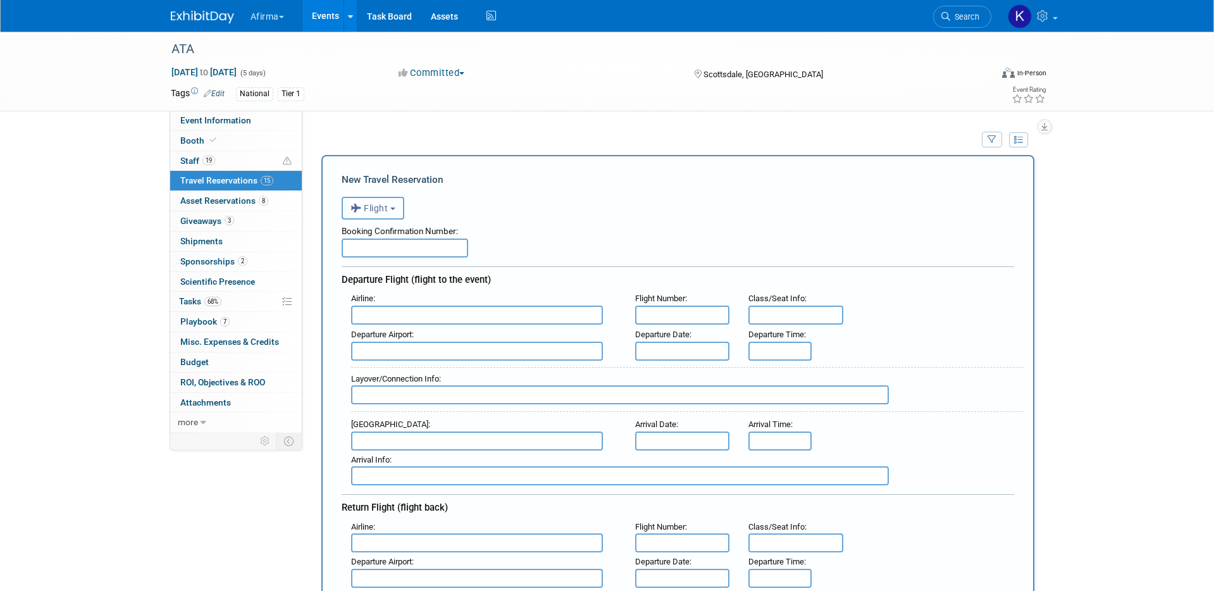
click at [374, 218] on button "Flight" at bounding box center [373, 208] width 63 height 23
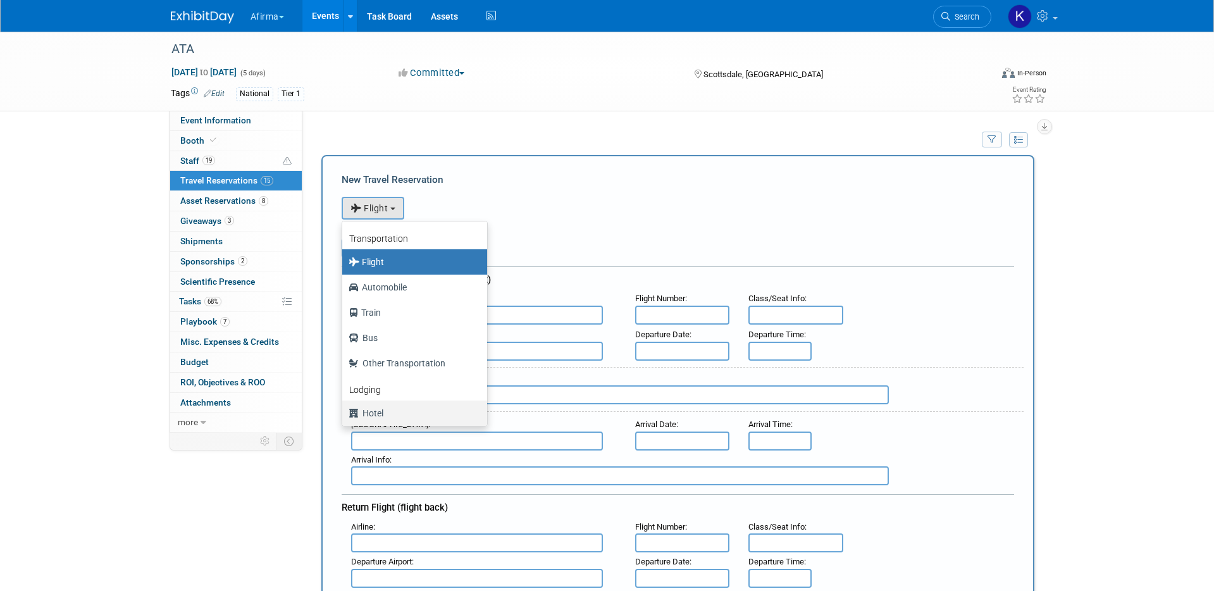
click at [377, 409] on label "Hotel" at bounding box center [412, 413] width 126 height 20
click at [344, 409] on input "Hotel" at bounding box center [340, 411] width 8 height 8
select select "6"
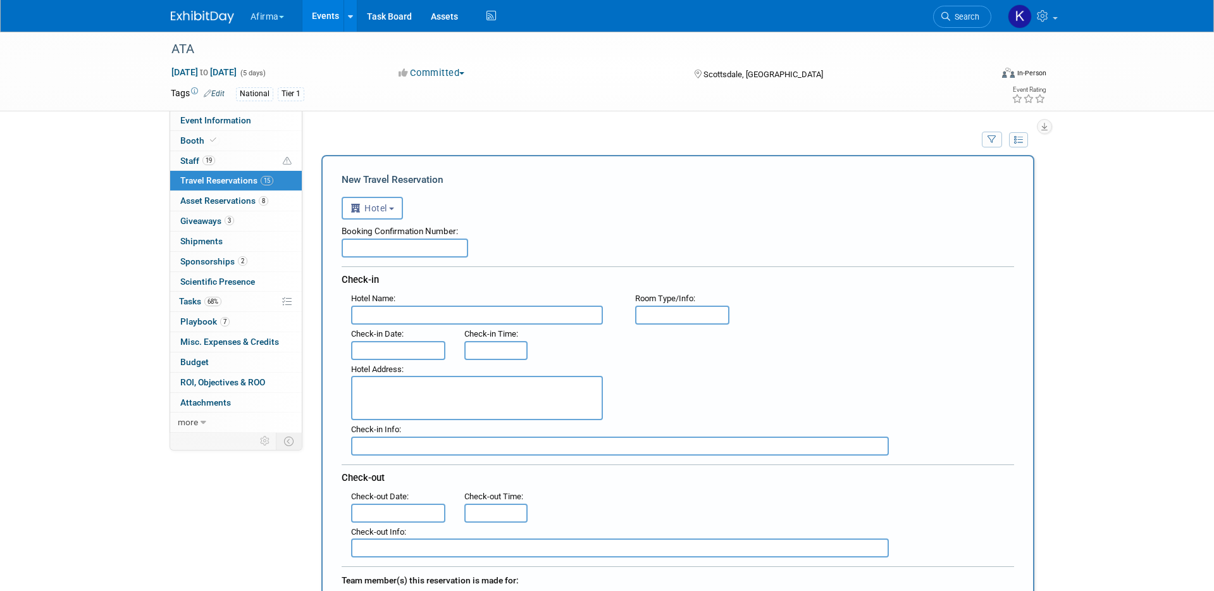
click at [375, 311] on input "text" at bounding box center [477, 315] width 252 height 19
type input "W"
type input "The Westin Kierland"
click at [375, 389] on textarea at bounding box center [477, 398] width 252 height 44
paste textarea "6902 East Greenway Parkway Scottsdale , AZ 85254"
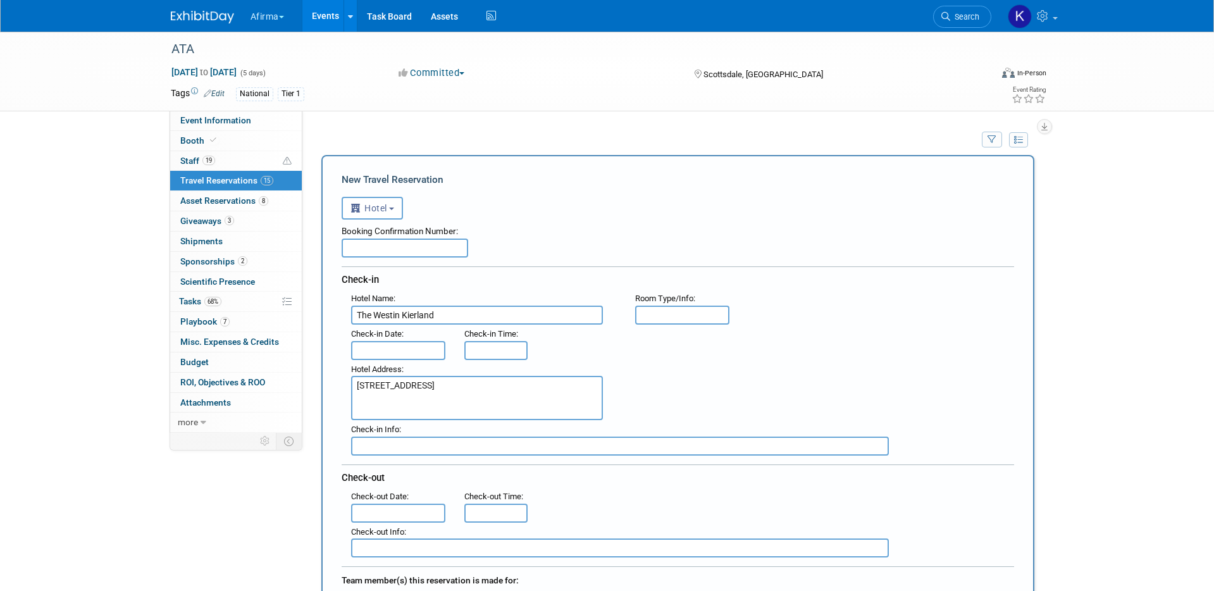
type textarea "6902 East Greenway Parkway Scottsdale , AZ 85254"
click at [369, 349] on input "text" at bounding box center [398, 350] width 95 height 19
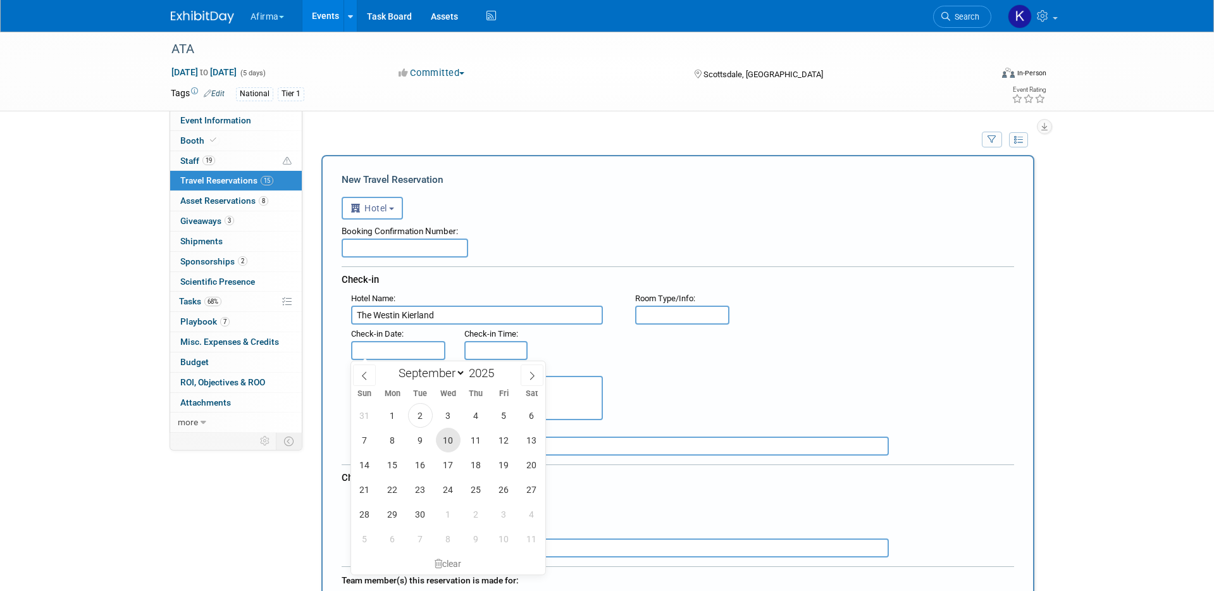
click at [451, 439] on span "10" at bounding box center [448, 440] width 25 height 25
type input "[DATE]"
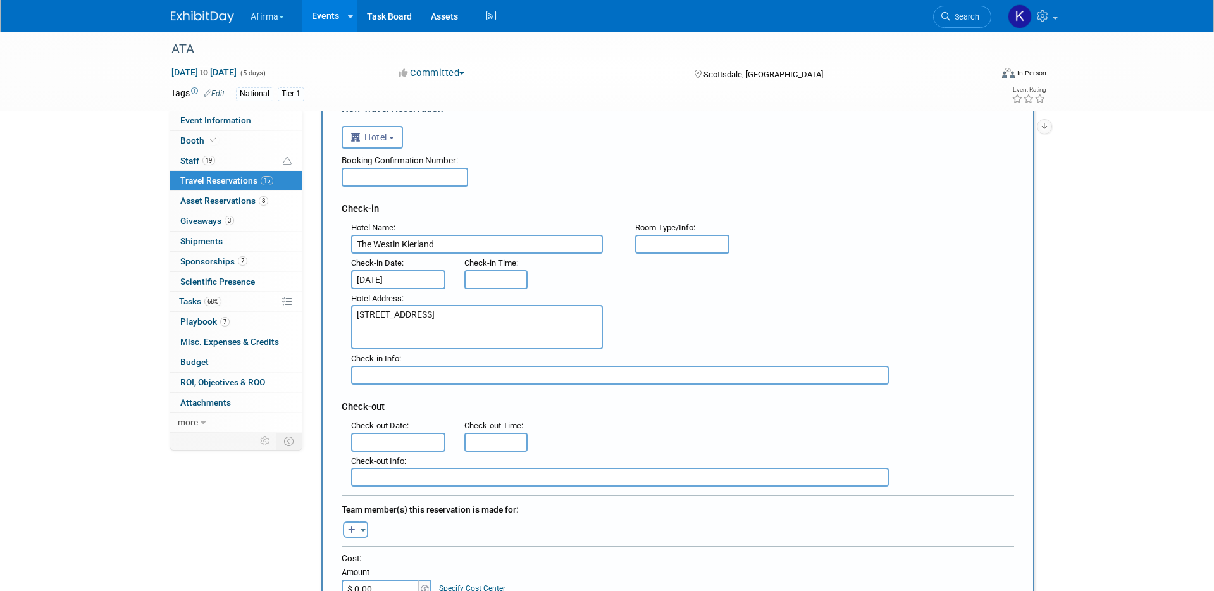
scroll to position [71, 0]
click at [420, 447] on input "text" at bounding box center [398, 441] width 95 height 19
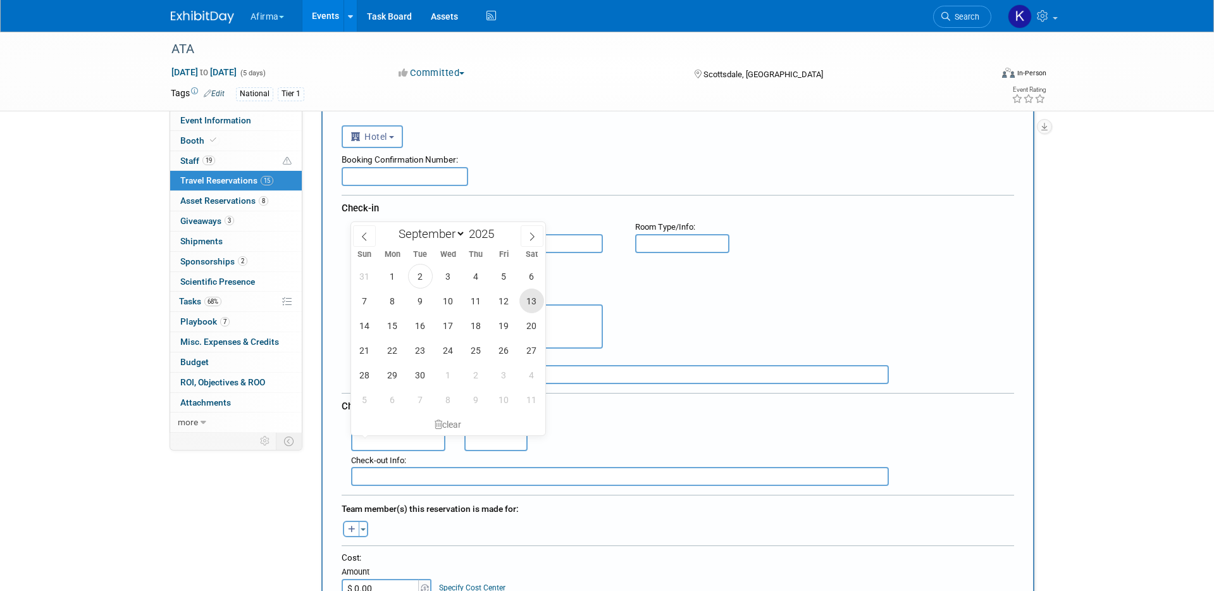
click at [531, 296] on span "13" at bounding box center [531, 300] width 25 height 25
type input "[DATE]"
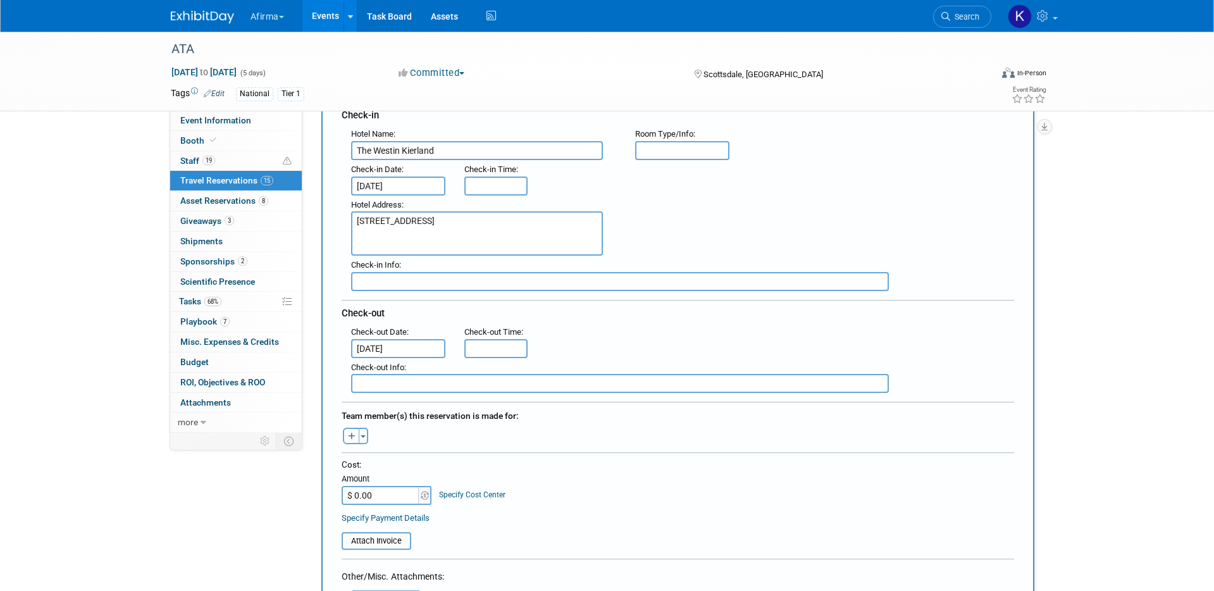
scroll to position [170, 0]
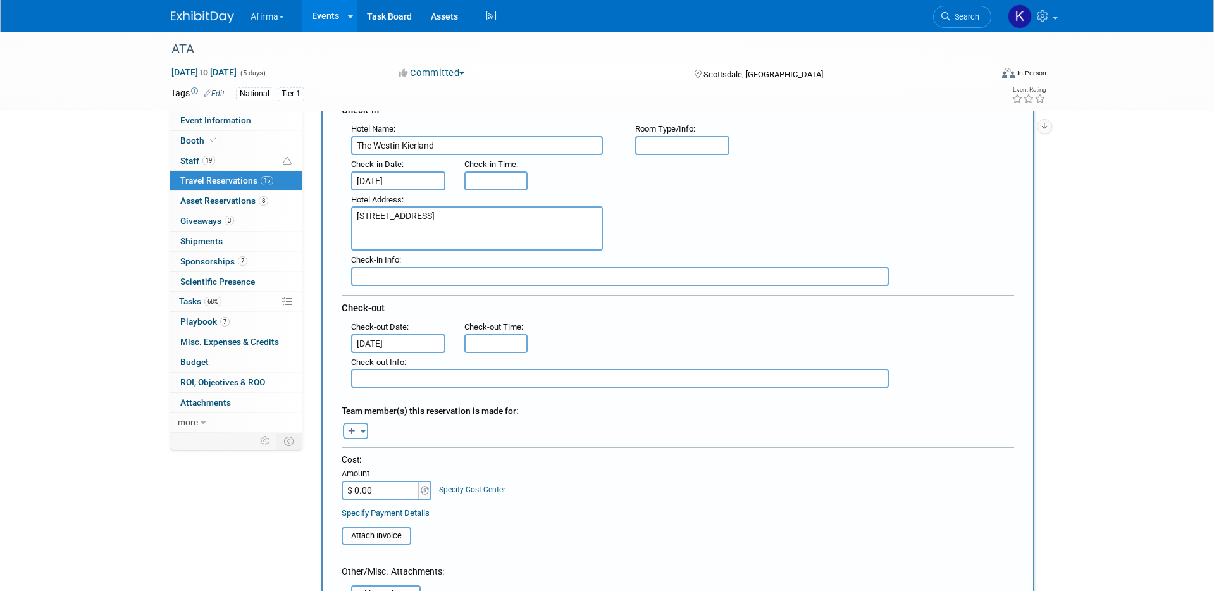
click at [349, 432] on icon "button" at bounding box center [352, 432] width 8 height 8
select select
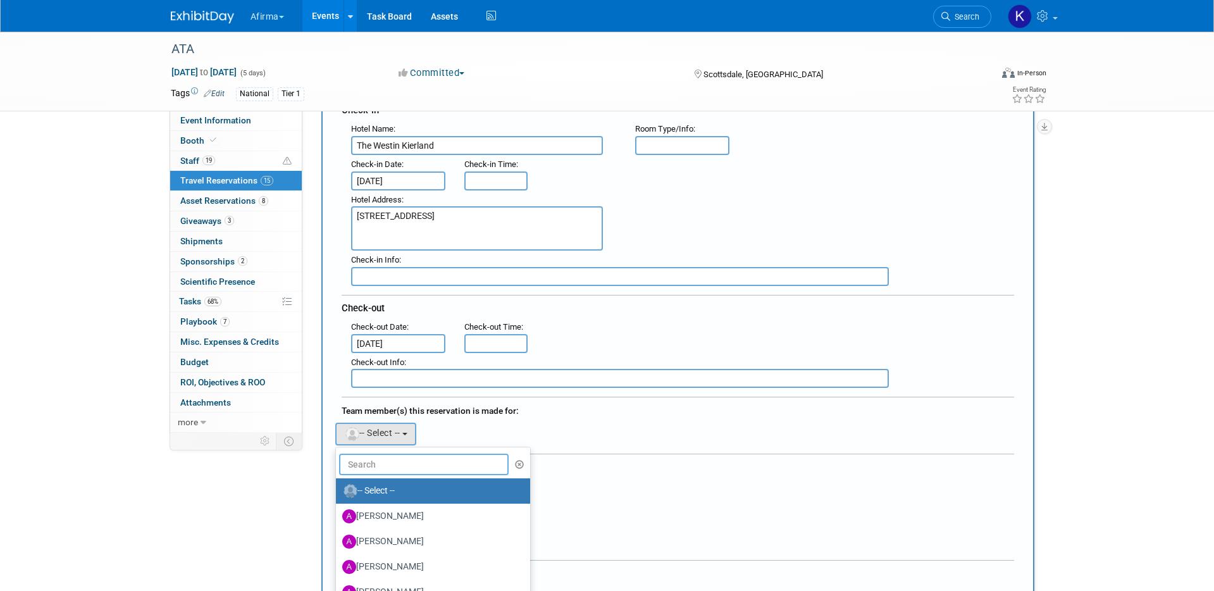
click at [371, 464] on input "text" at bounding box center [424, 465] width 170 height 22
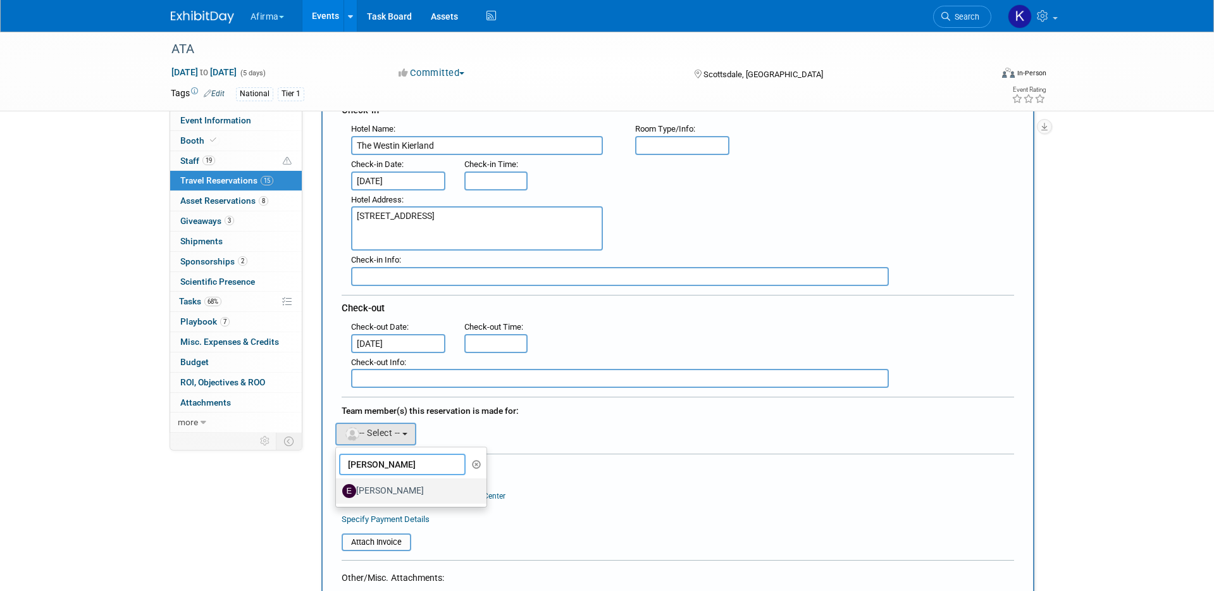
type input "emily"
click at [378, 490] on label "[PERSON_NAME]" at bounding box center [408, 491] width 132 height 20
click at [338, 490] on input "[PERSON_NAME]" at bounding box center [334, 489] width 8 height 8
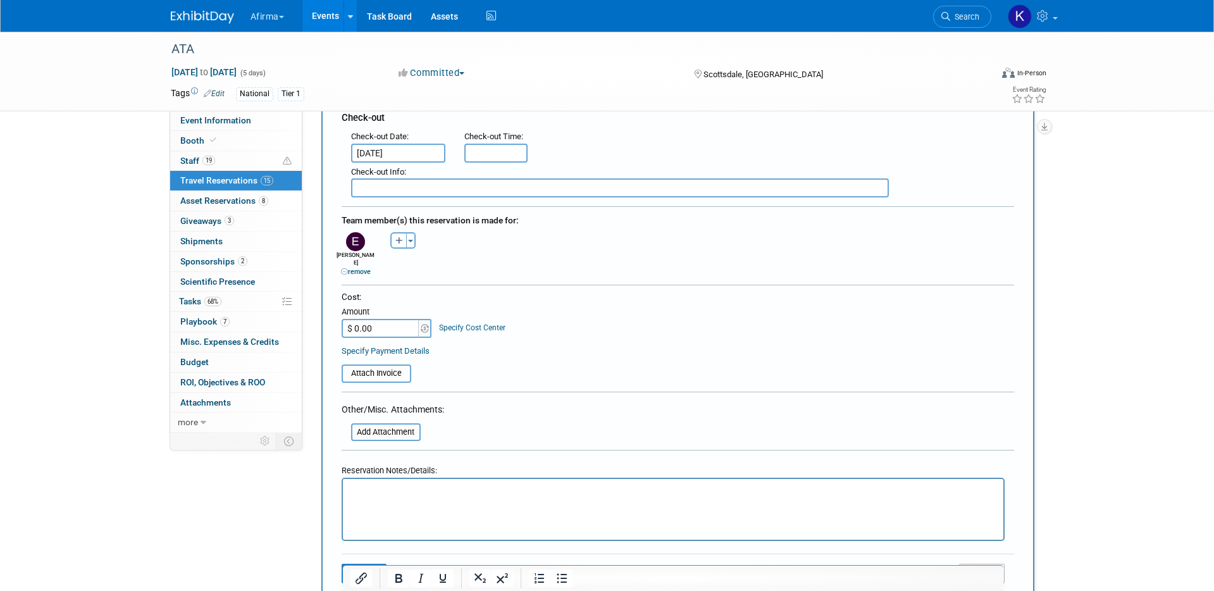
scroll to position [368, 0]
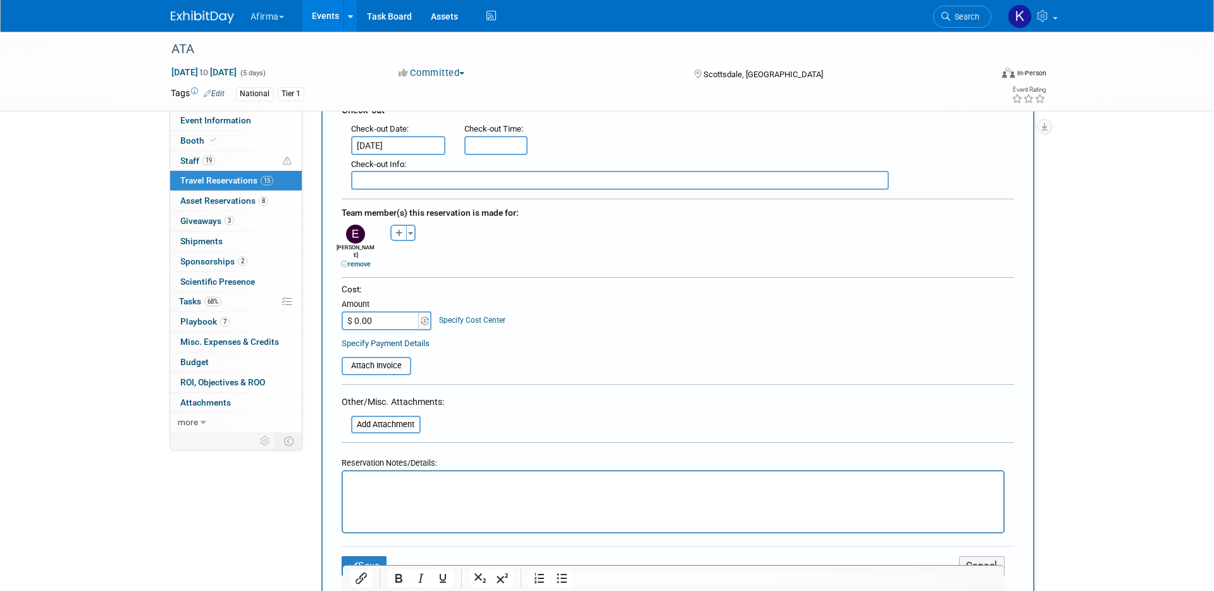
click at [380, 480] on p "Rich Text Area. Press ALT-0 for help." at bounding box center [673, 482] width 646 height 13
click at [367, 556] on button "Save" at bounding box center [365, 566] width 46 height 20
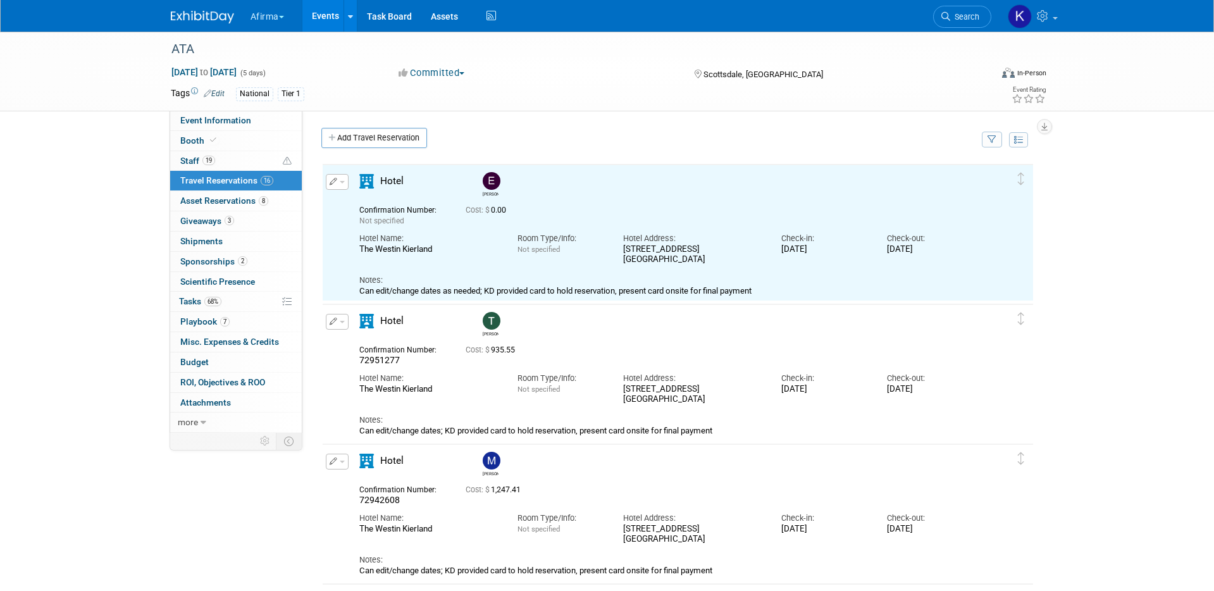
scroll to position [0, 0]
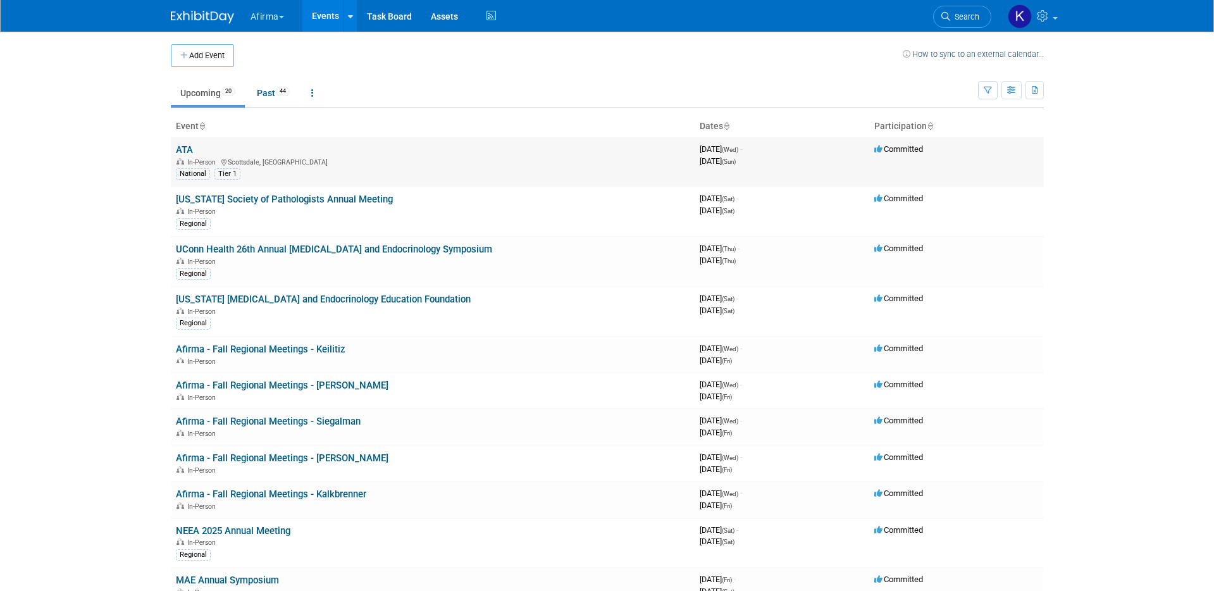
click at [178, 144] on link "ATA" at bounding box center [184, 149] width 17 height 11
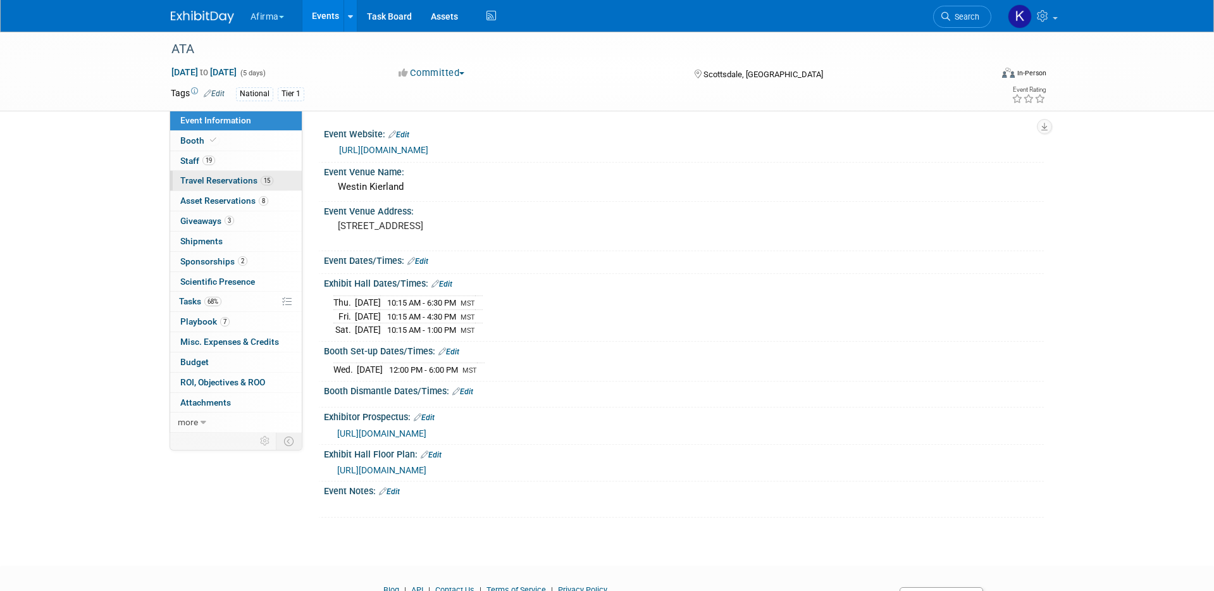
click at [226, 189] on link "15 Travel Reservations 15" at bounding box center [236, 181] width 132 height 20
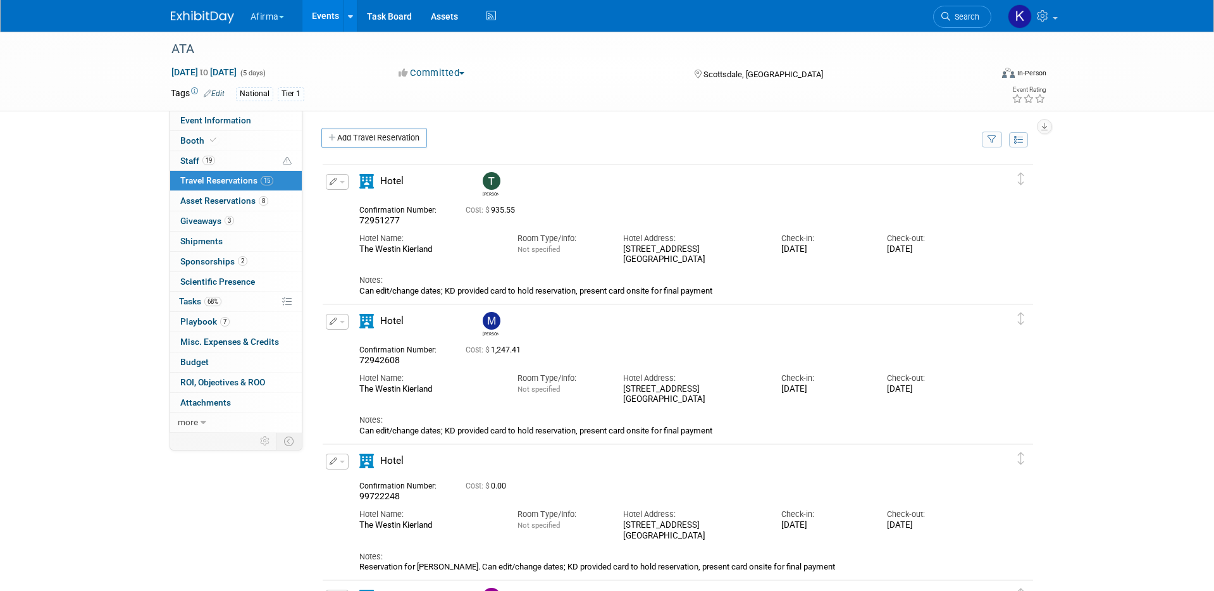
drag, startPoint x: 709, startPoint y: 261, endPoint x: 624, endPoint y: 248, distance: 85.1
click at [624, 248] on div "[STREET_ADDRESS]" at bounding box center [692, 255] width 139 height 22
copy div "[STREET_ADDRESS]"
